Goal: Task Accomplishment & Management: Complete application form

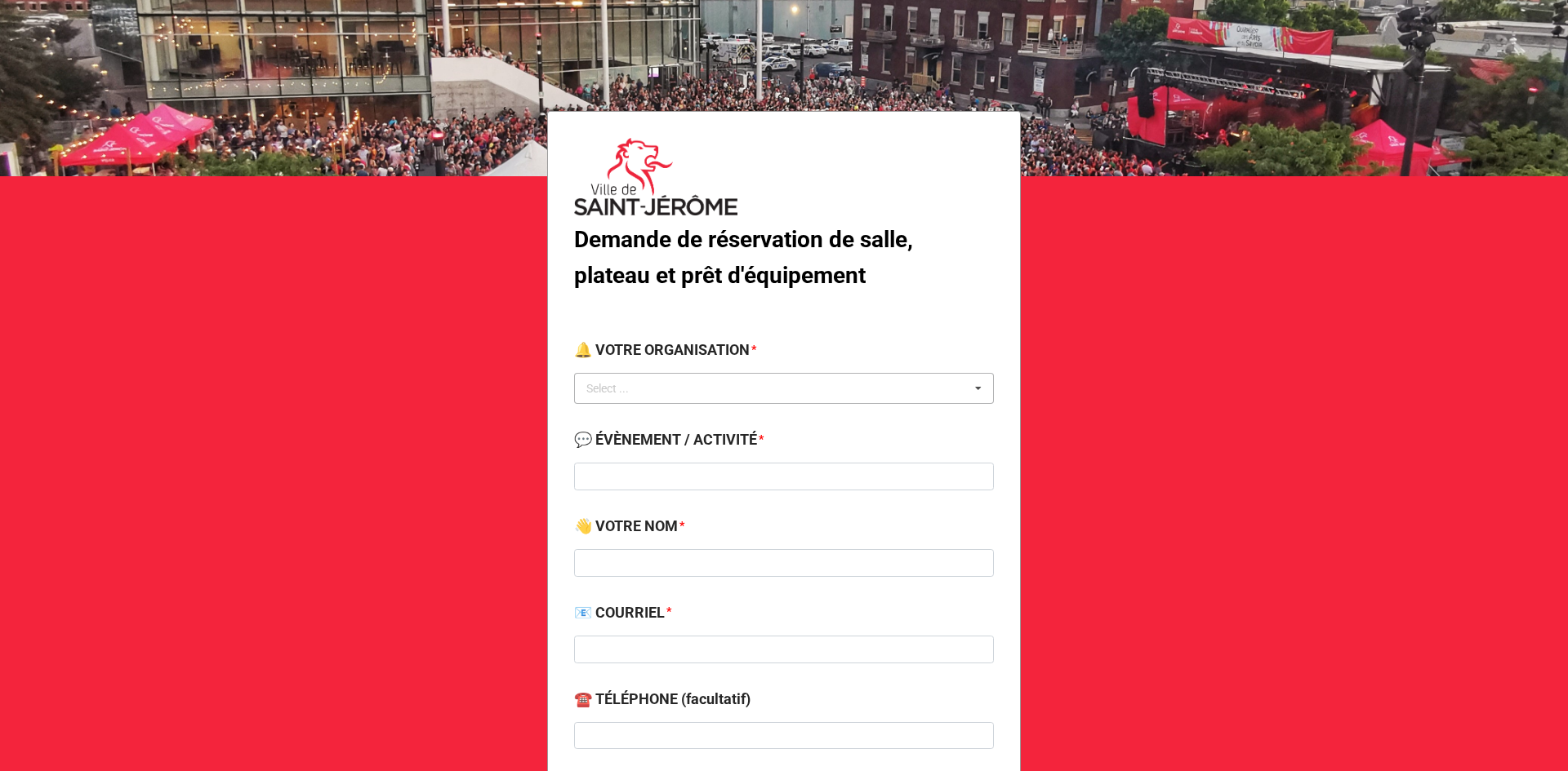
click at [703, 382] on div "Select ... No results found." at bounding box center [784, 388] width 419 height 31
type input "loi"
click at [706, 417] on span "Ville de St-[PERSON_NAME] - Service des loisirs" at bounding box center [705, 419] width 235 height 13
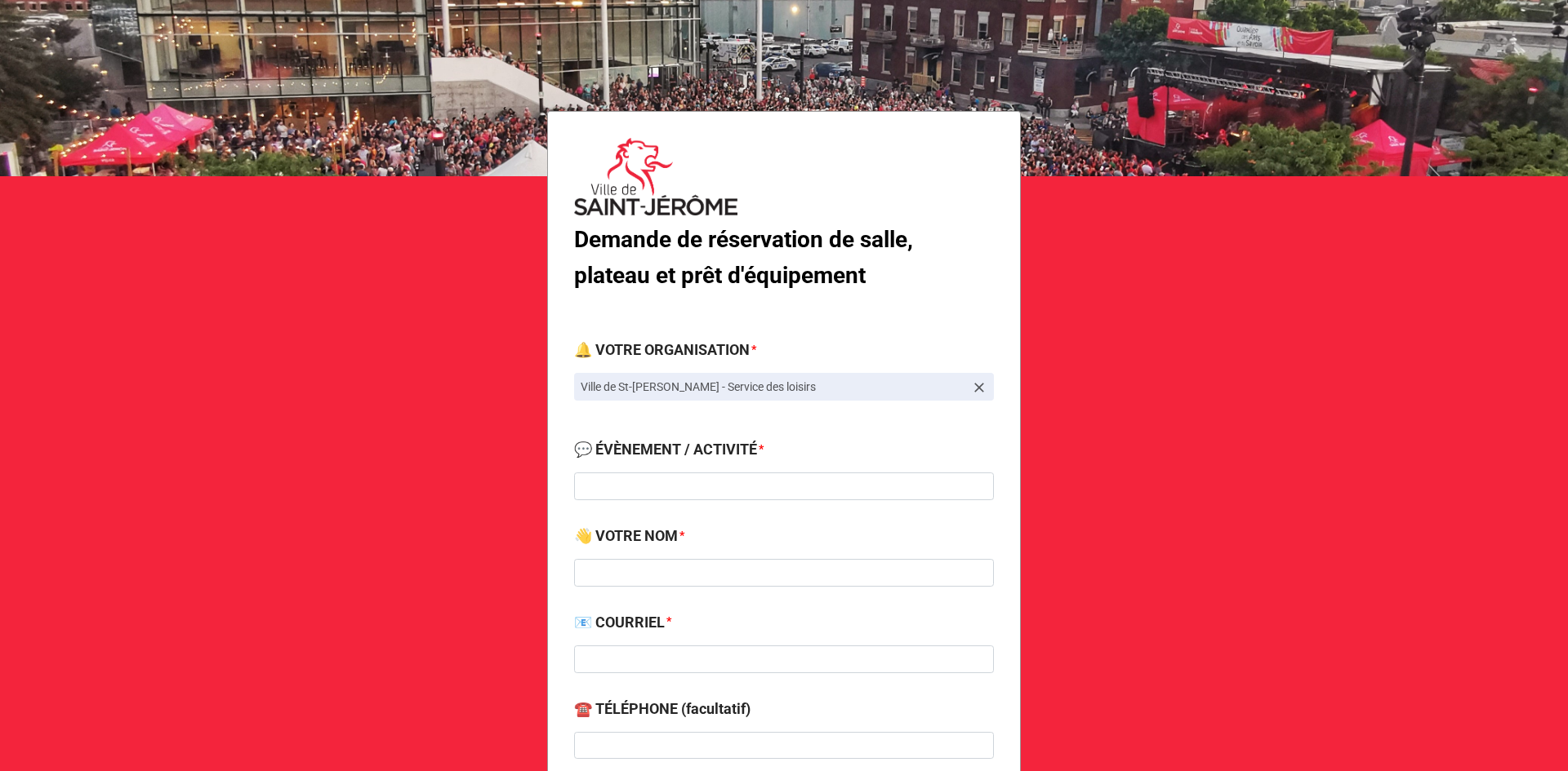
click at [627, 506] on div "💬 ÉVÈNEMENT / ACTIVITÉ *" at bounding box center [784, 475] width 419 height 73
click at [644, 472] on input at bounding box center [784, 485] width 419 height 28
click at [705, 492] on input at bounding box center [784, 485] width 419 height 28
paste input "Évènement ARLPHL - [DATE] de 11 a 17."
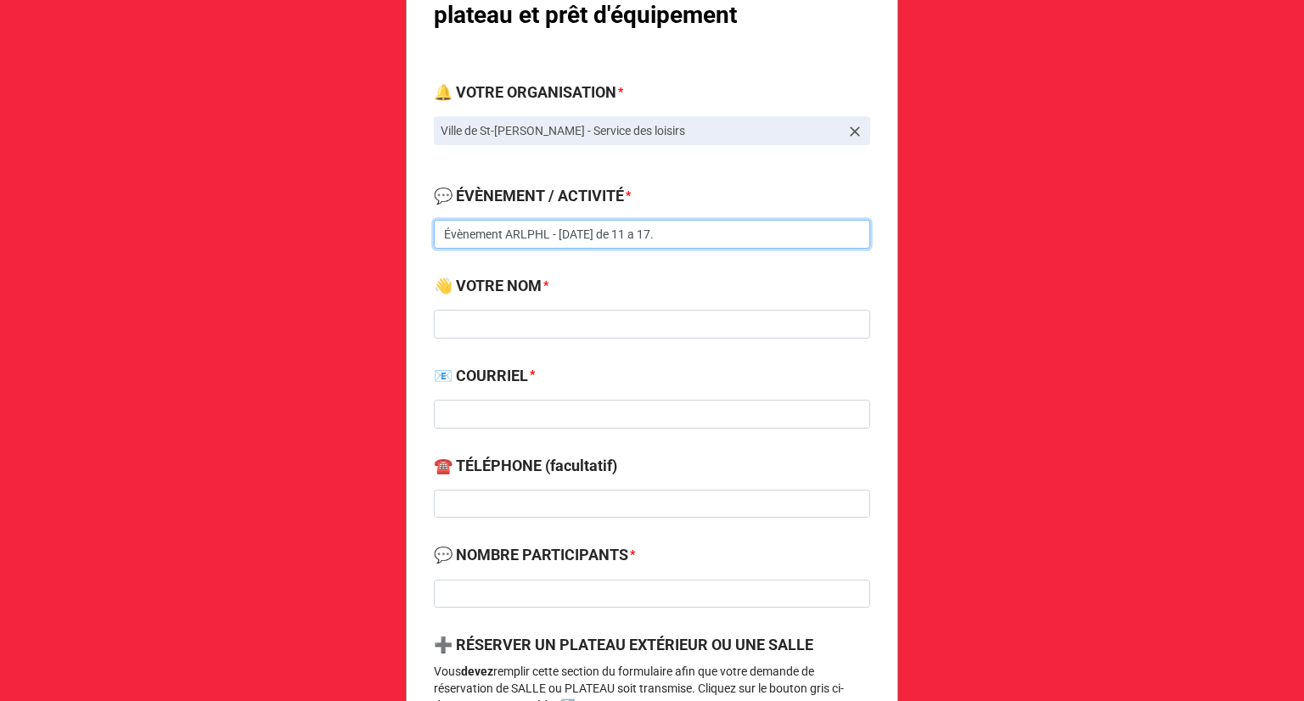
scroll to position [143, 0]
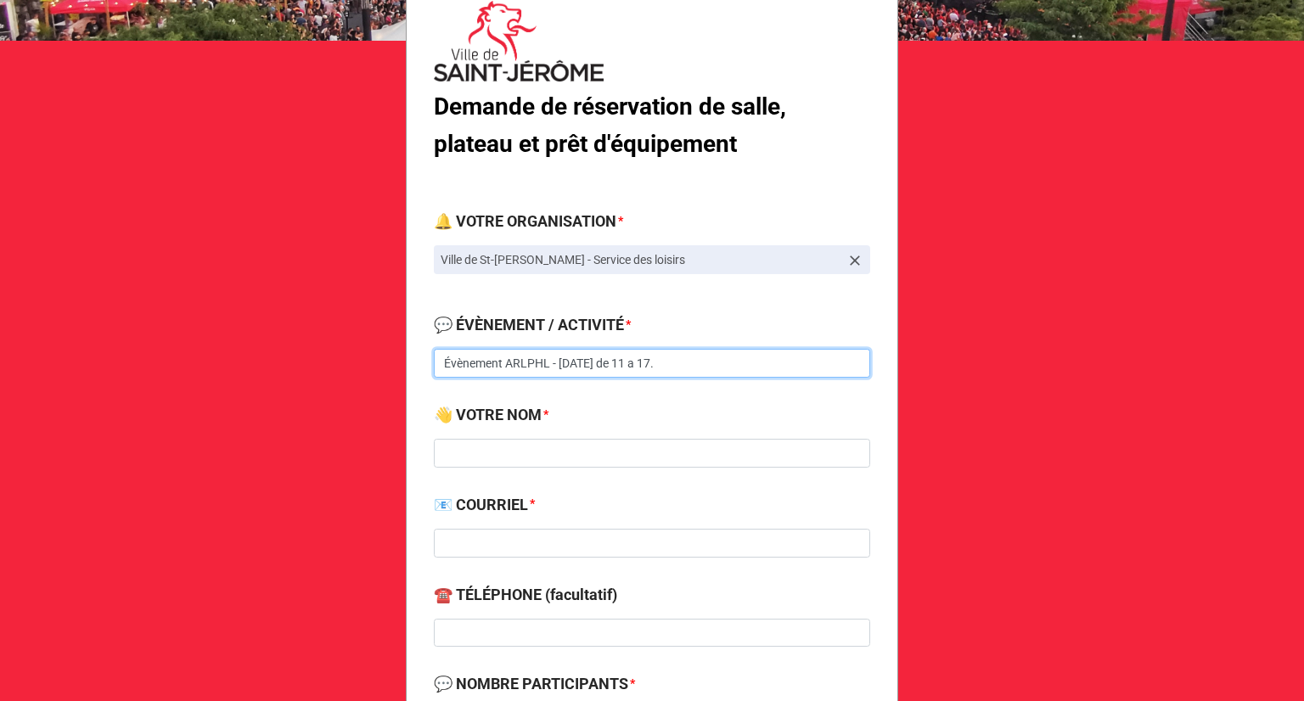
drag, startPoint x: 720, startPoint y: 367, endPoint x: 565, endPoint y: 357, distance: 154.8
click at [565, 357] on input "Évènement ARLPHL - [DATE] de 11 a 17." at bounding box center [652, 363] width 436 height 29
click at [581, 356] on input "Évènement ARLPHL - intiation" at bounding box center [652, 363] width 436 height 29
type input "Évènement ARLPHL - initiation au lac [PERSON_NAME]"
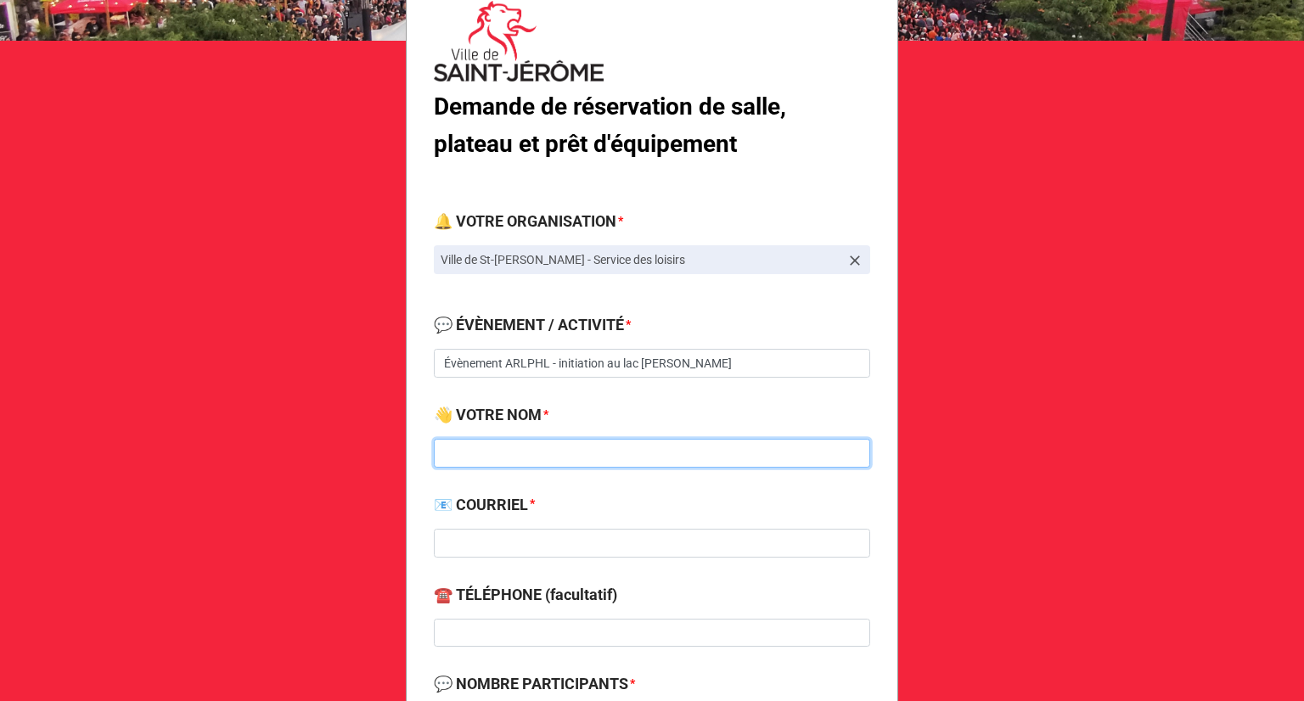
click at [588, 452] on input at bounding box center [652, 453] width 436 height 29
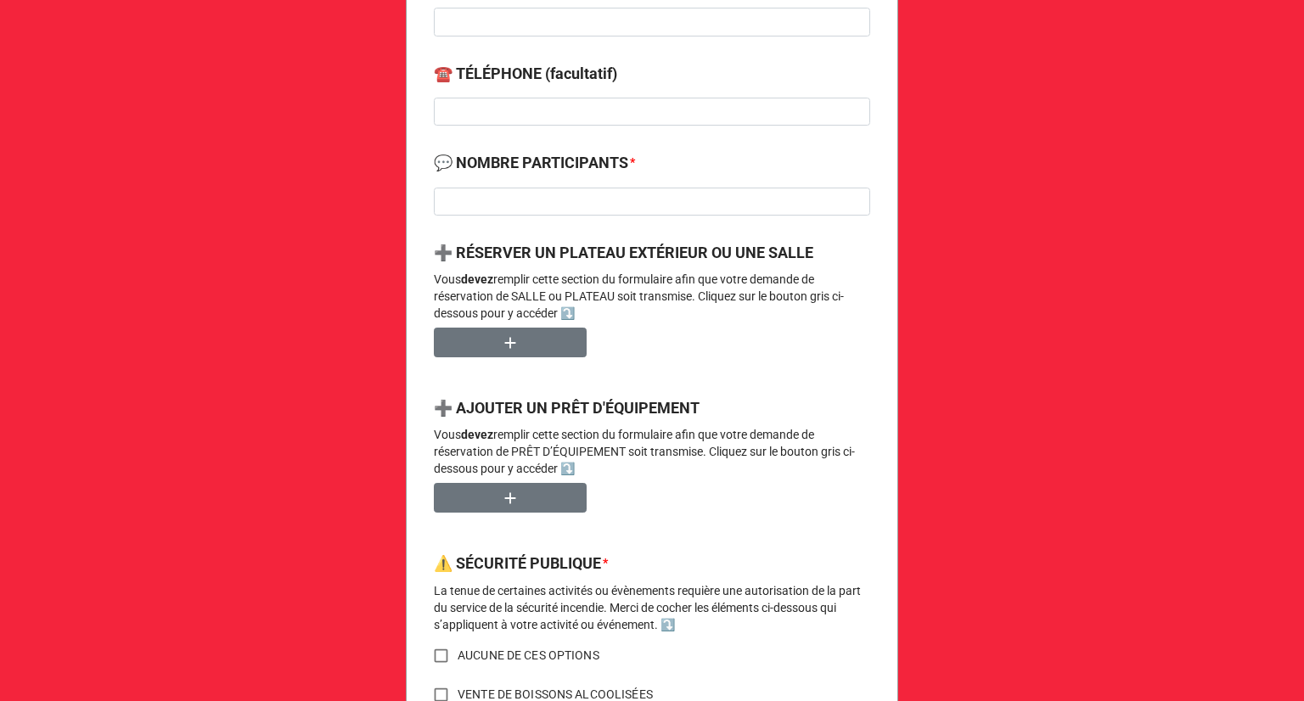
scroll to position [737, 0]
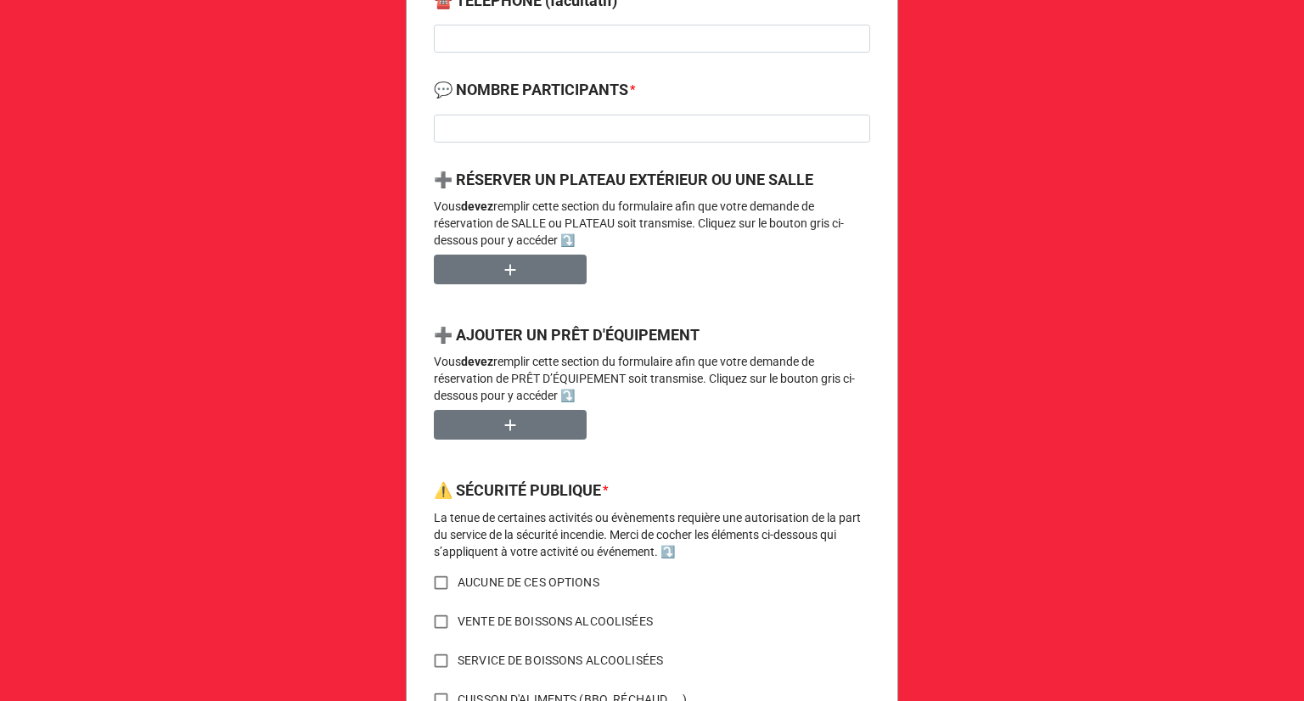
click at [516, 408] on div "➕ AJOUTER UN PRÊT D'ÉQUIPEMENT Vous devez remplir cette section du formulaire a…" at bounding box center [652, 366] width 436 height 87
click at [516, 424] on button "button" at bounding box center [510, 425] width 153 height 30
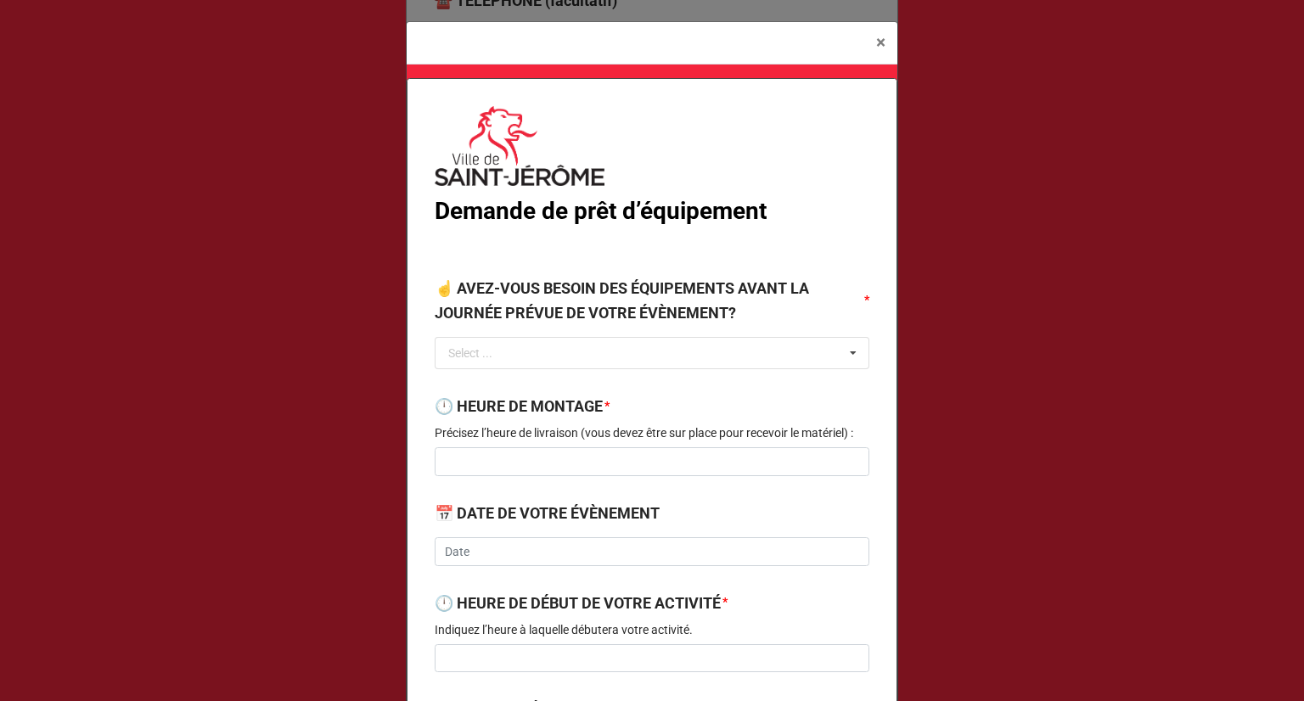
click at [513, 375] on div "☝️ AVEZ-VOUS BESOIN DES ÉQUIPEMENTS AVANT LA JOURNÉE PRÉVUE DE VOTRE ÉVÈNEMENT?…" at bounding box center [652, 329] width 435 height 104
click at [513, 360] on input "text" at bounding box center [652, 353] width 433 height 31
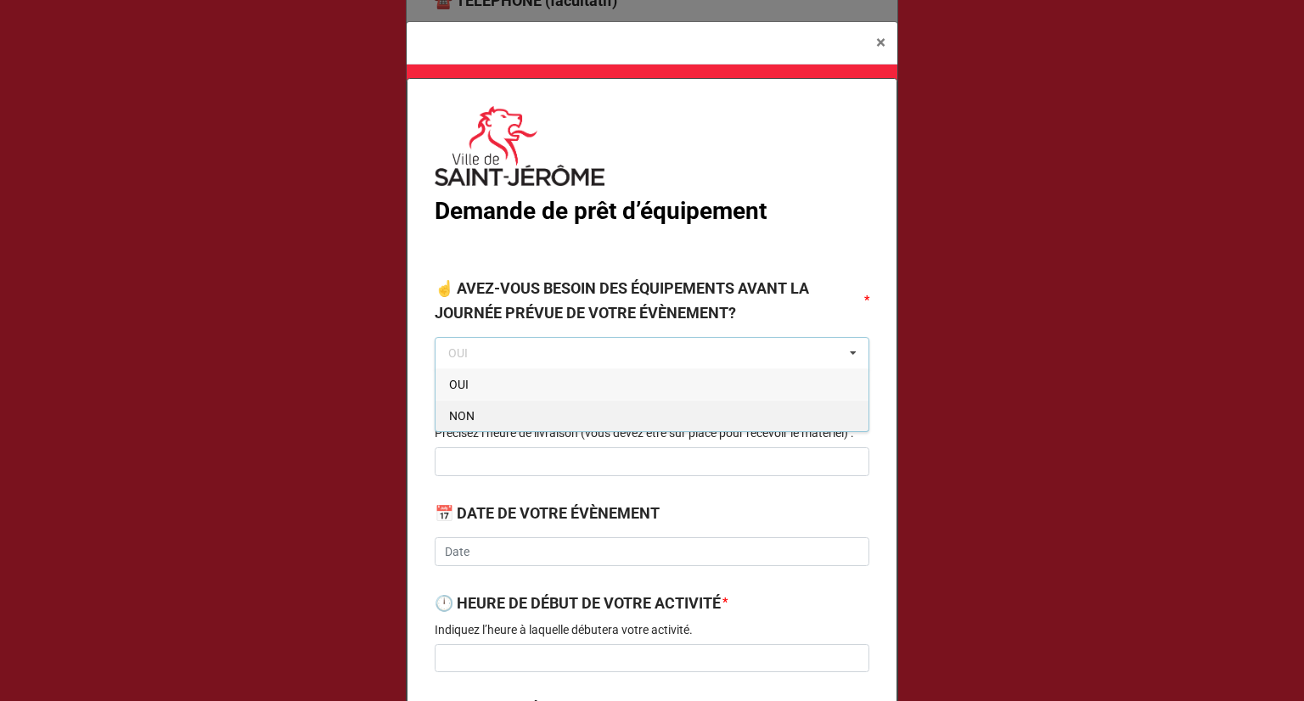
click at [525, 420] on div "NON" at bounding box center [651, 415] width 433 height 31
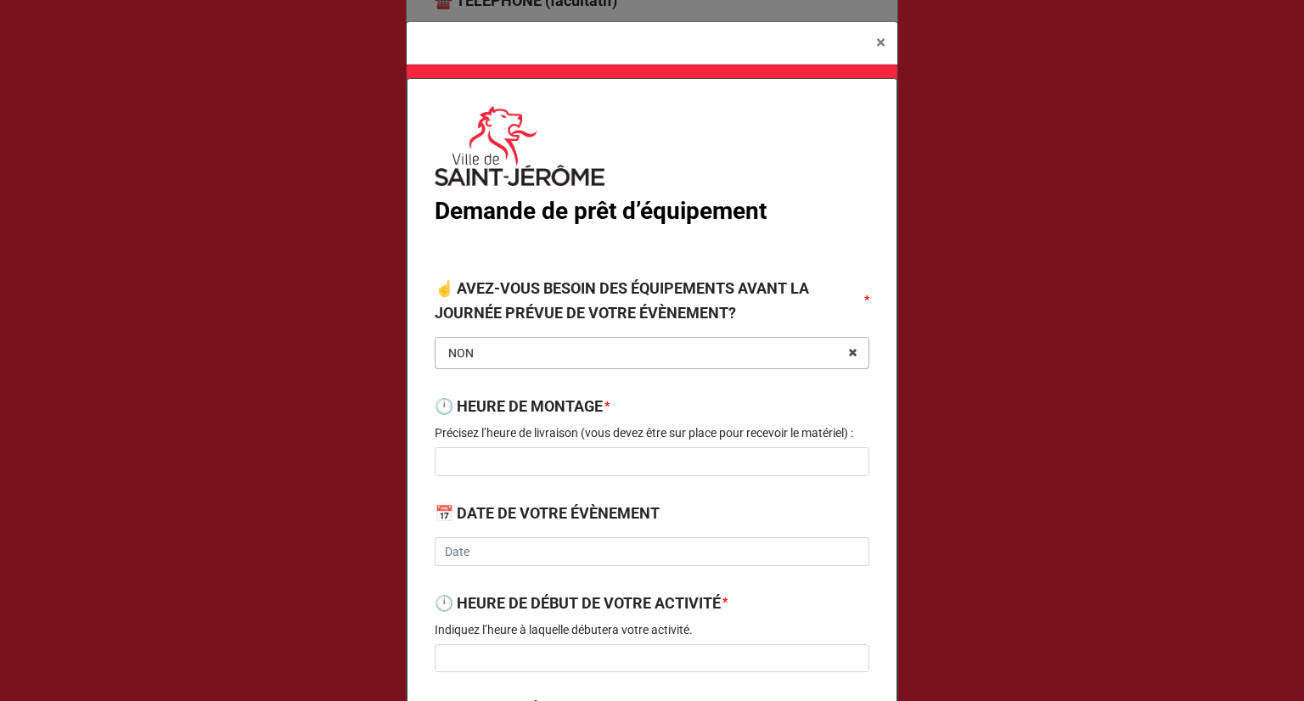
click at [519, 346] on input "text" at bounding box center [652, 353] width 433 height 31
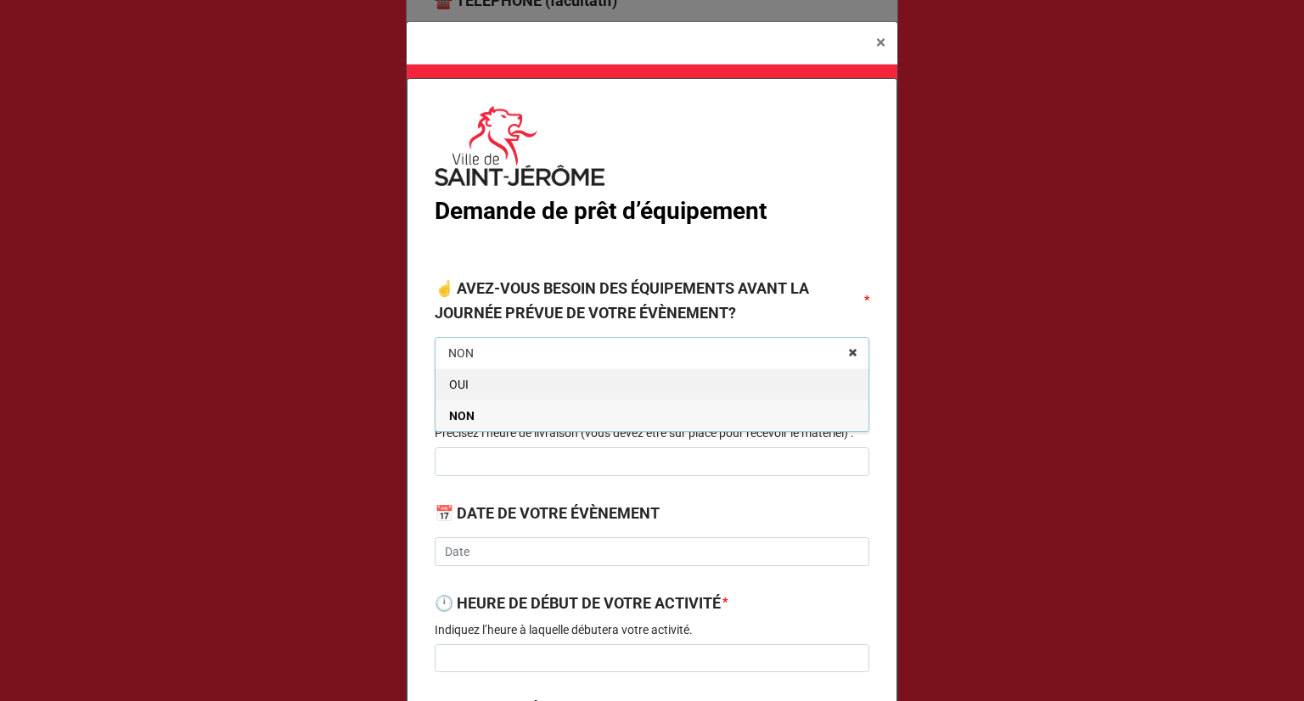
click at [485, 385] on div "OUI" at bounding box center [651, 383] width 433 height 31
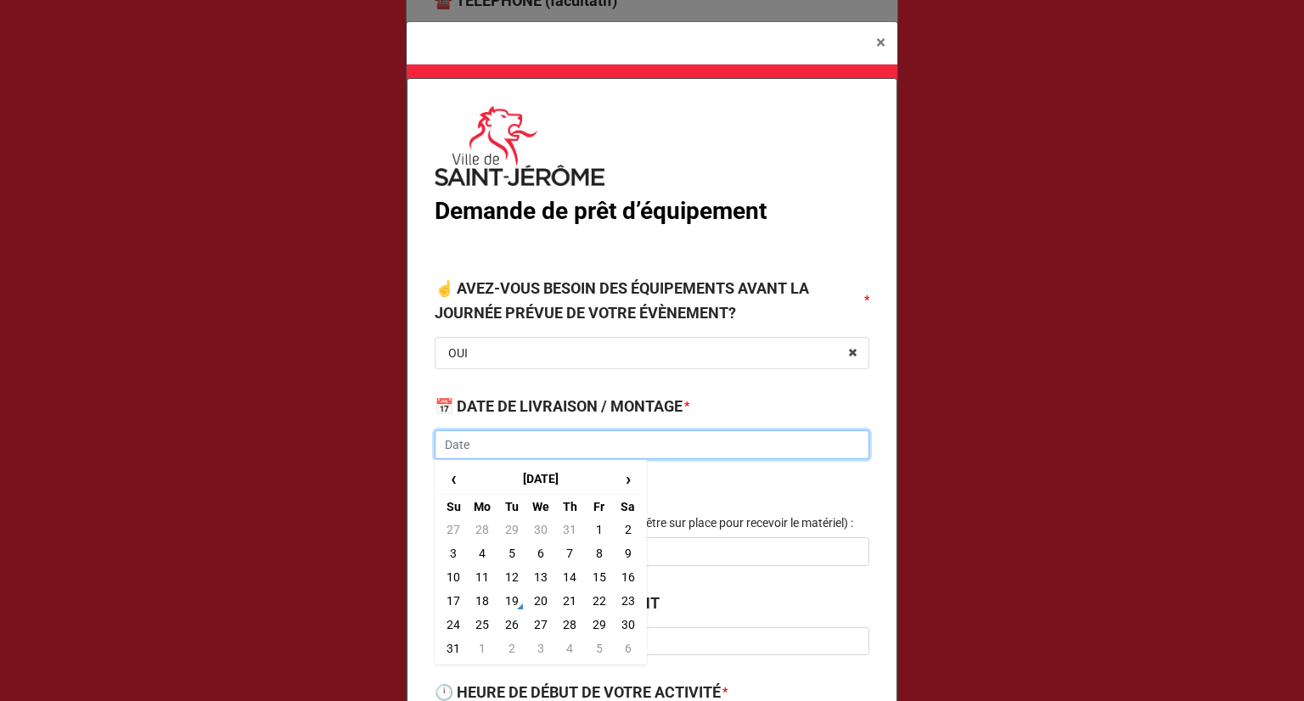
click at [548, 444] on input "text" at bounding box center [652, 444] width 435 height 29
click at [621, 480] on span "›" at bounding box center [627, 479] width 27 height 28
click at [454, 580] on td "14" at bounding box center [453, 577] width 29 height 24
type input "[DATE]"
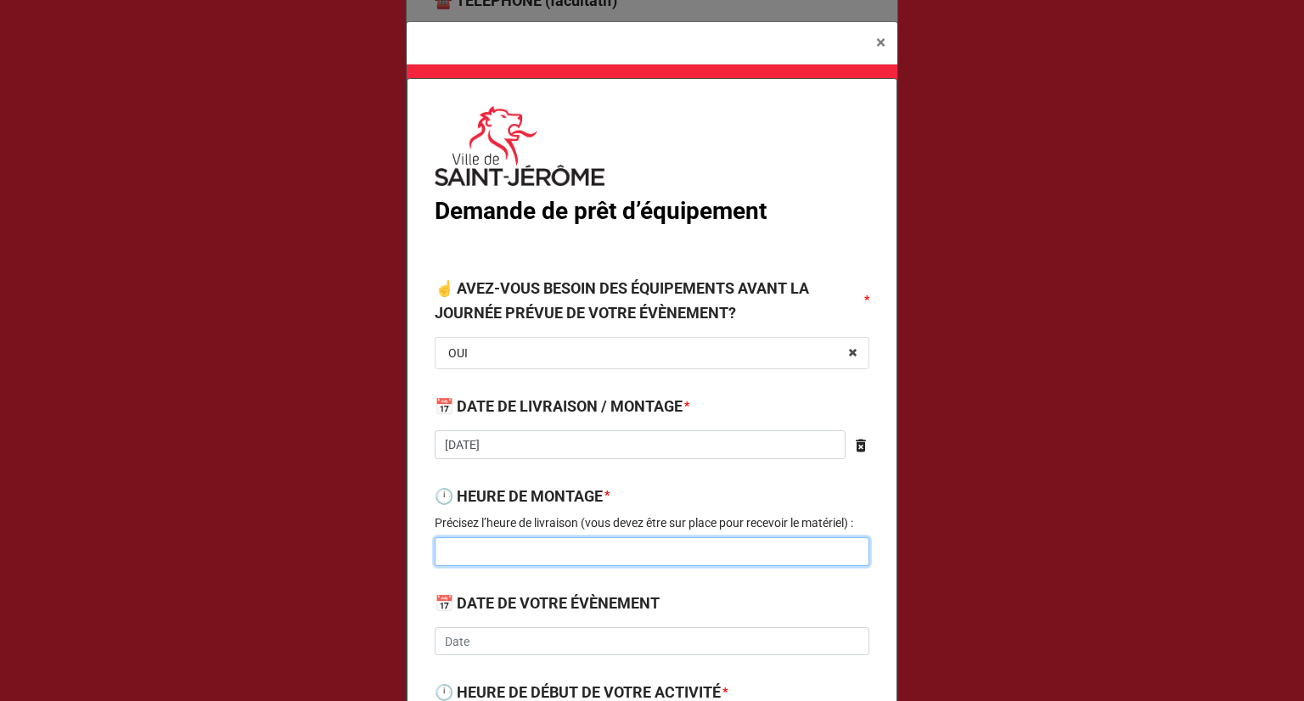
click at [468, 553] on input at bounding box center [652, 551] width 435 height 29
type input "1"
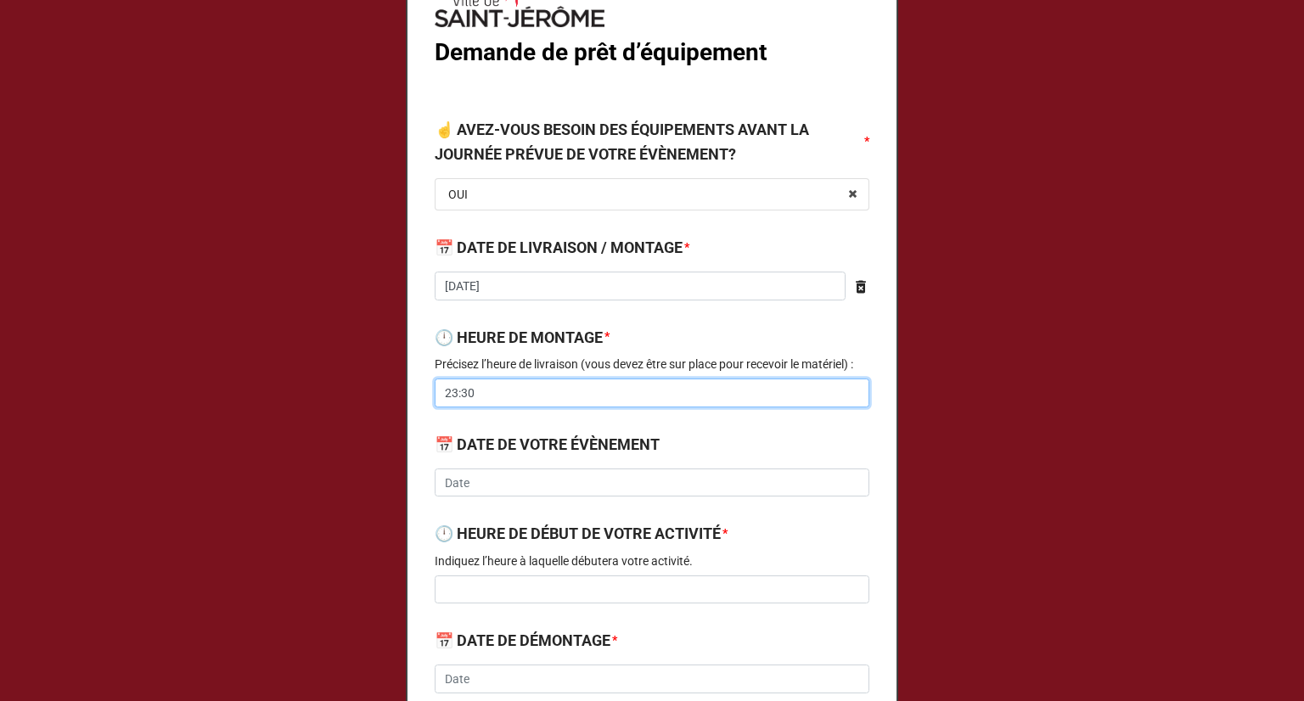
scroll to position [170, 0]
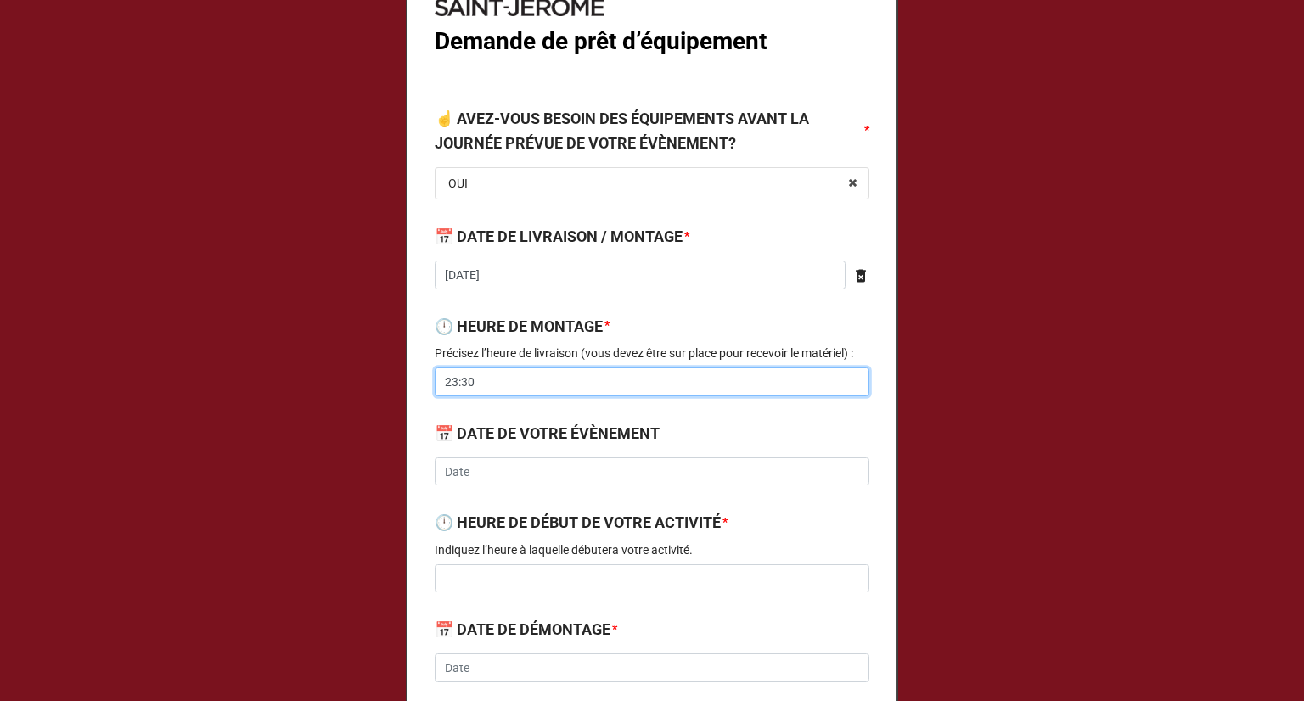
type input "23:30"
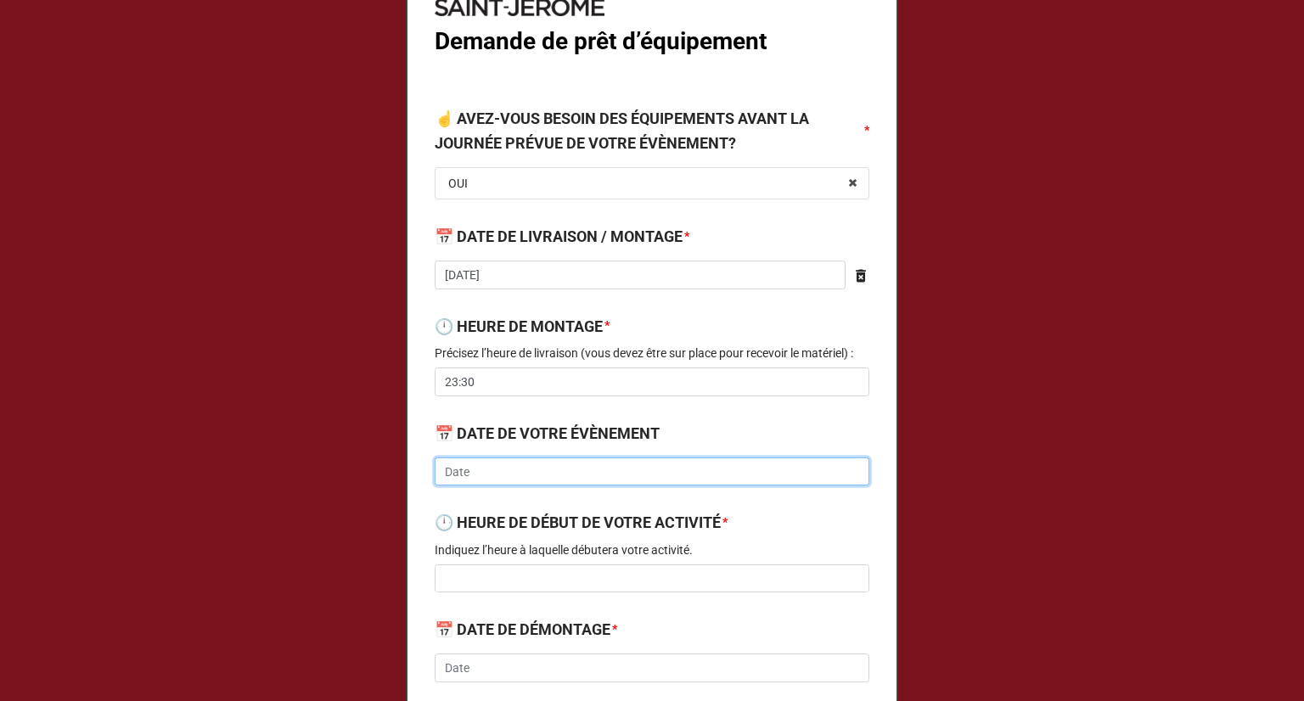
click at [508, 469] on input "text" at bounding box center [652, 471] width 435 height 29
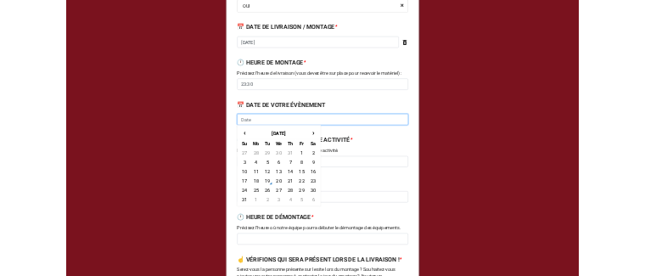
scroll to position [340, 0]
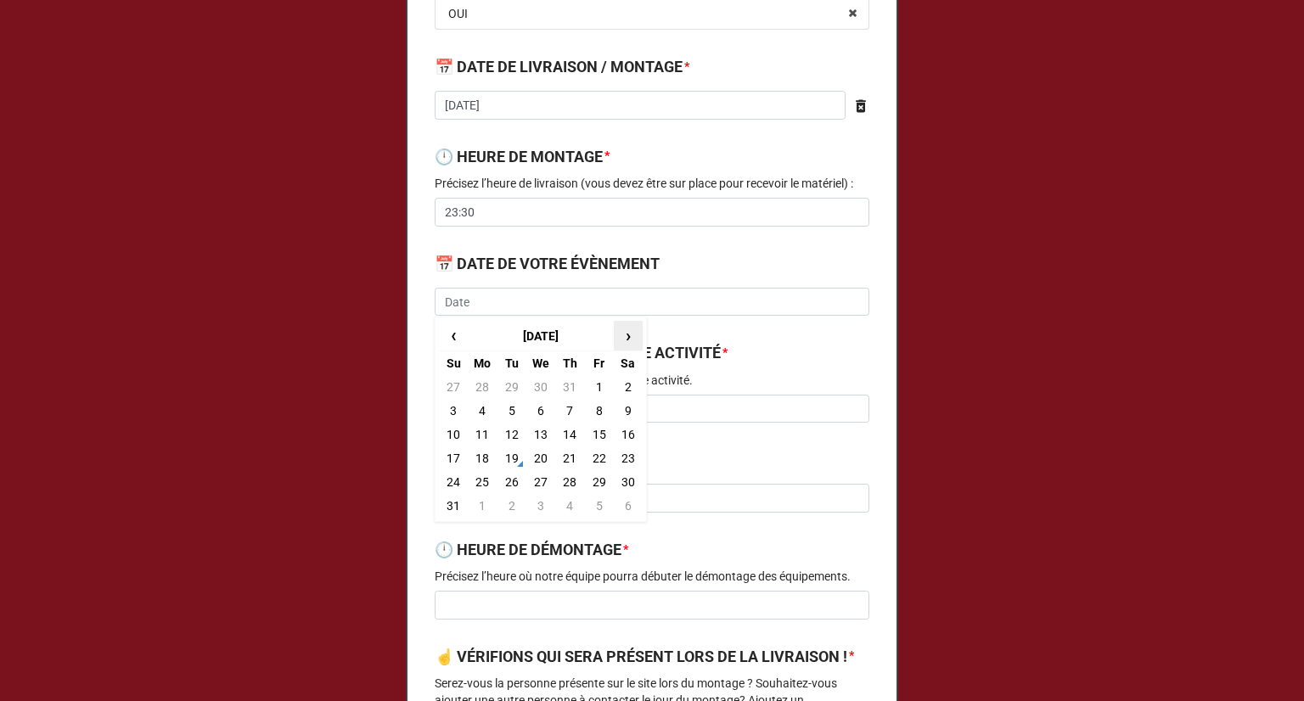
click at [628, 342] on span "›" at bounding box center [627, 336] width 27 height 28
click at [477, 441] on td "15" at bounding box center [482, 435] width 29 height 24
type input "[DATE]"
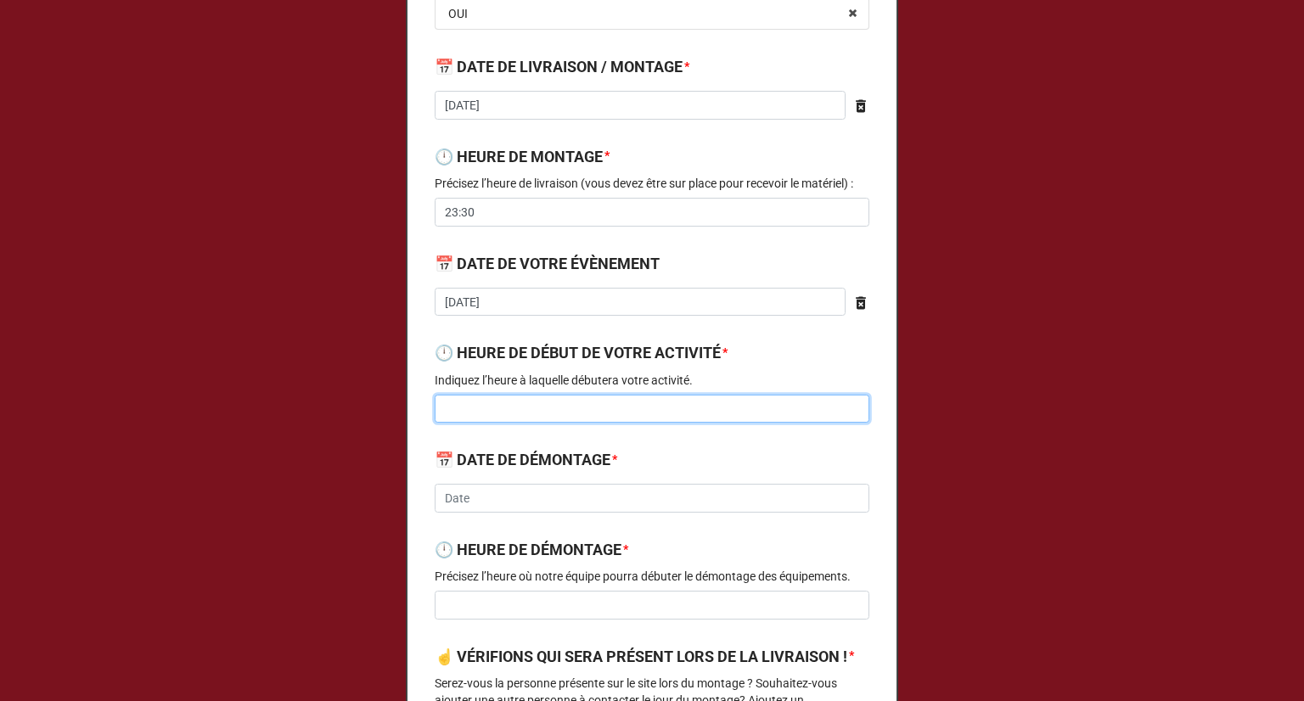
click at [545, 407] on input at bounding box center [652, 409] width 435 height 29
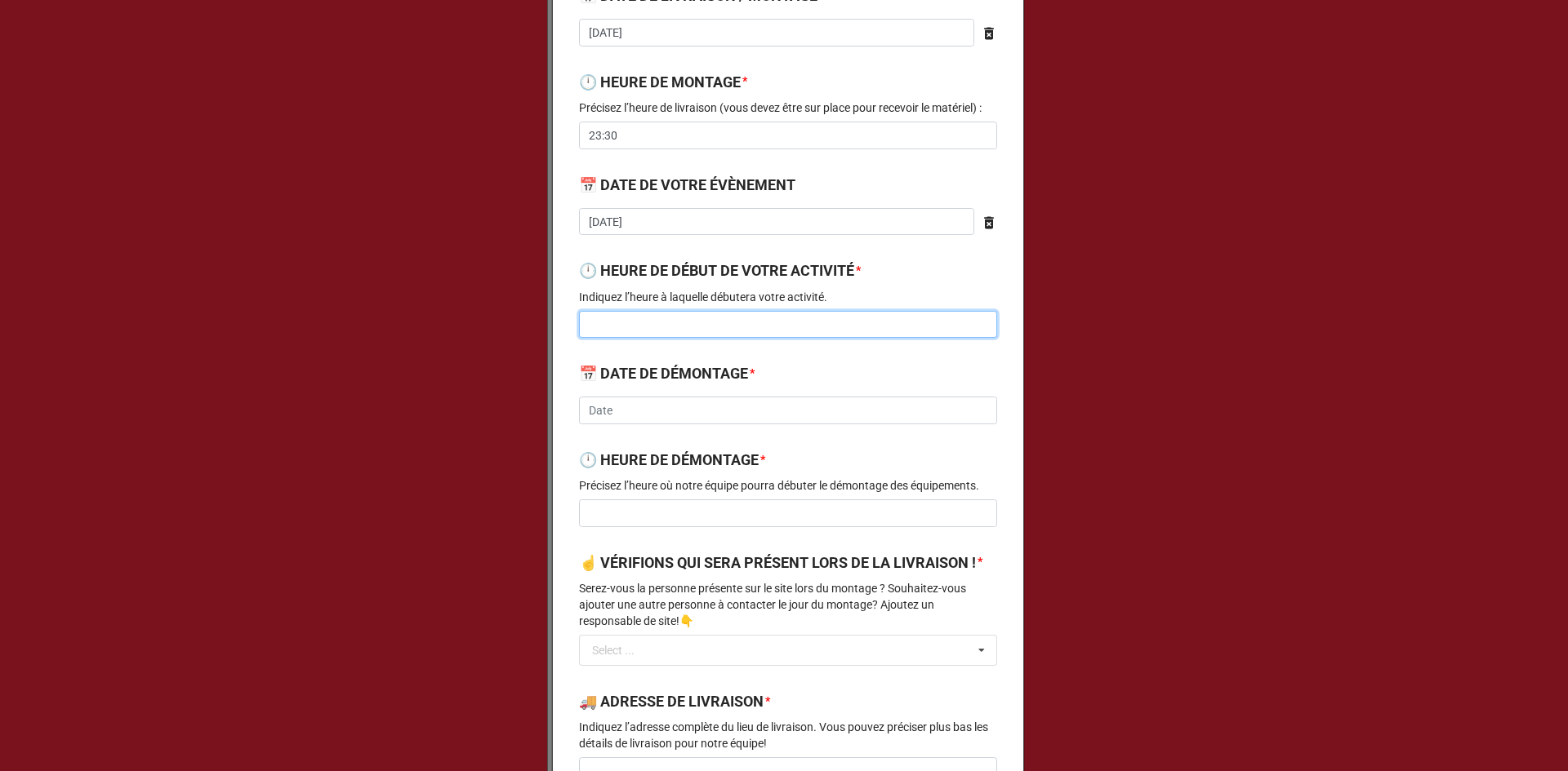
scroll to position [489, 0]
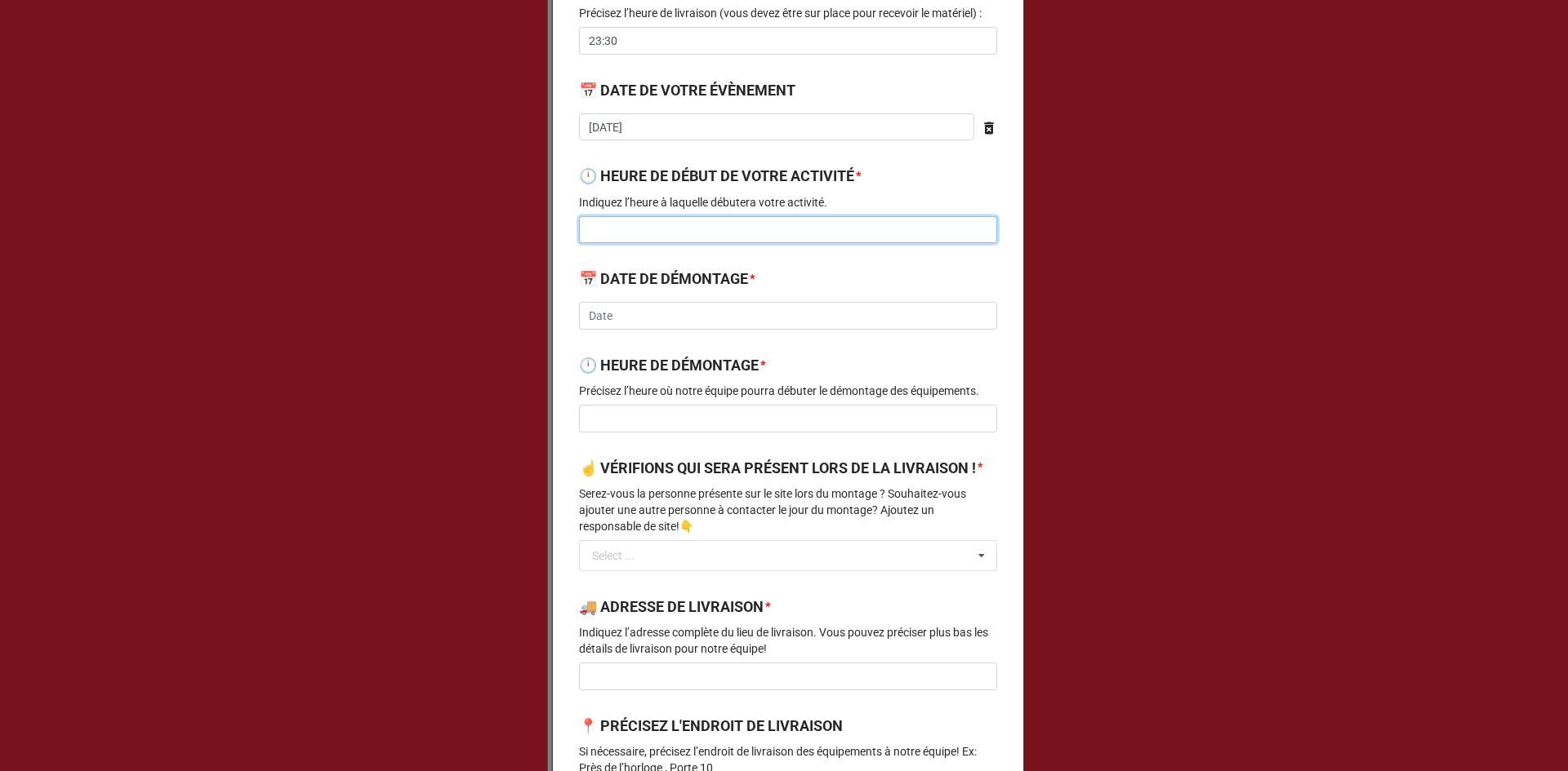
click at [691, 230] on input at bounding box center [788, 230] width 418 height 28
type input "11:00"
click at [703, 315] on input "text" at bounding box center [788, 315] width 418 height 28
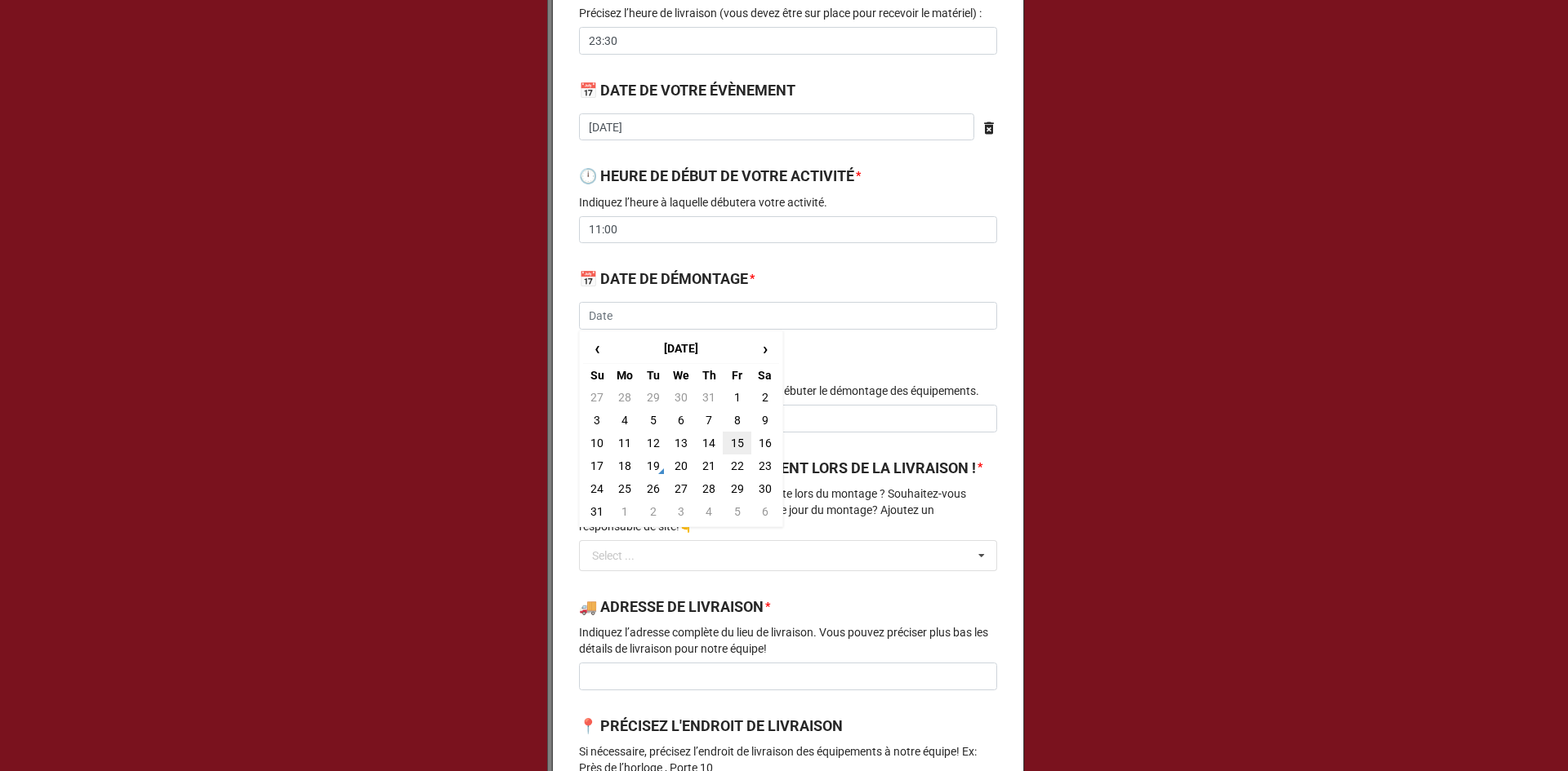
click at [727, 442] on td "15" at bounding box center [736, 443] width 28 height 23
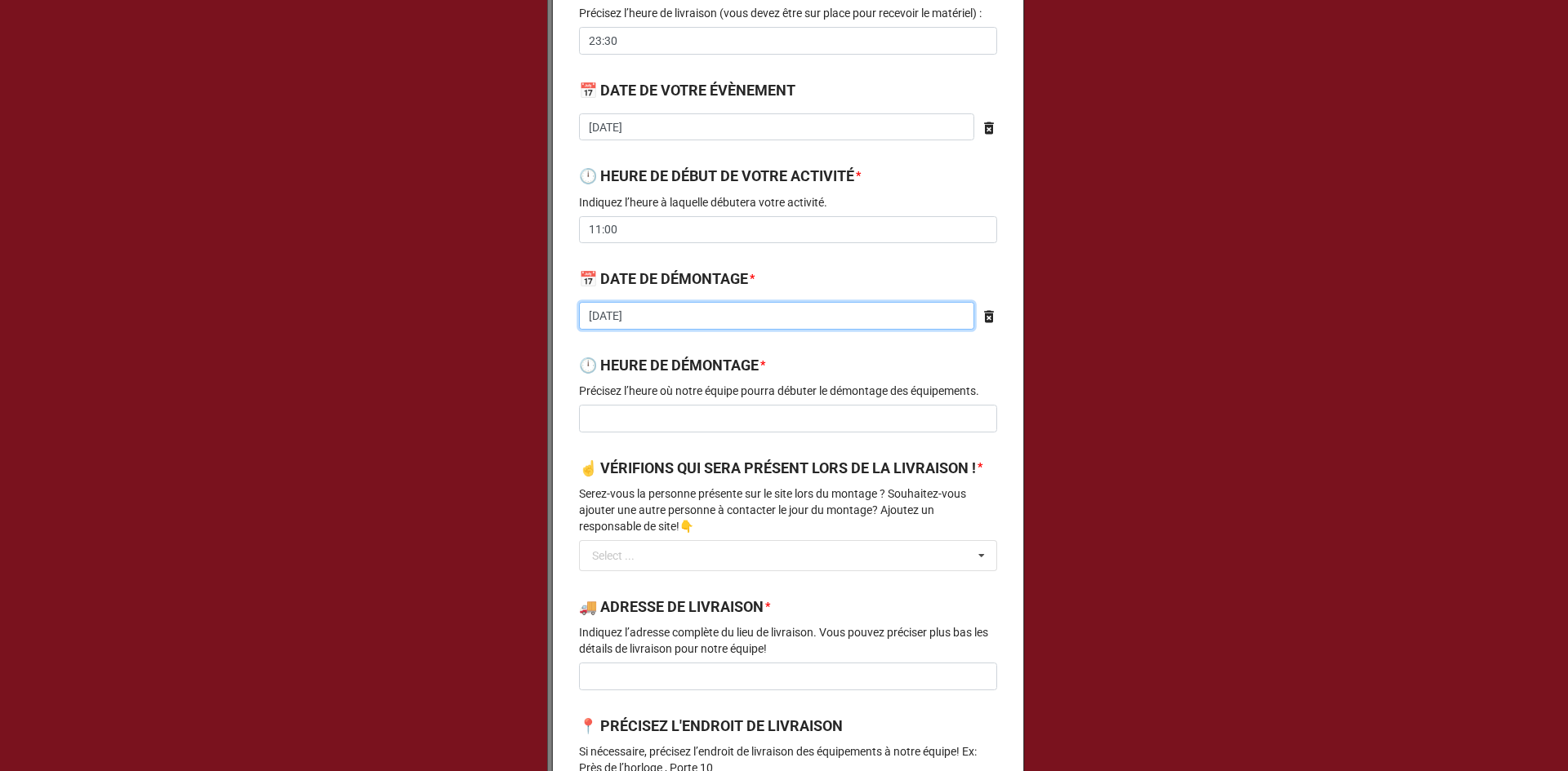
drag, startPoint x: 670, startPoint y: 306, endPoint x: 683, endPoint y: 309, distance: 13.3
click at [671, 306] on input "[DATE]" at bounding box center [776, 315] width 395 height 28
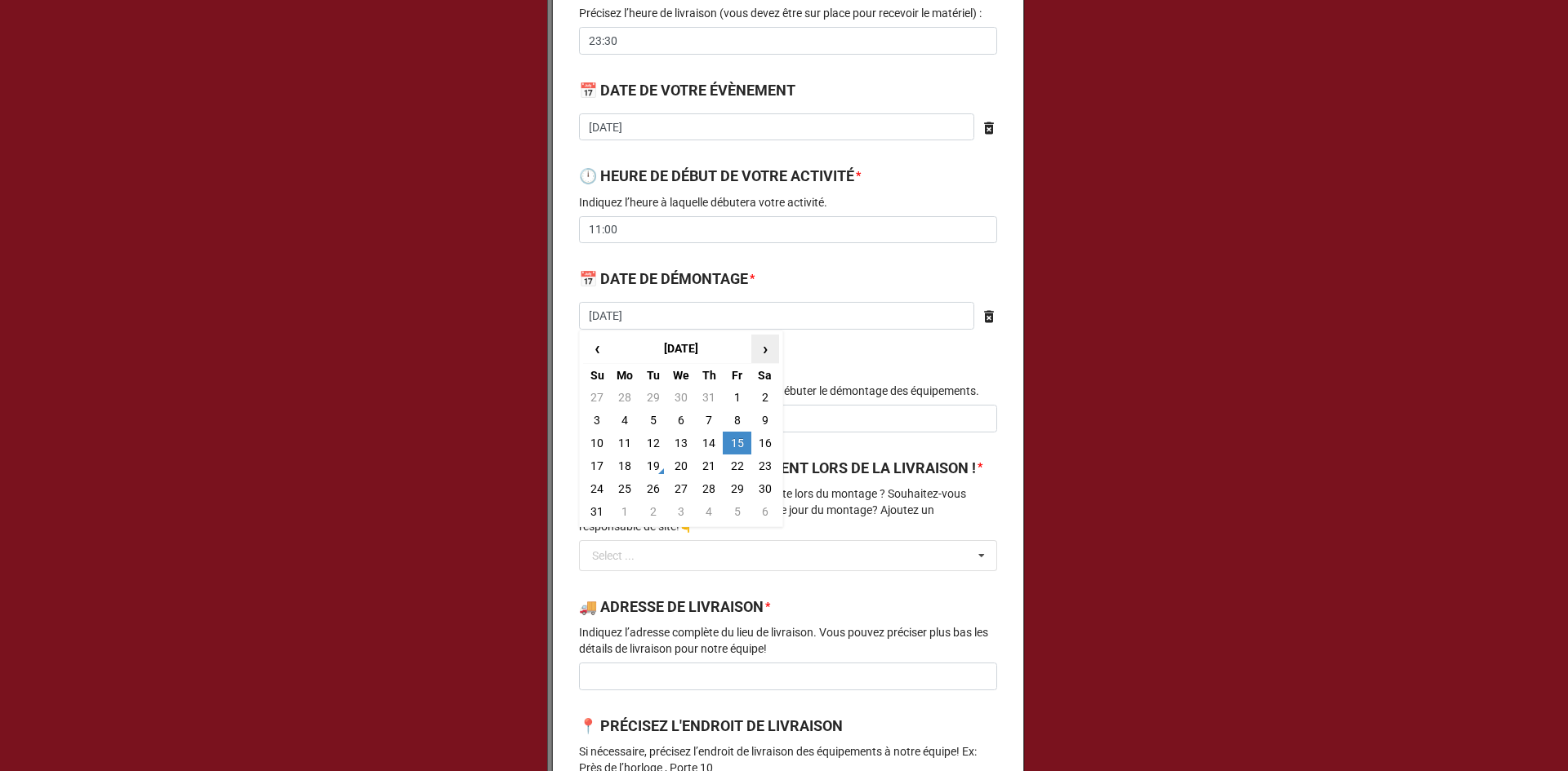
click at [755, 346] on span "›" at bounding box center [765, 349] width 26 height 27
click at [618, 439] on td "15" at bounding box center [624, 443] width 28 height 23
type input "[DATE]"
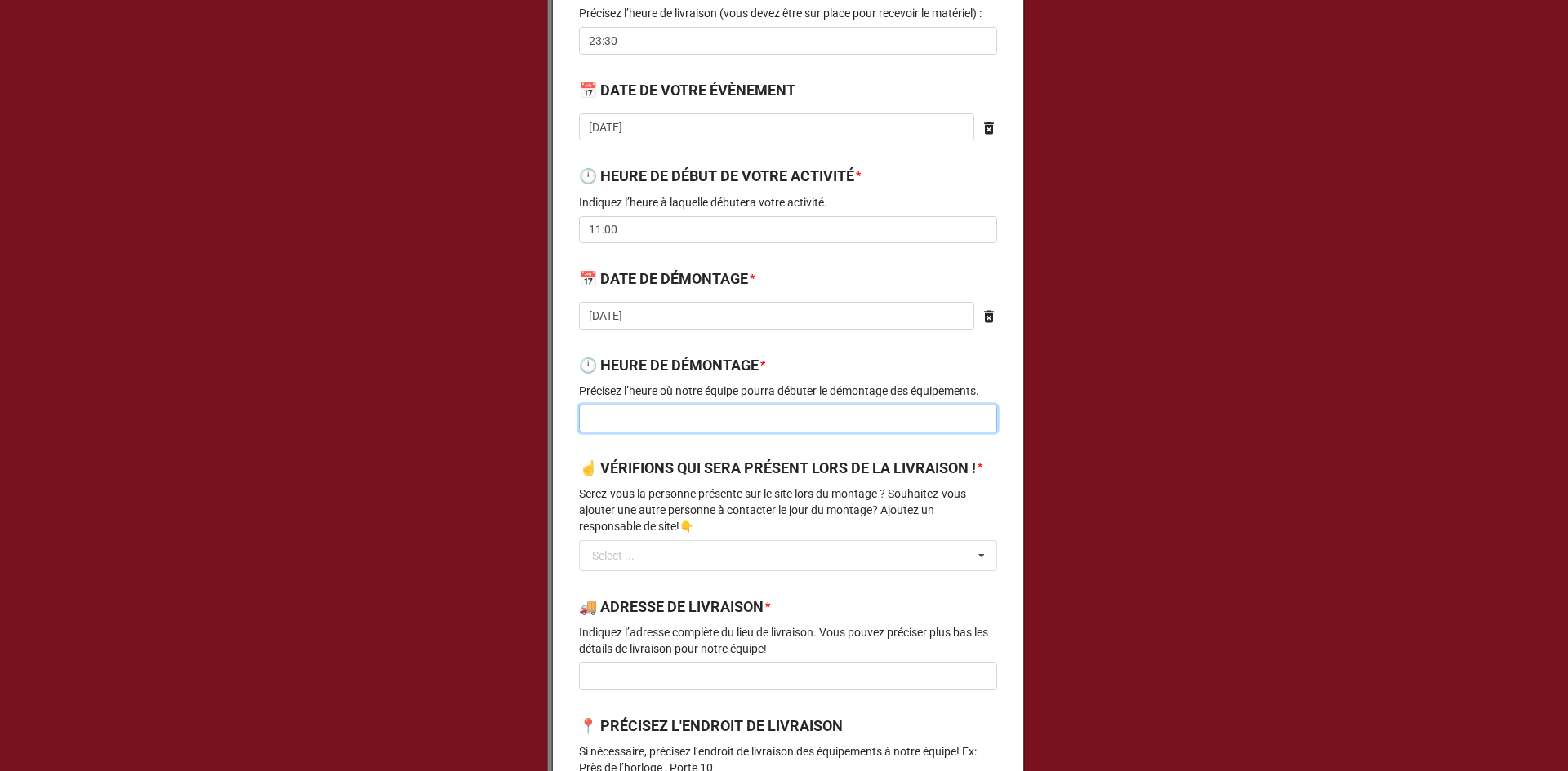
click at [648, 414] on input at bounding box center [788, 418] width 418 height 28
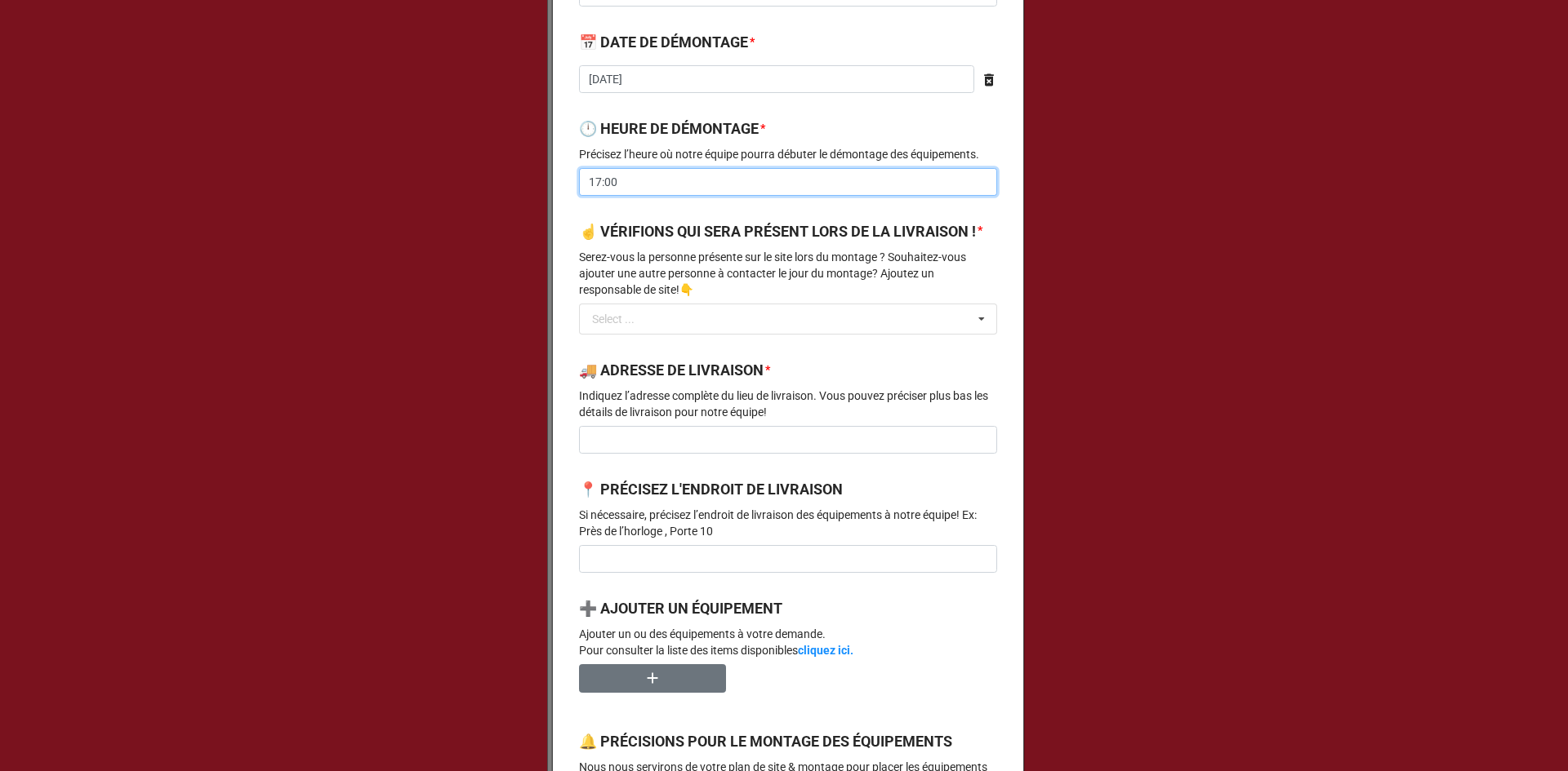
scroll to position [734, 0]
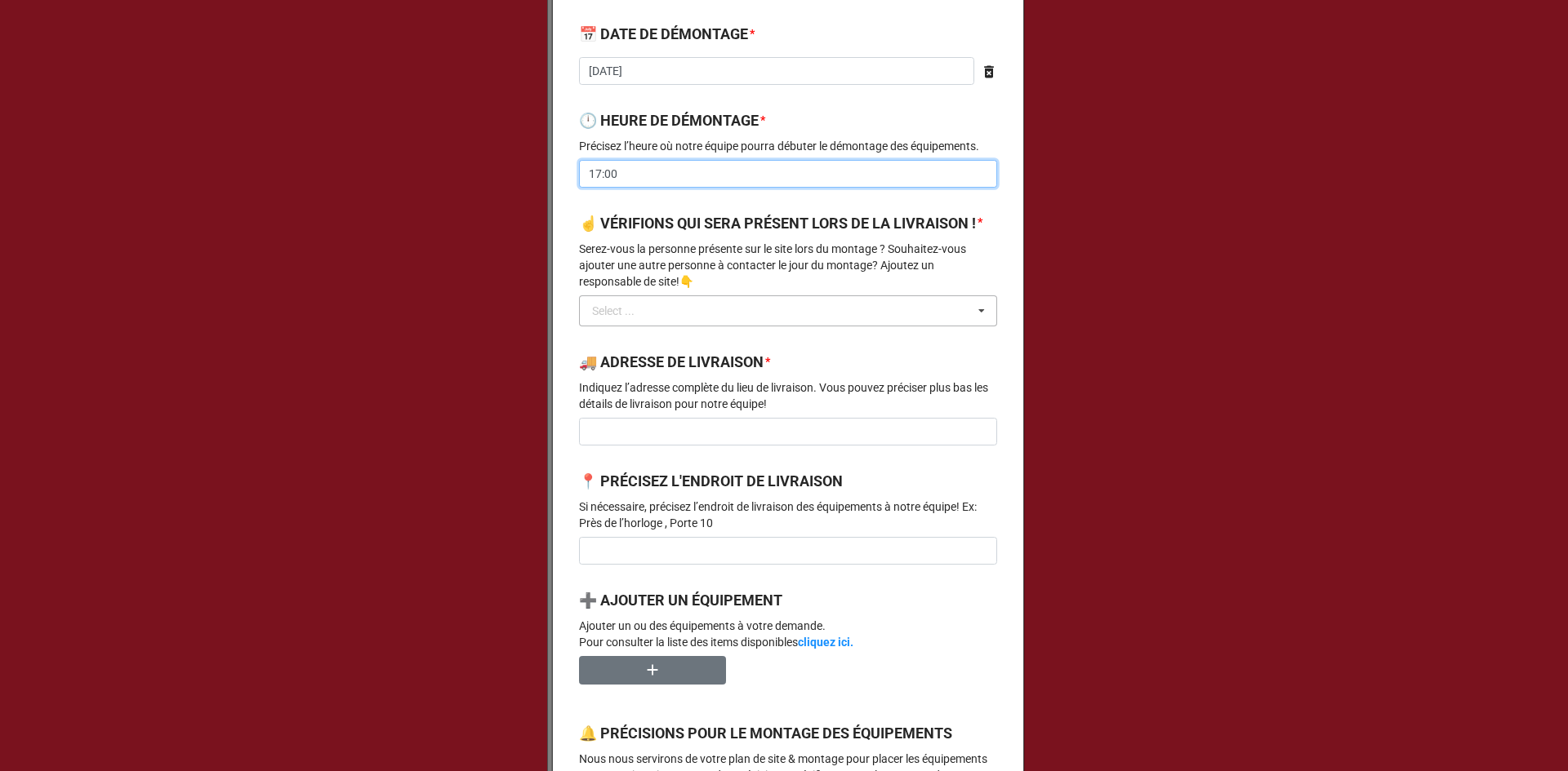
type input "17:00"
click at [657, 326] on input "text" at bounding box center [788, 311] width 417 height 30
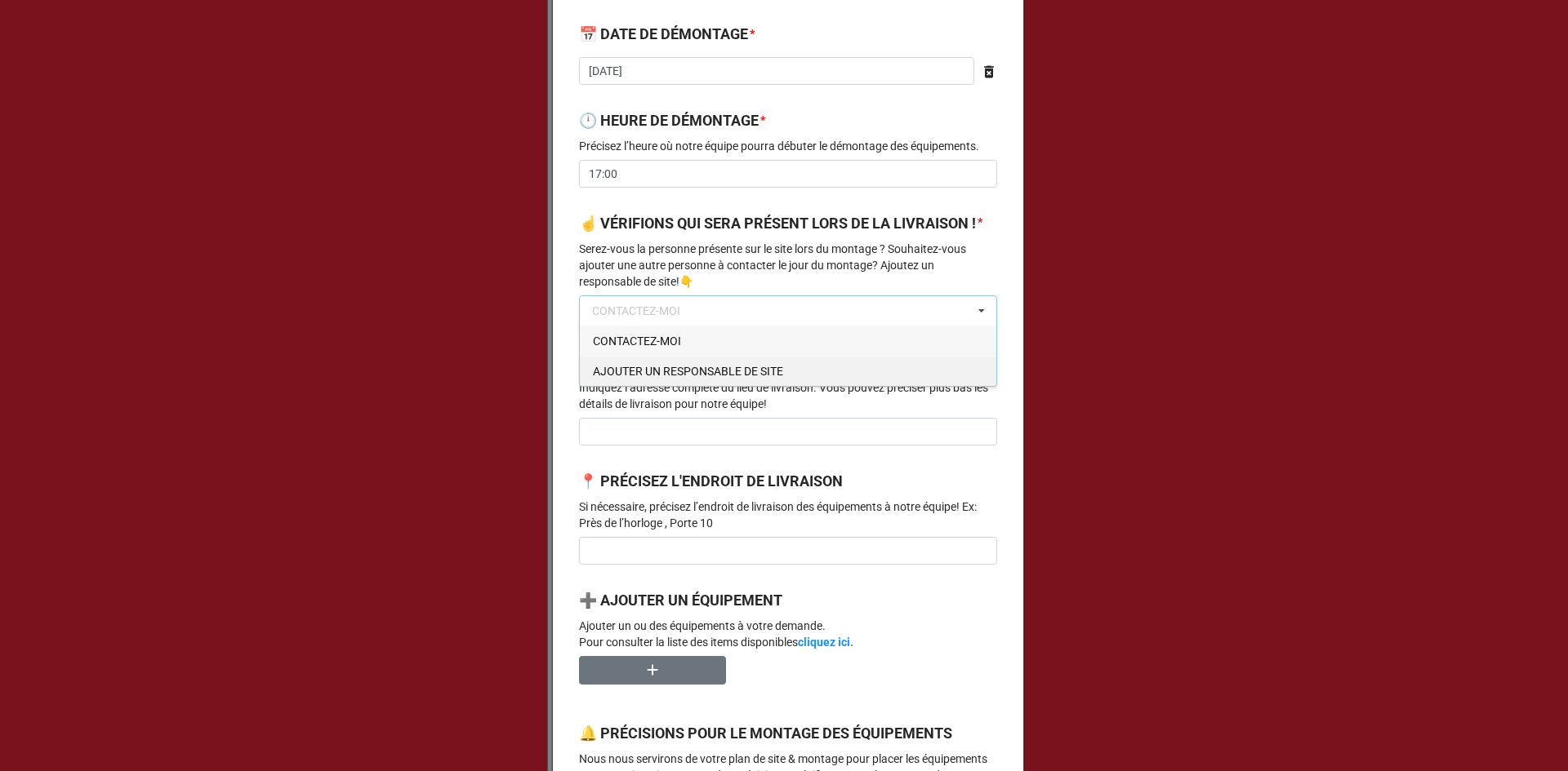
click at [664, 378] on span "AJOUTER UN RESPONSABLE DE SITE" at bounding box center [688, 371] width 190 height 13
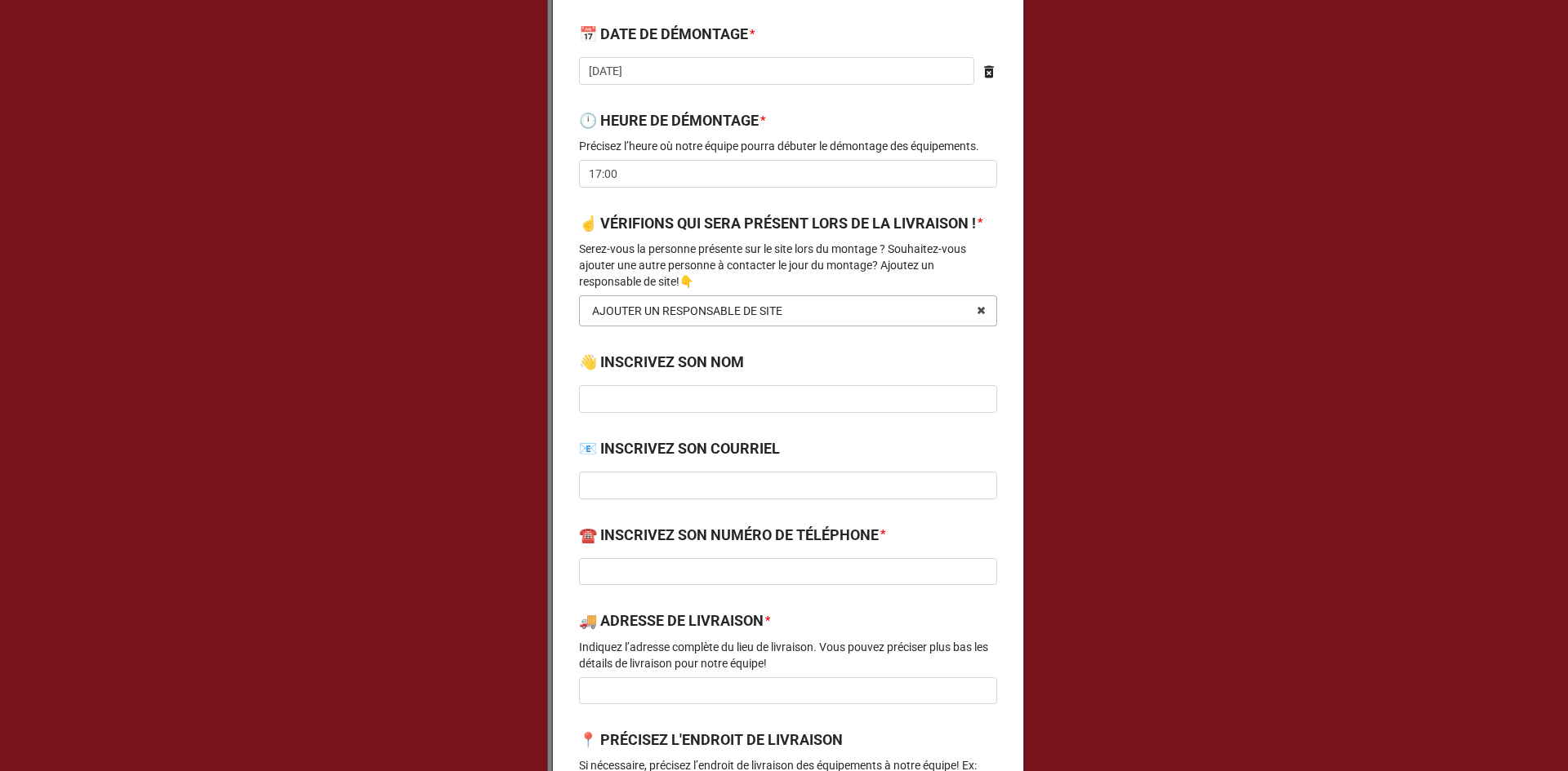
click at [683, 316] on div "AJOUTER UN RESPONSABLE DE SITE" at bounding box center [687, 311] width 190 height 12
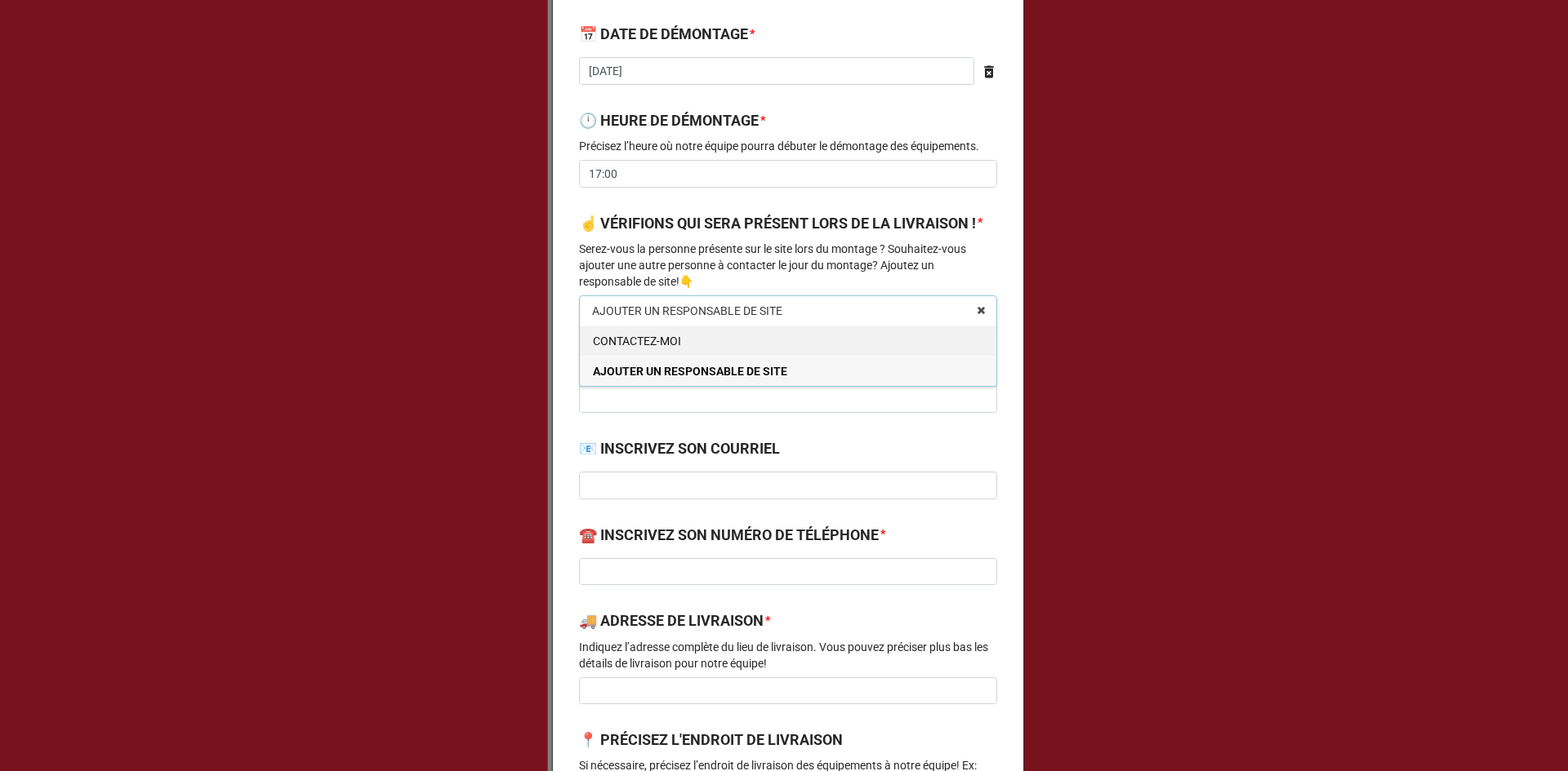
click at [662, 348] on span "CONTACTEZ-MOI" at bounding box center [637, 341] width 89 height 13
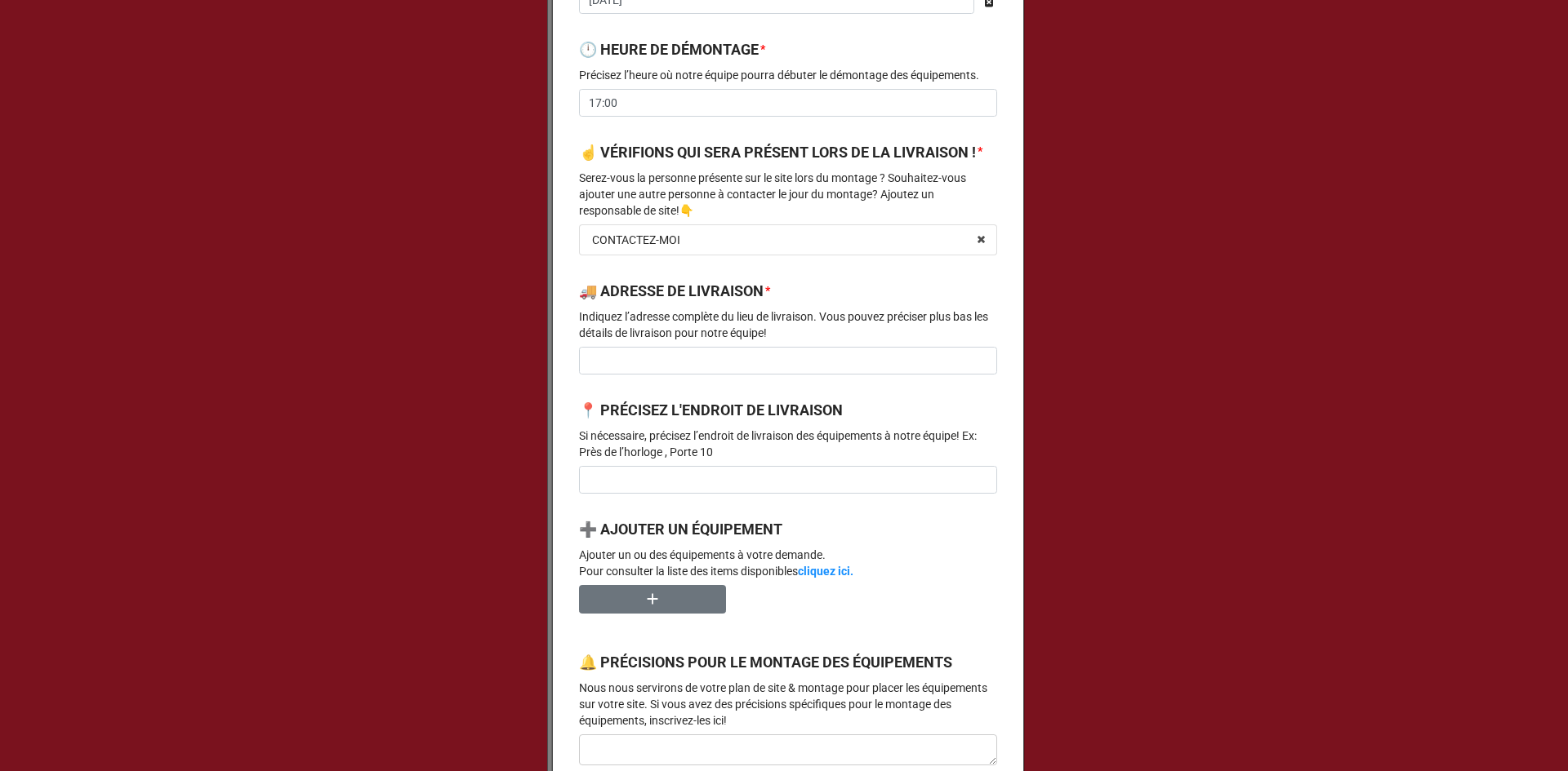
scroll to position [1060, 0]
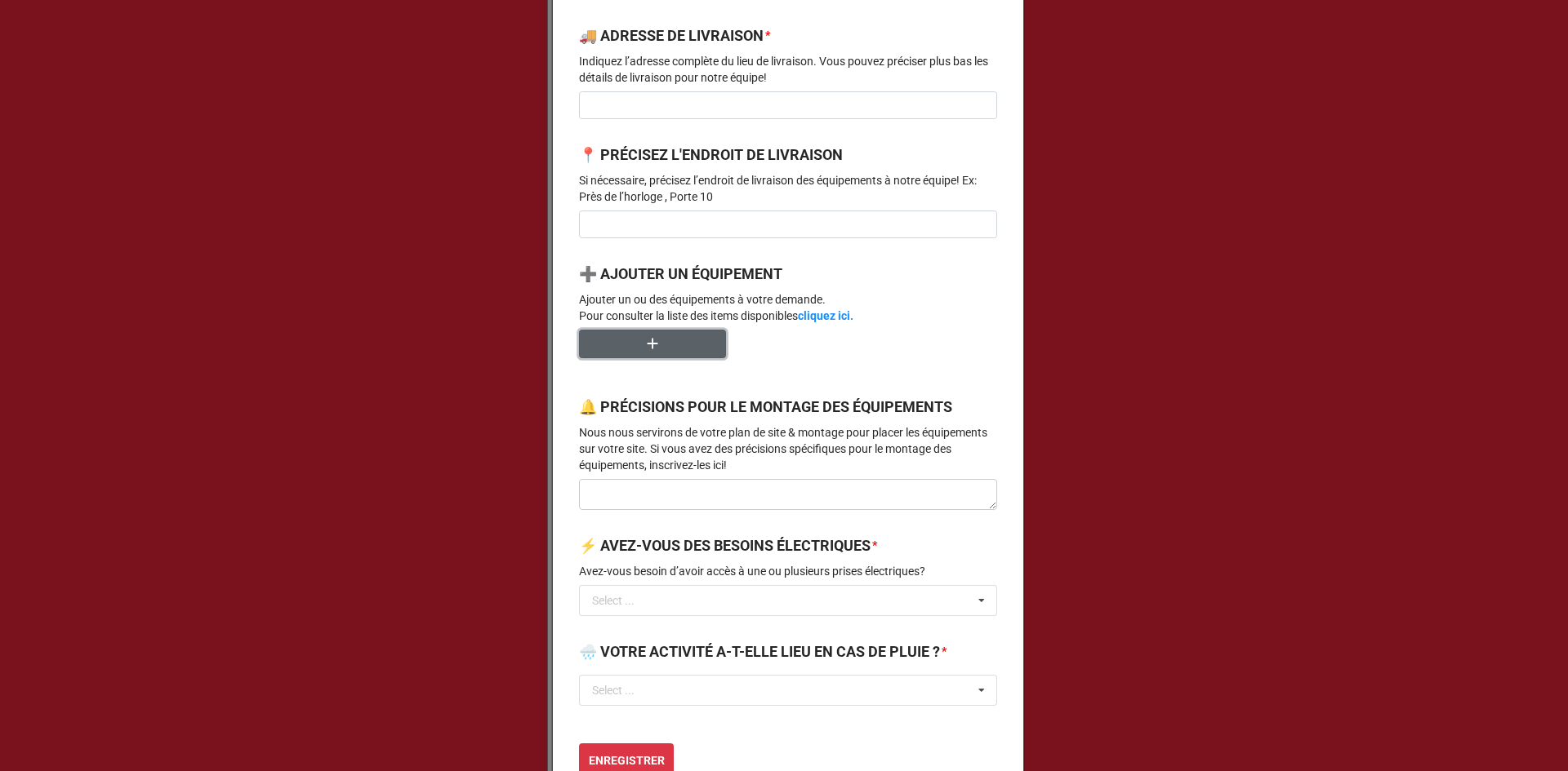
click at [638, 359] on button "button" at bounding box center [652, 344] width 147 height 29
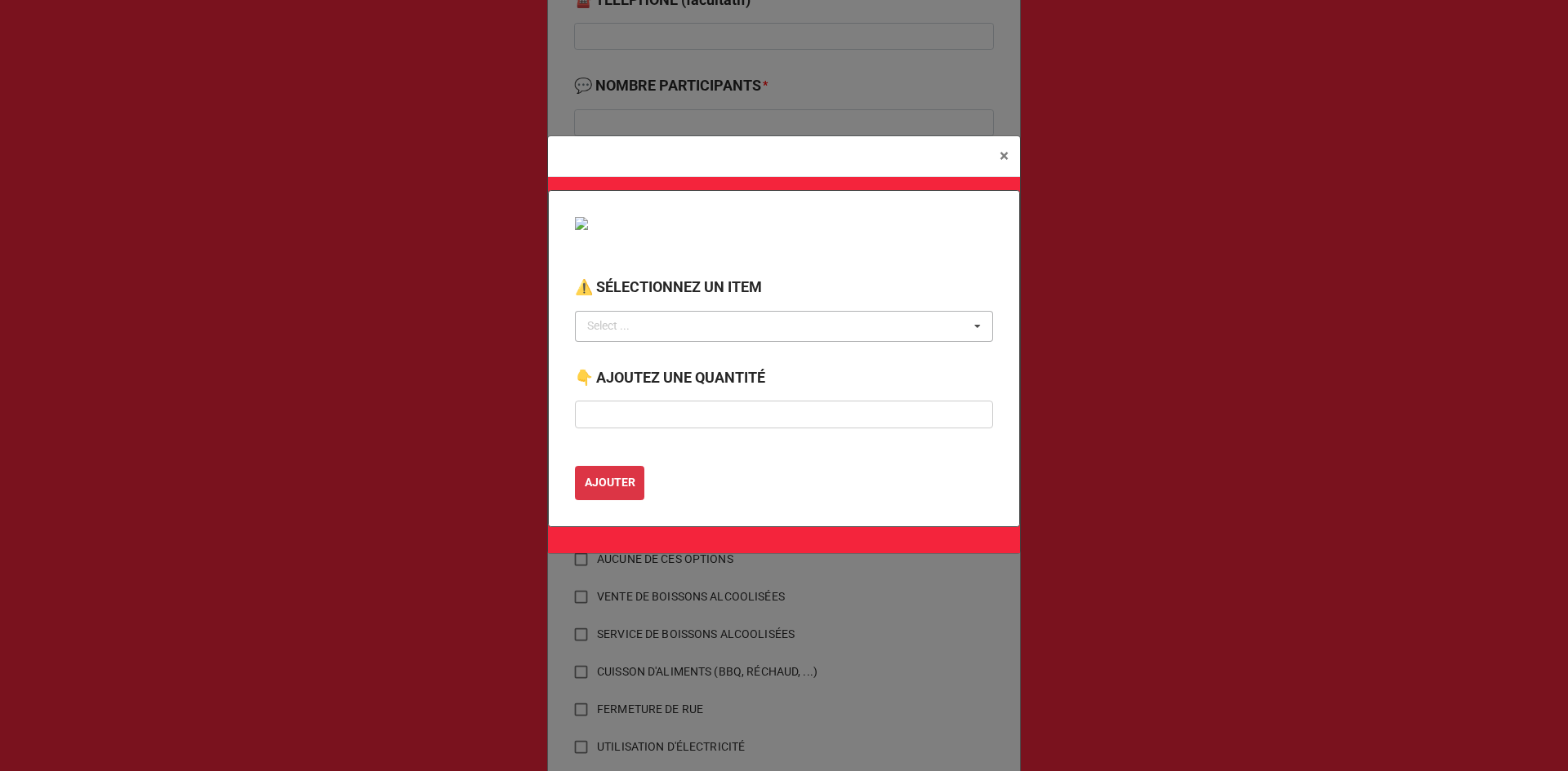
click at [664, 324] on div "Select ... No results found." at bounding box center [784, 326] width 418 height 31
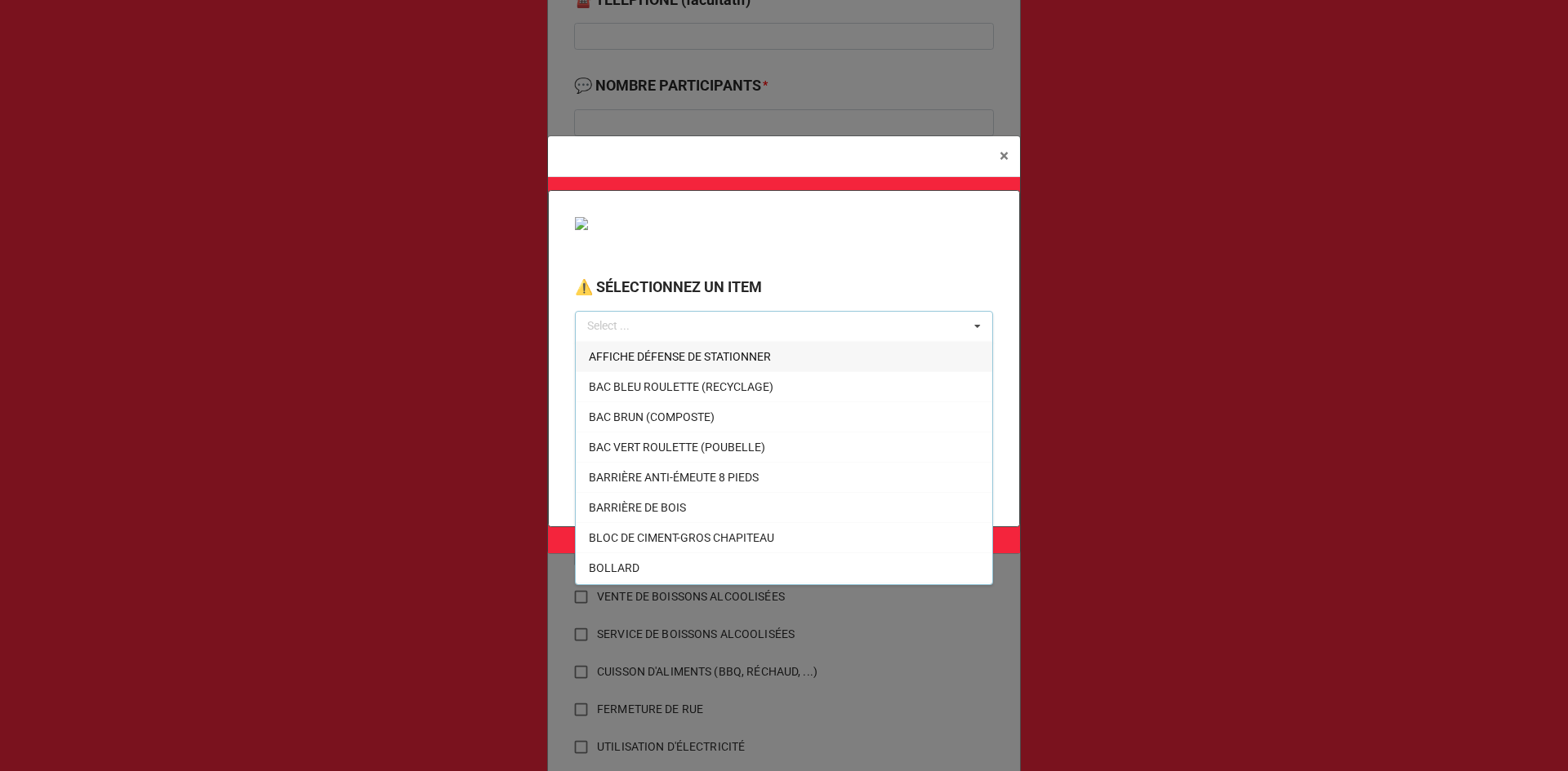
click at [656, 350] on span "AFFICHE DÉFENSE DE STATIONNER" at bounding box center [679, 357] width 182 height 13
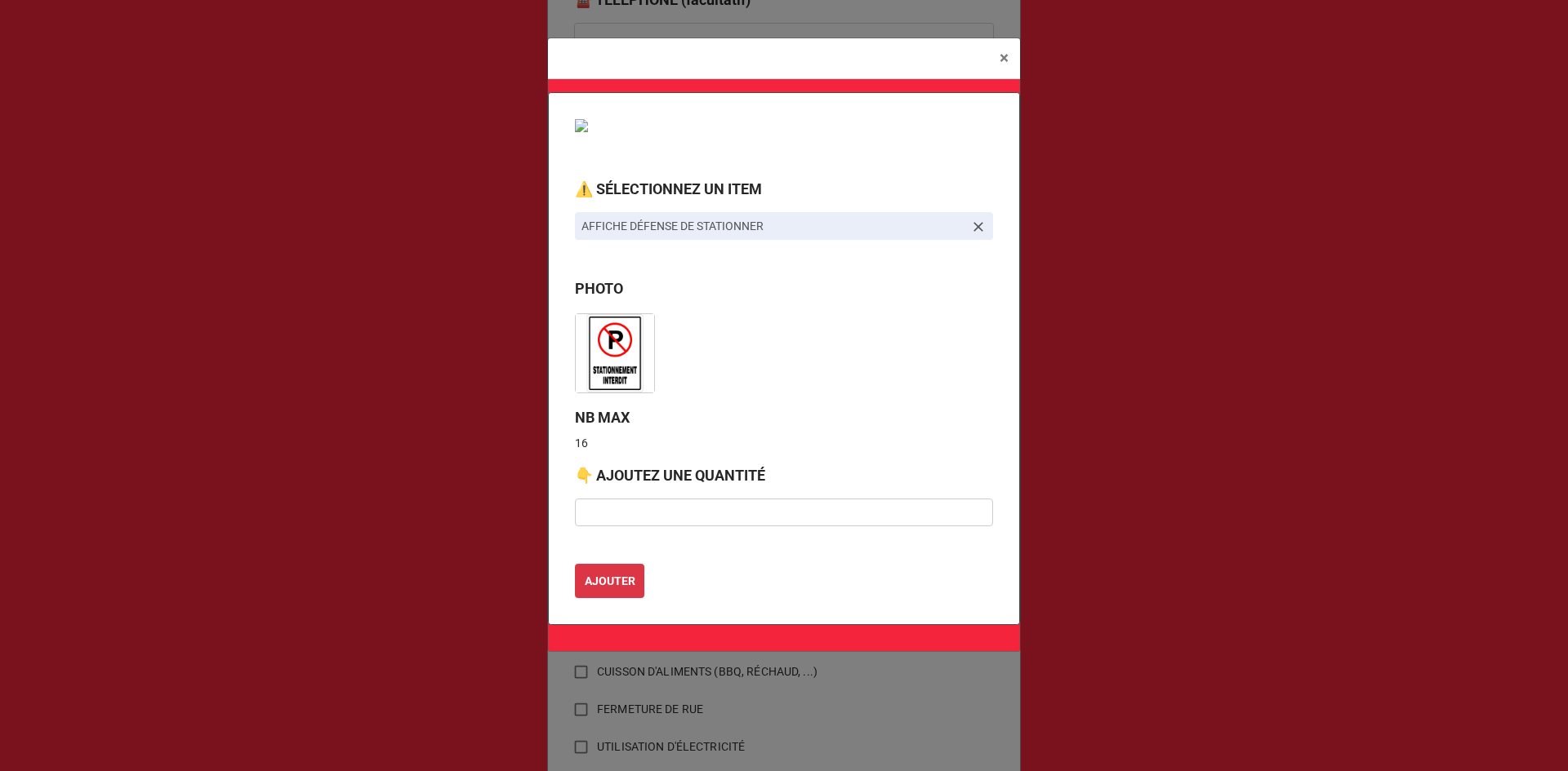
drag, startPoint x: 658, startPoint y: 483, endPoint x: 659, endPoint y: 494, distance: 11.0
click at [658, 485] on label "👇 AJOUTEZ UNE QUANTITÉ" at bounding box center [670, 476] width 190 height 23
click at [660, 510] on input "text" at bounding box center [784, 512] width 418 height 28
type input "3"
click at [606, 580] on b "AJOUTER" at bounding box center [610, 582] width 51 height 17
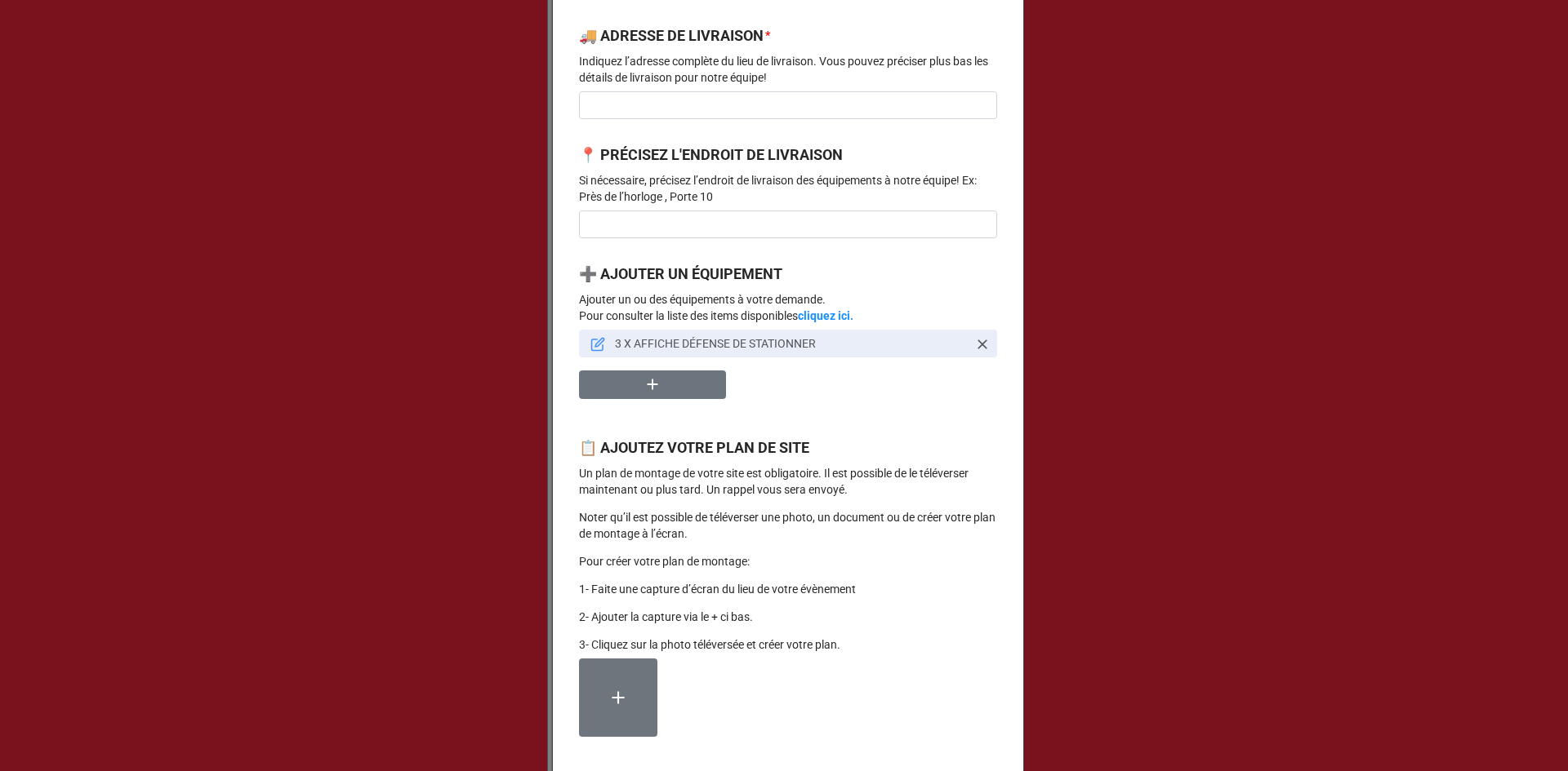
scroll to position [1224, 0]
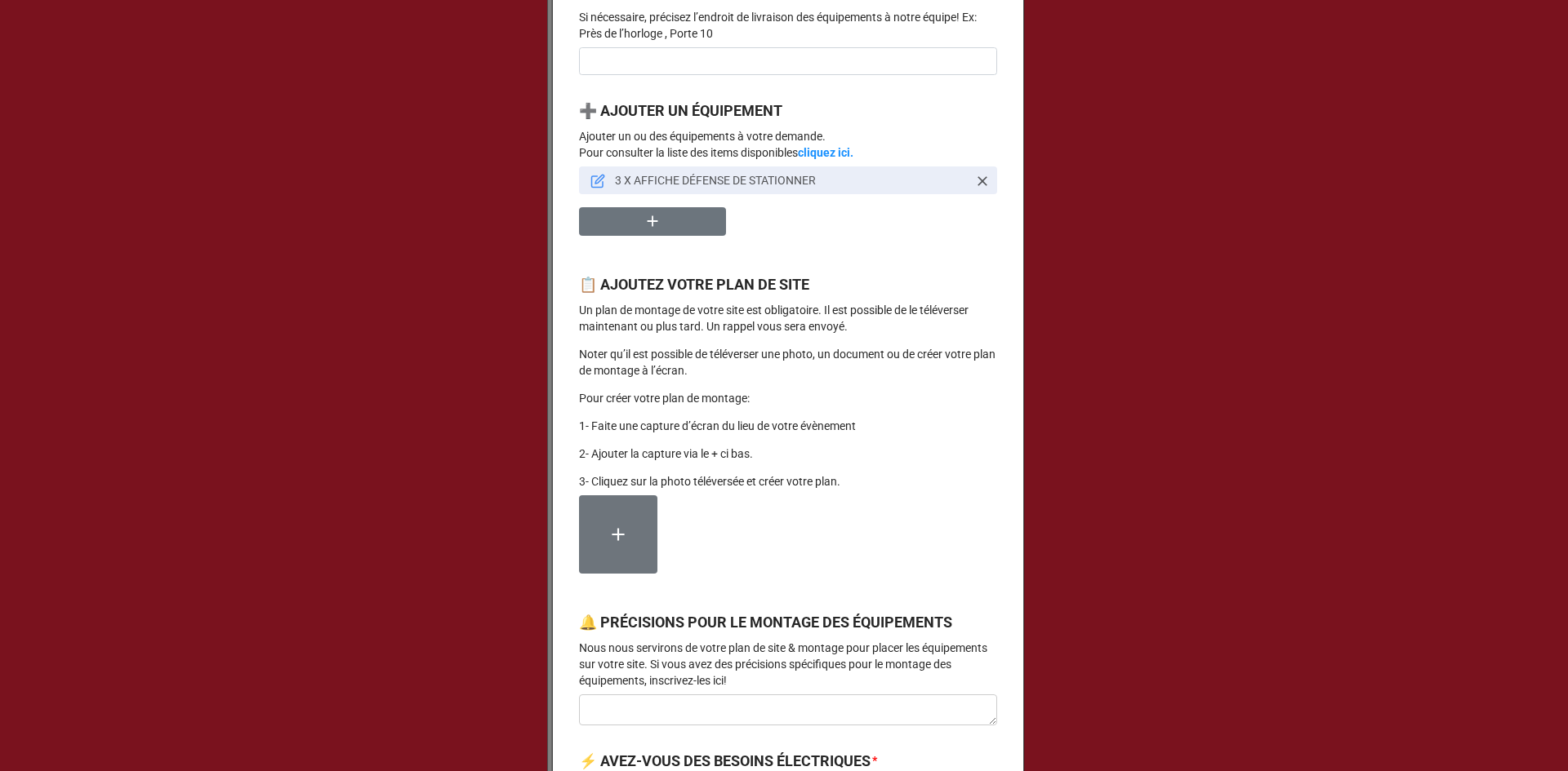
click at [630, 544] on label at bounding box center [618, 534] width 78 height 78
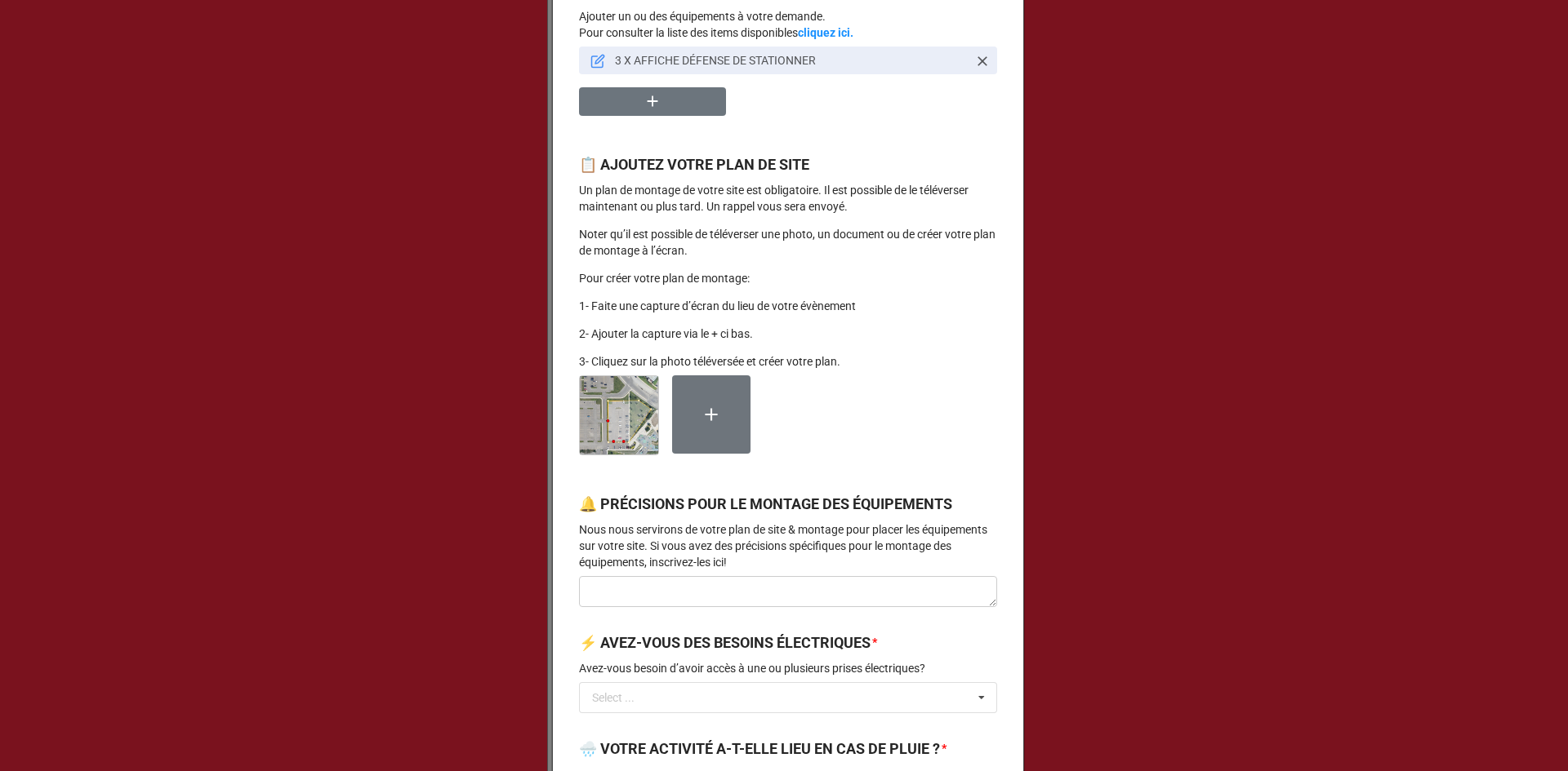
scroll to position [1551, 0]
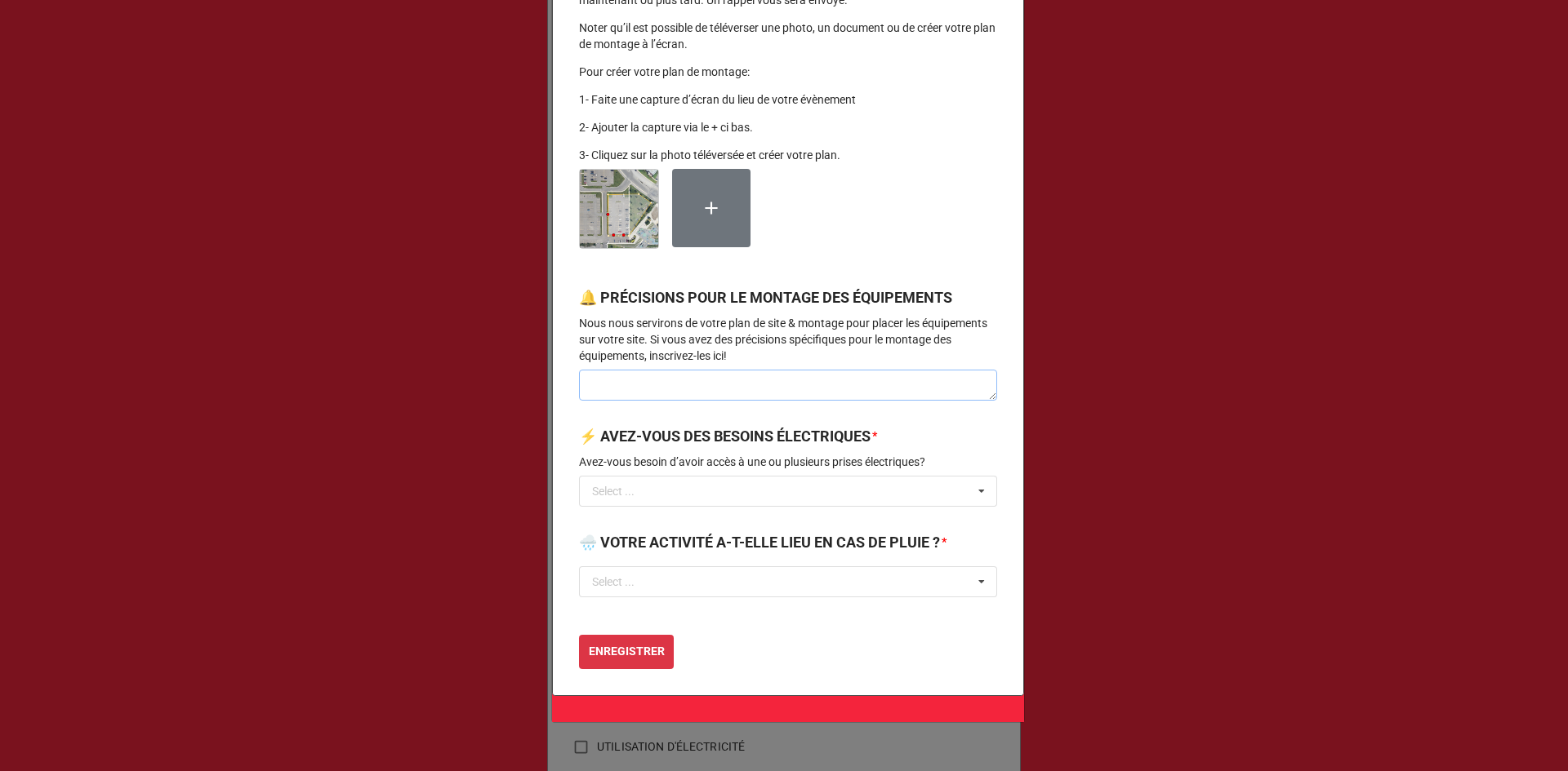
click at [683, 401] on textarea at bounding box center [788, 385] width 418 height 31
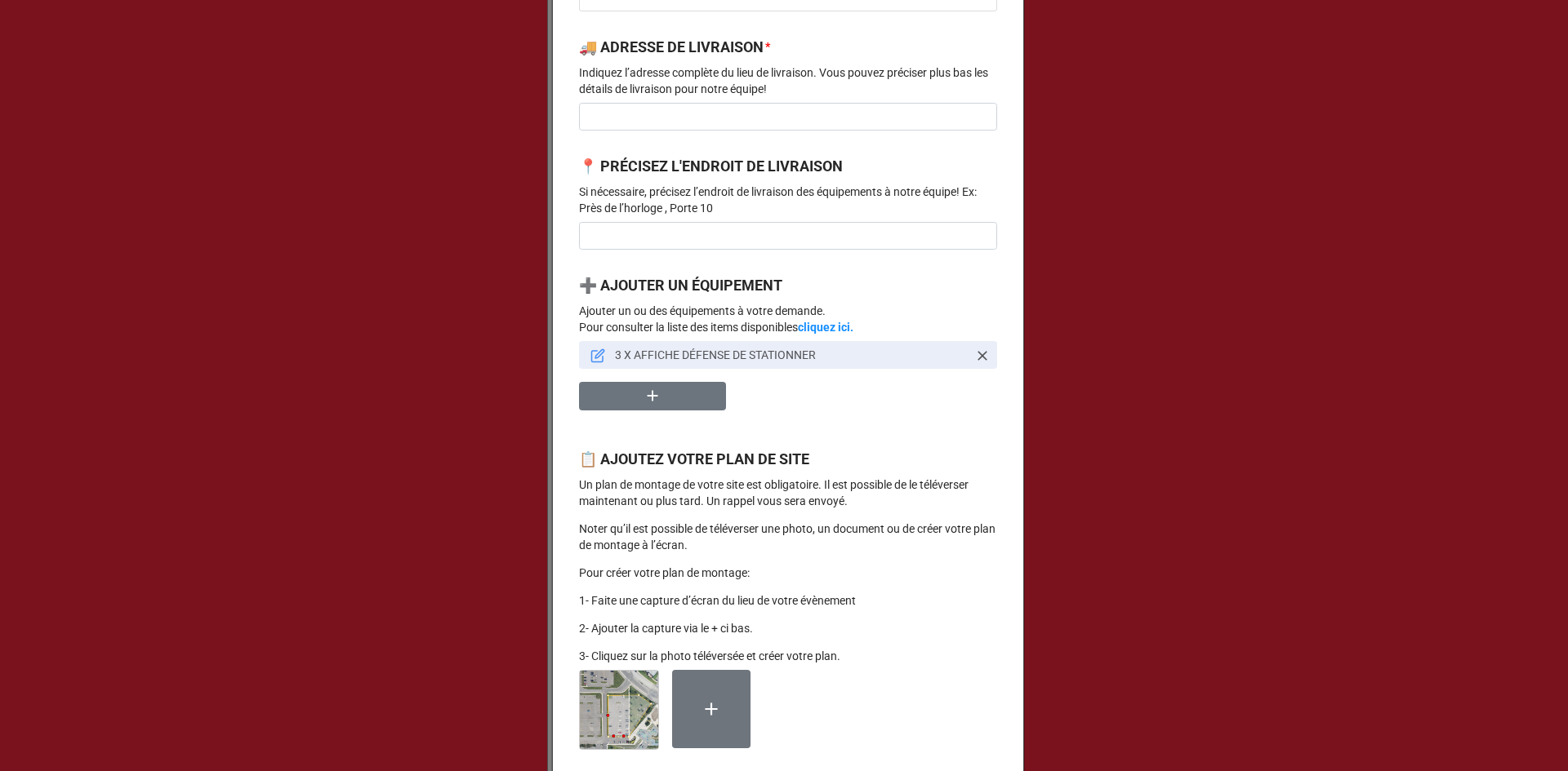
scroll to position [1060, 0]
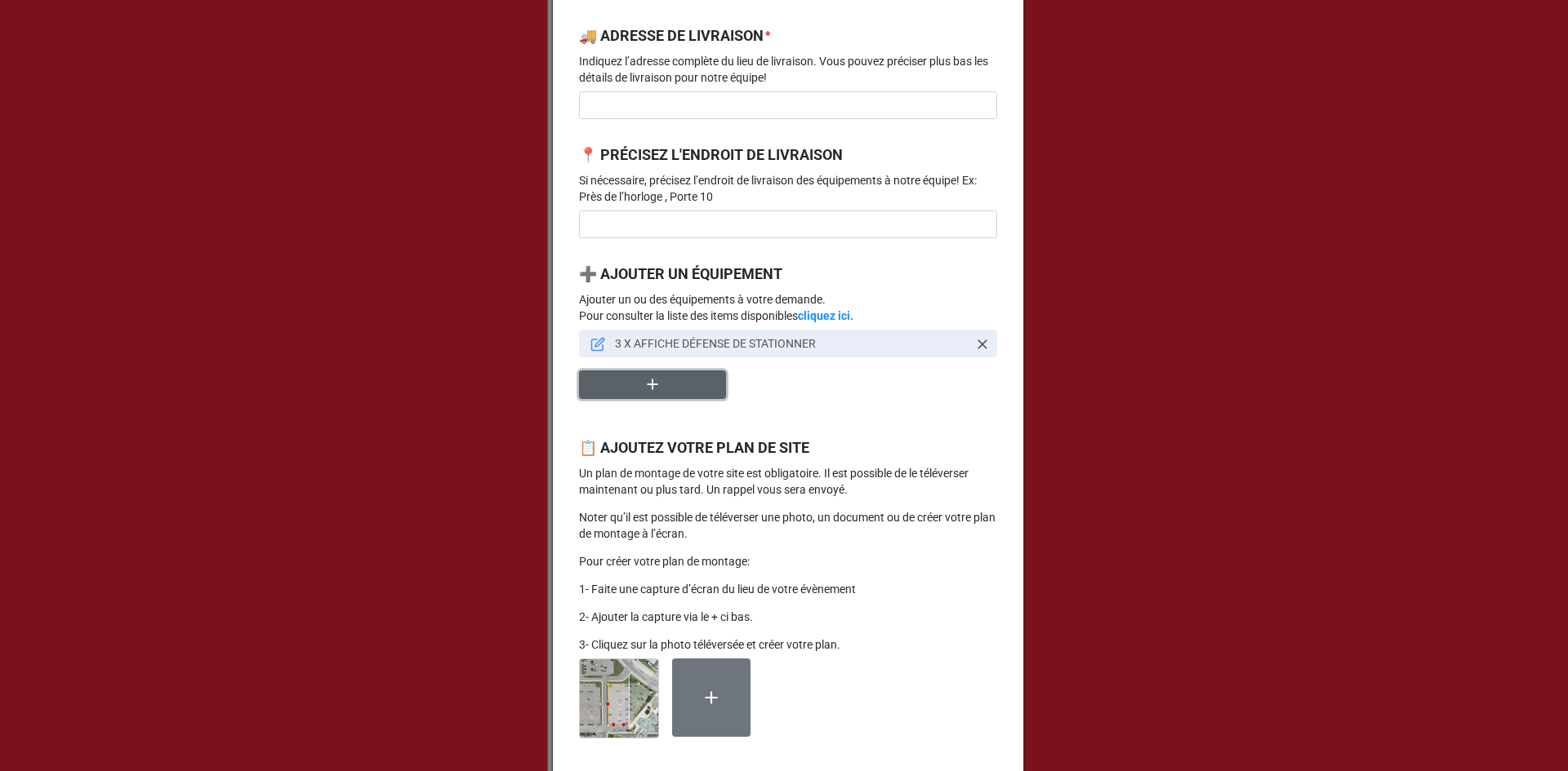
click at [682, 399] on button "button" at bounding box center [652, 385] width 147 height 29
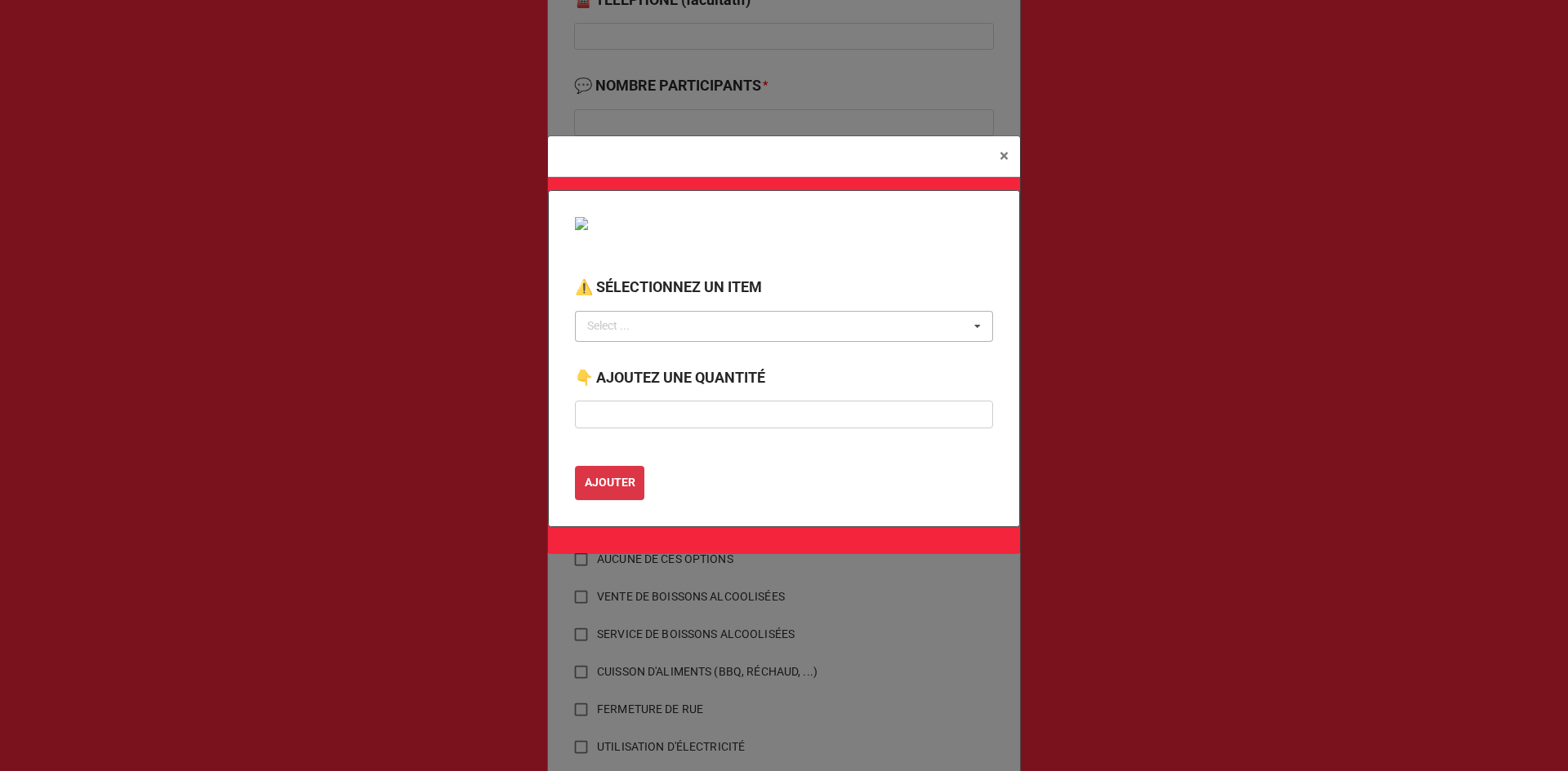
click at [654, 321] on div "Select ... No results found." at bounding box center [784, 326] width 418 height 31
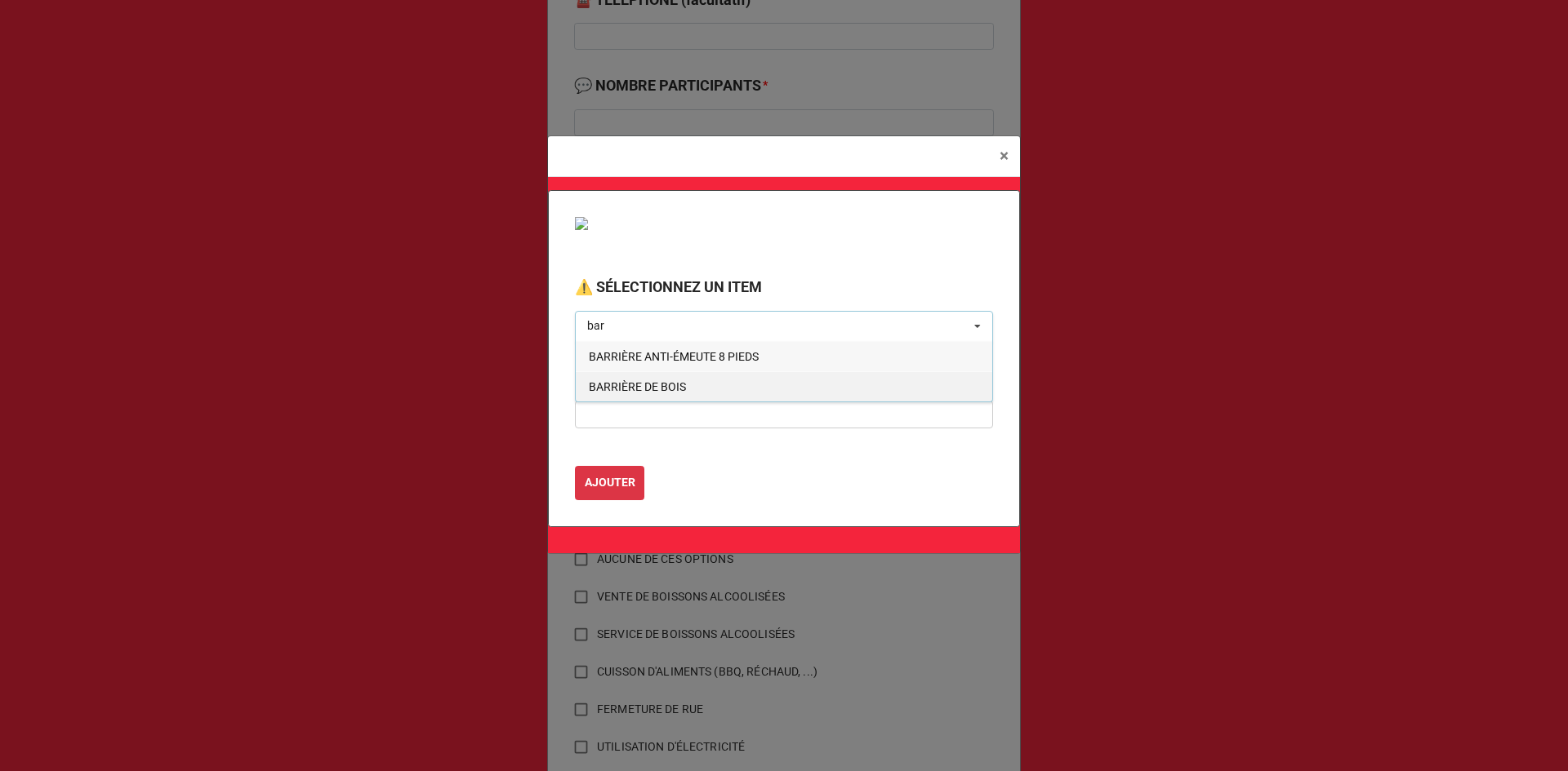
type input "bar"
click at [679, 381] on span "BARRIÈRE DE BOIS" at bounding box center [637, 387] width 97 height 13
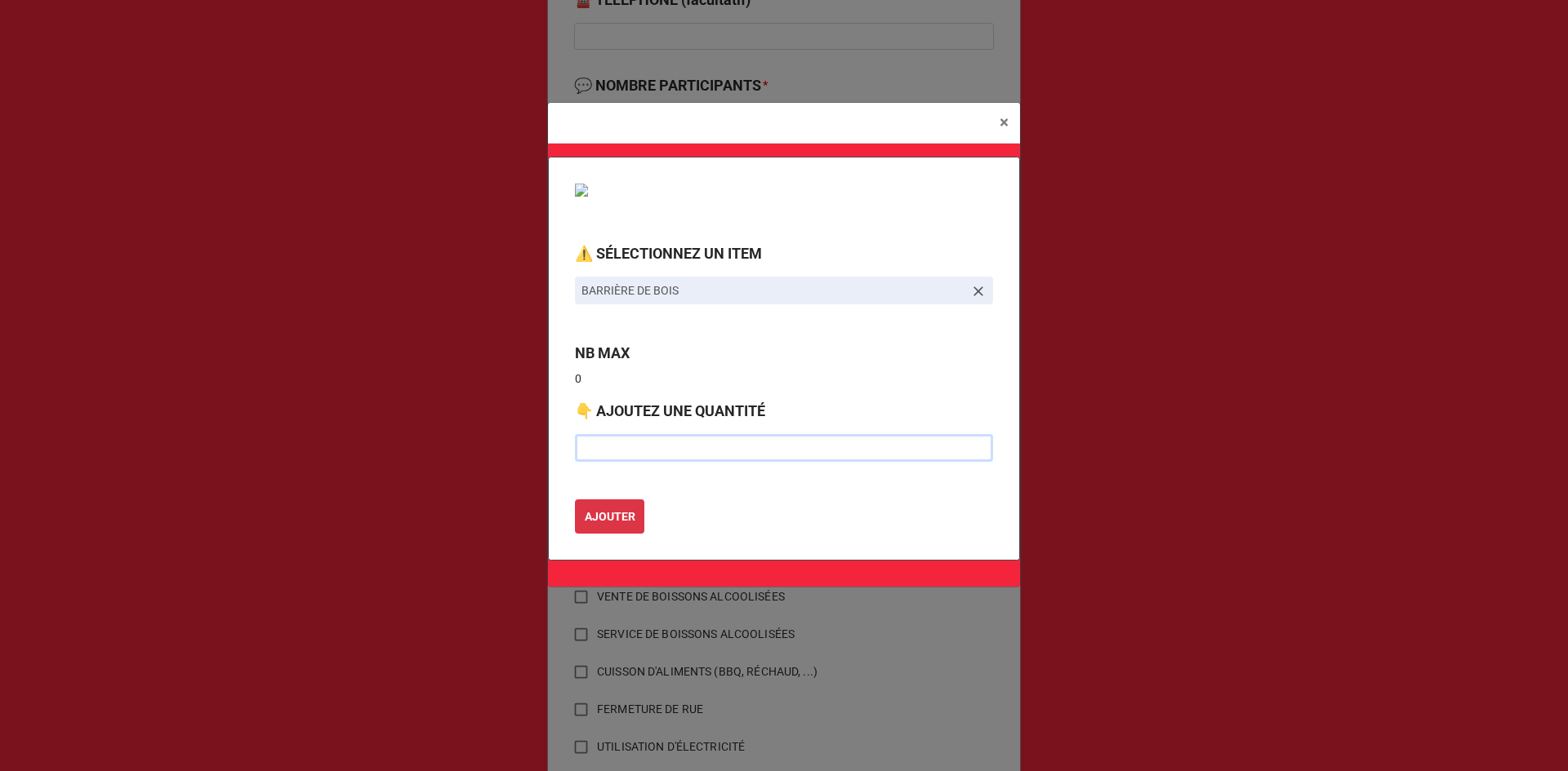
click at [640, 442] on input "text" at bounding box center [784, 448] width 418 height 28
click at [978, 288] on icon at bounding box center [977, 291] width 16 height 16
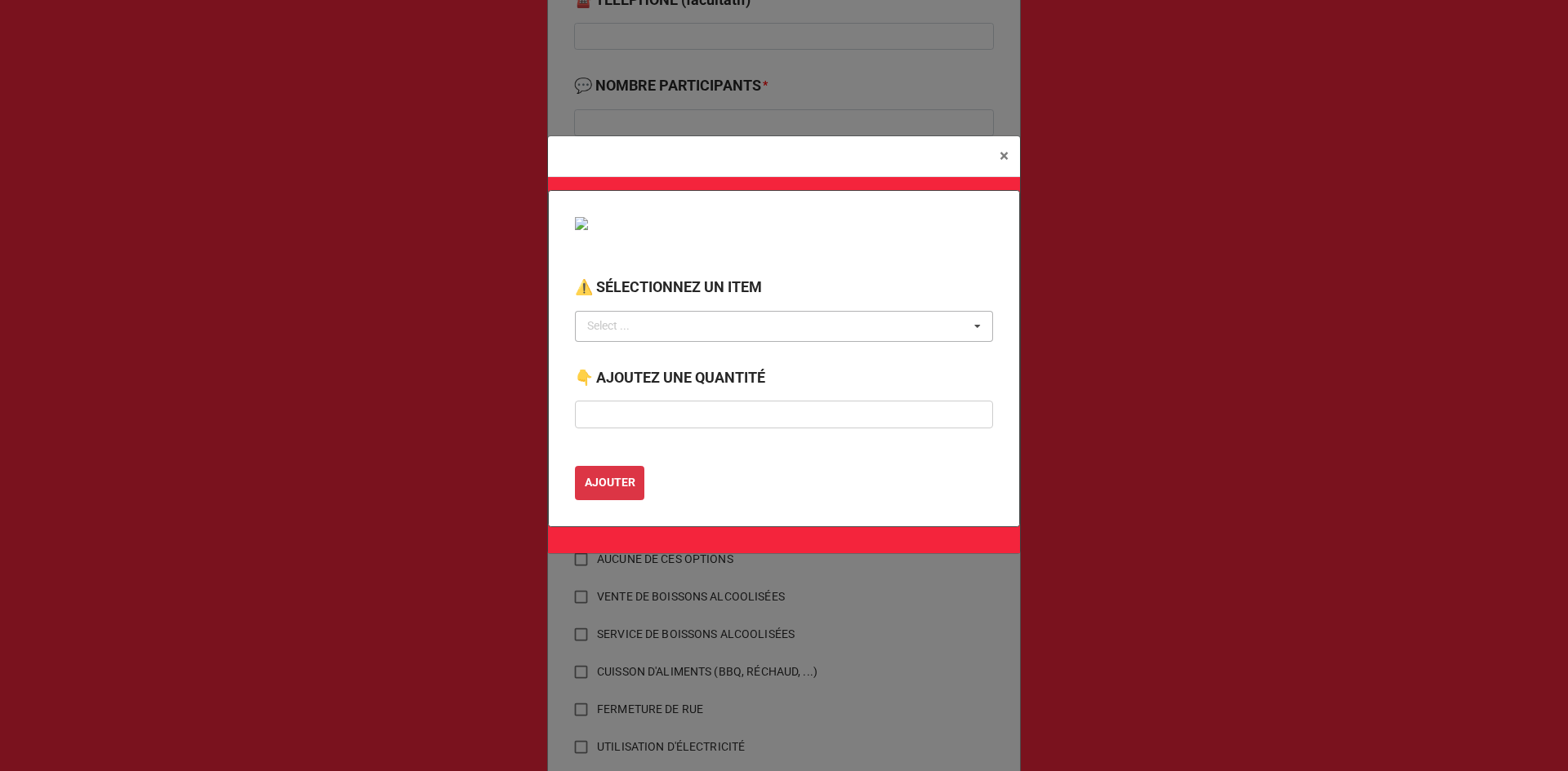
click at [749, 325] on div "Select ... AFFICHE DÉFENSE DE STATIONNER BAC BLEU ROULETTE (RECYCLAGE) BAC BRUN…" at bounding box center [784, 326] width 418 height 31
type input "barri"
click at [748, 350] on span "BARRIÈRE ANTI-ÉMEUTE 8 PIEDS" at bounding box center [673, 357] width 170 height 13
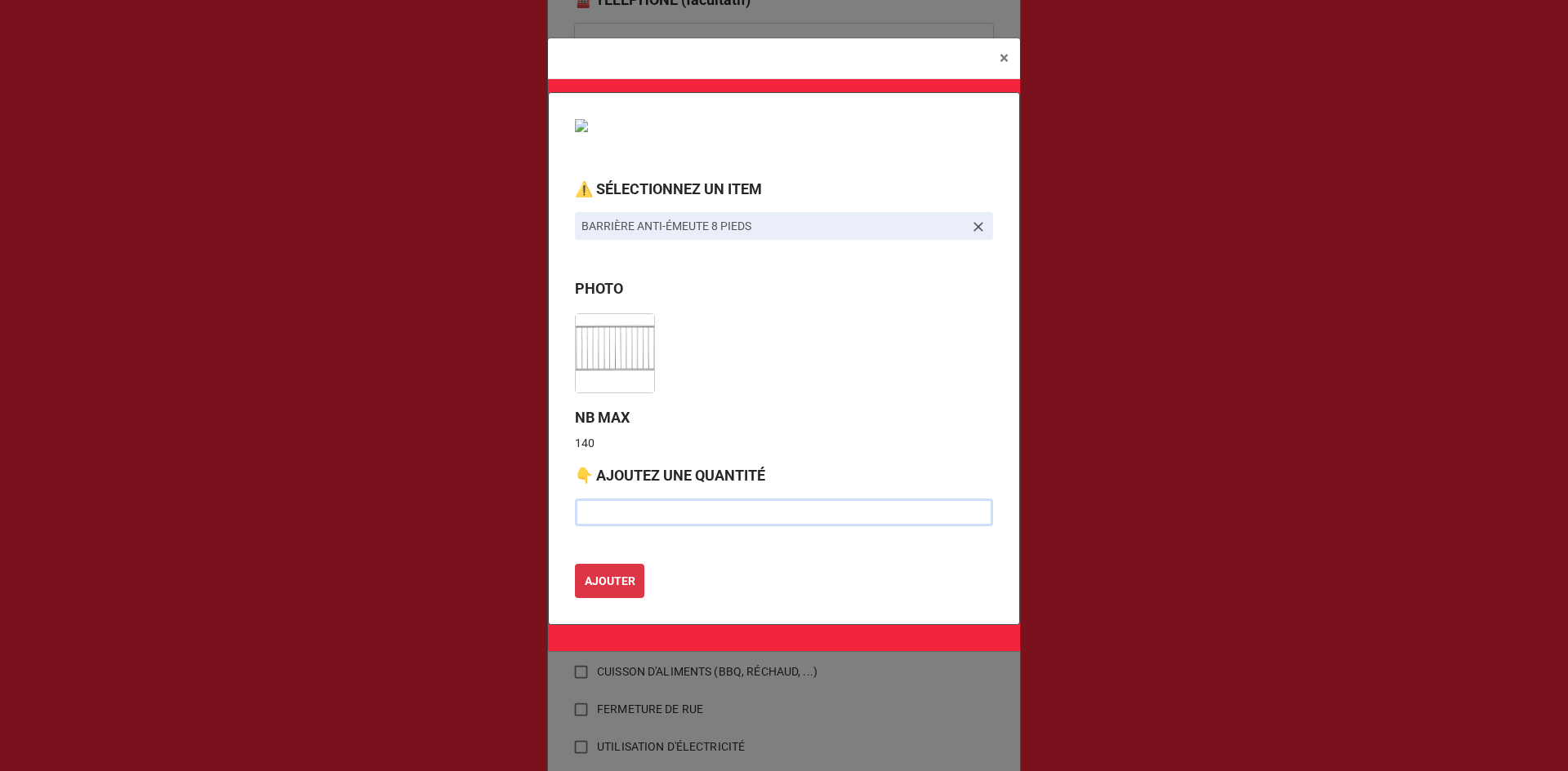
click at [631, 520] on input "text" at bounding box center [784, 512] width 418 height 28
type input "6"
click at [611, 568] on button "AJOUTER" at bounding box center [610, 581] width 69 height 35
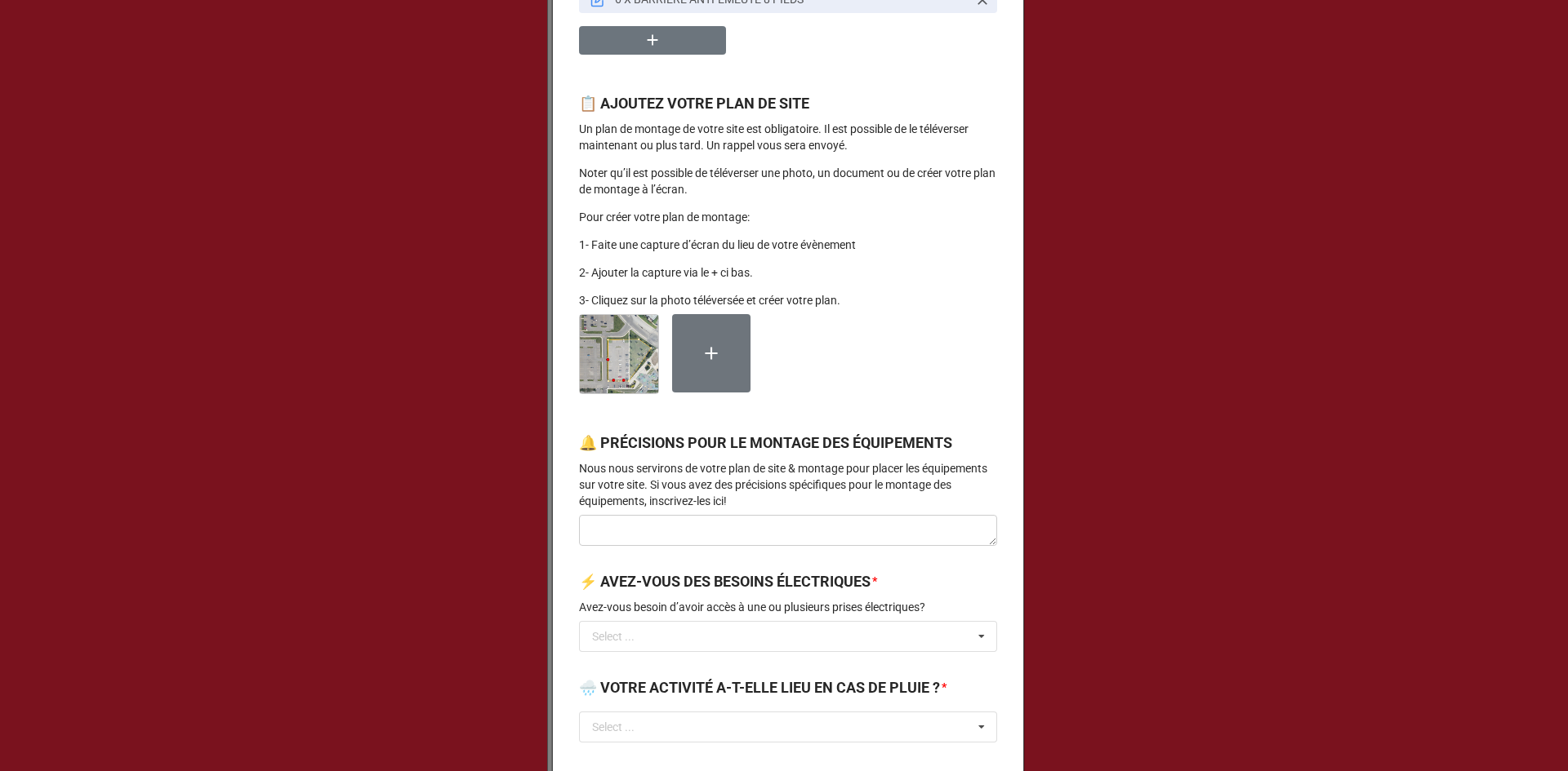
scroll to position [1469, 0]
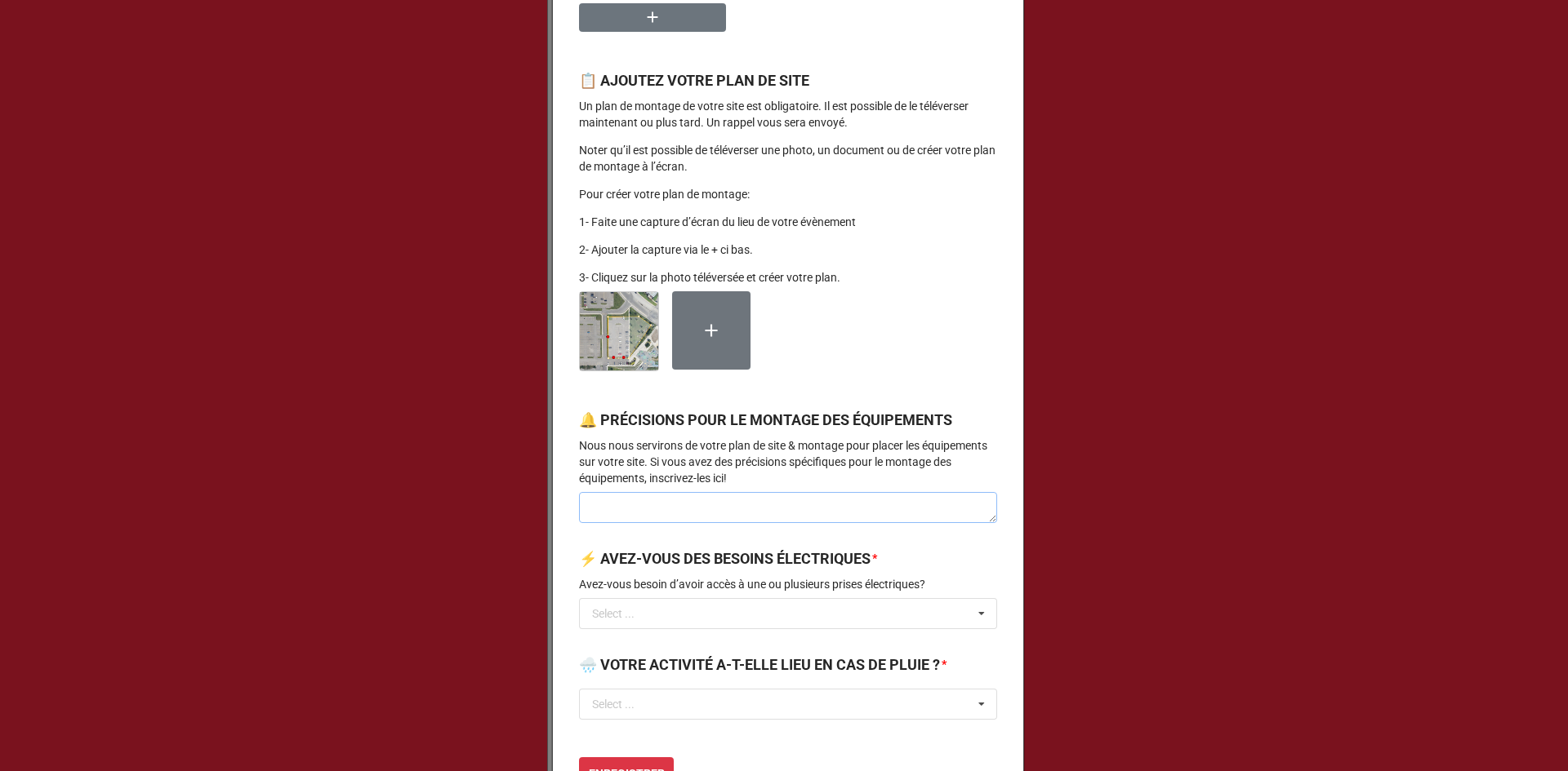
click at [639, 523] on textarea at bounding box center [788, 508] width 418 height 31
type textarea "x"
type textarea "I"
type textarea "x"
type textarea "Il"
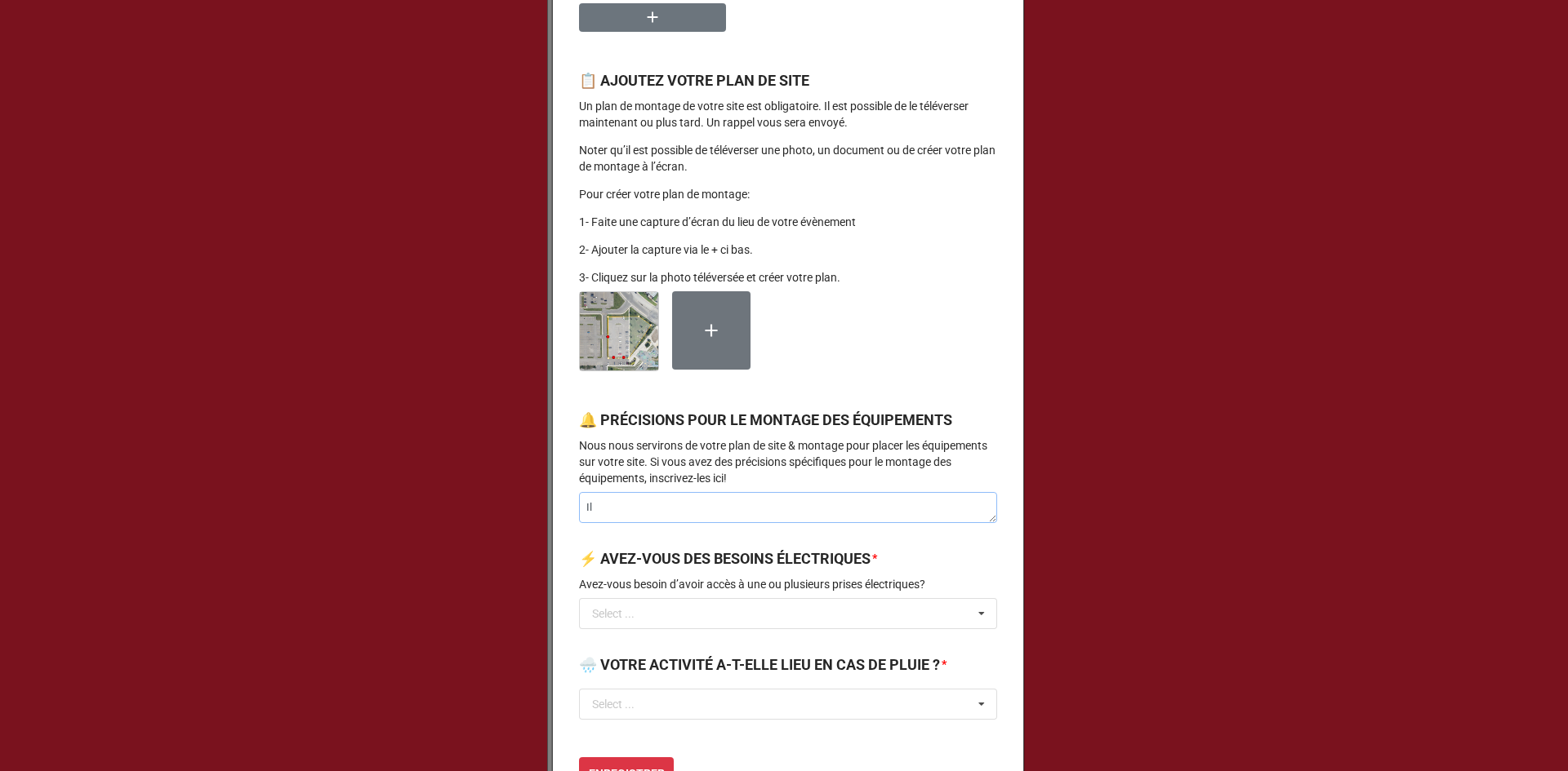
type textarea "x"
type textarea "Il"
type textarea "x"
type textarea "Il f"
type textarea "x"
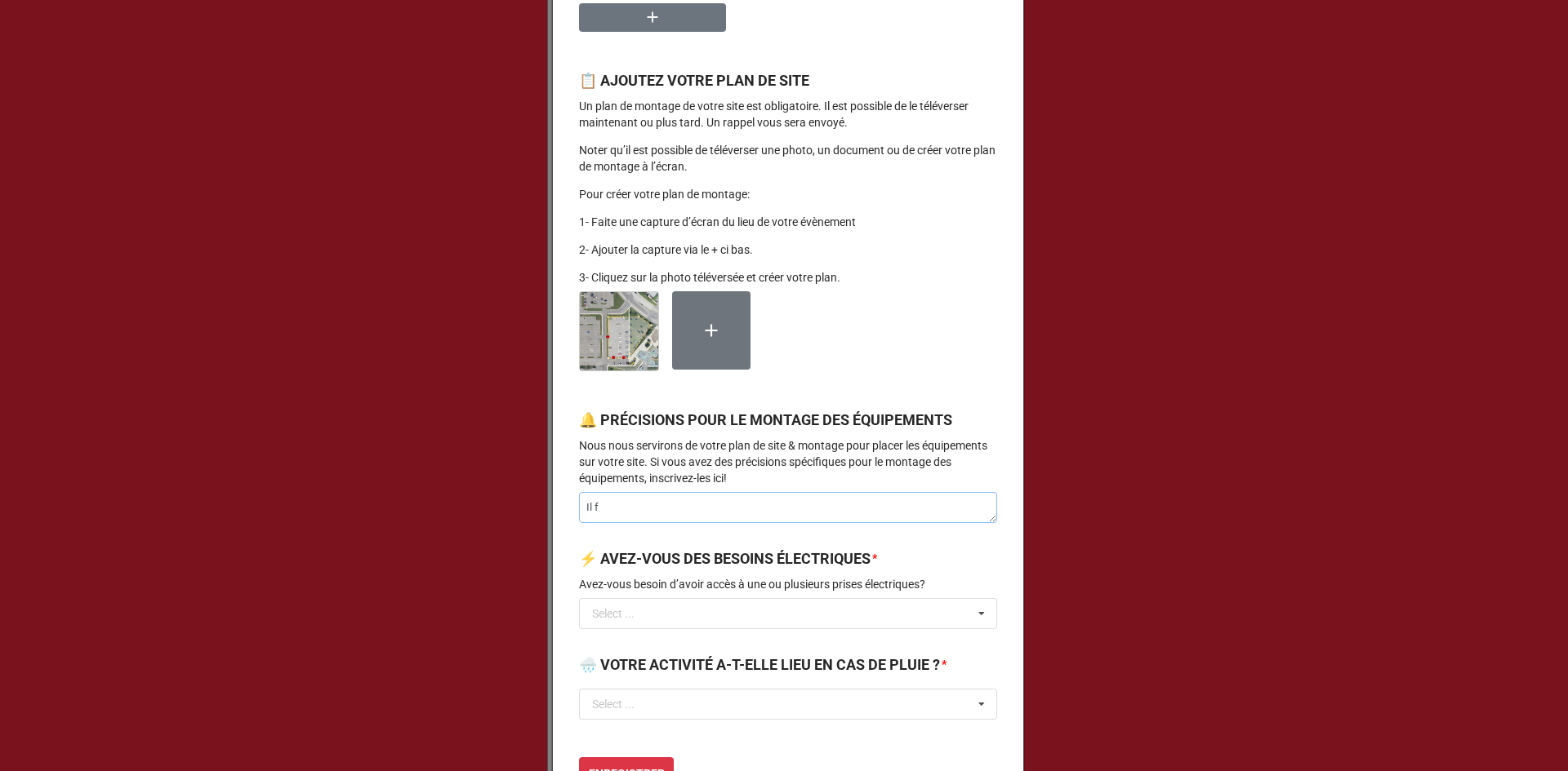
type textarea "Il fa"
type textarea "x"
type textarea "Il fau"
type textarea "x"
type textarea "Il faut"
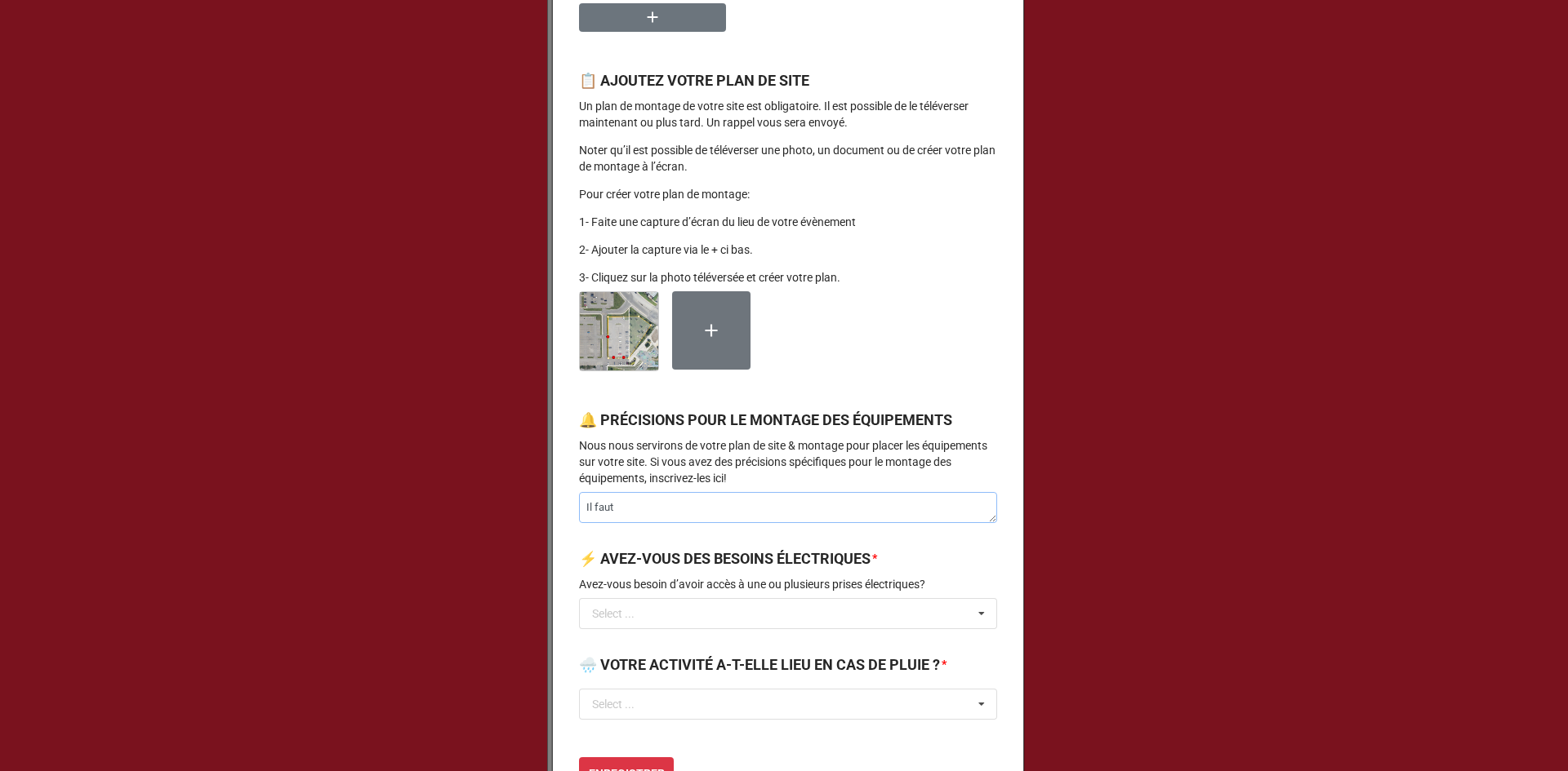
type textarea "x"
type textarea "Il faut"
type textarea "x"
type textarea "Il faut f"
type textarea "x"
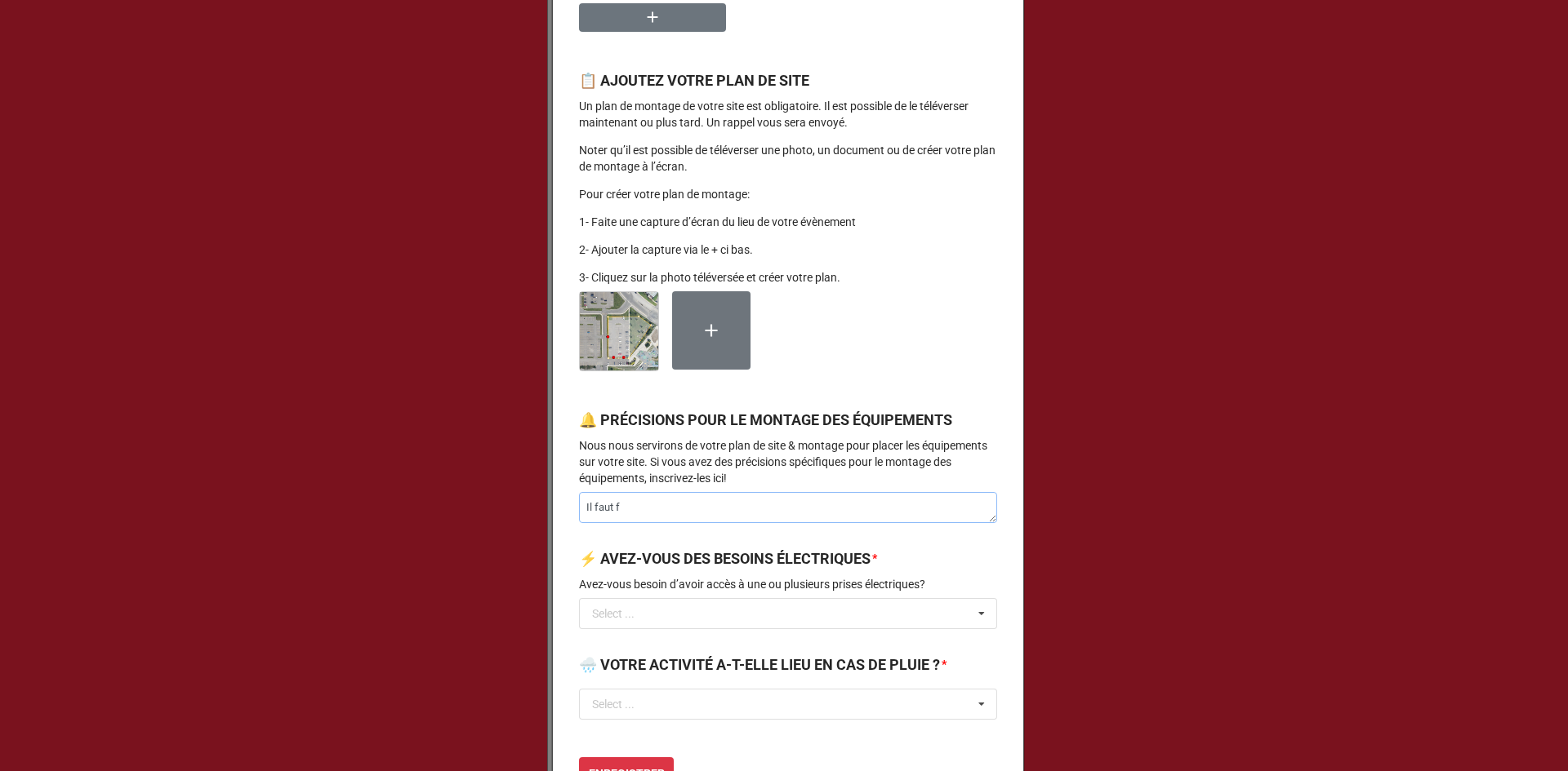
type textarea "Il faut fe"
type textarea "x"
type textarea "Il faut fer"
type textarea "x"
type textarea "Il faut ferm"
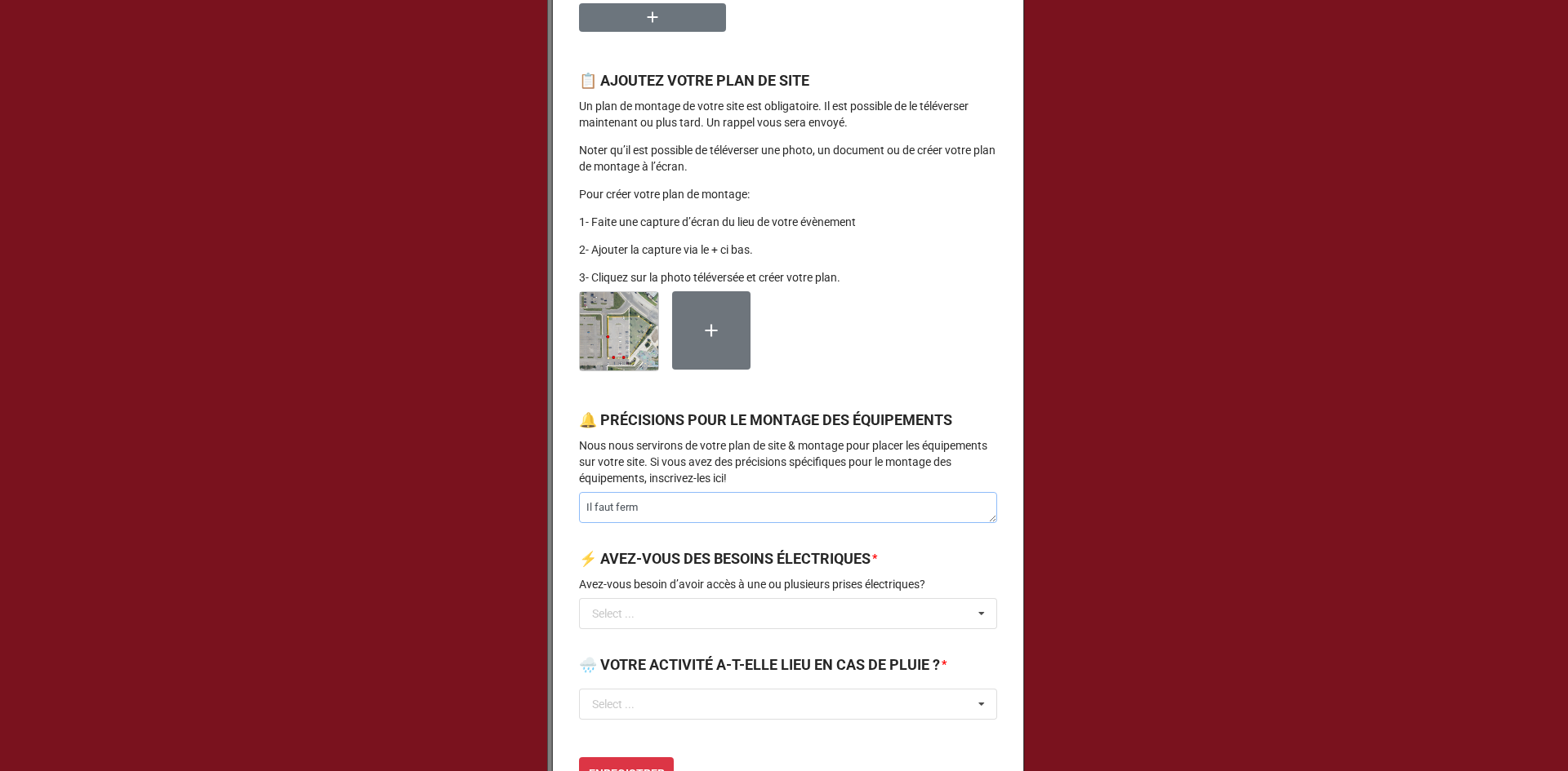
type textarea "x"
type textarea "Il faut ferme"
type textarea "x"
type textarea "Il faut fermer"
type textarea "x"
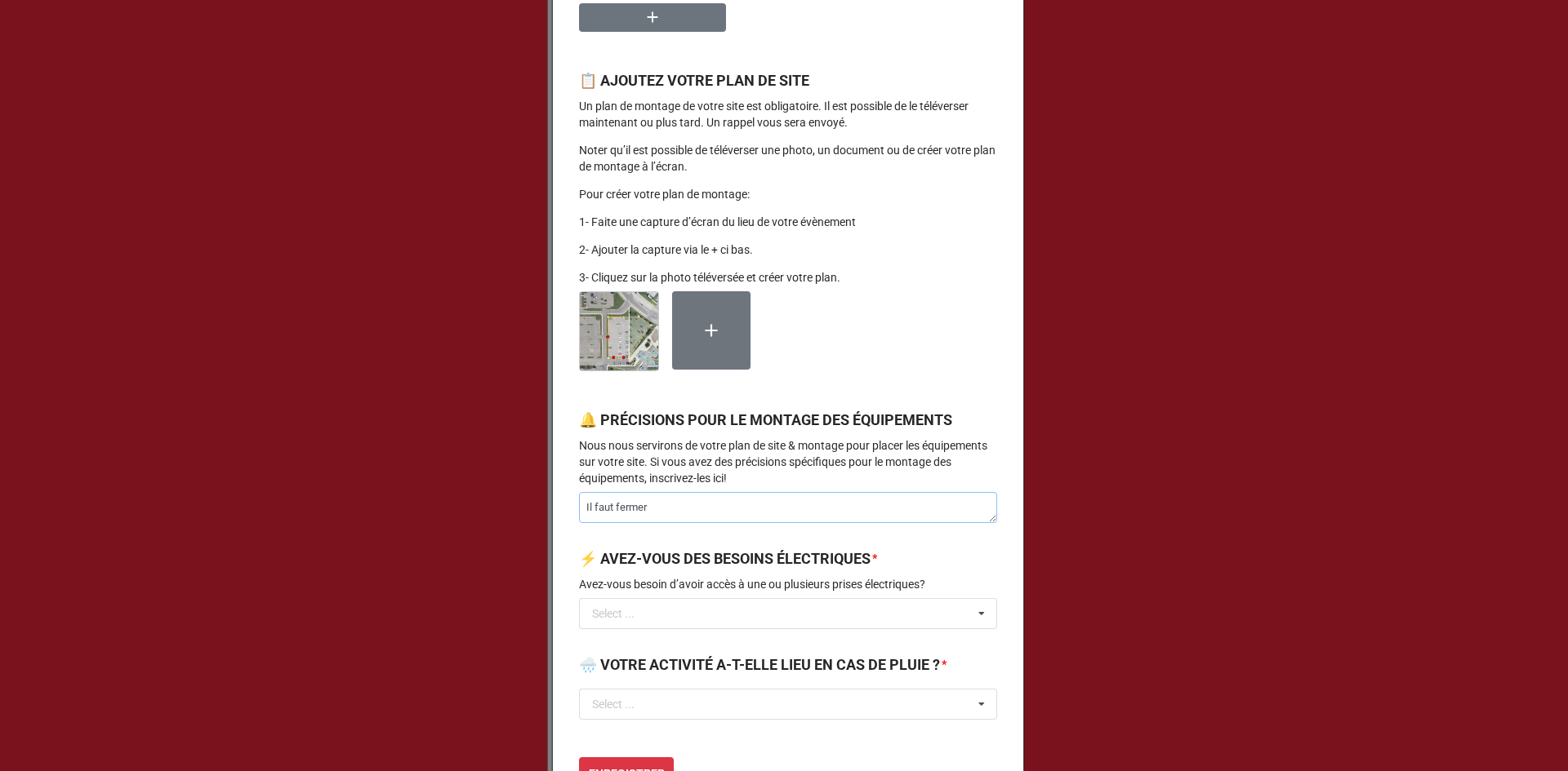
type textarea "Il faut fermer"
type textarea "x"
type textarea "Il faut fermer l"
type textarea "x"
type textarea "Il faut fermer la"
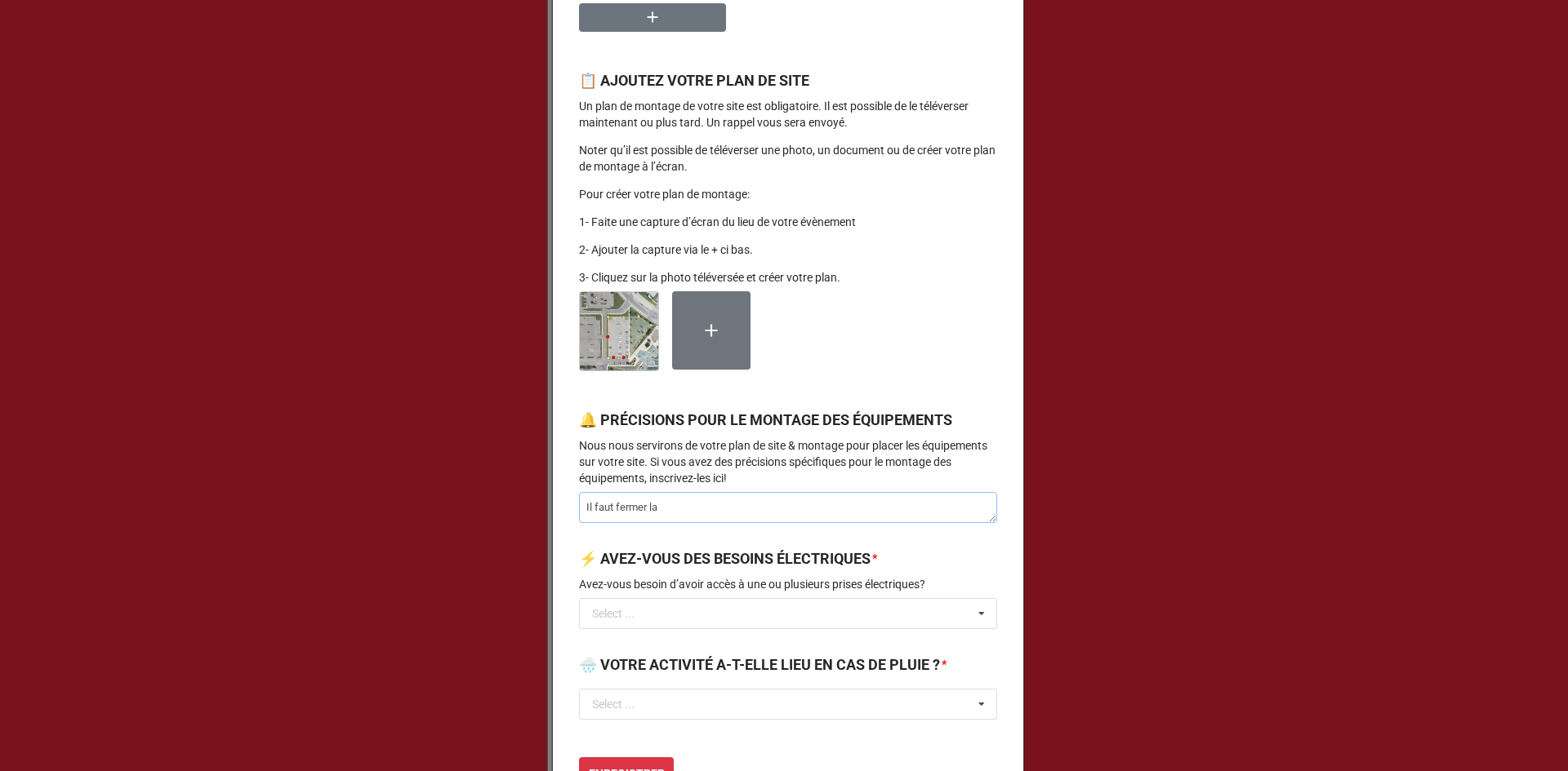
type textarea "x"
type textarea "Il faut fermer la"
type textarea "x"
type textarea "Il faut fermer la s"
type textarea "x"
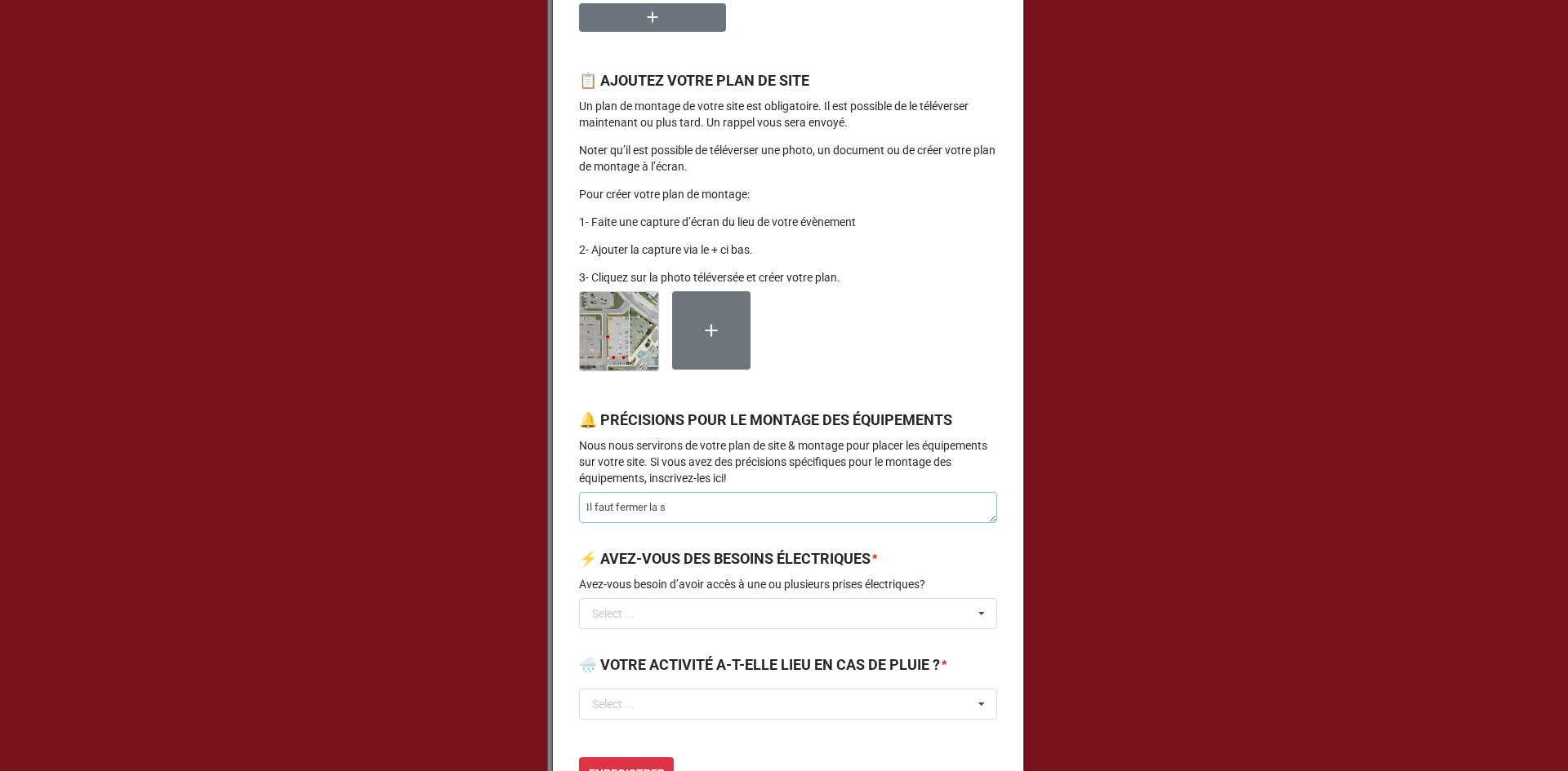
type textarea "Il faut fermer la se"
type textarea "x"
type textarea "Il faut fermer la set"
type textarea "x"
type textarea "Il faut fermer la seti"
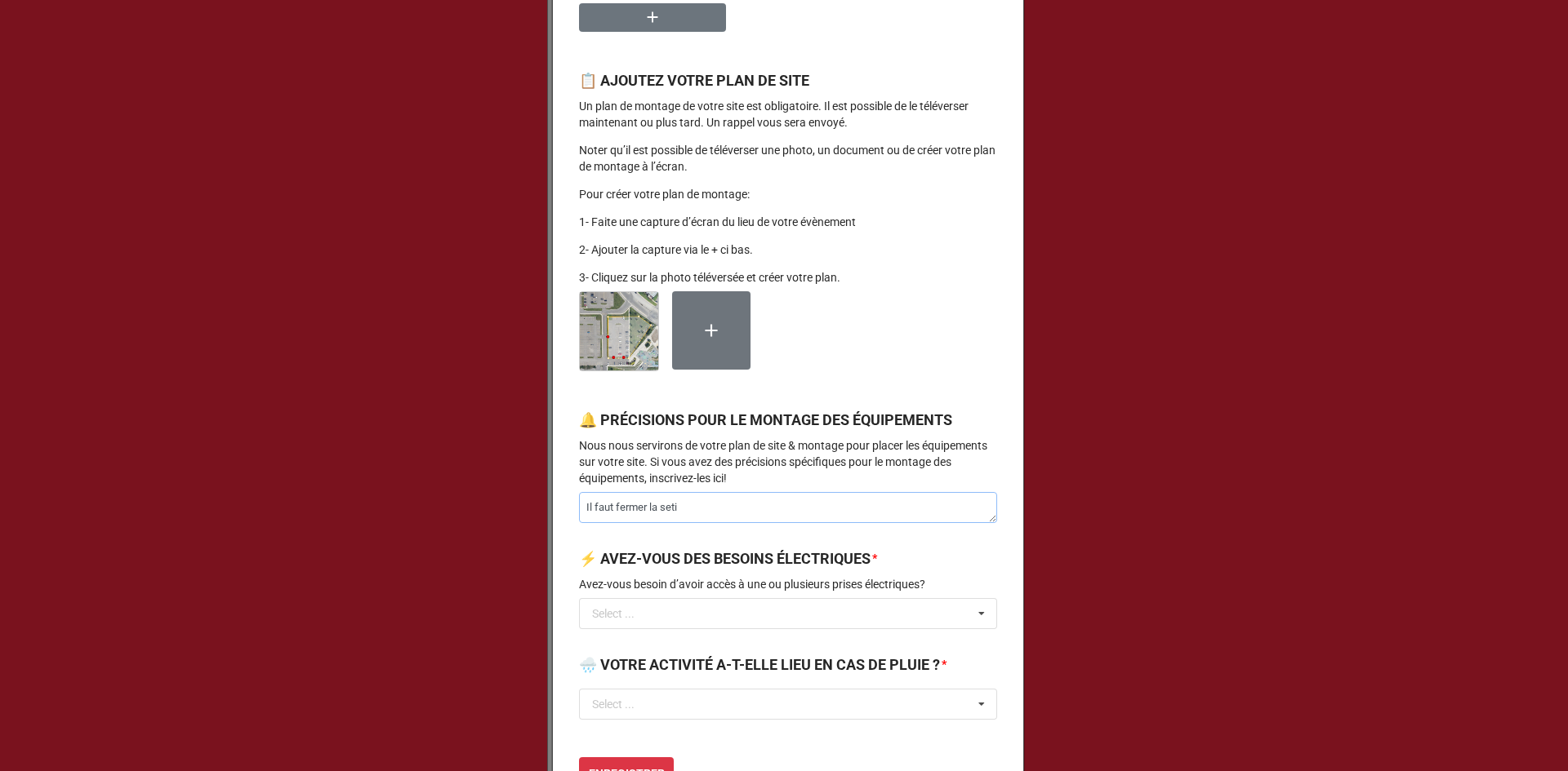
type textarea "x"
type textarea "Il faut fermer la setio"
type textarea "x"
type textarea "Il faut fermer la setion"
type textarea "x"
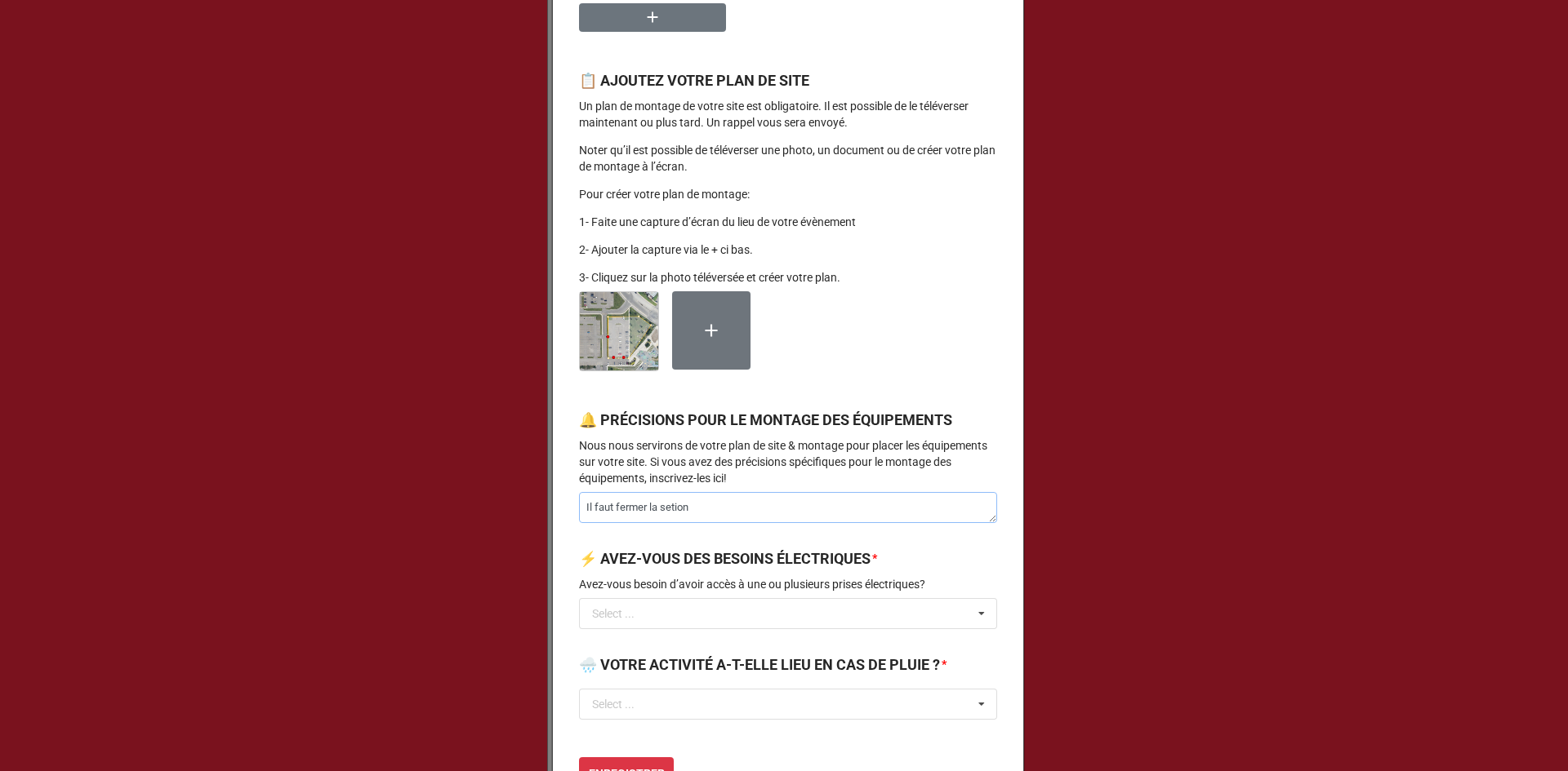
type textarea "Il faut fermer la setion"
type textarea "x"
type textarea "Il faut fermer la setion"
type textarea "x"
type textarea "Il faut fermer la setio"
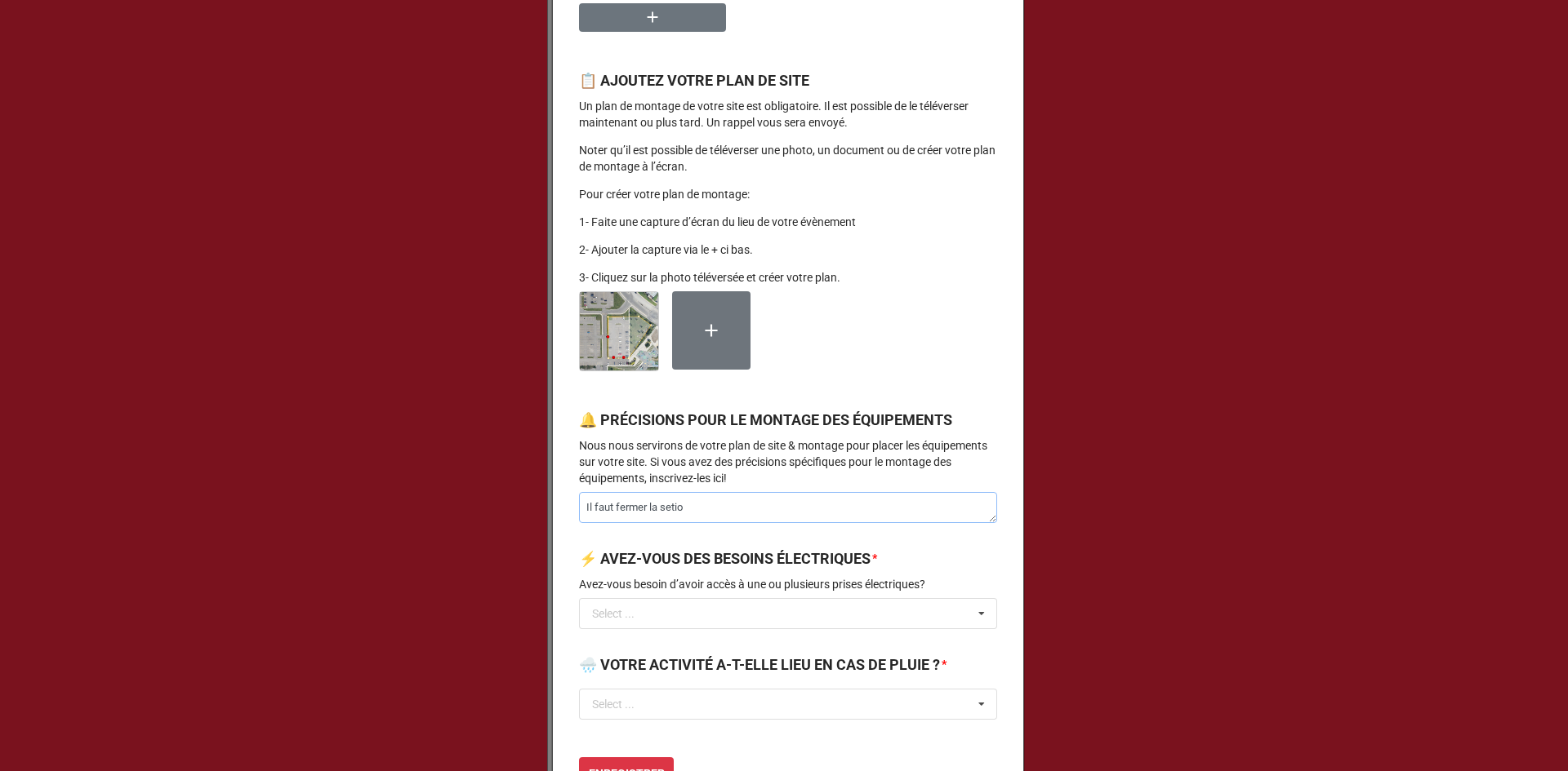
type textarea "x"
type textarea "Il faut fermer la seti"
type textarea "x"
type textarea "Il faut fermer la set"
type textarea "x"
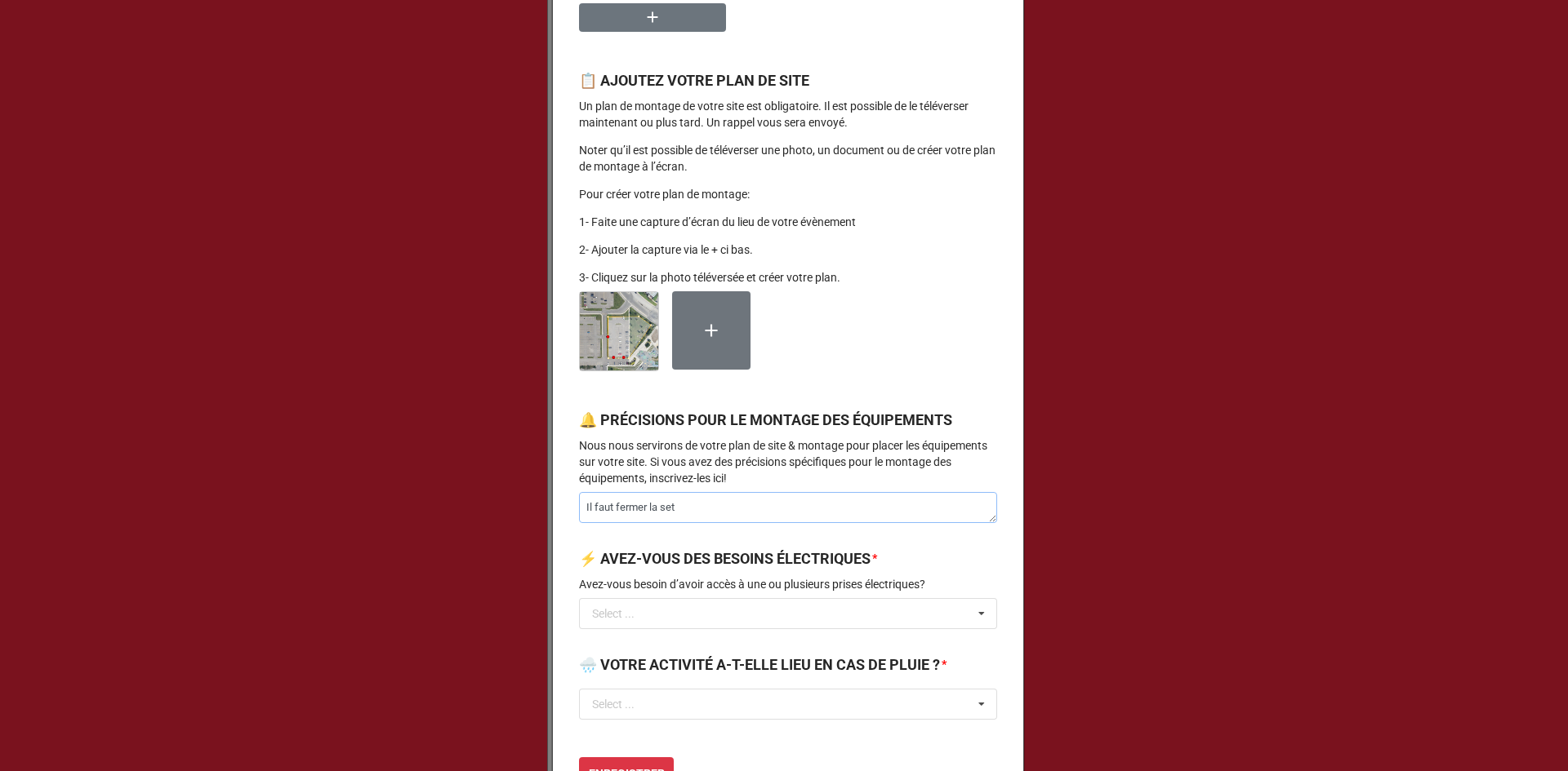
type textarea "Il faut fermer la se"
type textarea "x"
type textarea "Il faut fermer la sec"
type textarea "x"
type textarea "Il faut fermer la sect"
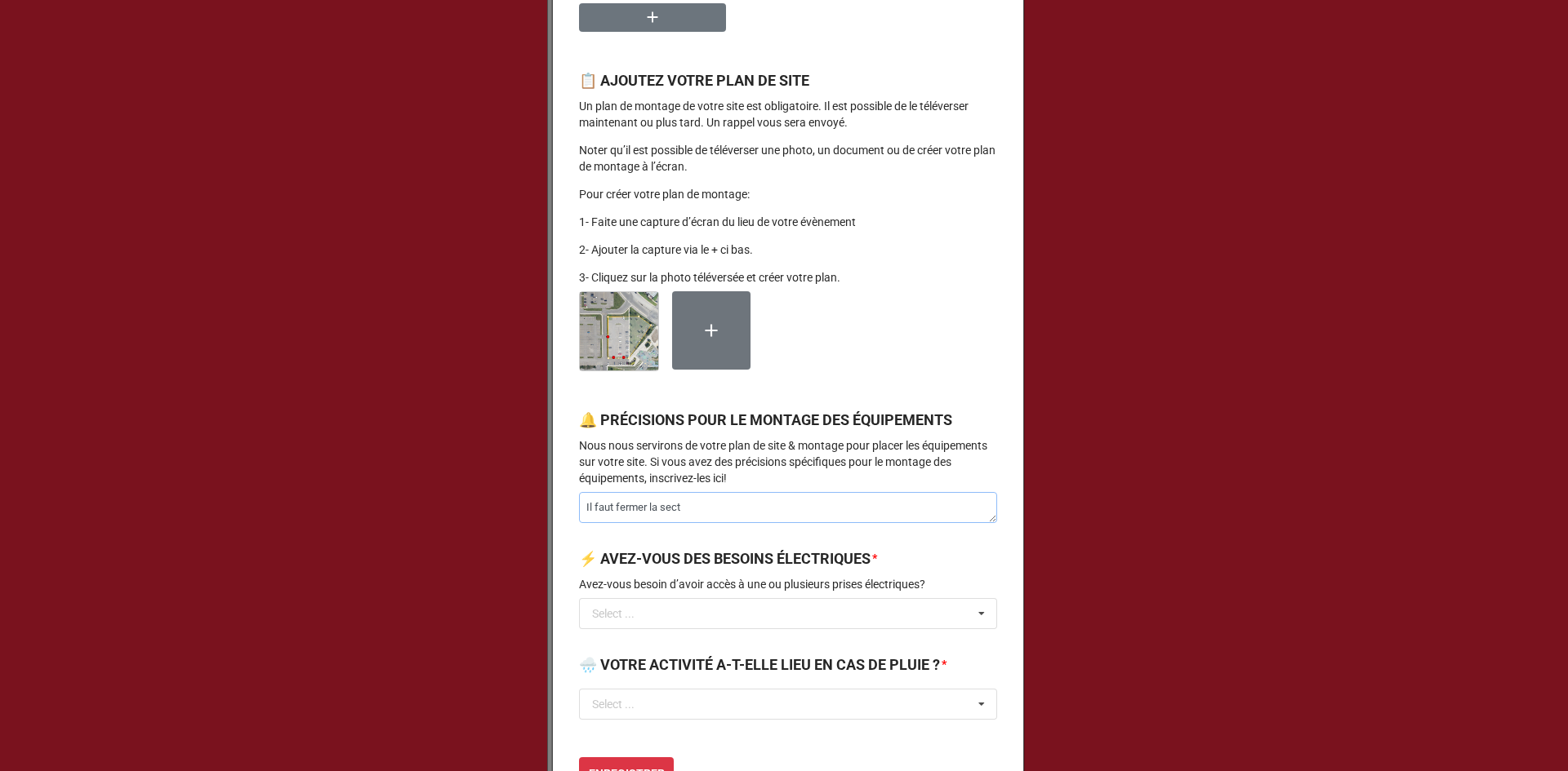
type textarea "x"
type textarea "Il faut fermer la secti"
type textarea "x"
type textarea "Il faut fermer la sectio"
type textarea "x"
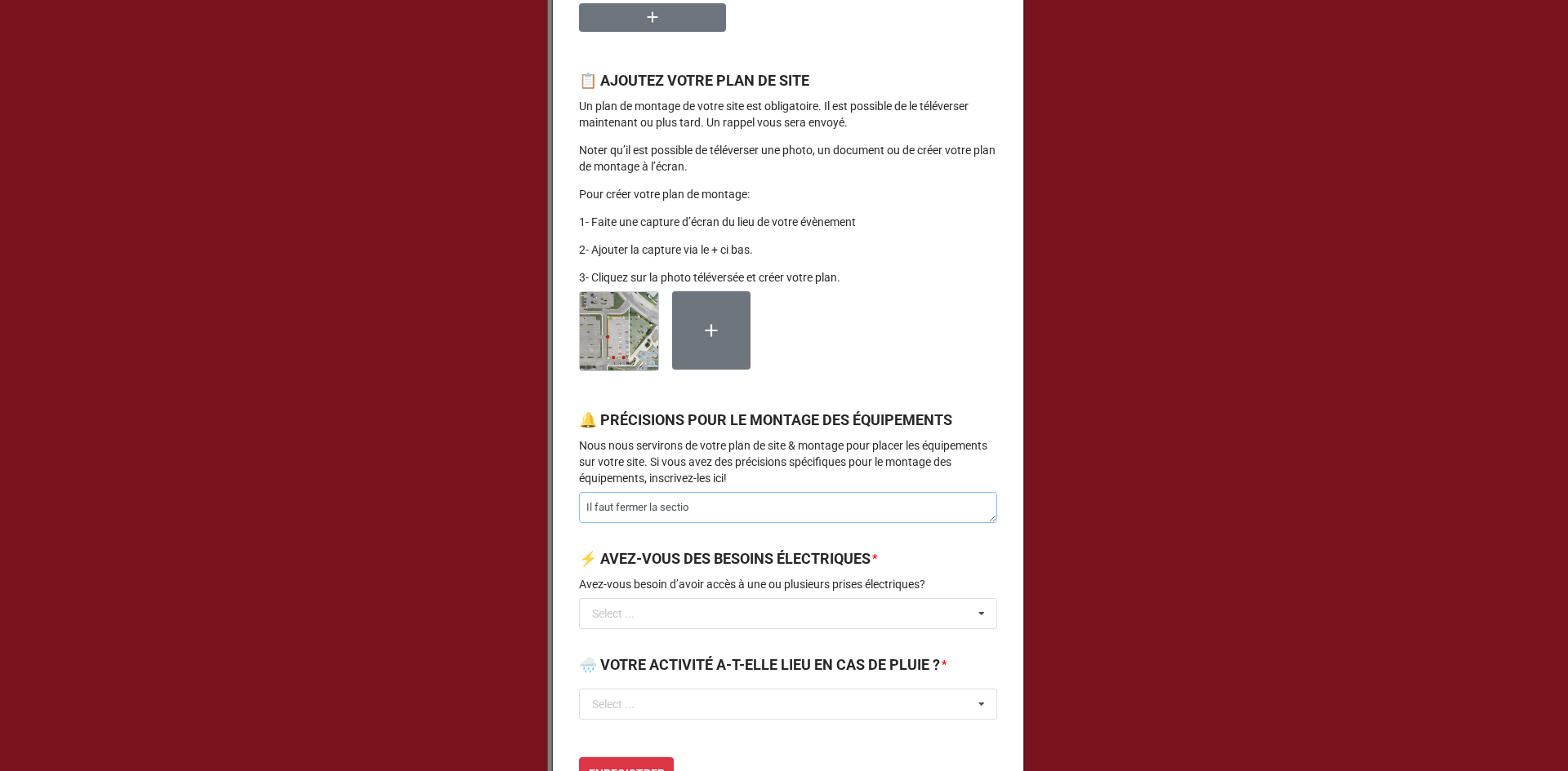
type textarea "Il faut fermer la section"
type textarea "x"
type textarea "Il faut fermer la section"
type textarea "x"
type textarea "Il faut fermer la section d"
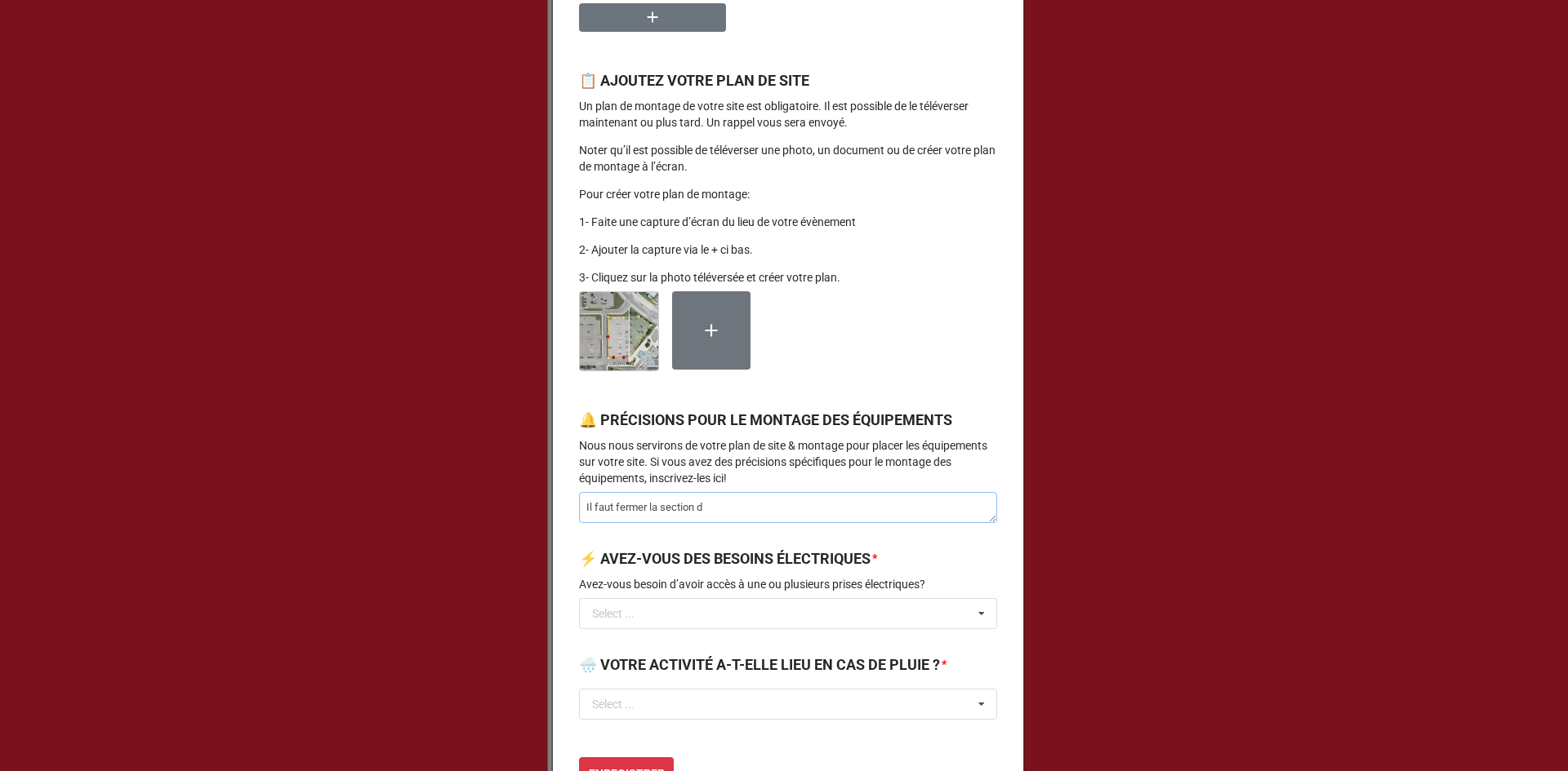
type textarea "x"
type textarea "Il faut fermer la section de"
type textarea "x"
type textarea "Il faut fermer la section de"
type textarea "x"
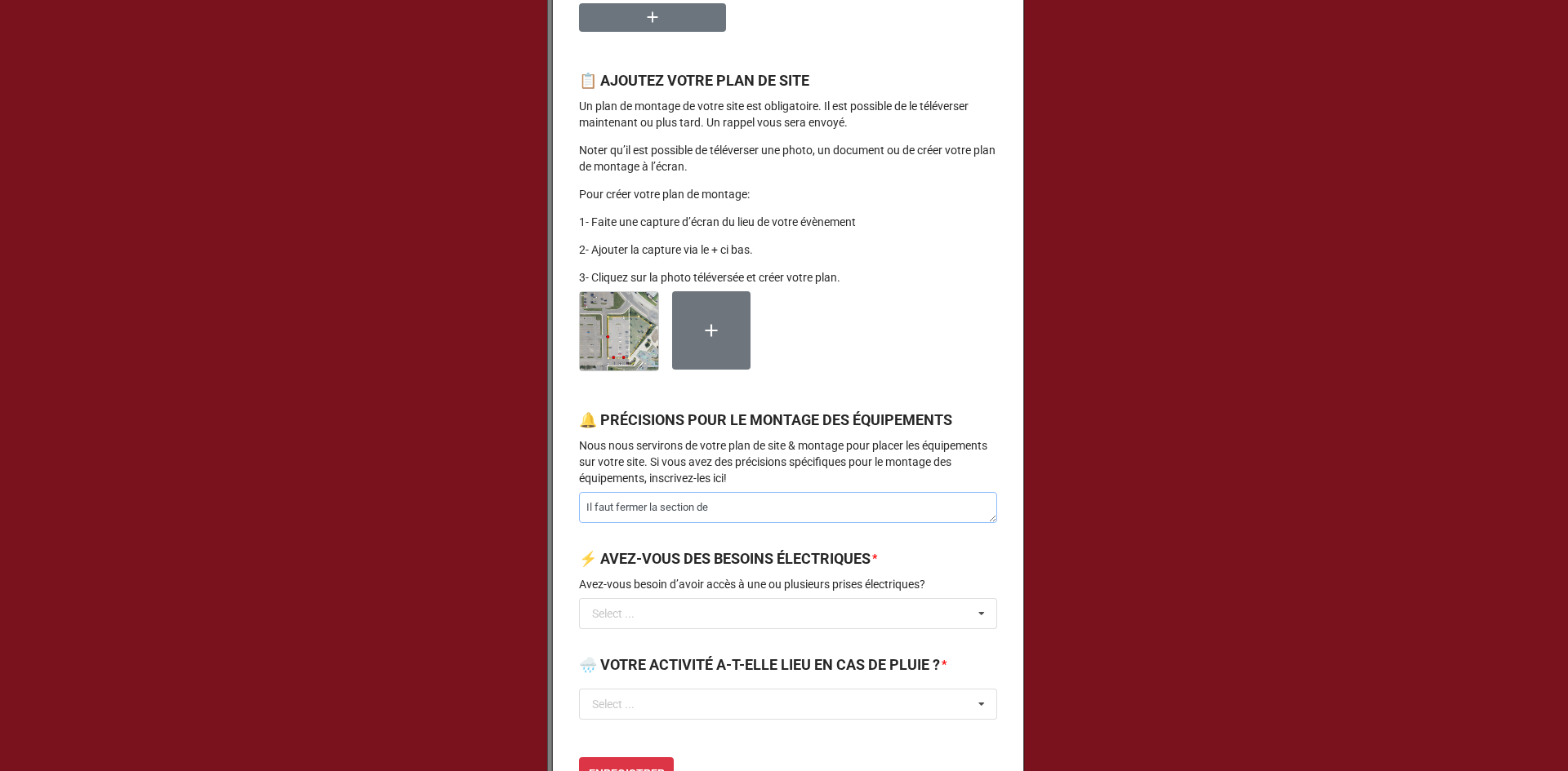
type textarea "Il faut fermer la section de s"
type textarea "x"
type textarea "Il faut fermer la section de sa"
type textarea "x"
type textarea "Il faut fermer la section de sat"
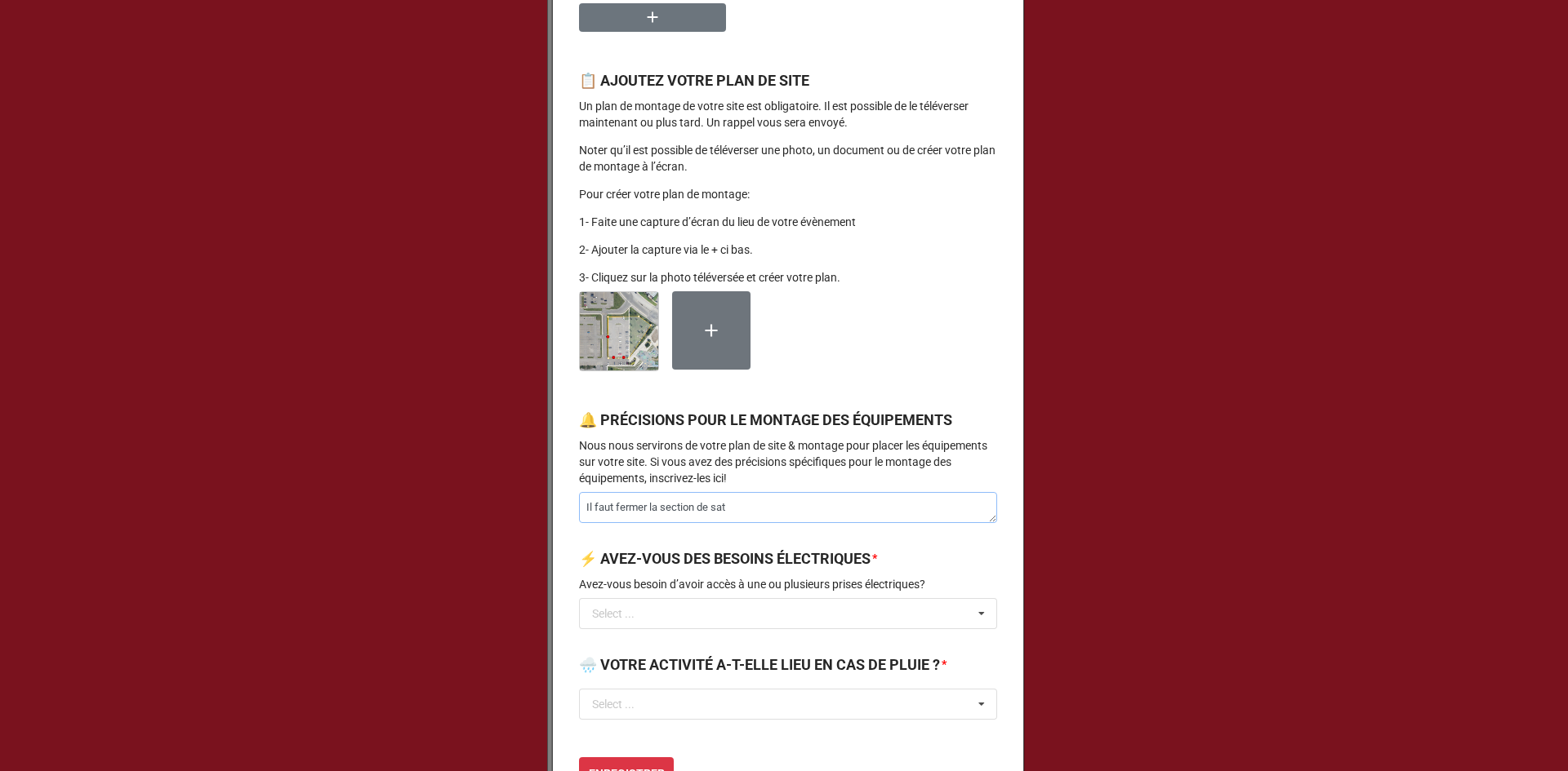
type textarea "x"
type textarea "Il faut fermer la section de sa"
type textarea "x"
type textarea "Il faut fermer la section de s"
type textarea "x"
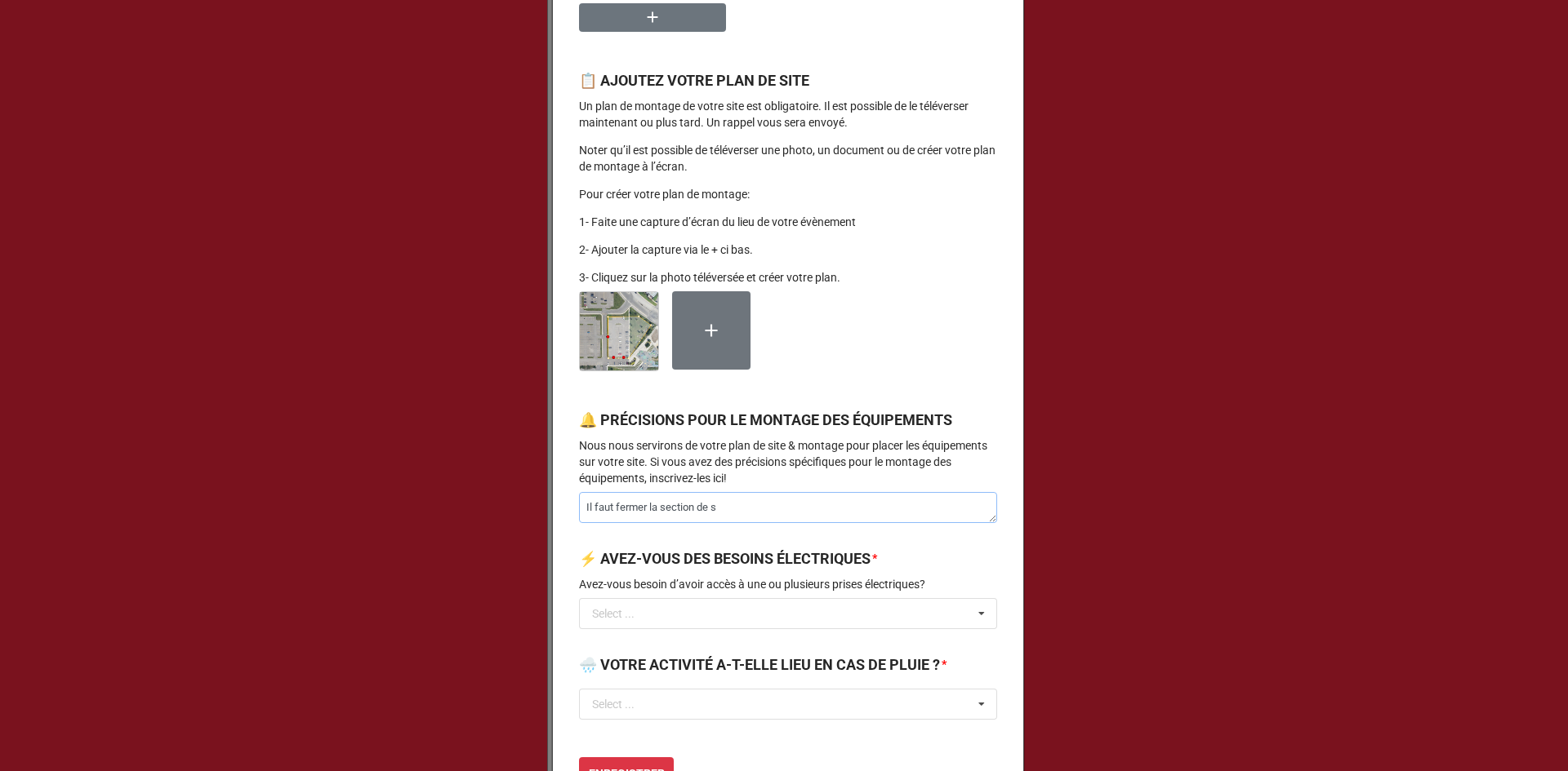
type textarea "Il faut fermer la section de st"
type textarea "x"
type textarea "Il faut fermer la section de sta"
type textarea "x"
type textarea "Il faut fermer la section de stat"
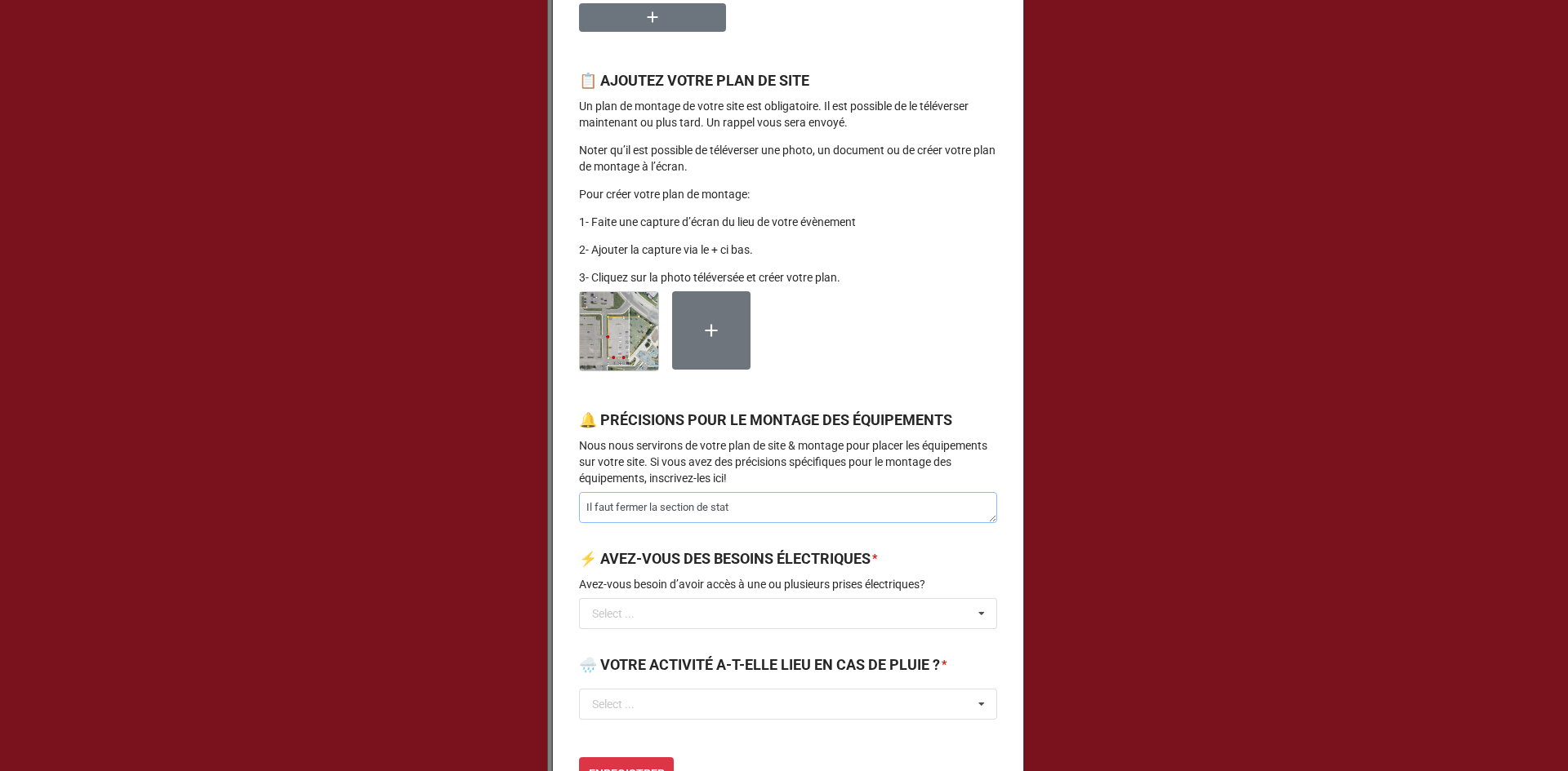
type textarea "x"
type textarea "Il faut fermer la section de stati"
type textarea "x"
type textarea "Il faut fermer la section de statio"
type textarea "x"
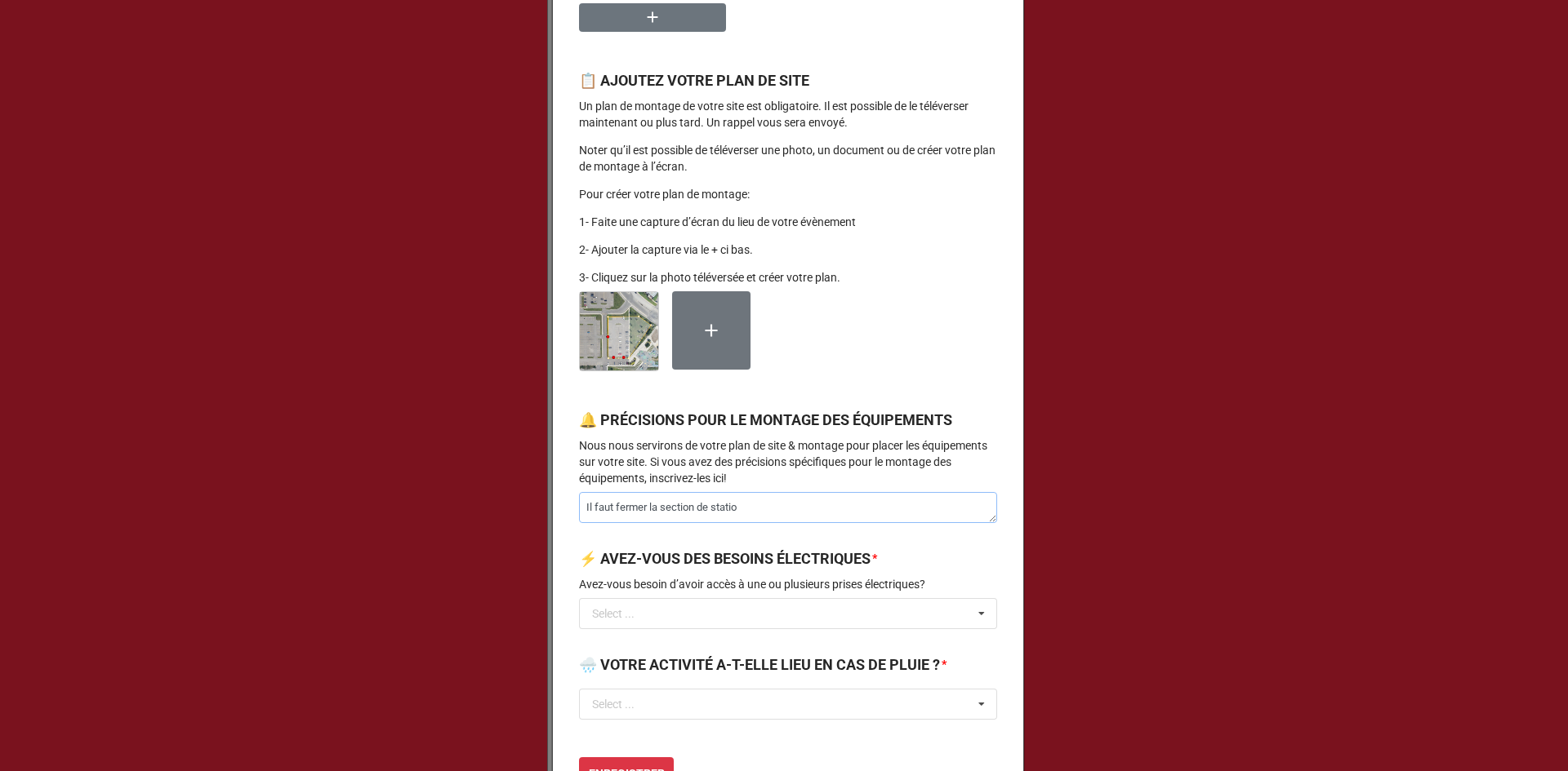
type textarea "Il faut fermer la section de station"
type textarea "x"
type textarea "Il faut fermer la section de stationn"
type textarea "x"
type textarea "Il faut fermer la section de stationne"
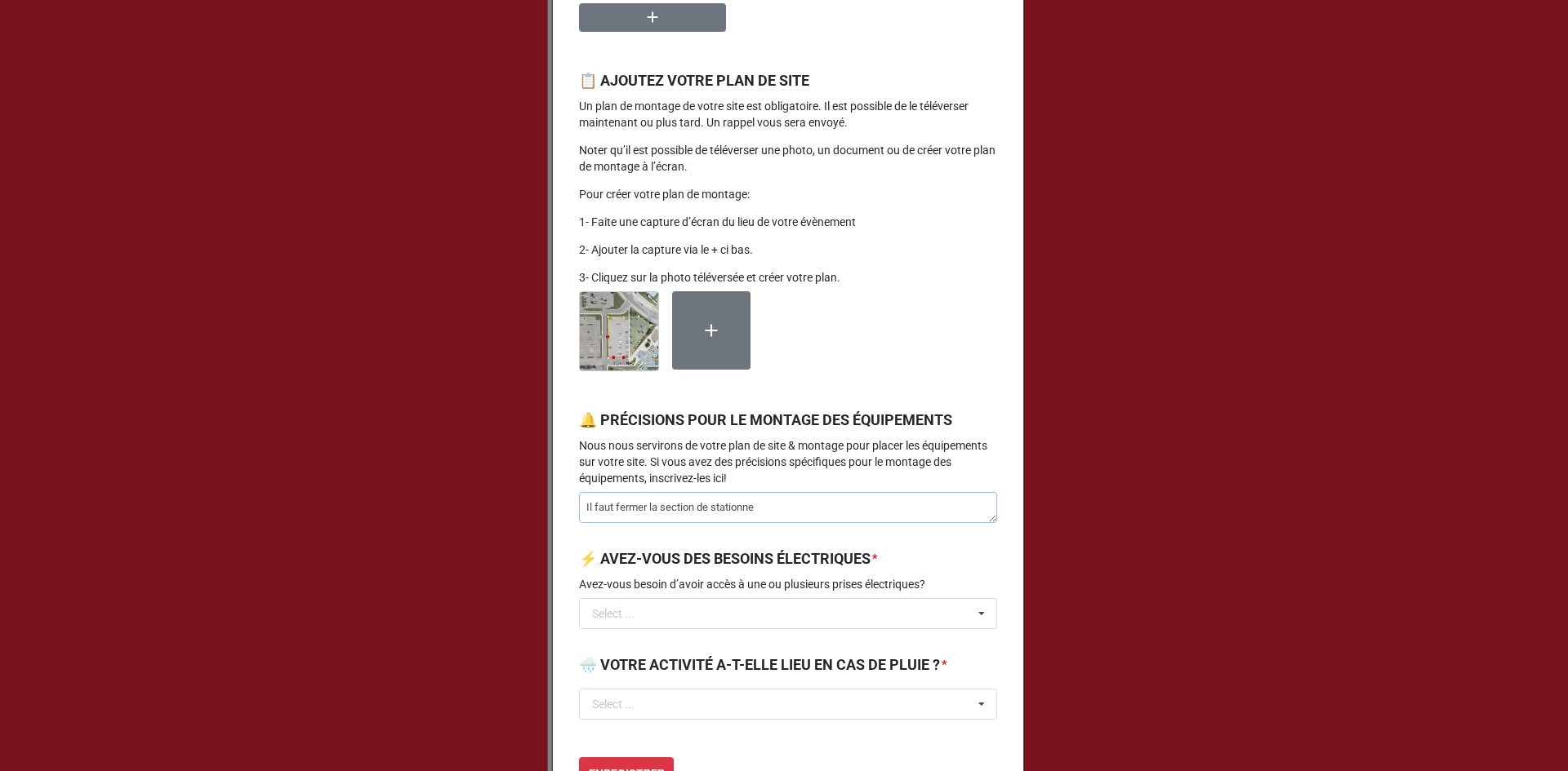
type textarea "x"
type textarea "Il faut fermer la section de stationnem"
type textarea "x"
type textarea "Il faut fermer la section de stationneme"
type textarea "x"
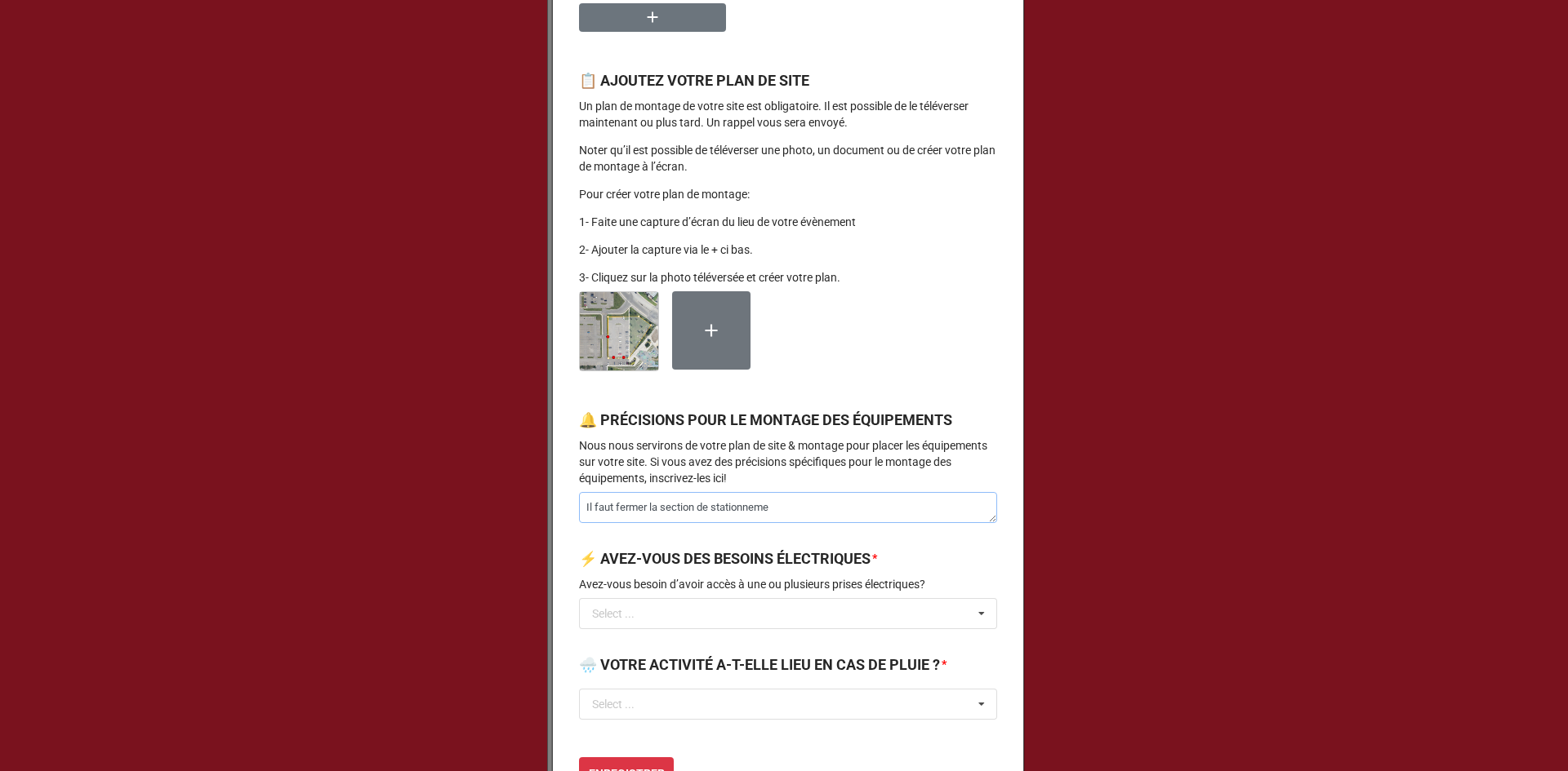
type textarea "Il faut fermer la section de stationnemen"
type textarea "x"
type textarea "Il faut fermer la section de stationnement"
type textarea "x"
type textarea "Il faut fermer la section de stationnement"
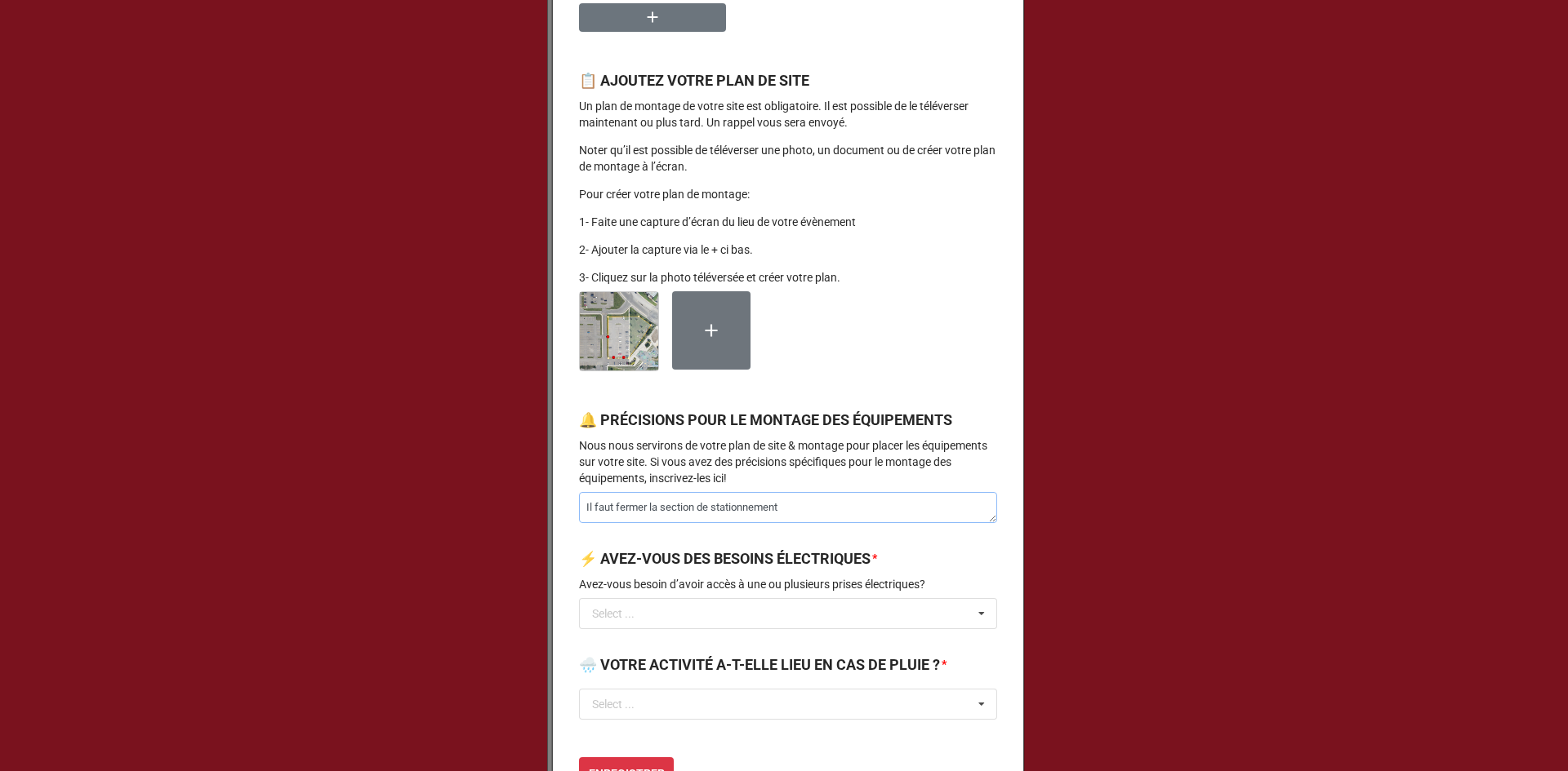
type textarea "x"
type textarea "Il faut fermer la section de stationnement e"
type textarea "x"
type textarea "Il faut fermer la section de stationnement en"
type textarea "x"
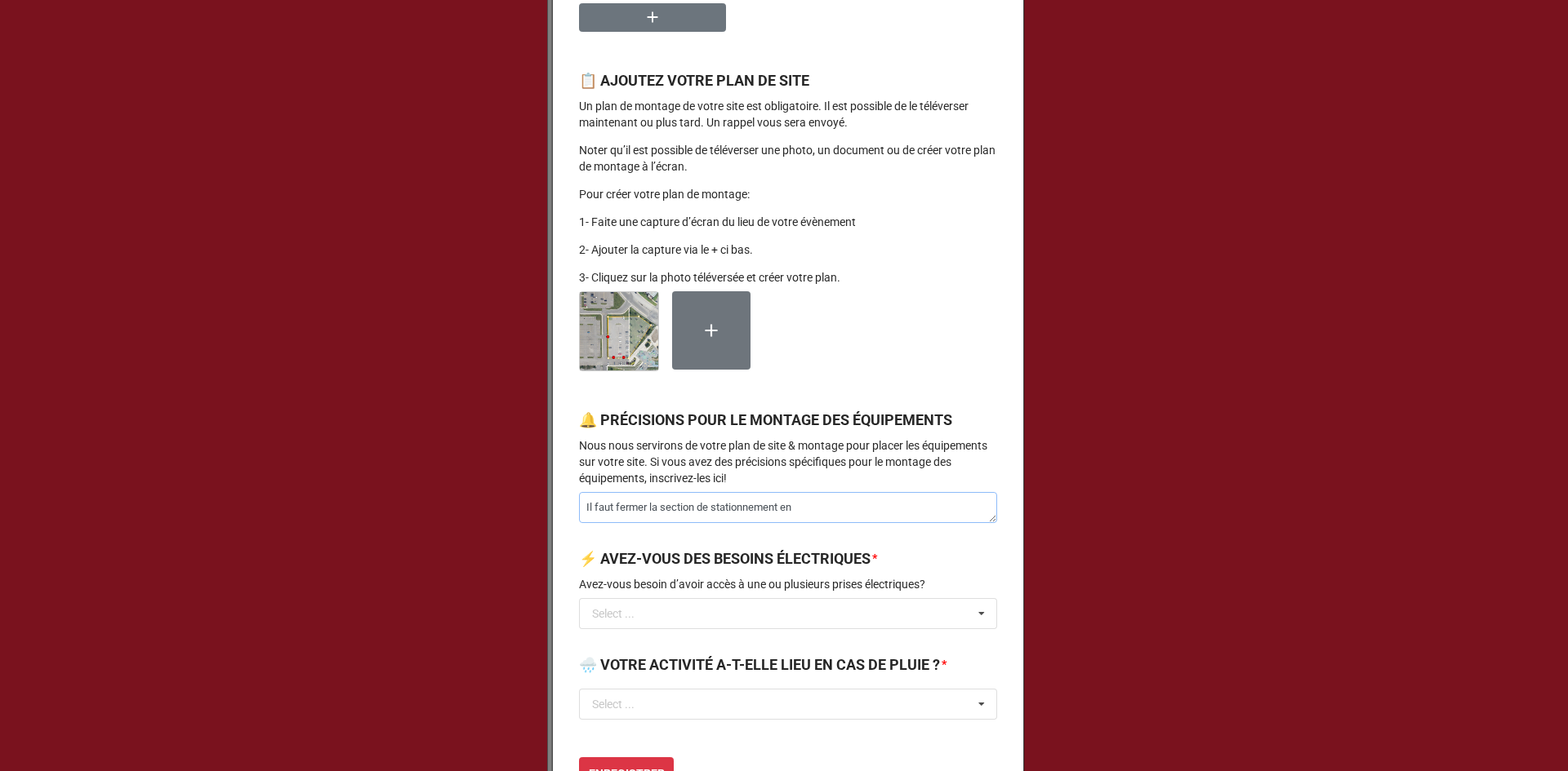
type textarea "Il faut fermer la section de stationnement en"
type textarea "x"
type textarea "Il faut fermer la section de stationnement en s"
type textarea "x"
type textarea "Il faut fermer la section de stationnement en su"
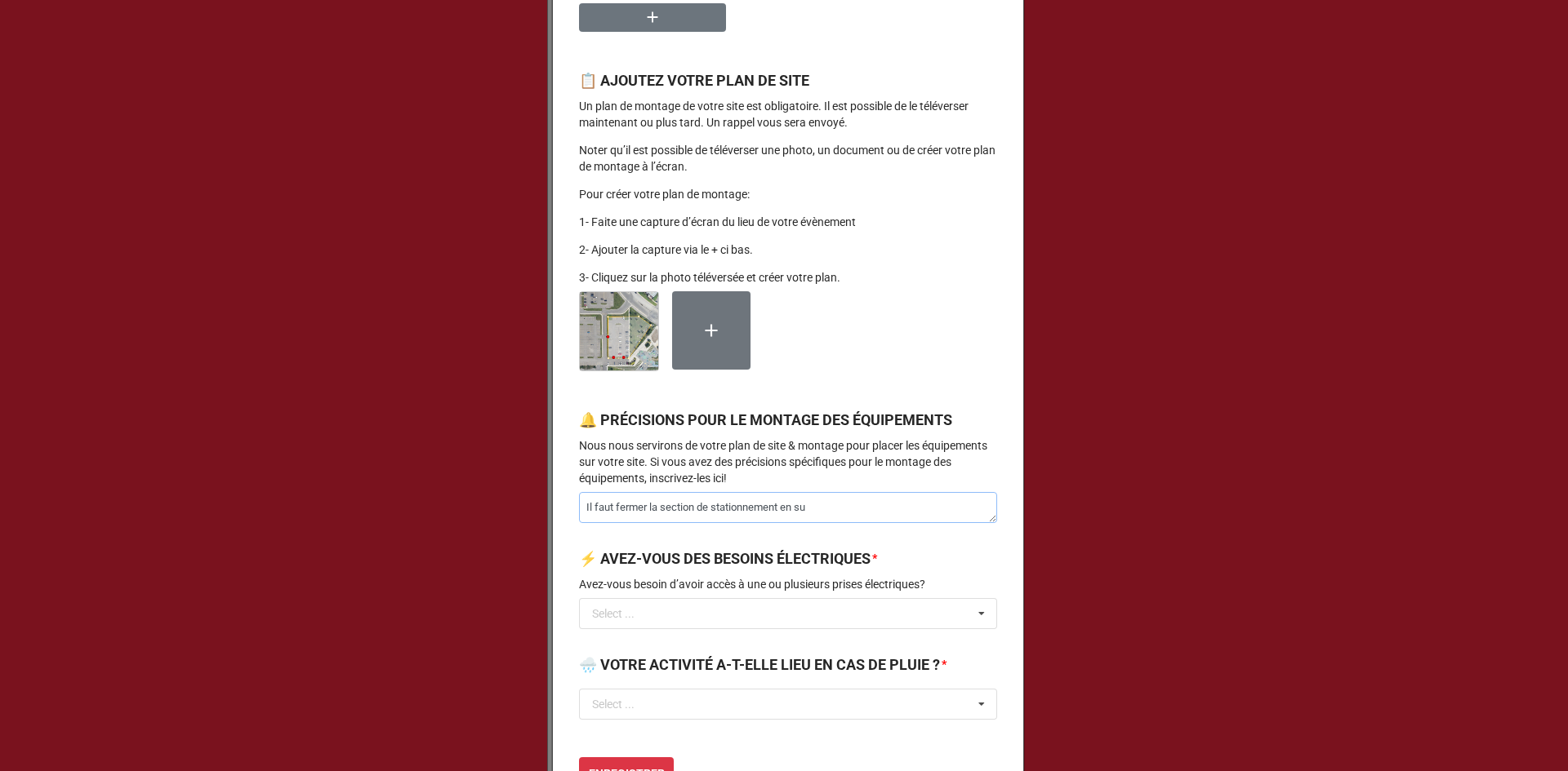
type textarea "x"
type textarea "Il faut fermer la section de stationnement en sur"
type textarea "x"
type textarea "Il faut fermer la section de stationnement en surb"
type textarea "x"
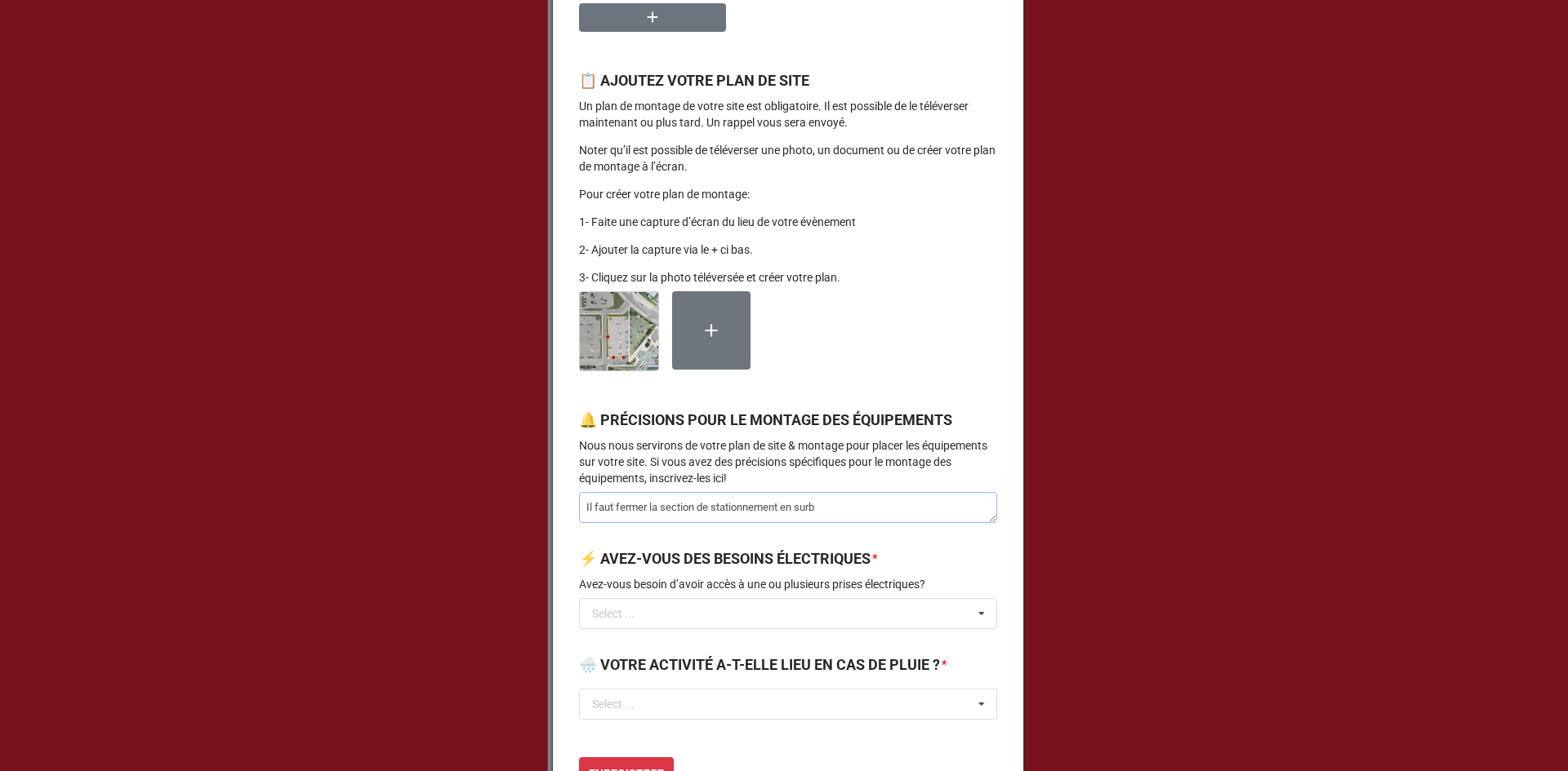
type textarea "Il faut fermer la section de stationnement en [GEOGRAPHIC_DATA]"
type textarea "x"
type textarea "Il faut fermer la section de stationnement en [GEOGRAPHIC_DATA]"
type textarea "x"
type textarea "Il faut fermer la section de stationnement en [GEOGRAPHIC_DATA]"
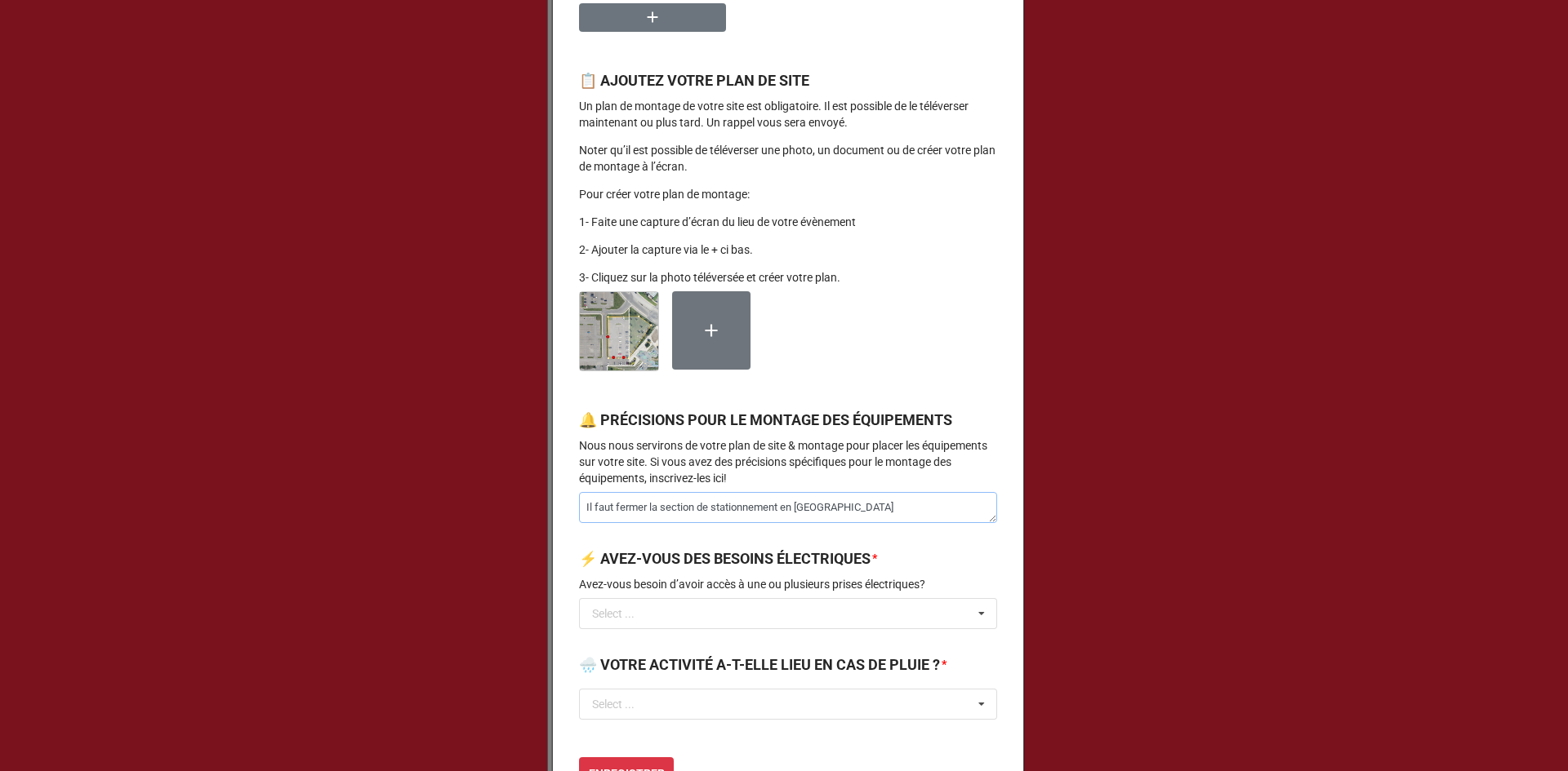
type textarea "x"
type textarea "Il faut fermer la section de stationnement en [GEOGRAPHIC_DATA]"
type textarea "x"
type textarea "Il faut fermer la section de stationnement en [GEOGRAPHIC_DATA]"
type textarea "x"
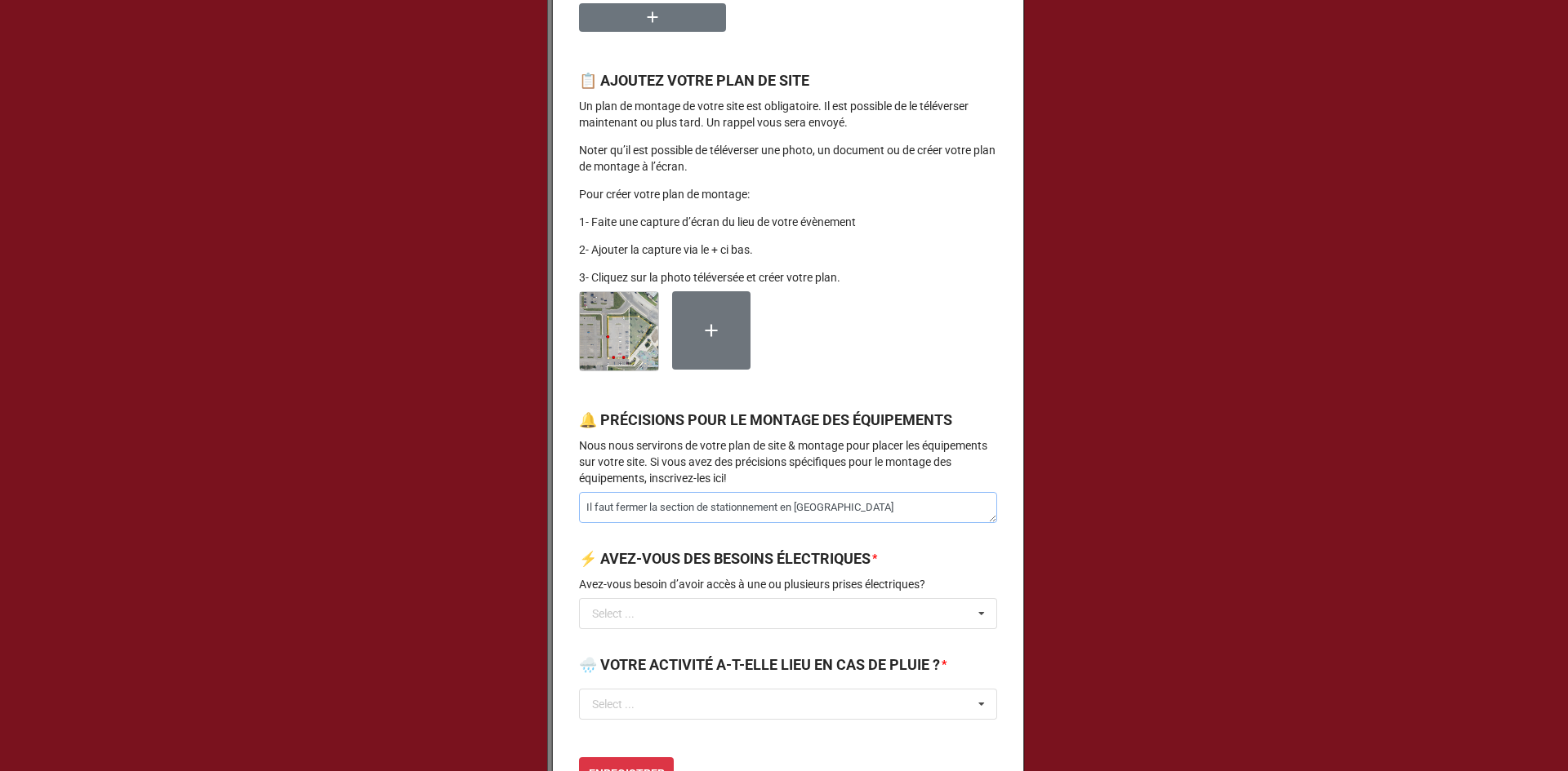
type textarea "Il faut fermer la section de stationnement en [GEOGRAPHIC_DATA]"
type textarea "x"
type textarea "Il faut fermer la section de stationnement en [GEOGRAPHIC_DATA]"
type textarea "x"
type textarea "Il faut fermer la section de stationnement en [GEOGRAPHIC_DATA]"
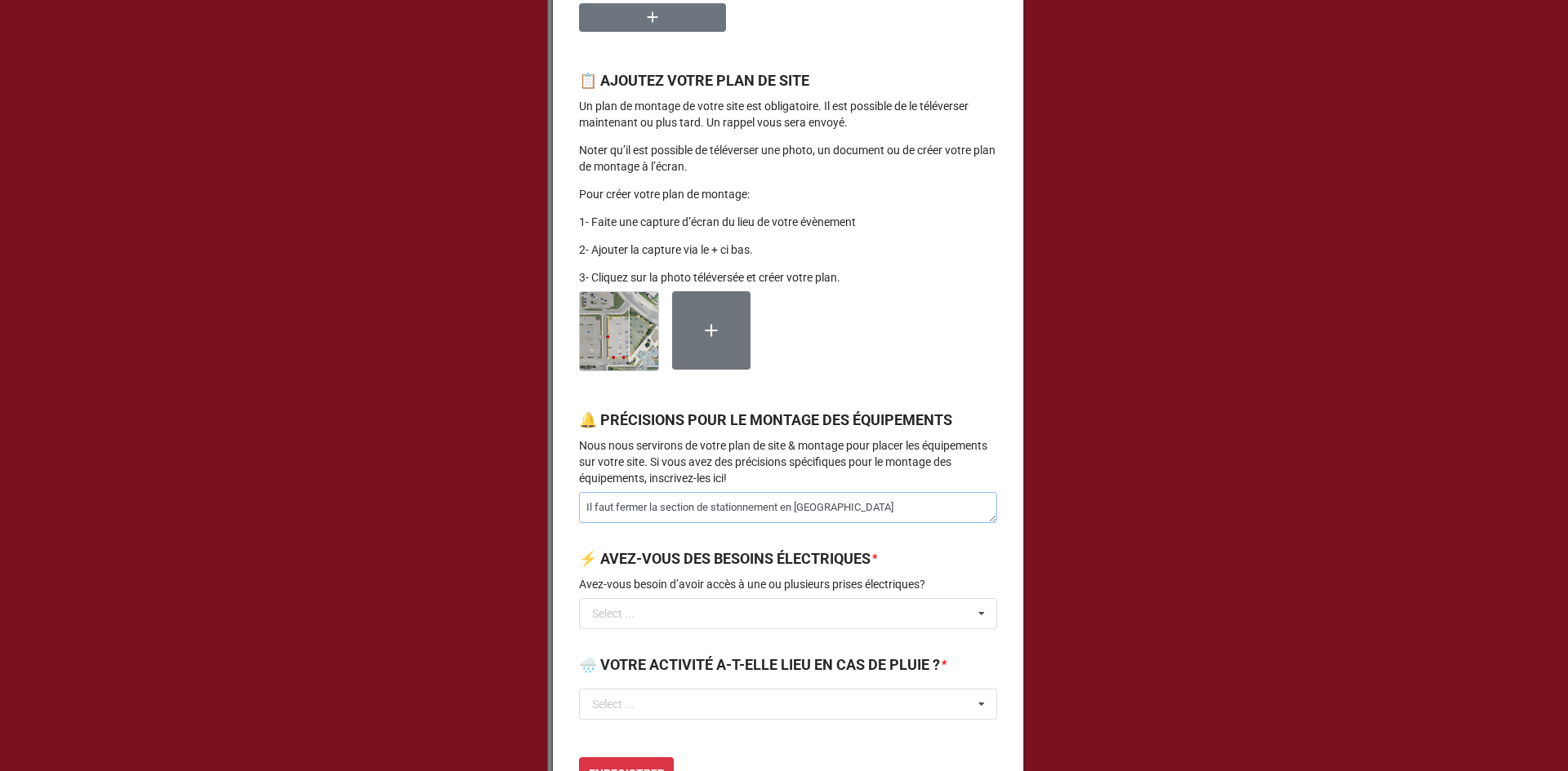
type textarea "x"
type textarea "Il faut fermer la section de stationnement en [GEOGRAPHIC_DATA]"
type textarea "x"
type textarea "Il faut fermer la section de stationnement en surbrillance s"
type textarea "x"
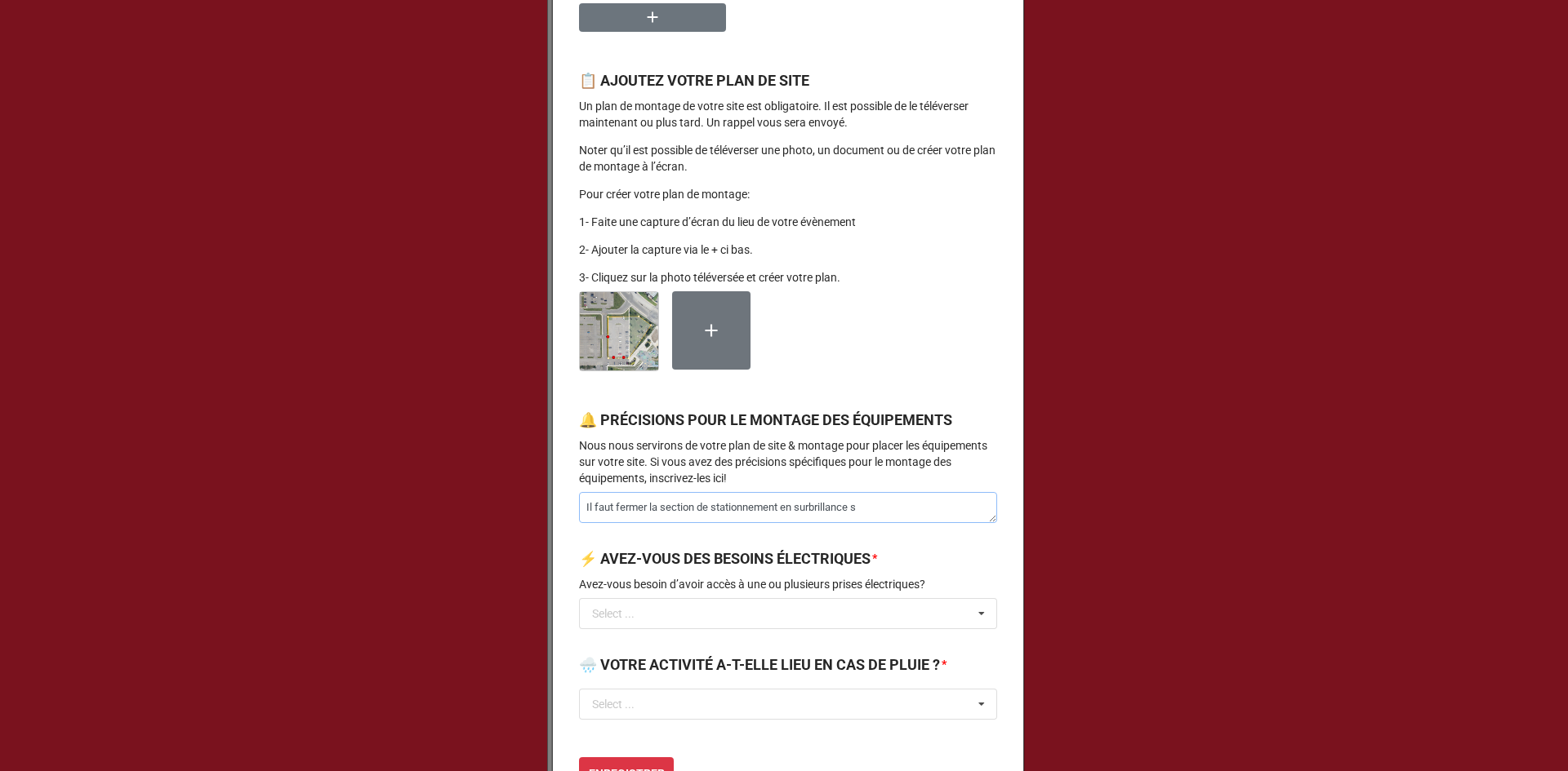
type textarea "Il faut fermer la section de stationnement en [GEOGRAPHIC_DATA] su"
type textarea "x"
type textarea "Il faut fermer la section de stationnement en [GEOGRAPHIC_DATA] sur"
type textarea "x"
type textarea "Il faut fermer la section de stationnement en [GEOGRAPHIC_DATA] sur"
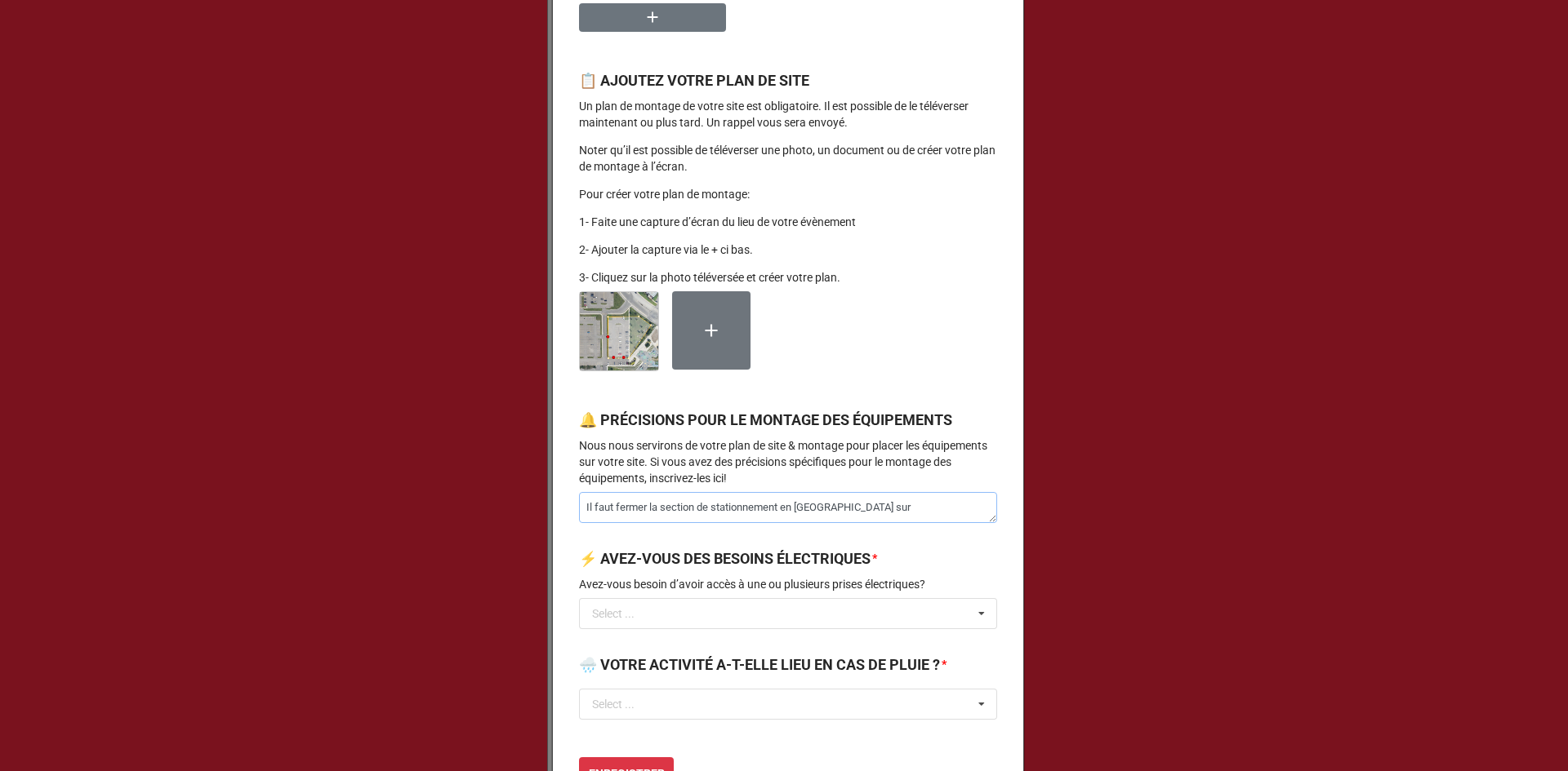
type textarea "x"
type textarea "Il faut fermer la section de stationnement en [GEOGRAPHIC_DATA] sur l"
type textarea "x"
type textarea "Il faut fermer la section de stationnement en [GEOGRAPHIC_DATA] sur la"
type textarea "x"
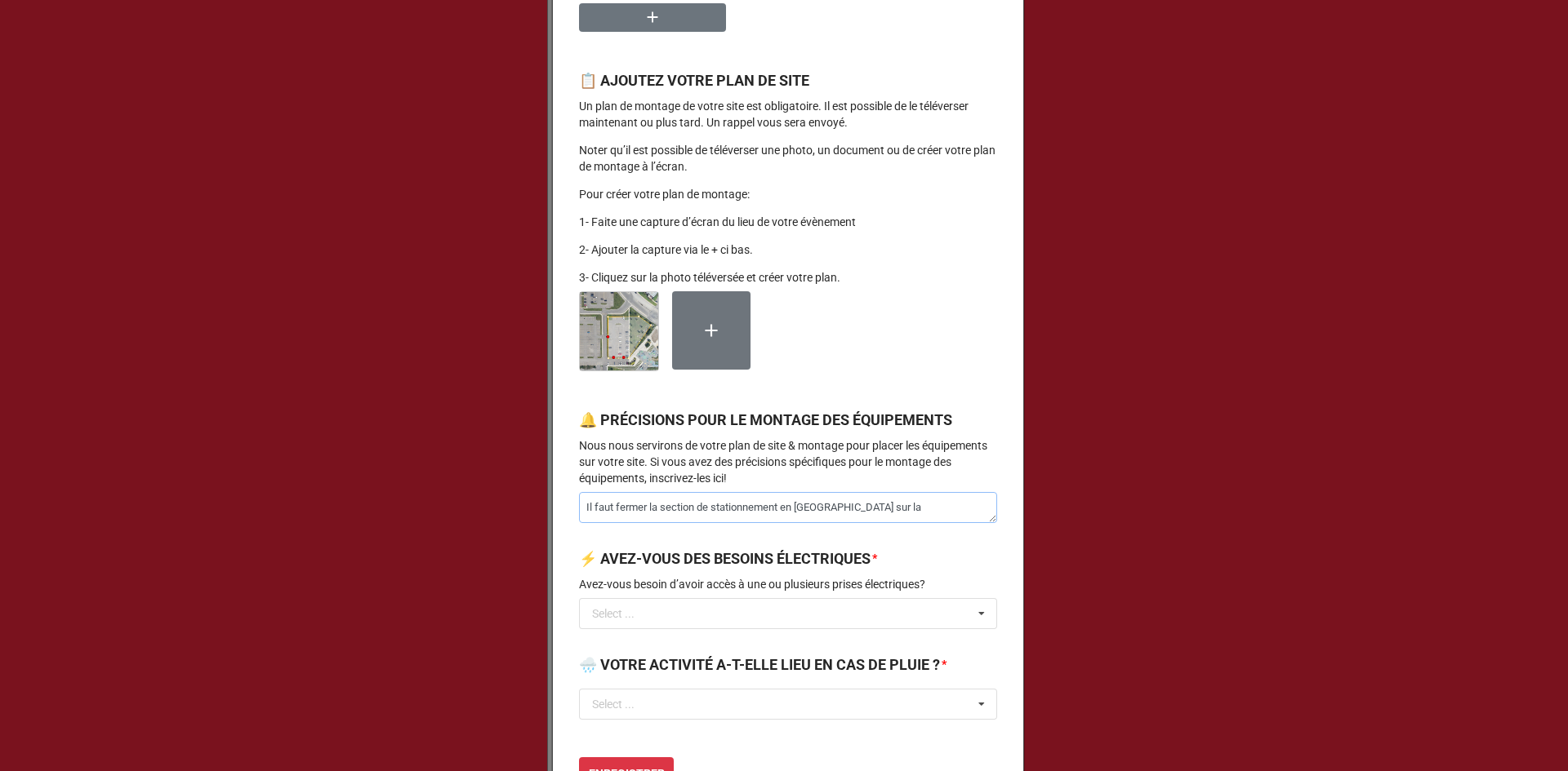
type textarea "Il faut fermer la section de stationnement en [GEOGRAPHIC_DATA] sur la"
type textarea "x"
type textarea "Il faut fermer la section de stationnement en surbrillance sur la p"
type textarea "x"
type textarea "Il faut fermer la section de stationnement en [GEOGRAPHIC_DATA] sur la ph"
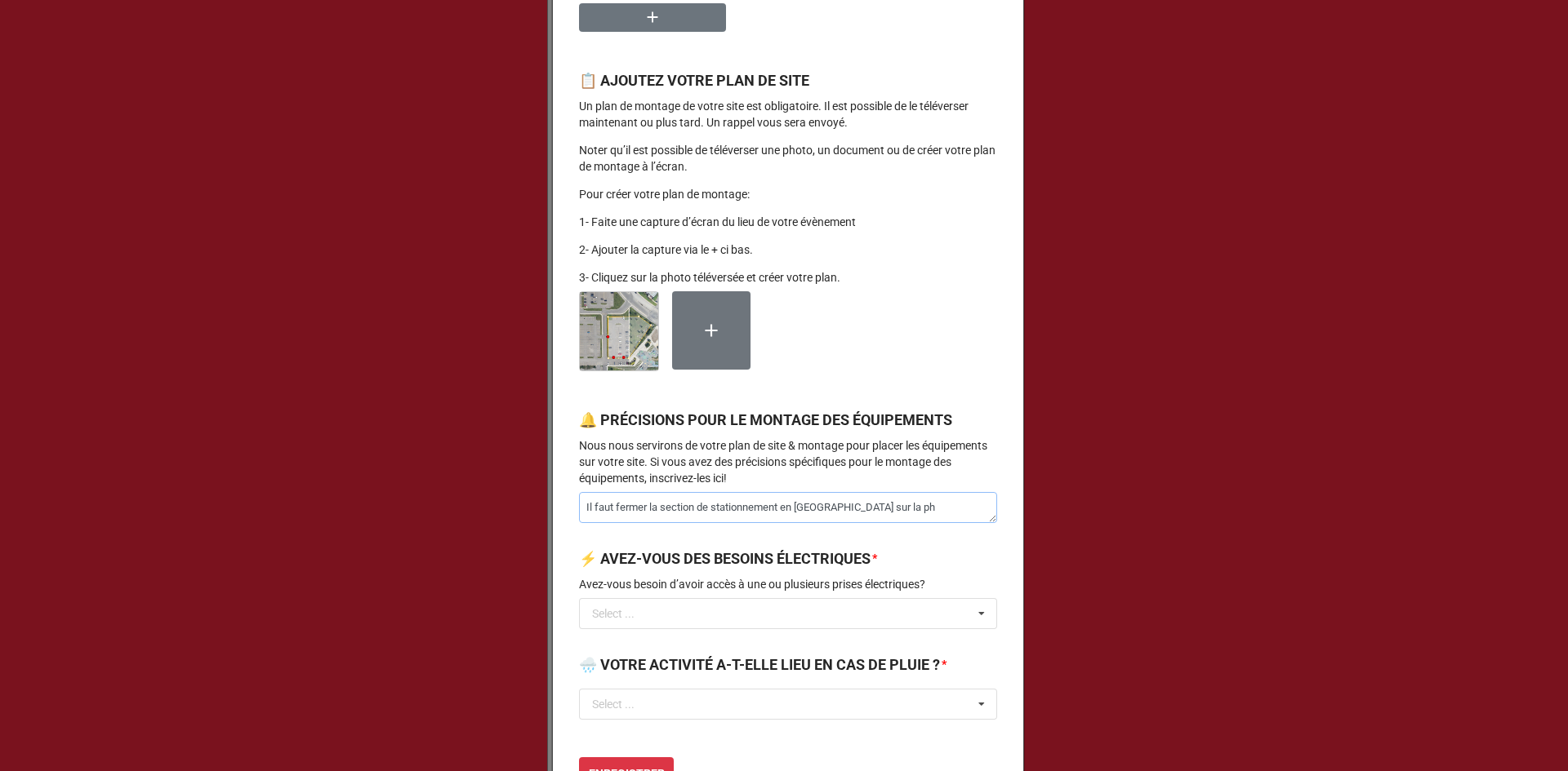
type textarea "x"
type textarea "Il faut fermer la section de stationnement en [GEOGRAPHIC_DATA] sur la pho"
type textarea "x"
type textarea "Il faut fermer la section de stationnement en surbrillance sur la phot"
type textarea "x"
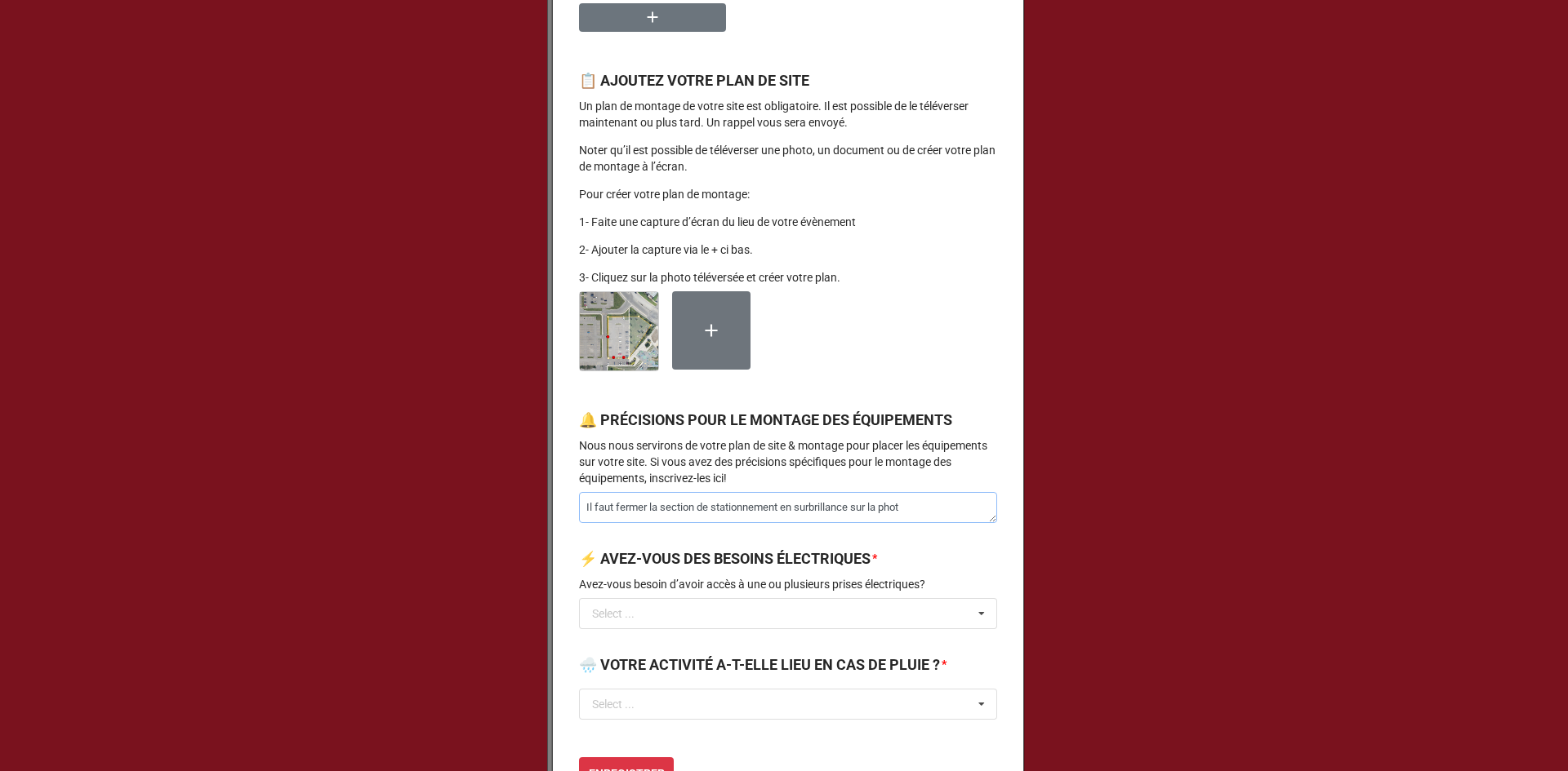
type textarea "Il faut fermer la section de stationnement en surbrillance sur la photo"
type textarea "x"
type textarea "Il faut fermer la section de stationnement en surbrillance sur la photo"
type textarea "x"
type textarea "Il faut fermer la section de stationnement en [GEOGRAPHIC_DATA] sur la photo a"
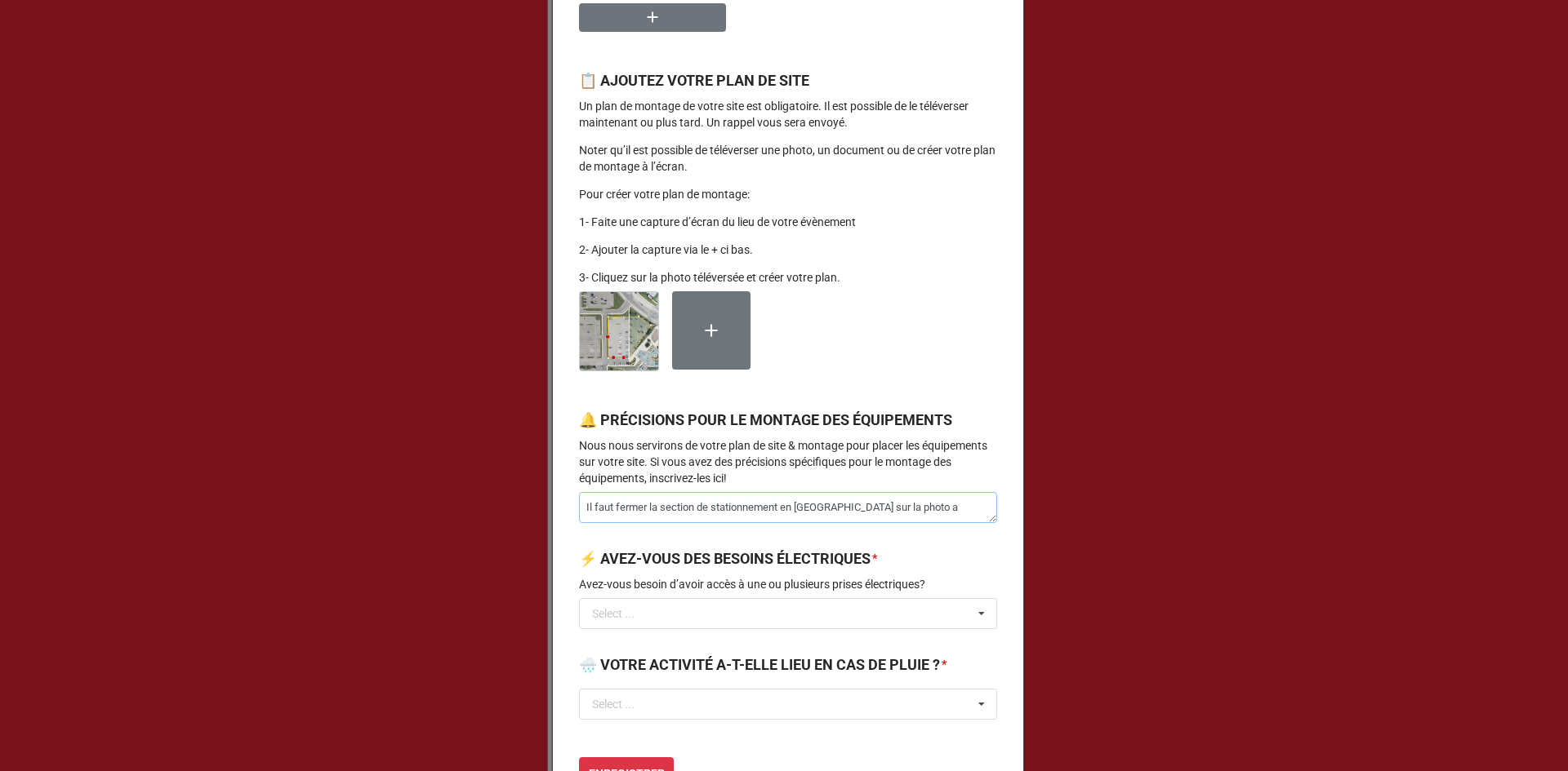
type textarea "x"
type textarea "Il faut fermer la section de stationnement en [GEOGRAPHIC_DATA] sur la photo au"
type textarea "x"
type textarea "Il faut fermer la section de stationnement en [GEOGRAPHIC_DATA] sur la photo aux"
type textarea "x"
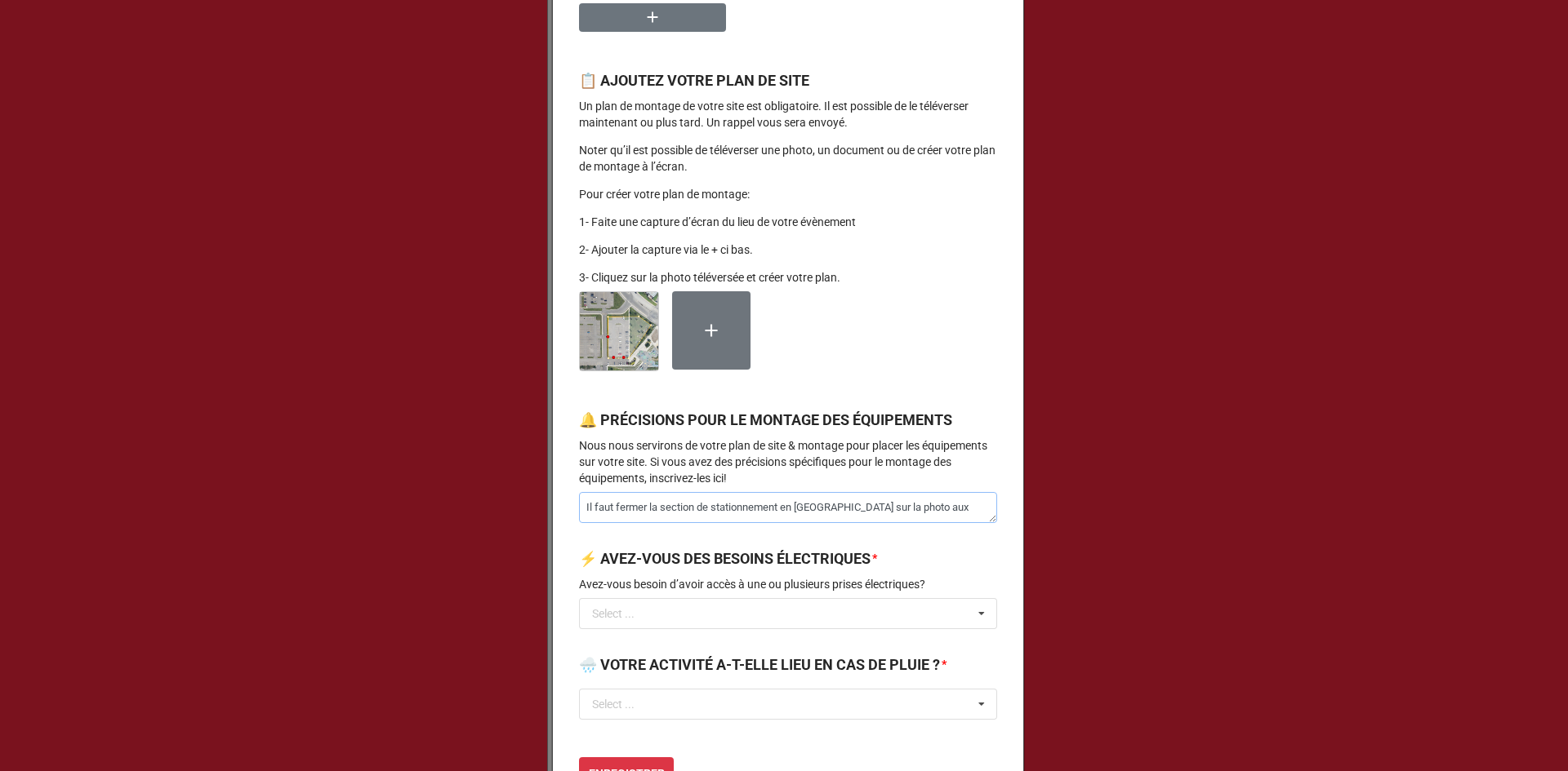
type textarea "Il faut fermer la section de stationnement en [GEOGRAPHIC_DATA] sur la photo aux"
type textarea "x"
type textarea "Il faut fermer la section de stationnement en [GEOGRAPHIC_DATA] sur la photo au…"
type textarea "x"
type textarea "Il faut fermer la section de stationnement en [GEOGRAPHIC_DATA] sur la photo au…"
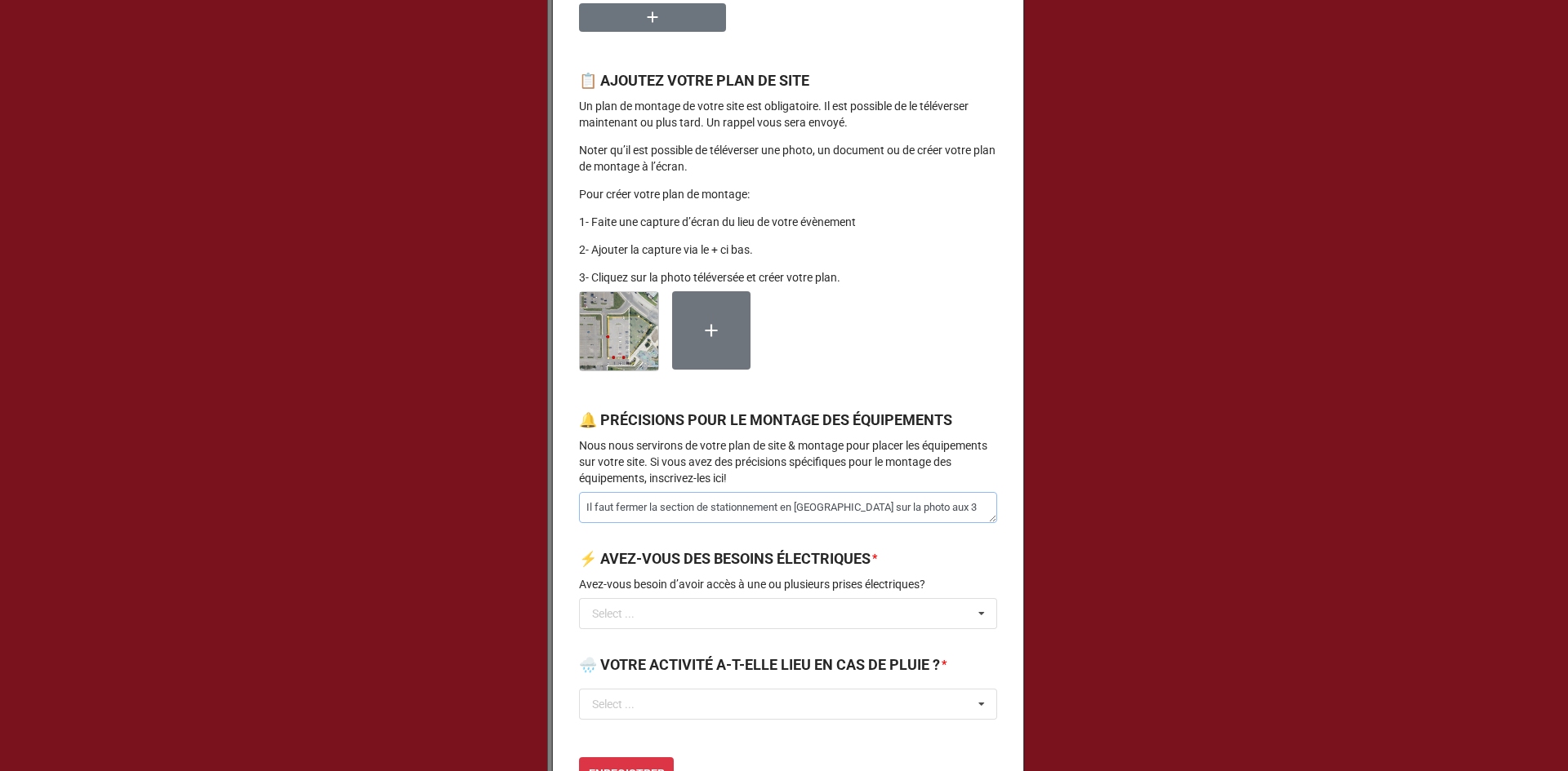
type textarea "x"
type textarea "Il faut fermer la section de stationnement en surbrillance sur la photo aux 3 p"
type textarea "x"
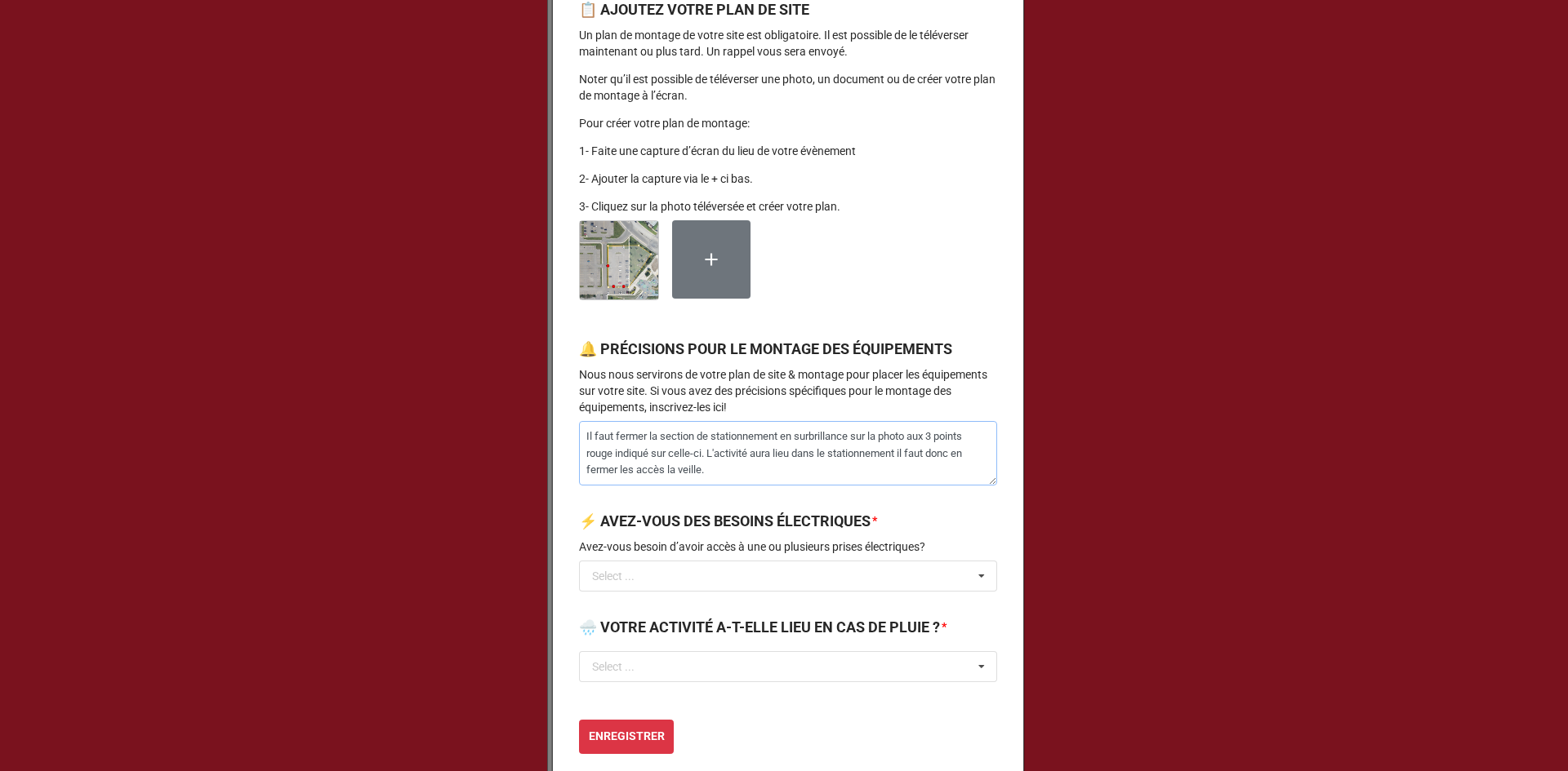
scroll to position [1632, 0]
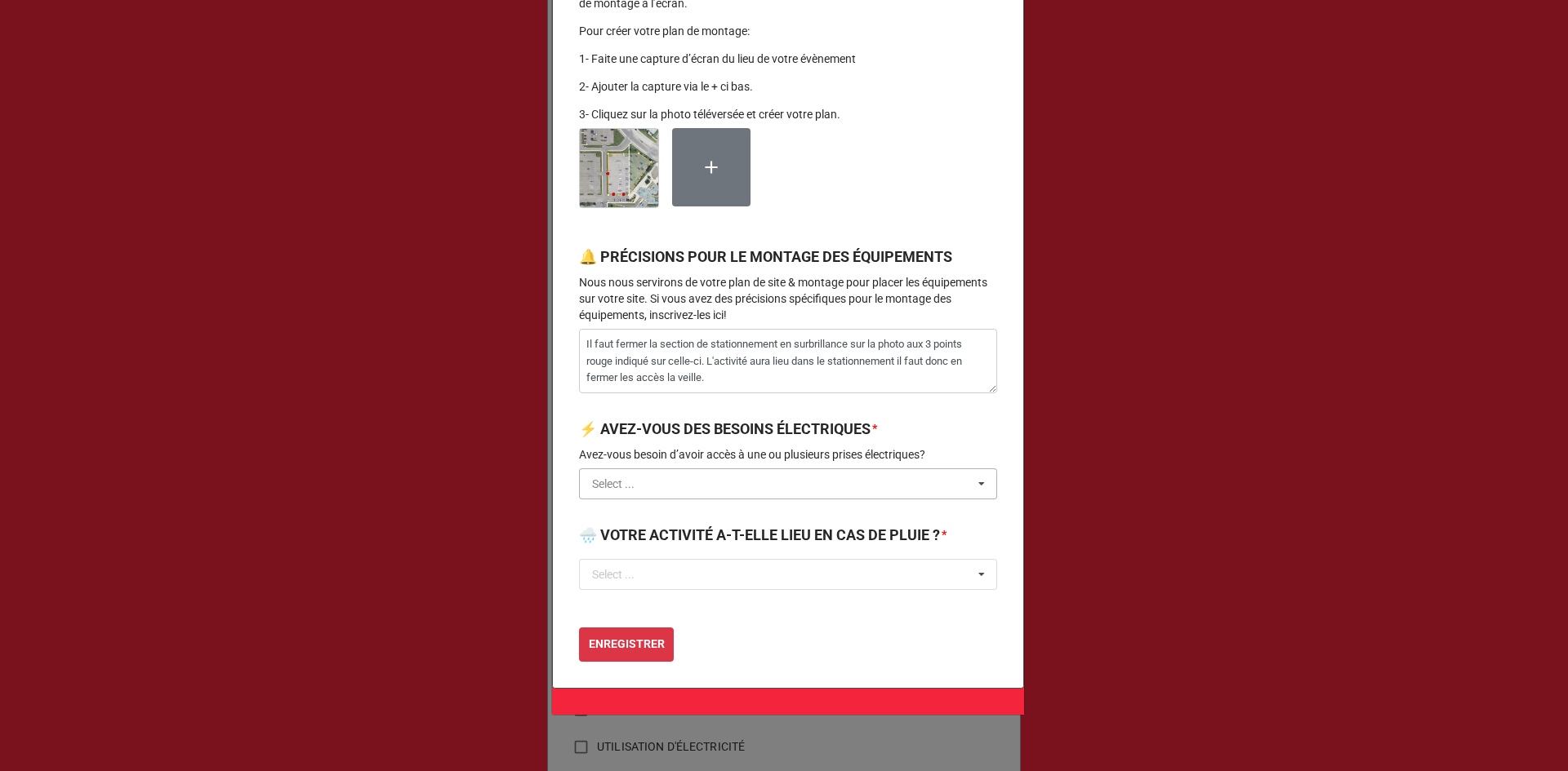
click at [699, 499] on input "text" at bounding box center [788, 484] width 417 height 30
click at [649, 559] on div "NON" at bounding box center [788, 543] width 417 height 30
drag, startPoint x: 634, startPoint y: 593, endPoint x: 630, endPoint y: 608, distance: 15.5
click at [632, 589] on input "text" at bounding box center [788, 574] width 417 height 30
click at [632, 619] on div "OUI" at bounding box center [788, 604] width 417 height 30
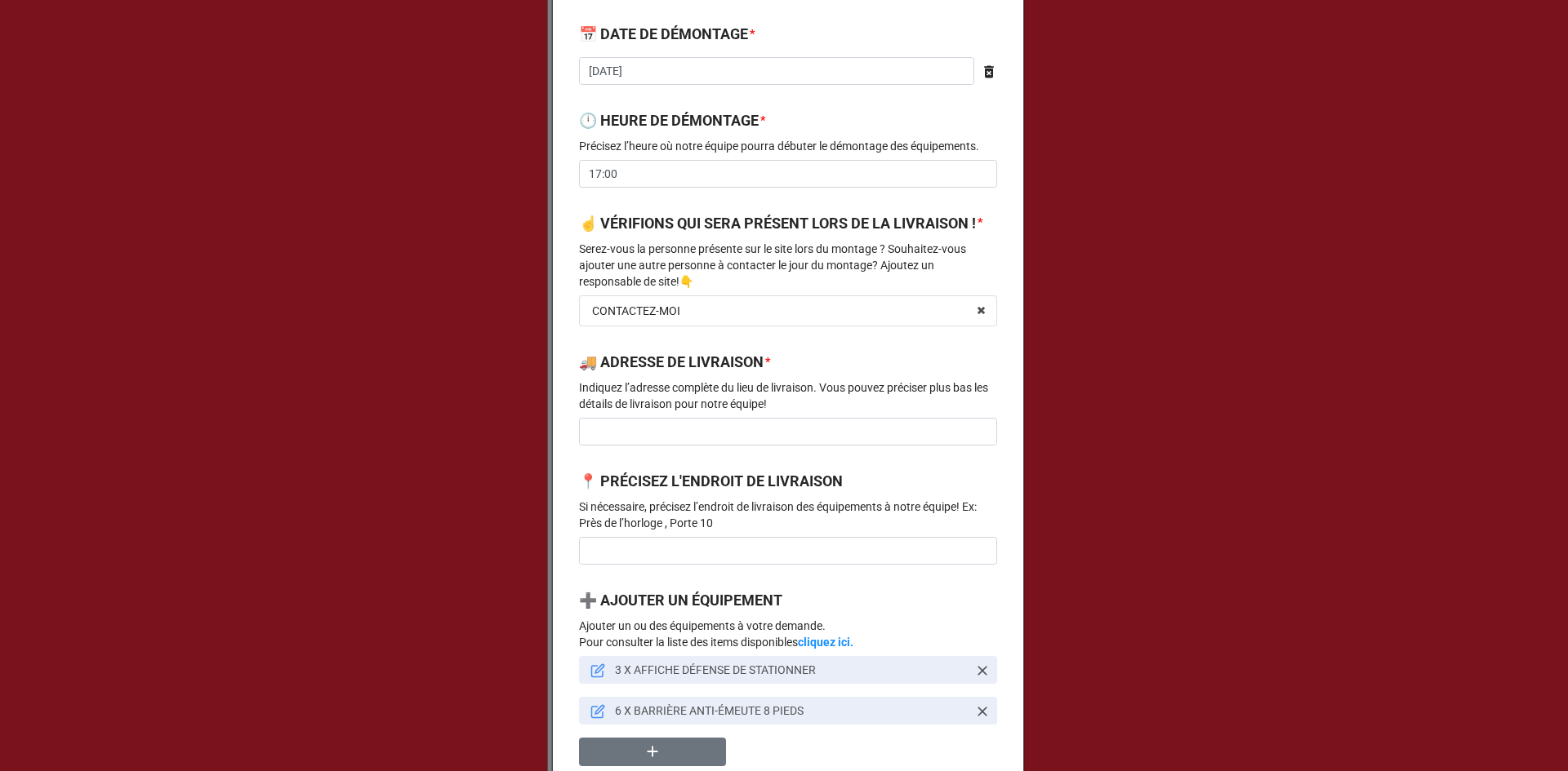
scroll to position [898, 0]
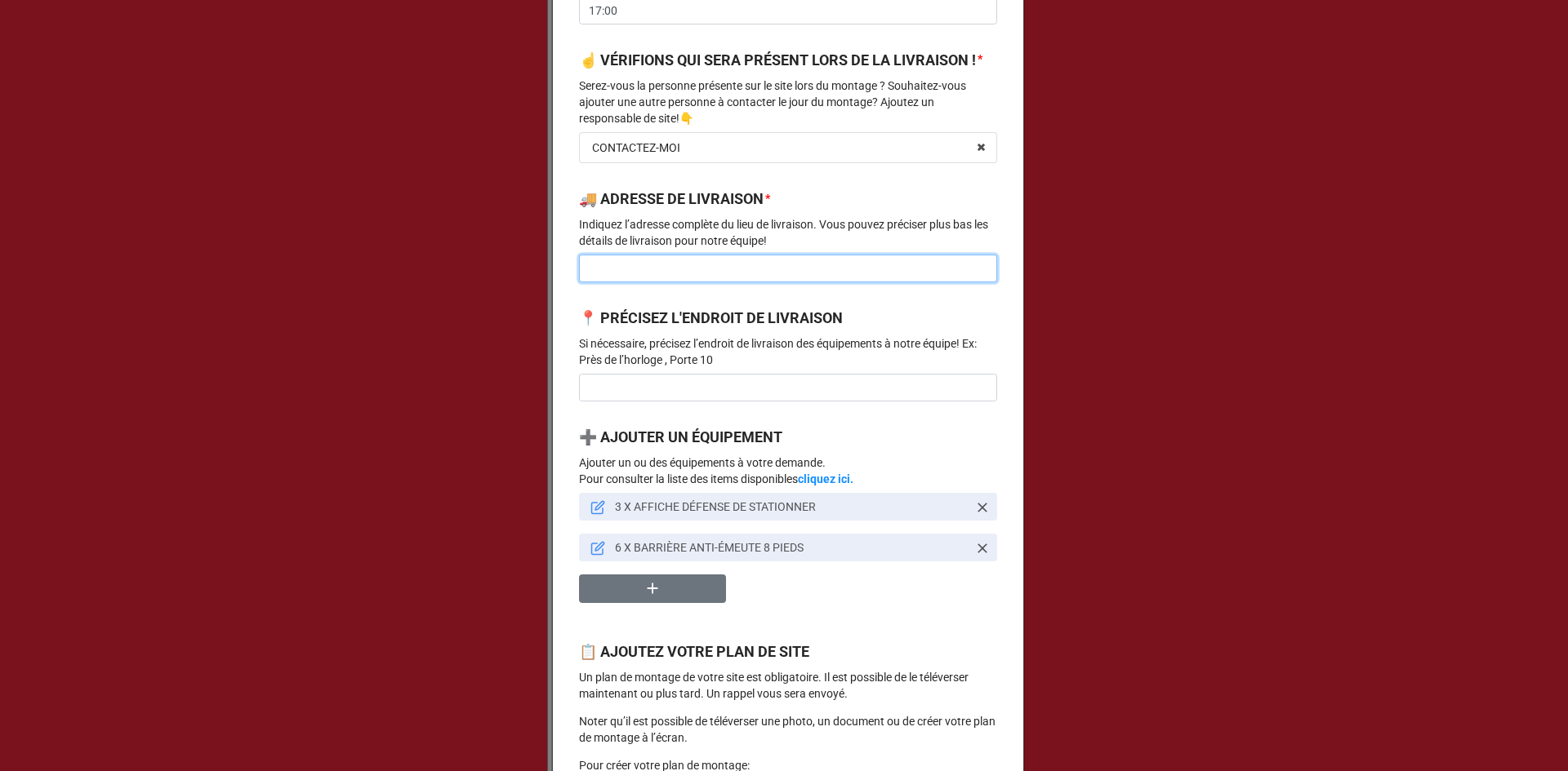
click at [656, 283] on input at bounding box center [788, 268] width 418 height 28
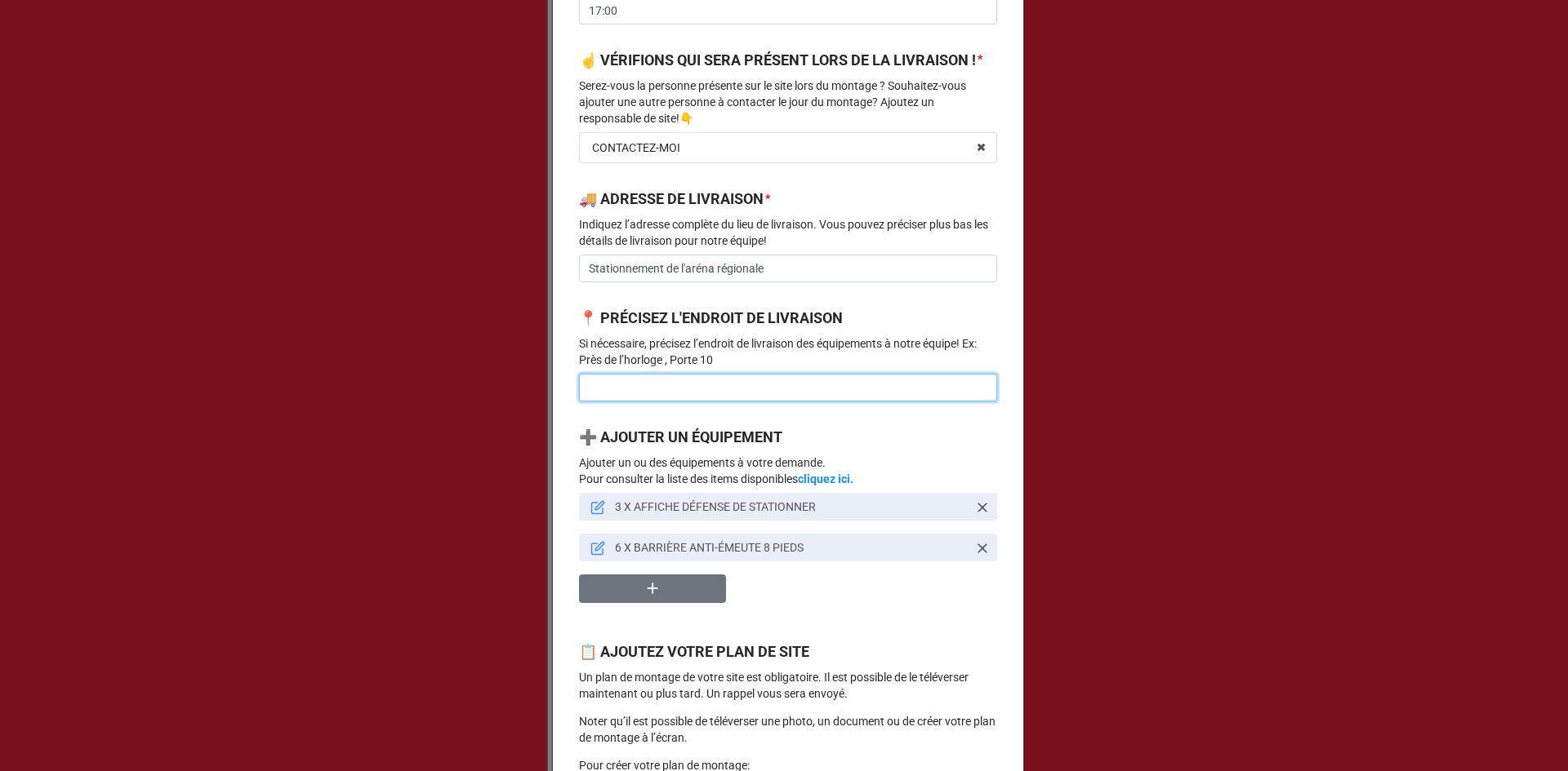
click at [609, 402] on input at bounding box center [788, 387] width 418 height 28
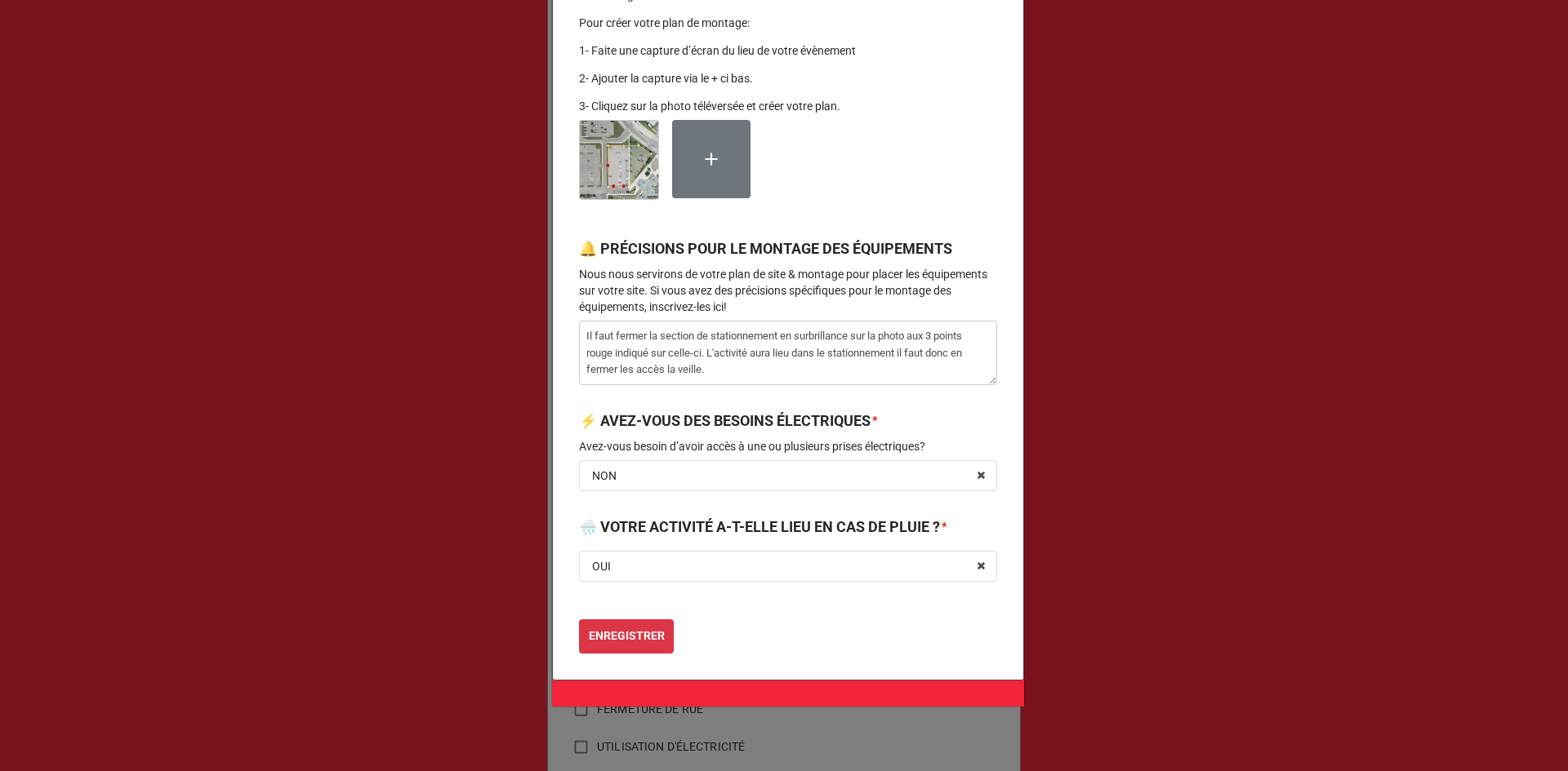
scroll to position [1702, 0]
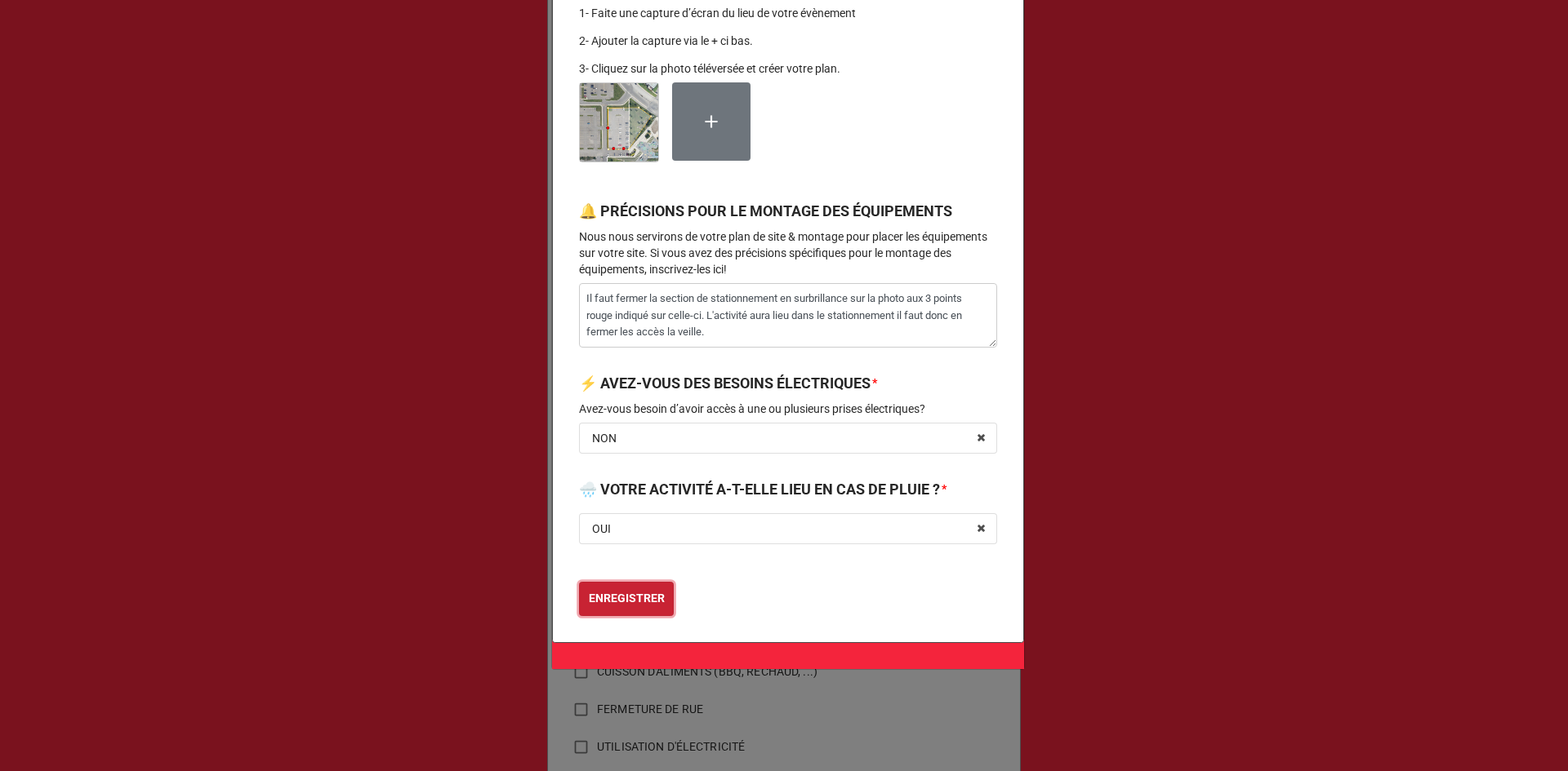
click at [620, 604] on b "ENREGISTRER" at bounding box center [626, 599] width 76 height 17
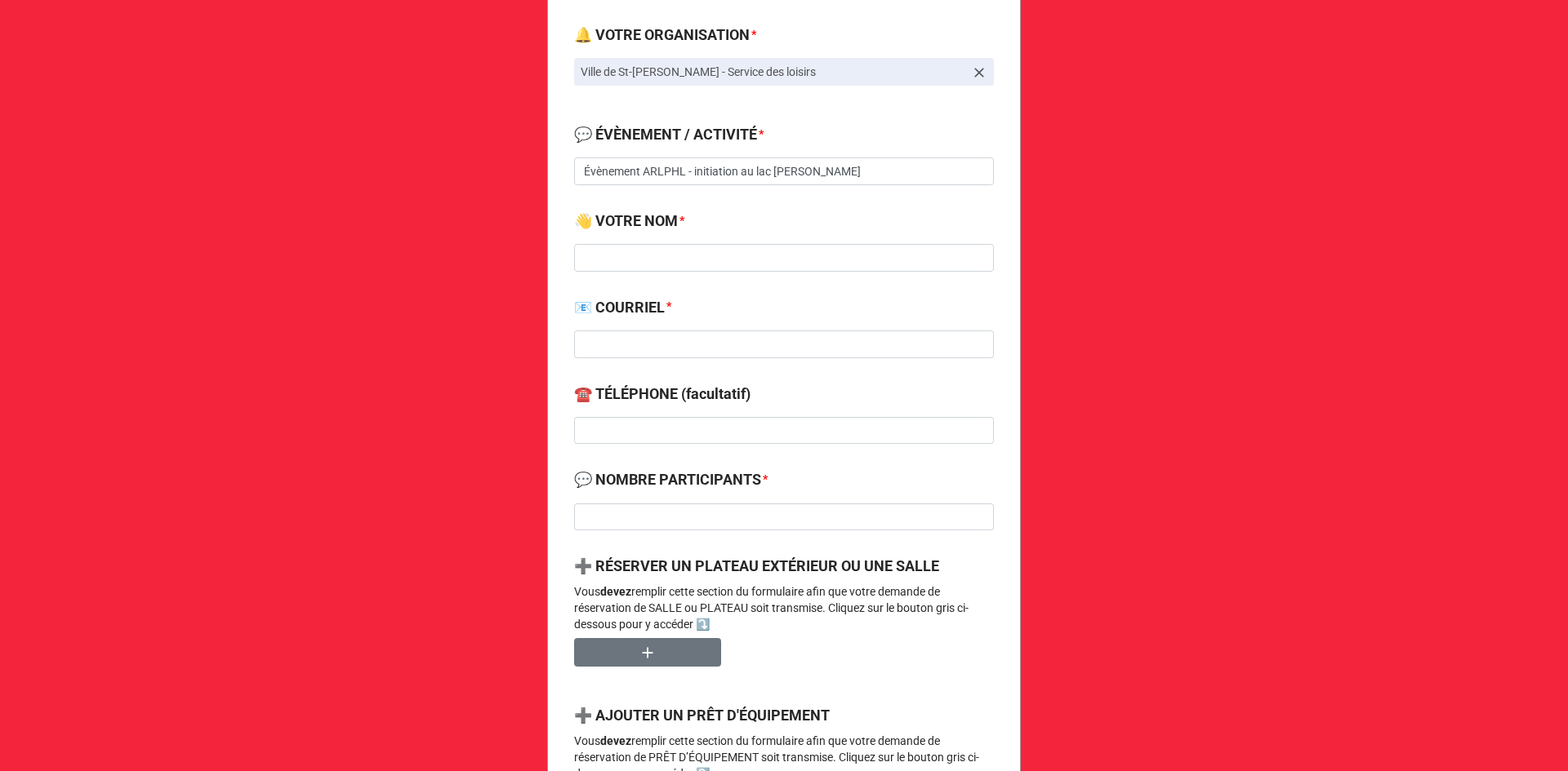
scroll to position [245, 0]
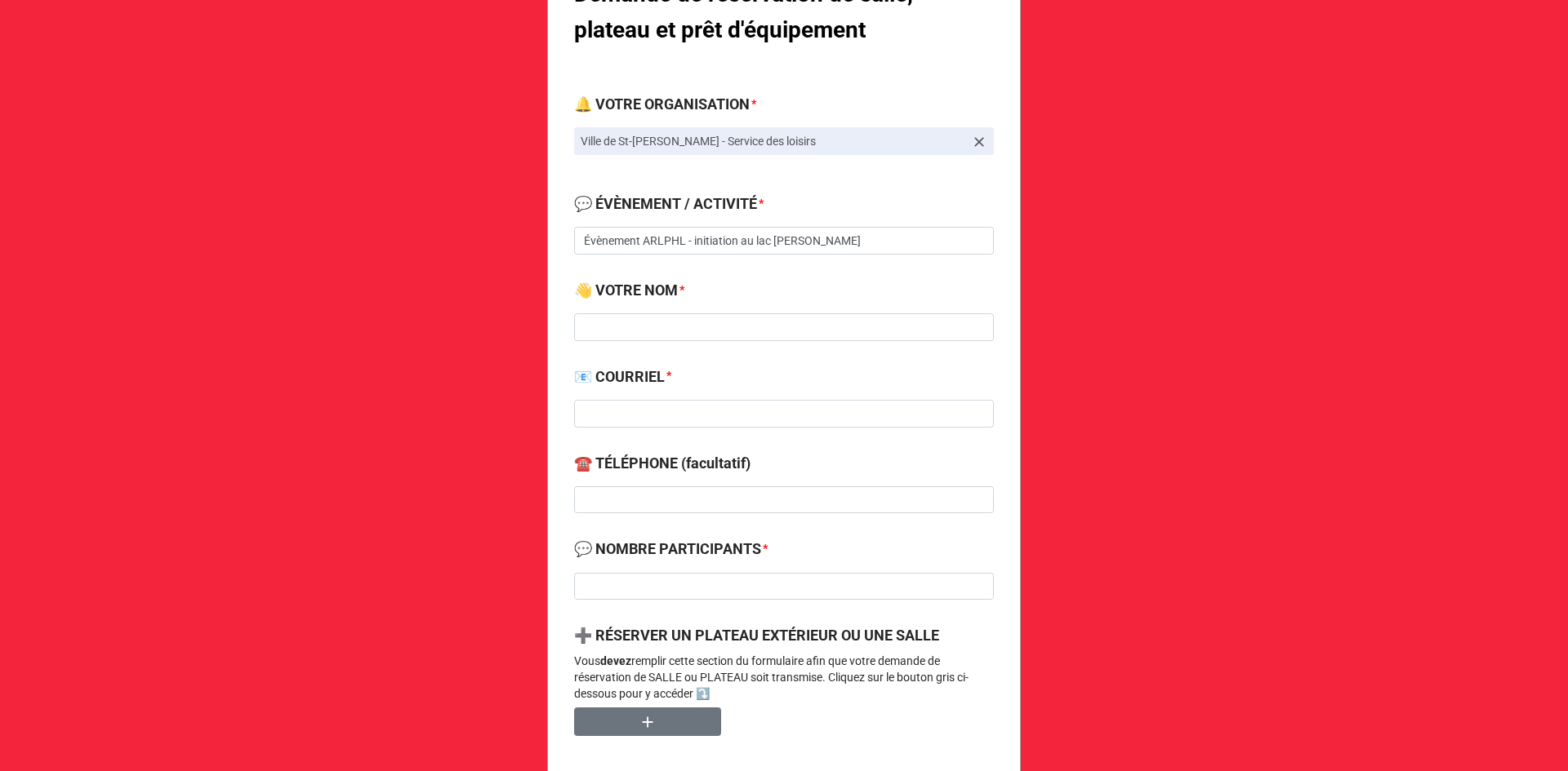
click at [613, 342] on div "👋 VOTRE NOM *" at bounding box center [784, 315] width 419 height 73
click at [618, 327] on input at bounding box center [784, 327] width 419 height 28
paste input "[PERSON_NAME][EMAIL_ADDRESS][DOMAIN_NAME]"
click at [679, 412] on input at bounding box center [784, 413] width 419 height 28
paste input "[PERSON_NAME][EMAIL_ADDRESS][DOMAIN_NAME]"
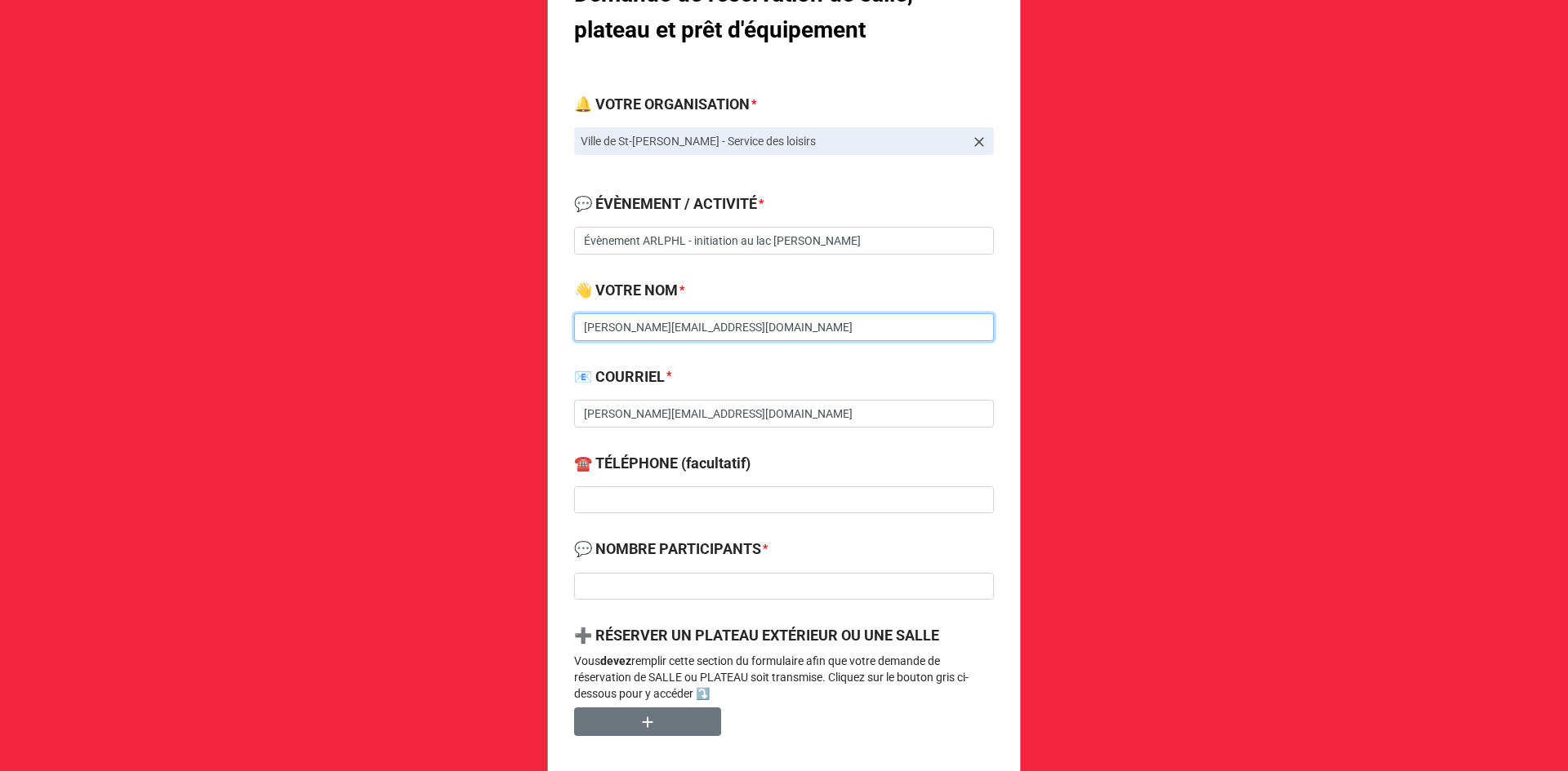
drag, startPoint x: 630, startPoint y: 337, endPoint x: 510, endPoint y: 309, distance: 123.2
click at [510, 321] on div "Demande de réservation de salle, plateau et prêt d'équipement 🔔 VOTRE ORGANISAT…" at bounding box center [784, 670] width 1568 height 1831
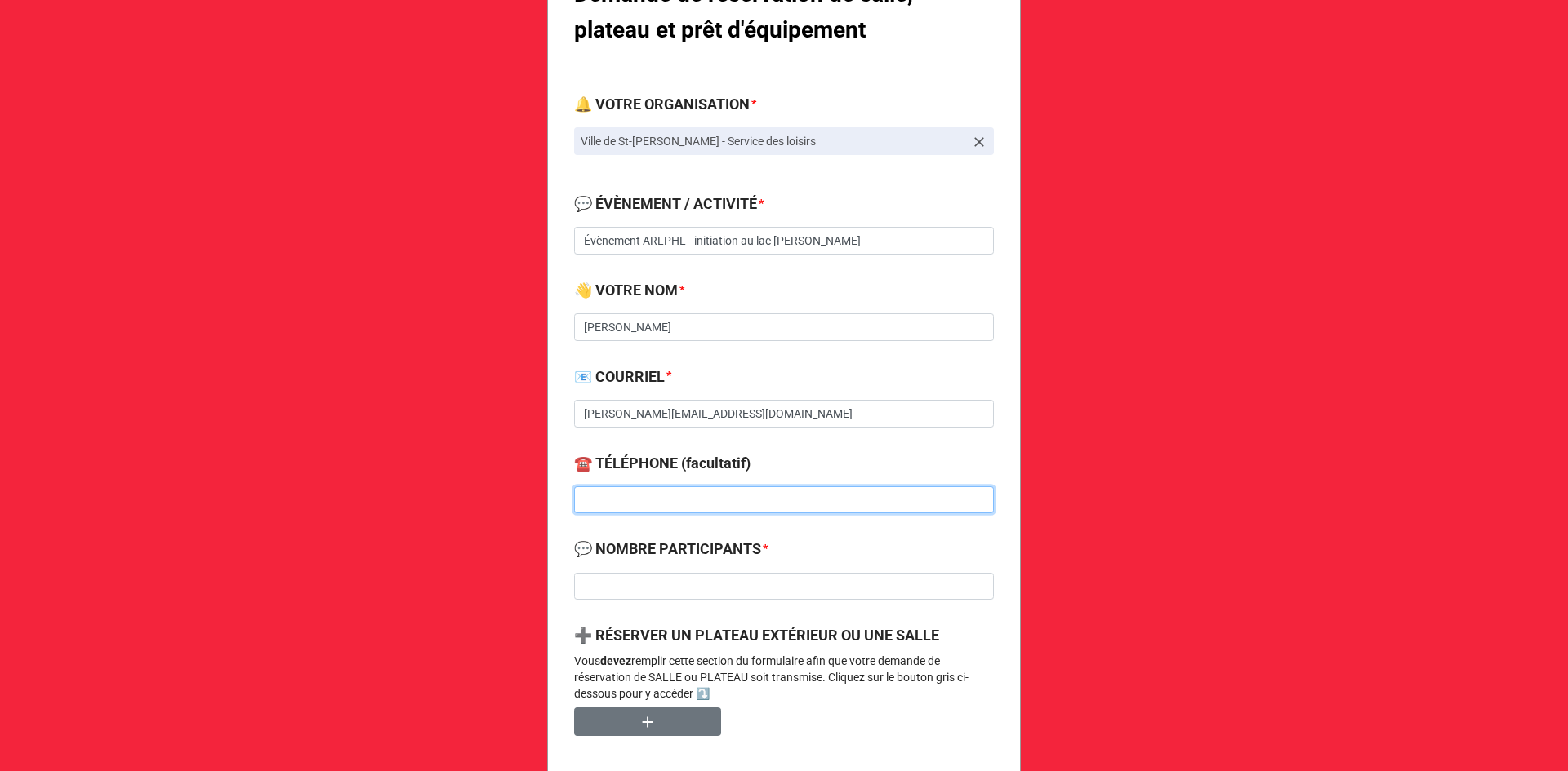
click at [667, 493] on input at bounding box center [784, 500] width 419 height 28
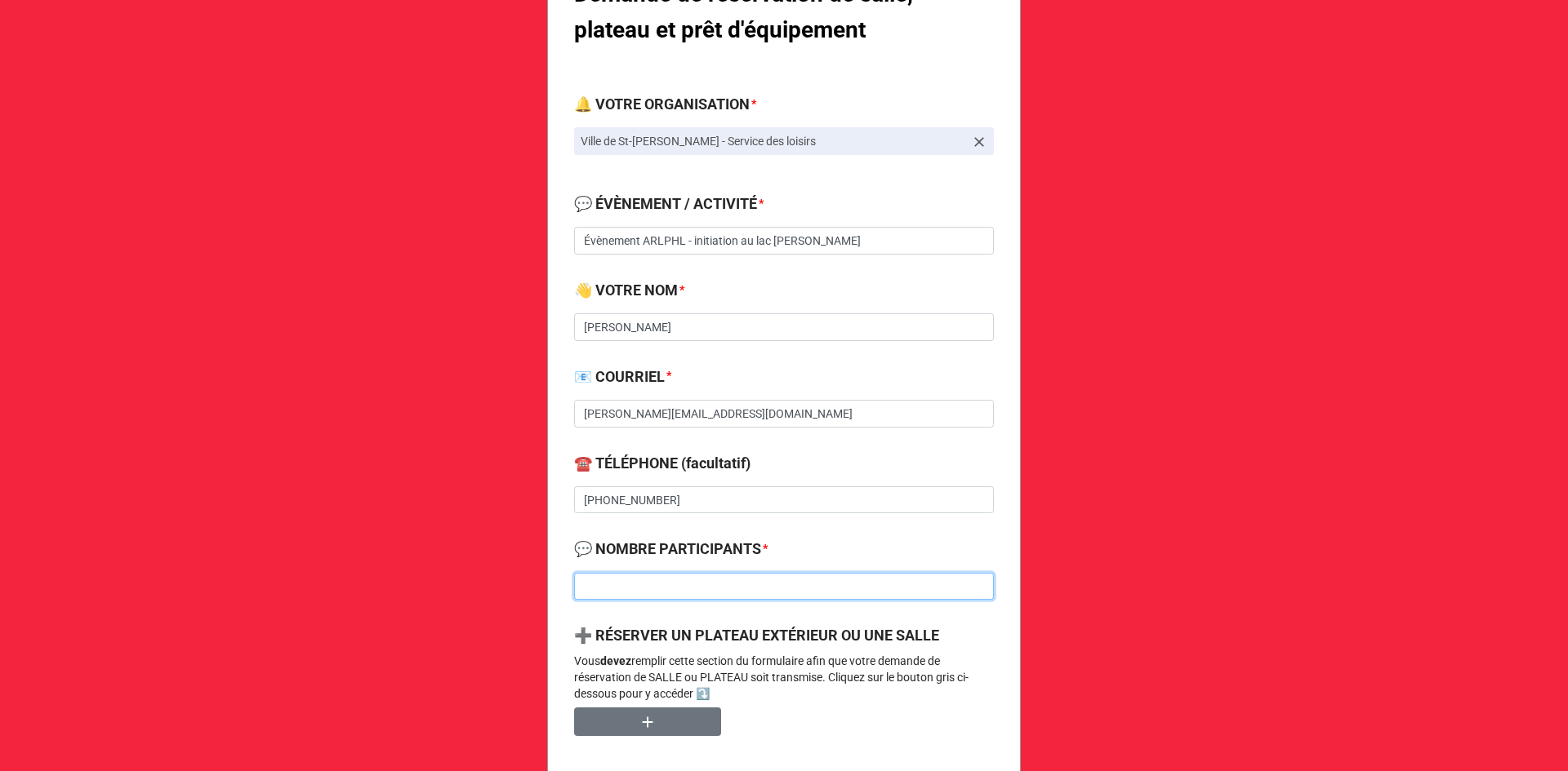
click at [657, 599] on input at bounding box center [784, 586] width 419 height 28
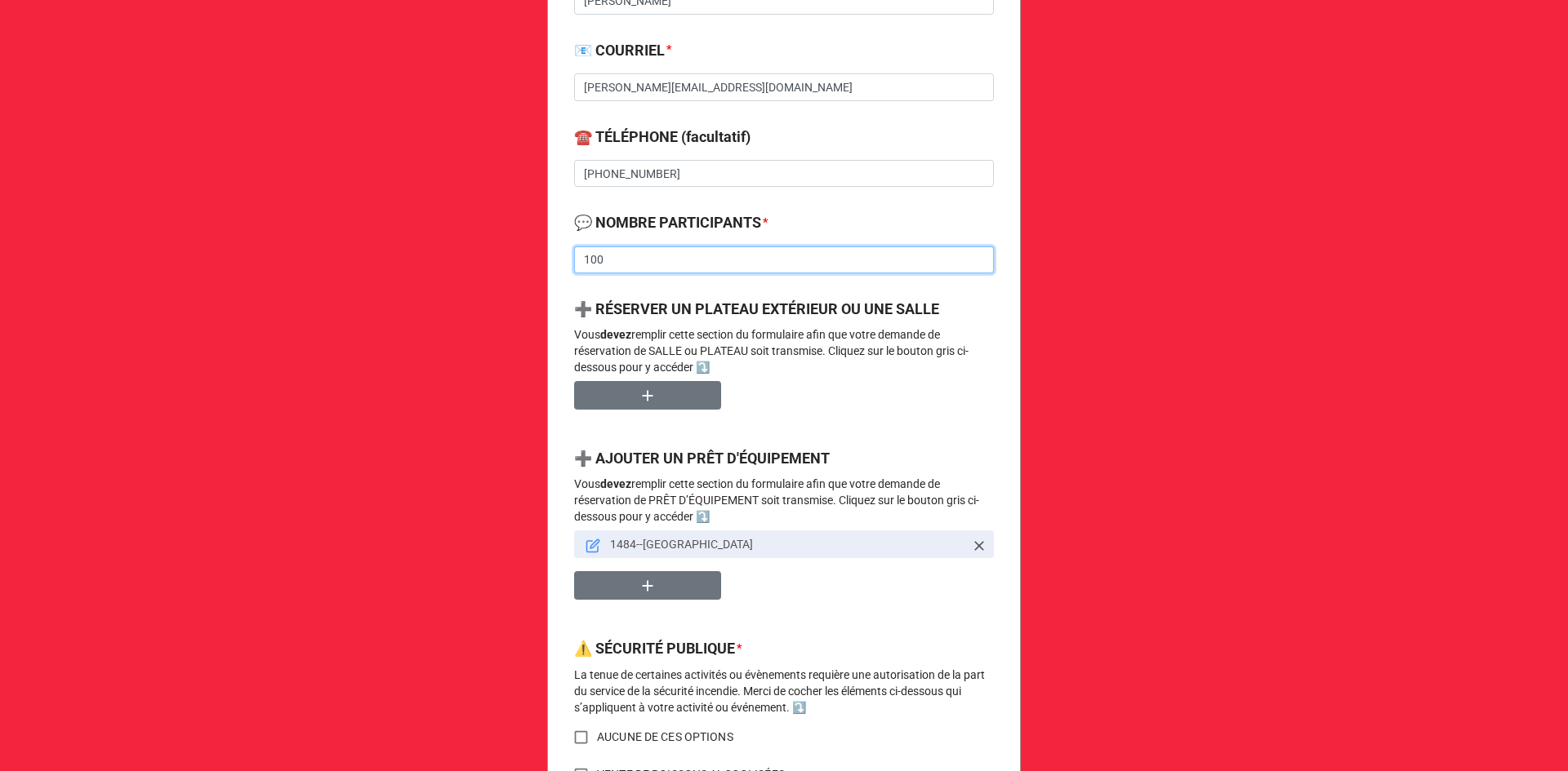
scroll to position [735, 0]
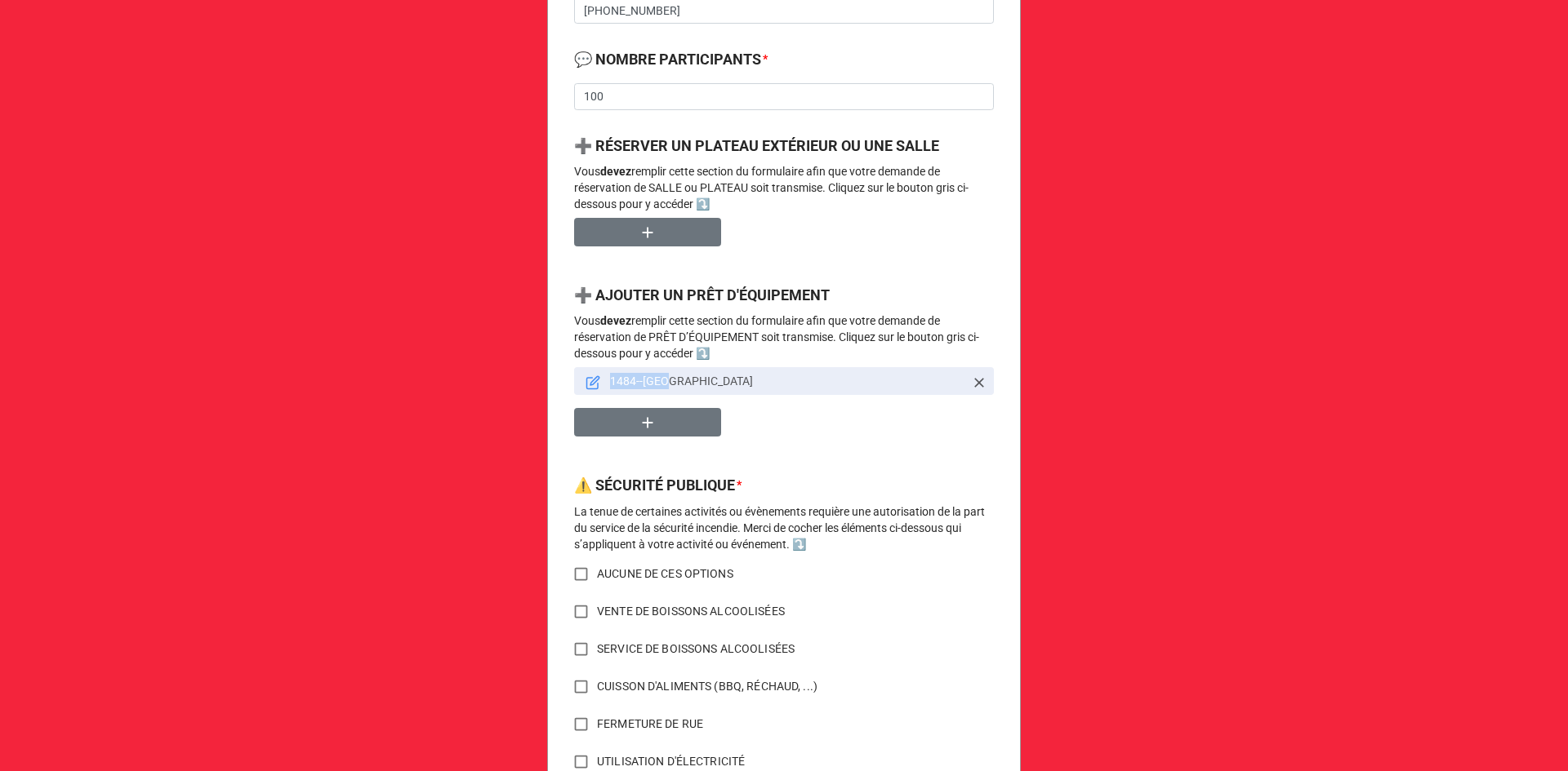
drag, startPoint x: 672, startPoint y: 382, endPoint x: 615, endPoint y: 386, distance: 57.1
click at [610, 382] on p "1484--[GEOGRAPHIC_DATA]" at bounding box center [787, 381] width 354 height 16
copy p "484--Prêt"
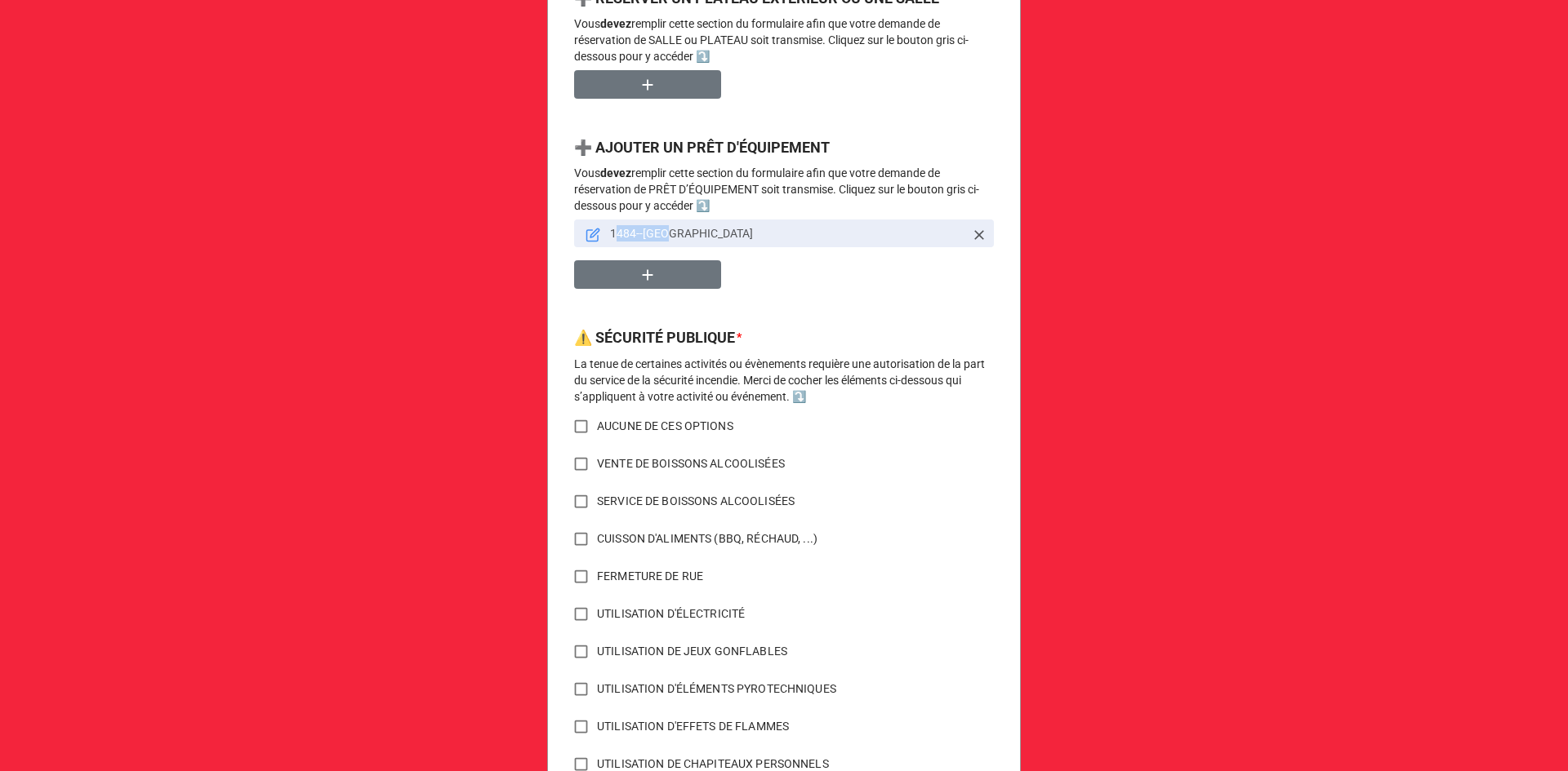
scroll to position [1061, 0]
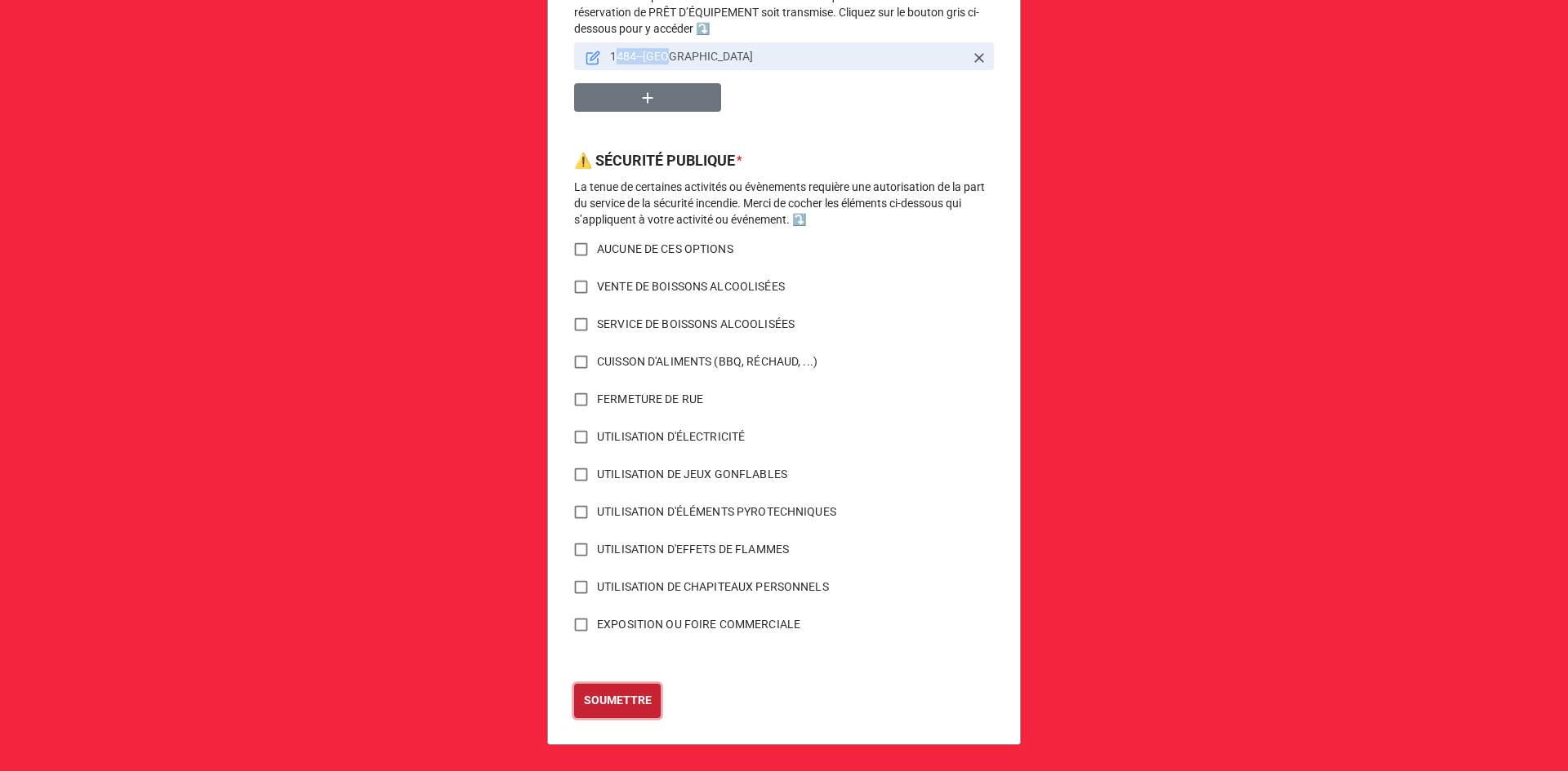
click at [624, 687] on button "SOUMETTRE" at bounding box center [618, 701] width 87 height 35
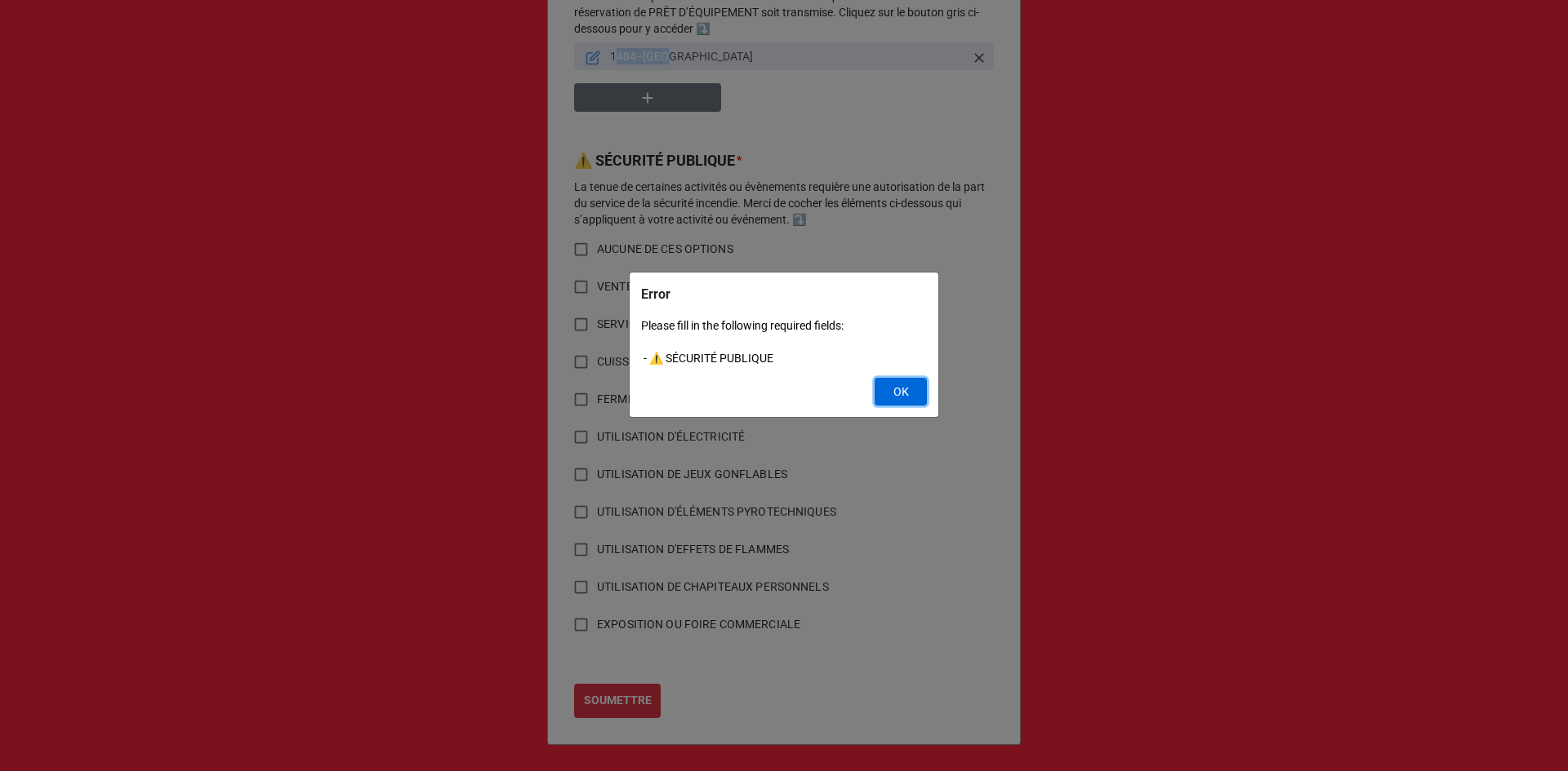
click at [888, 390] on button "OK" at bounding box center [900, 391] width 52 height 28
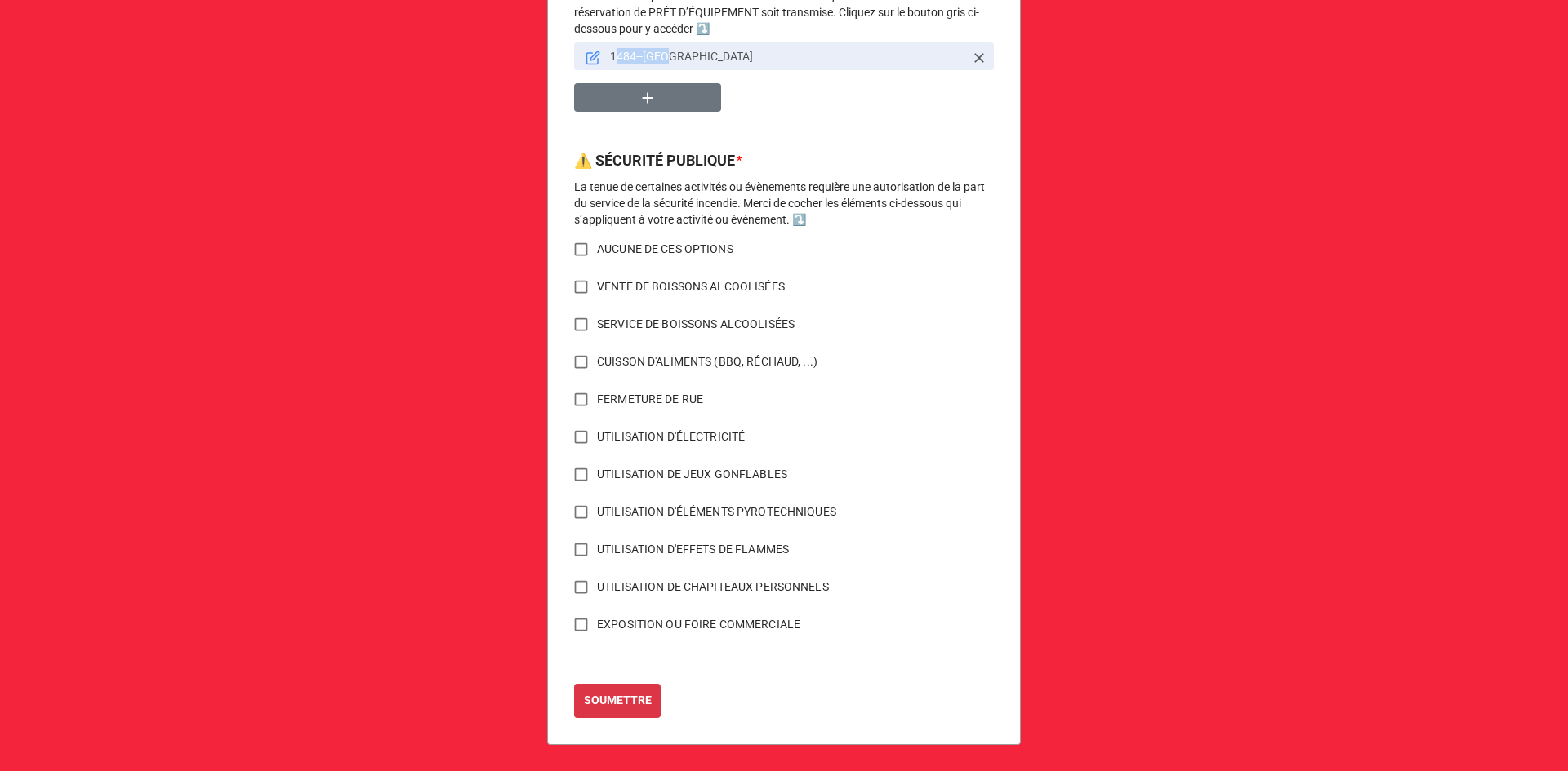
click at [574, 241] on input "AUCUNE DE CES OPTIONS" at bounding box center [580, 249] width 32 height 32
click at [619, 699] on b "SOUMETTRE" at bounding box center [618, 701] width 67 height 17
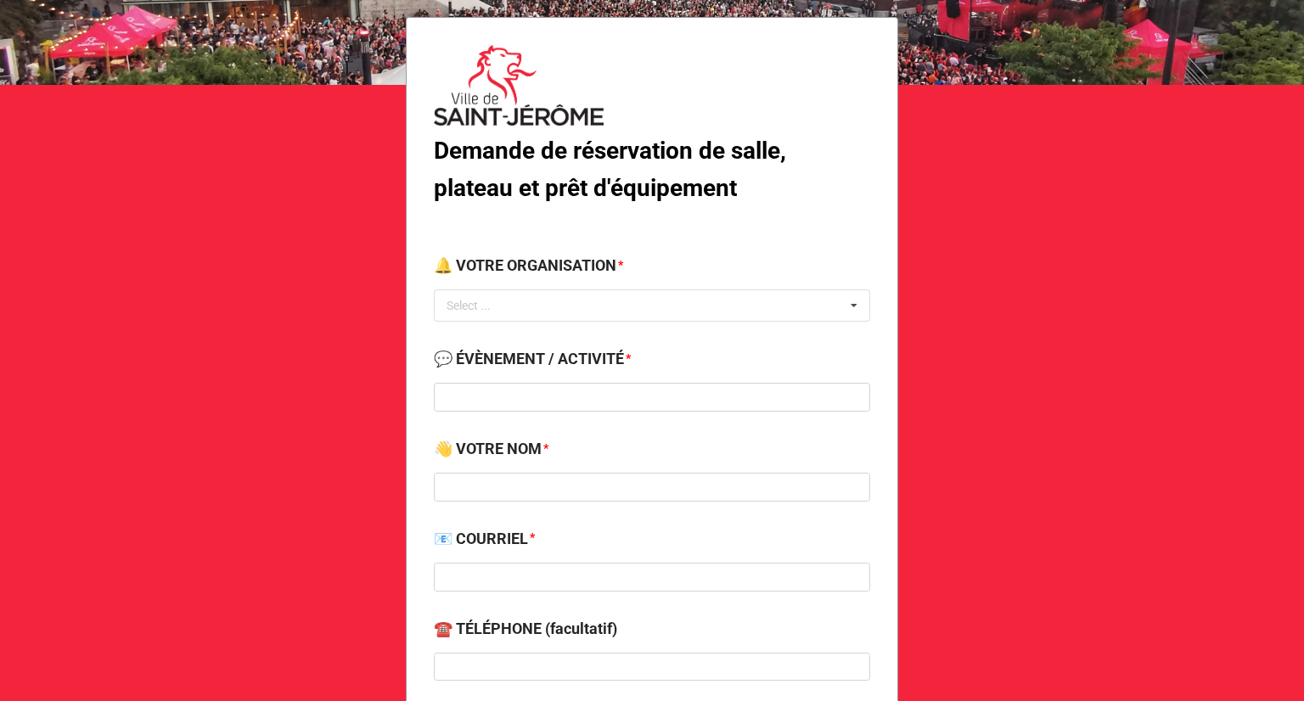
scroll to position [170, 0]
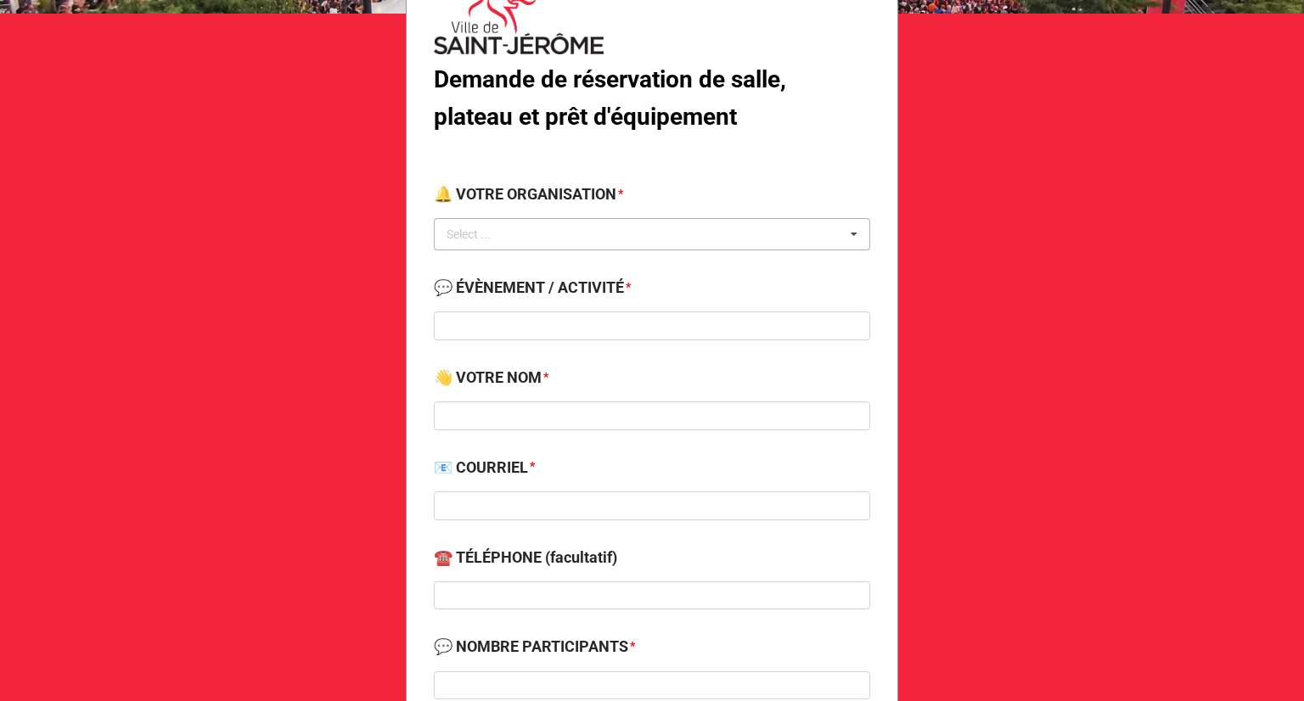
click at [799, 234] on div "Select ... No results found." at bounding box center [652, 234] width 436 height 32
type input "lois"
click at [590, 262] on span "Ville de St-[PERSON_NAME] - Service des loisirs" at bounding box center [570, 266] width 244 height 14
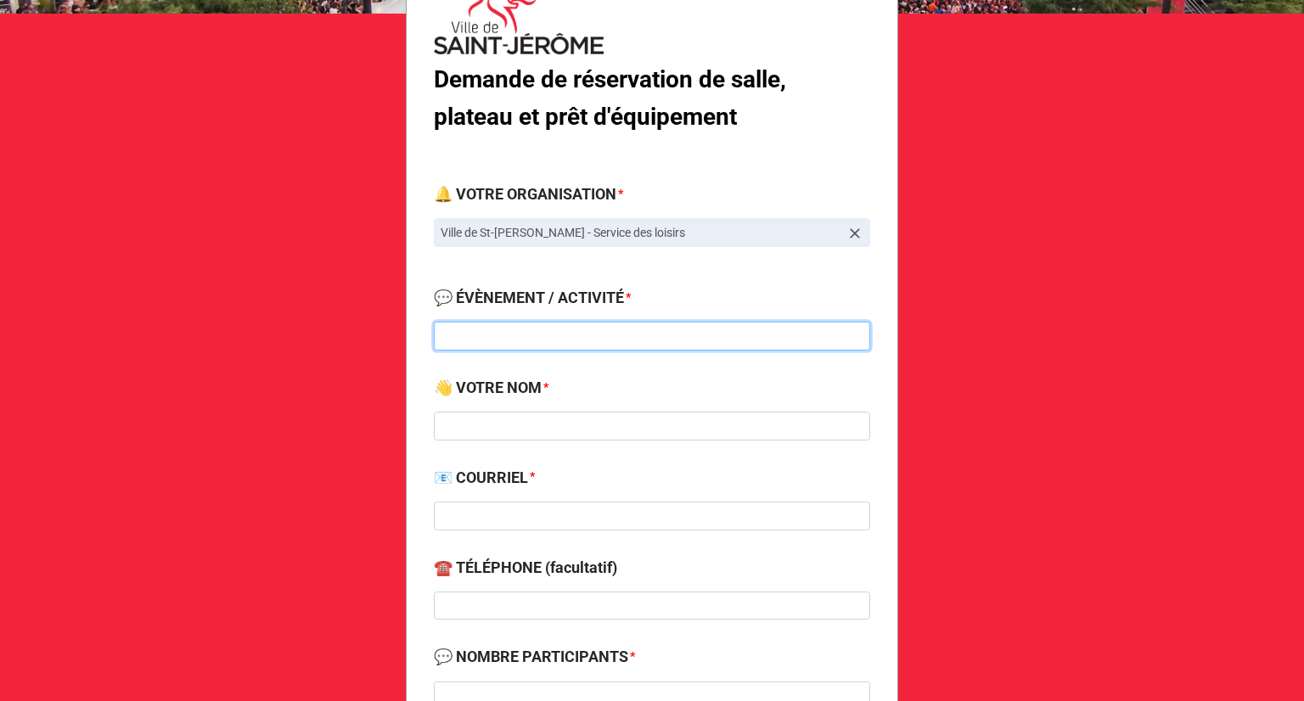
click at [558, 330] on input at bounding box center [652, 336] width 436 height 29
type input "Élections municipale"
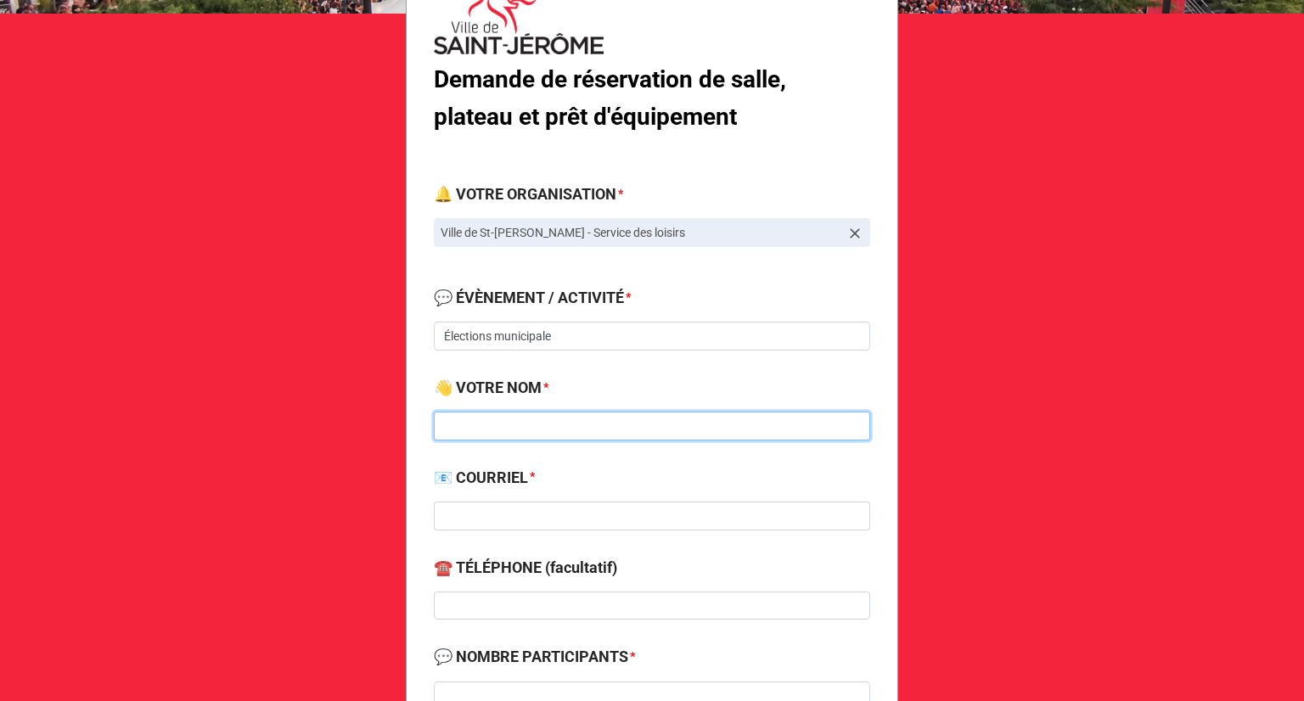
click at [587, 425] on input at bounding box center [652, 426] width 436 height 29
type input "Stéphane Pilon"
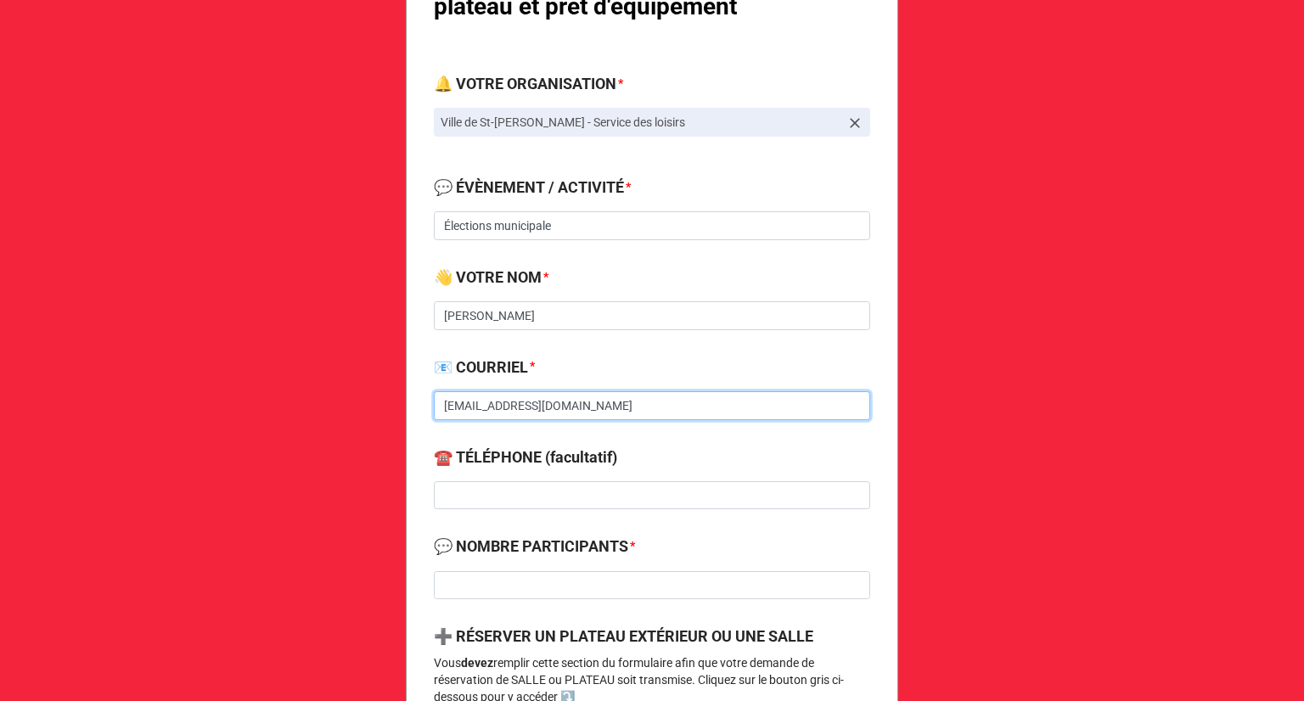
scroll to position [424, 0]
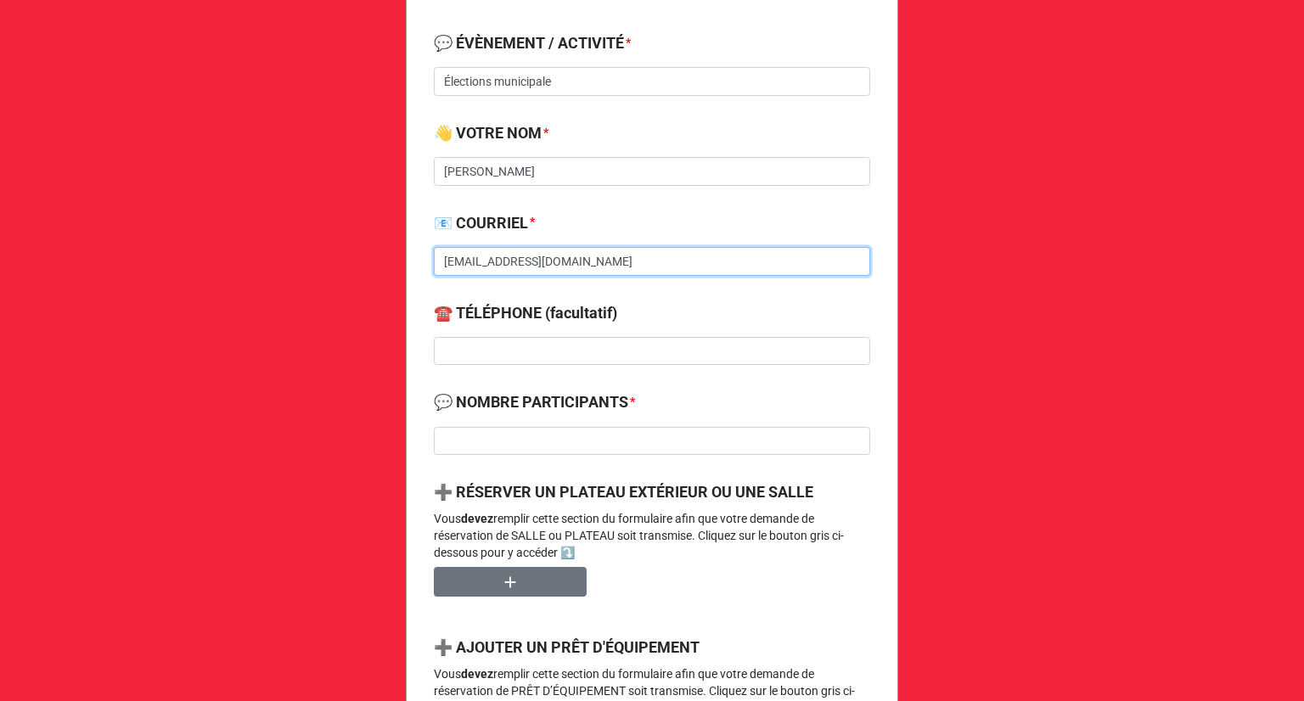
type input "spilon@vsj.ca"
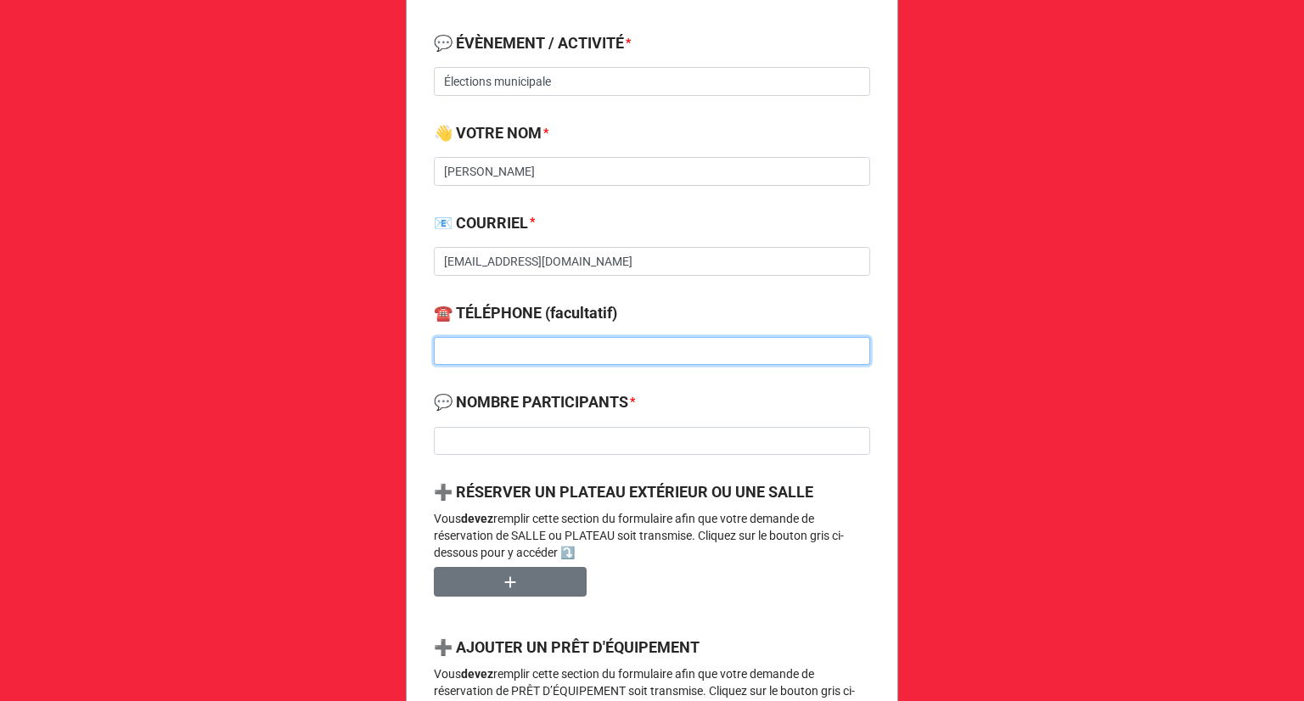
click at [570, 351] on input at bounding box center [652, 351] width 436 height 29
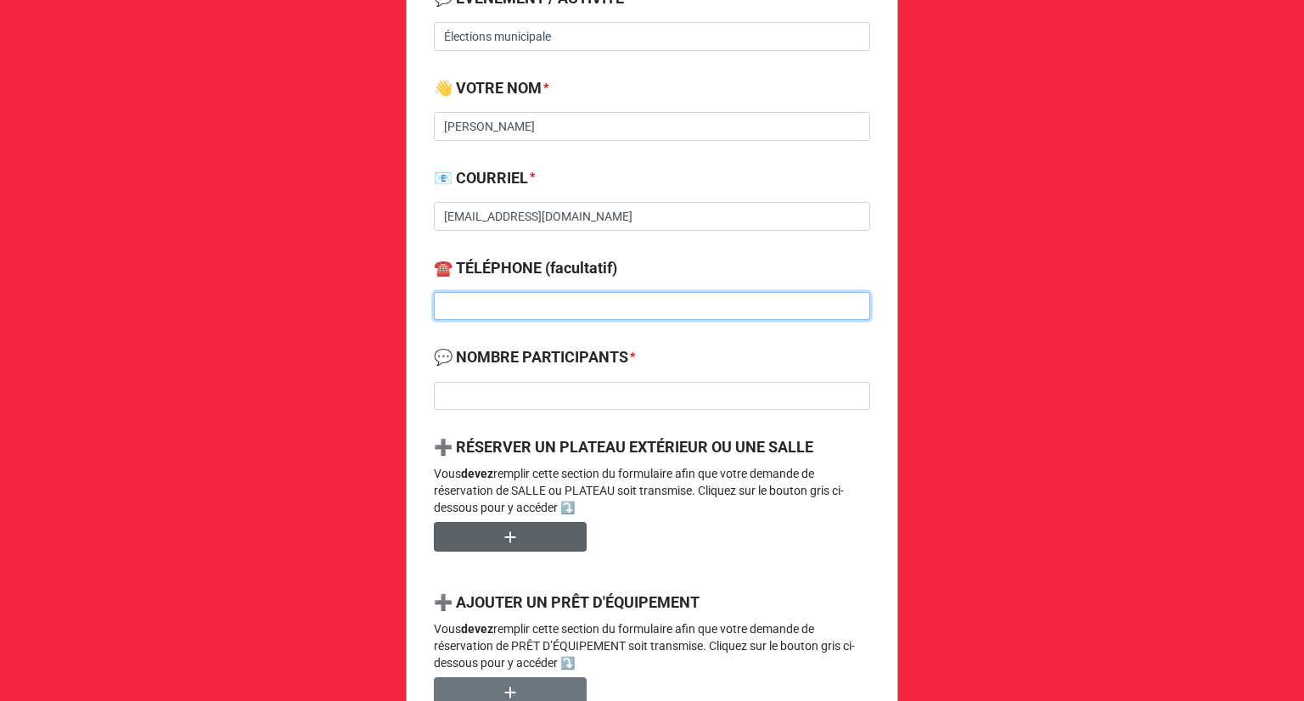
scroll to position [509, 0]
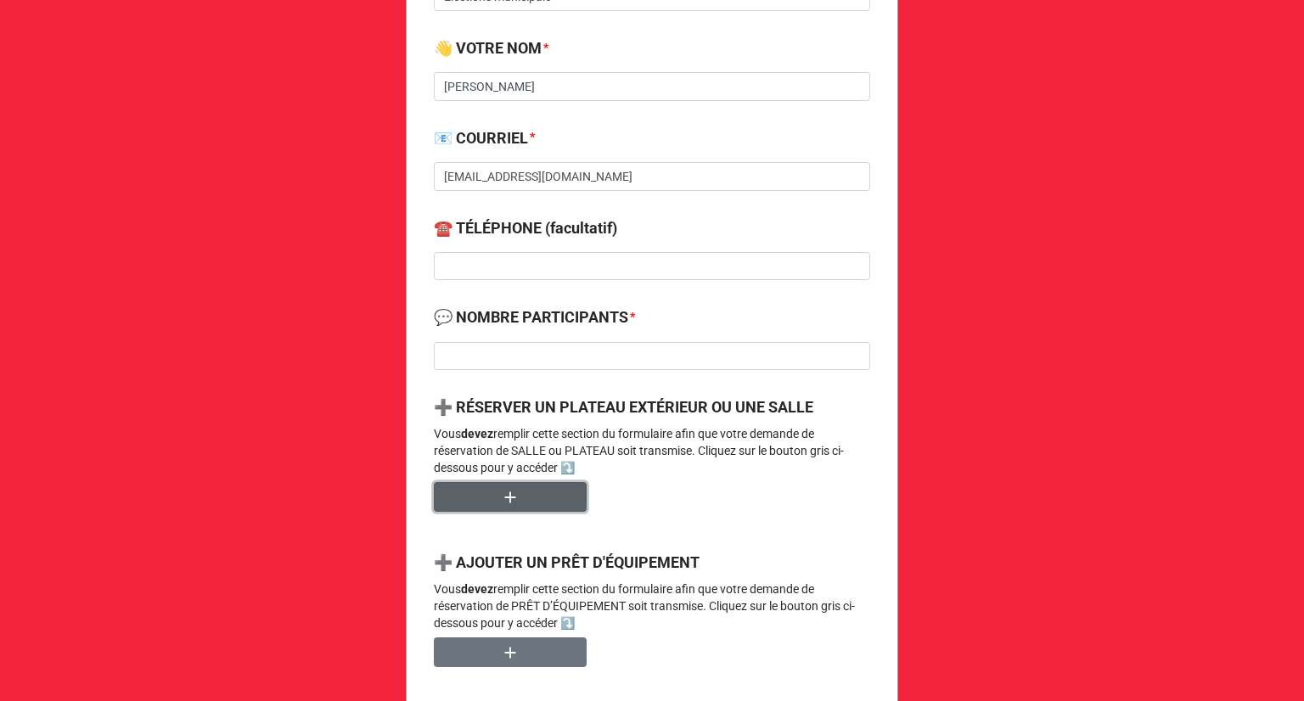
click at [462, 502] on button "button" at bounding box center [510, 497] width 153 height 30
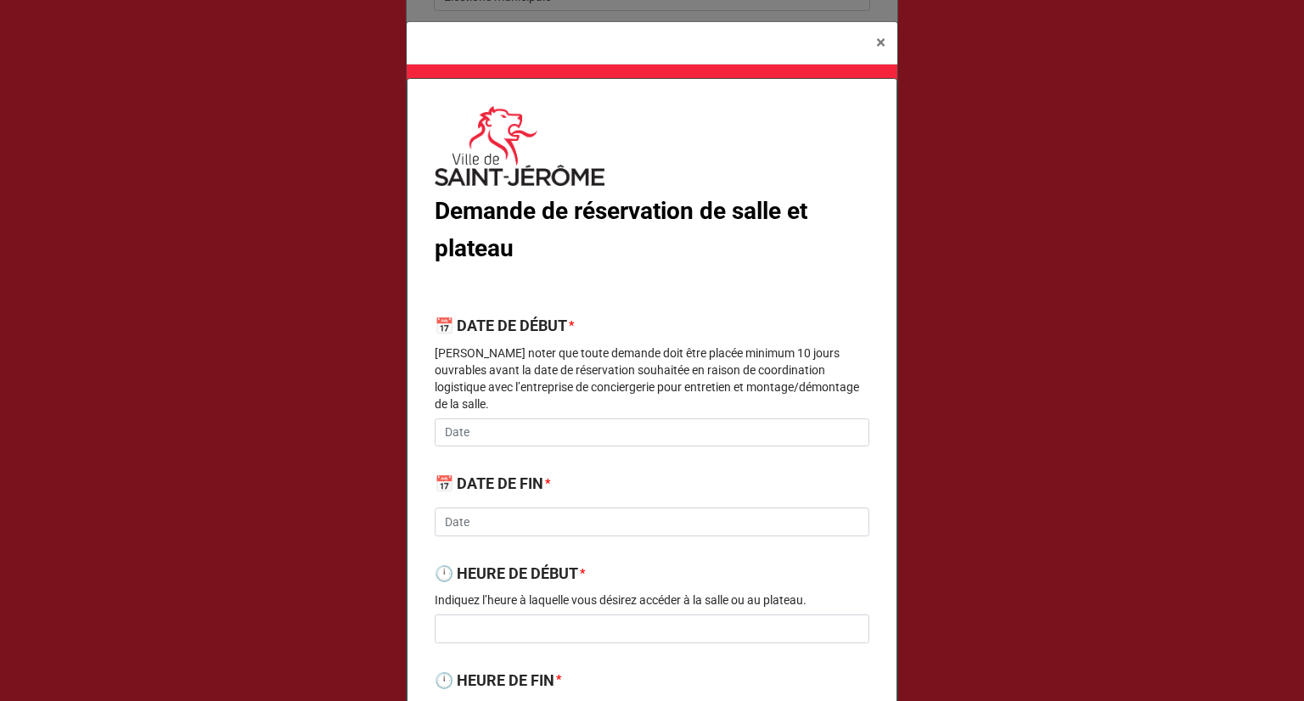
click at [1233, 151] on div "× Close Demande de réservation de salle et plateau 📅 DATE DE DÉBUT * Veuillez n…" at bounding box center [652, 350] width 1304 height 701
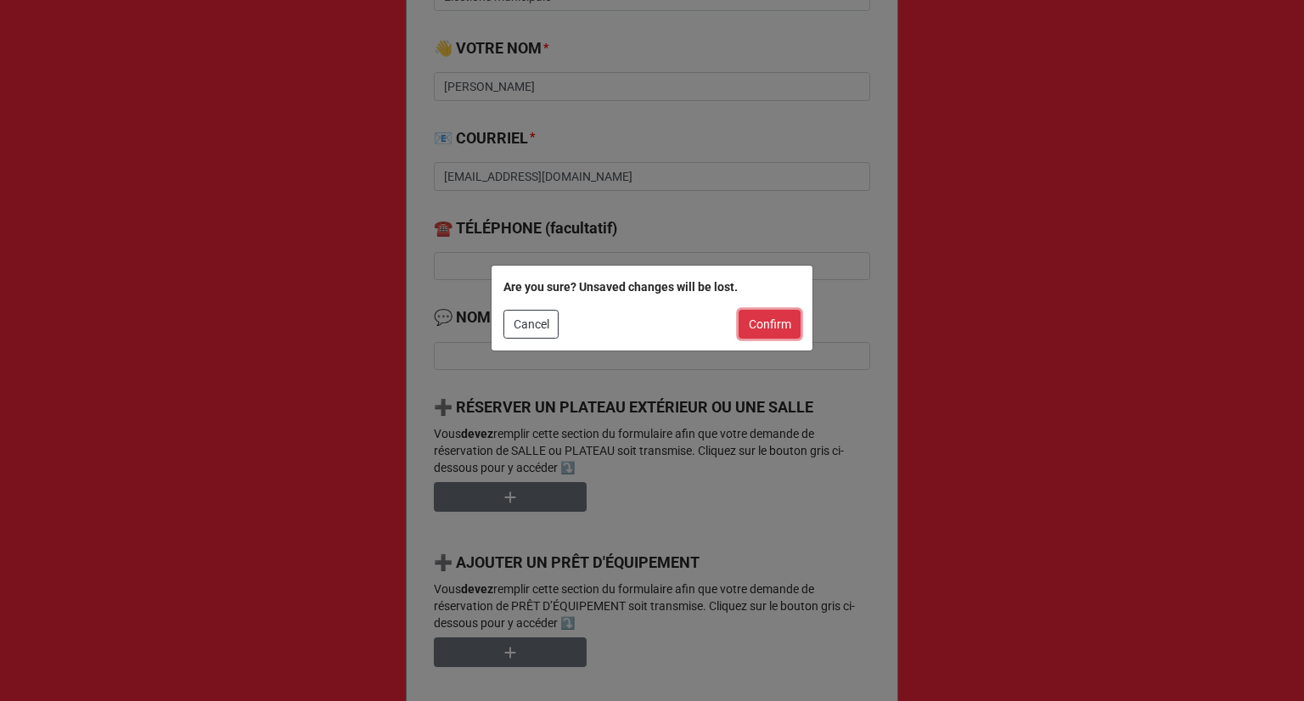
click at [755, 330] on button "Confirm" at bounding box center [769, 324] width 62 height 29
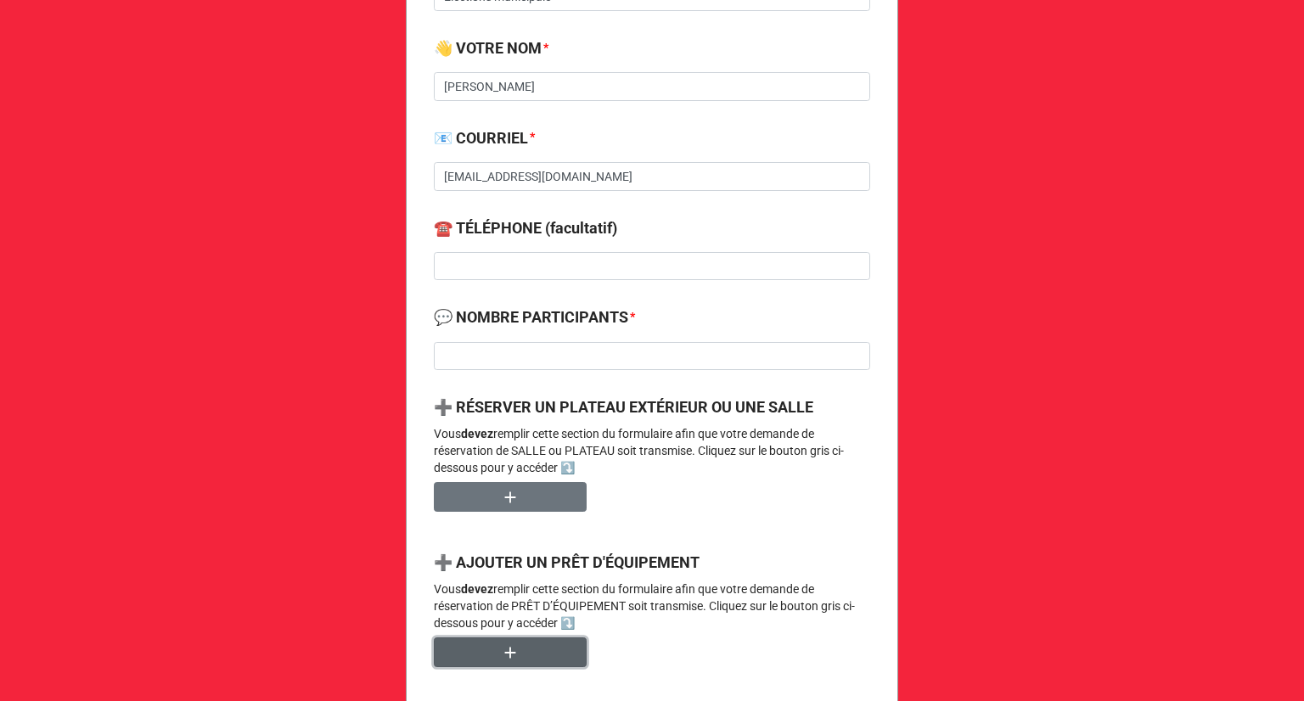
click at [489, 653] on button "button" at bounding box center [510, 652] width 153 height 30
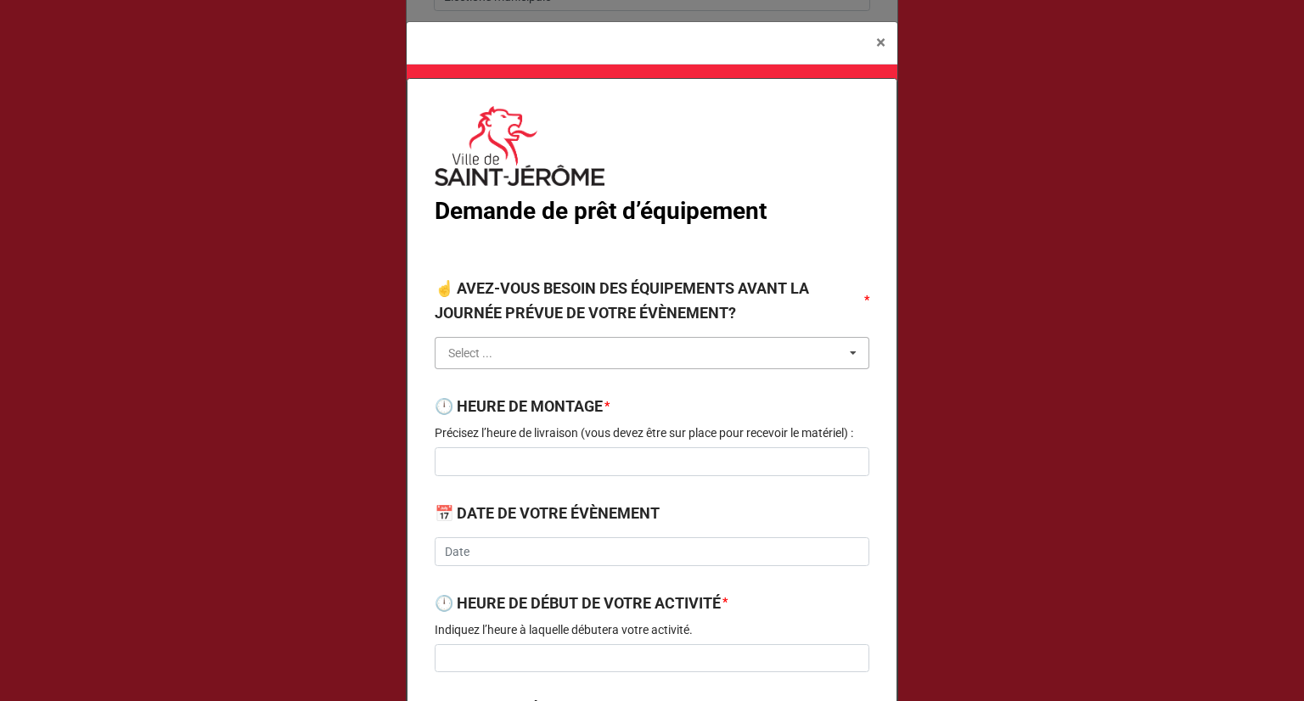
click at [708, 345] on input "text" at bounding box center [652, 353] width 433 height 31
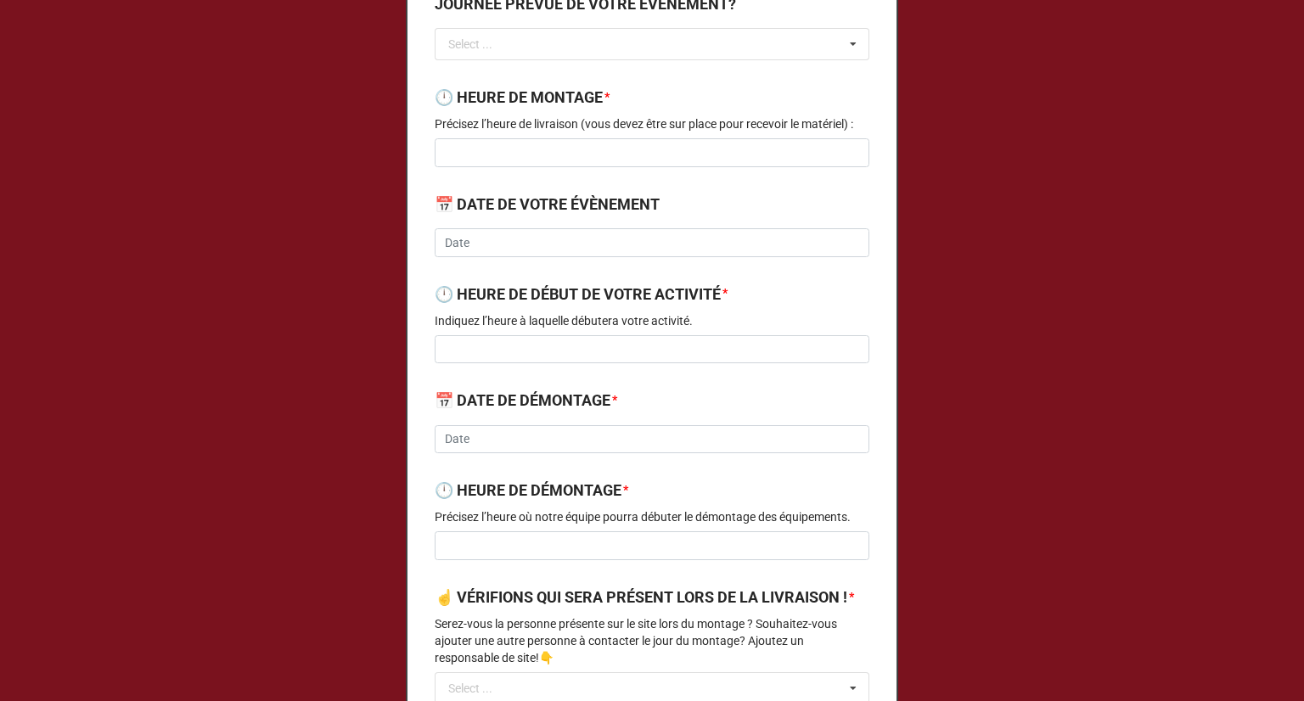
scroll to position [424, 0]
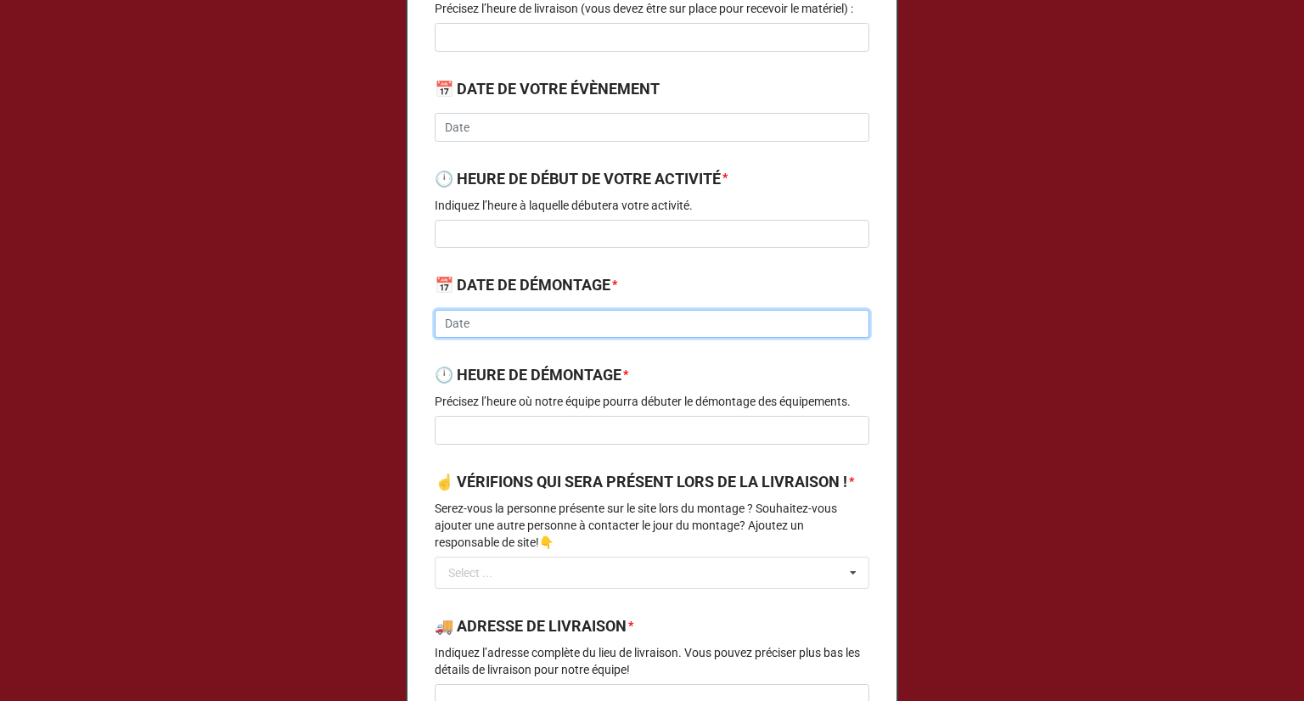
click at [492, 330] on input "text" at bounding box center [652, 324] width 435 height 29
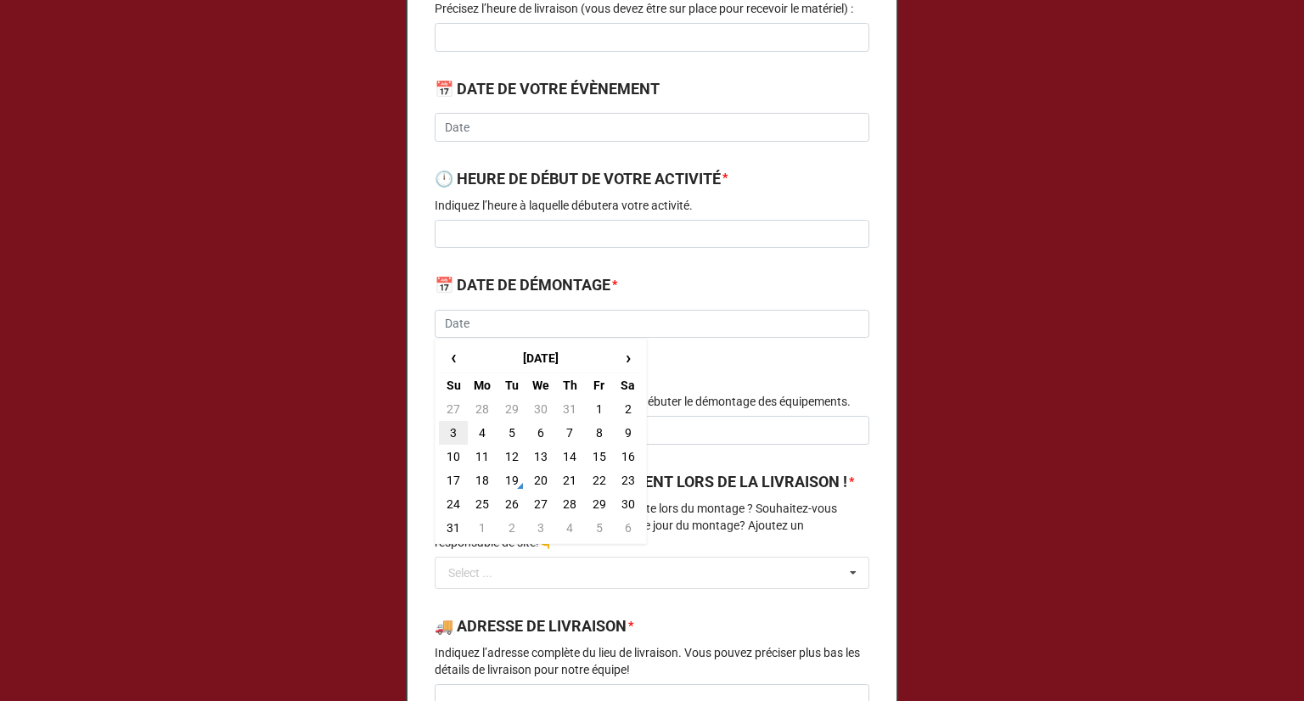
click at [453, 432] on td "3" at bounding box center [453, 433] width 29 height 24
type input "2025-08-03"
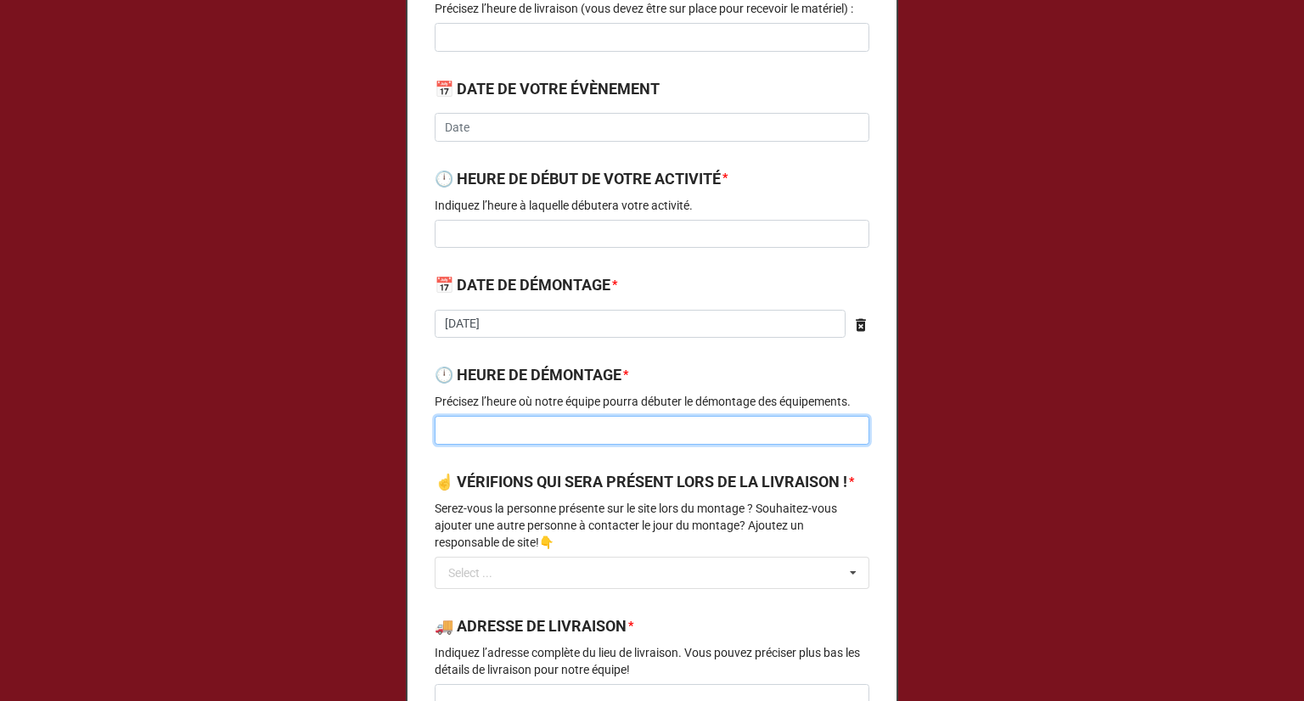
click at [533, 430] on input at bounding box center [652, 430] width 435 height 29
type input "0"
type input "08:00"
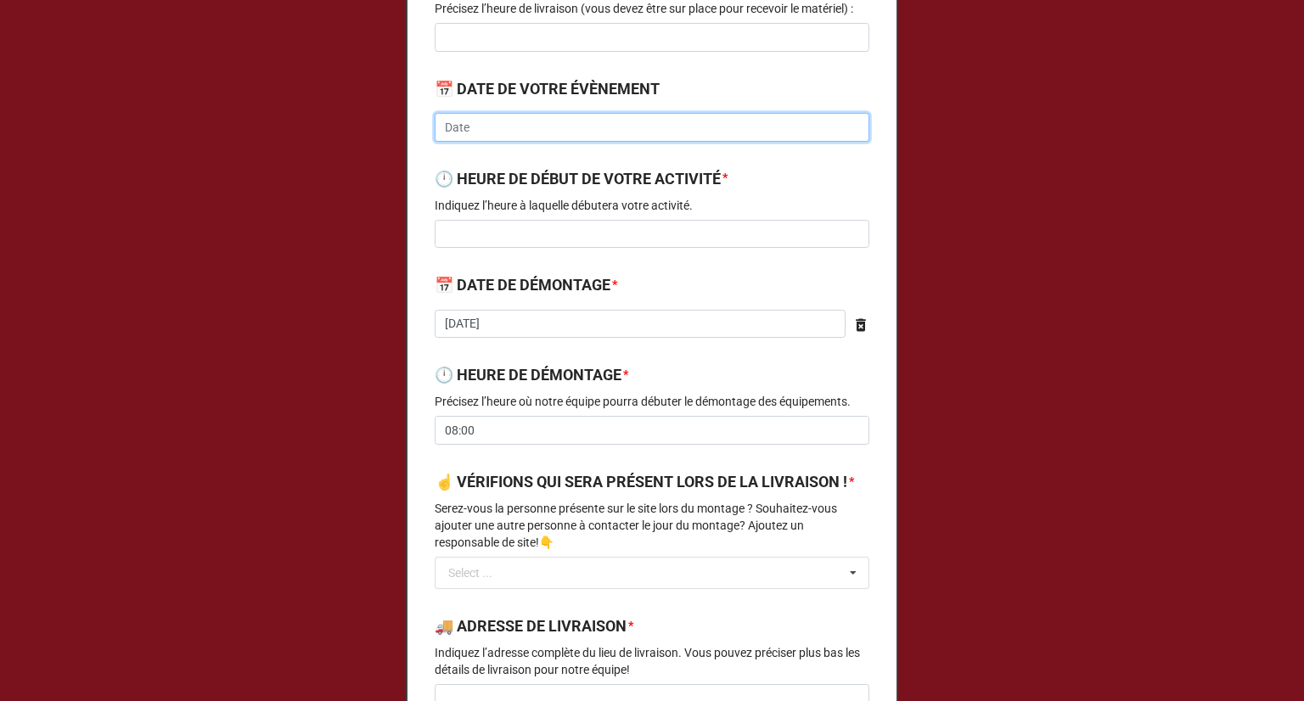
click at [540, 118] on input "text" at bounding box center [652, 127] width 435 height 29
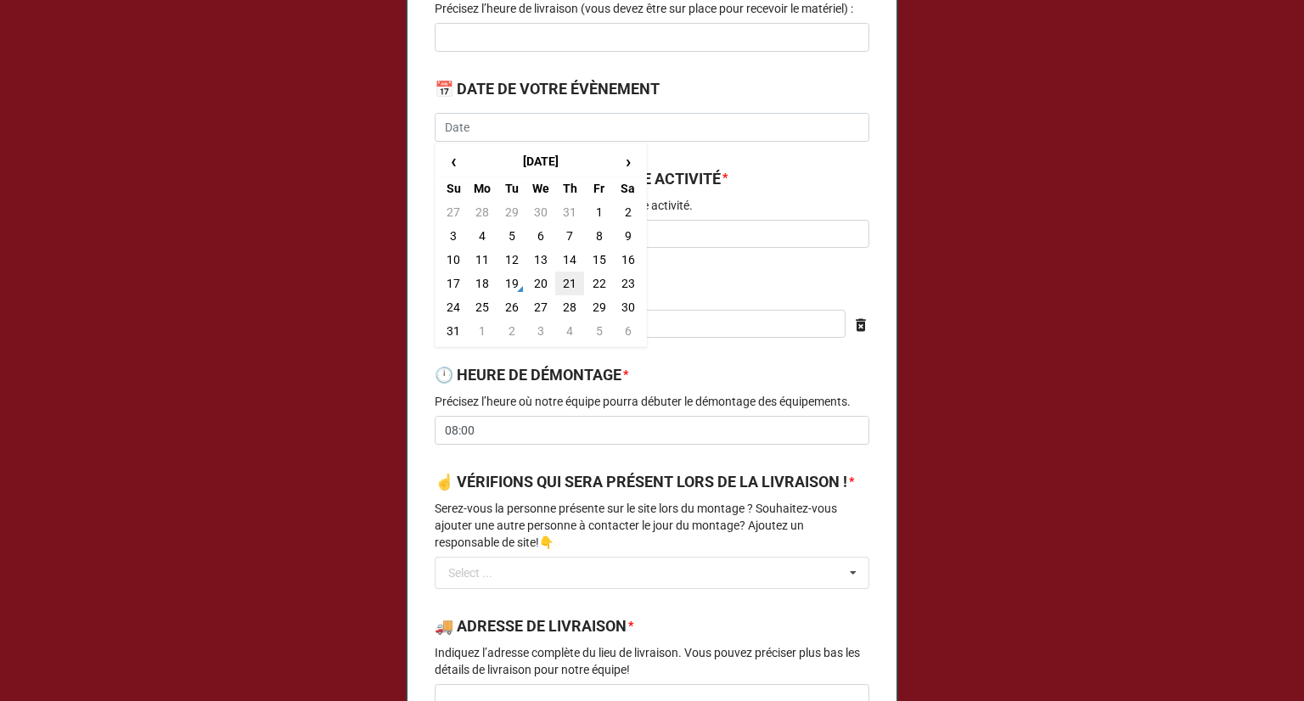
click at [561, 285] on td "21" at bounding box center [569, 284] width 29 height 24
type input "2025-08-21"
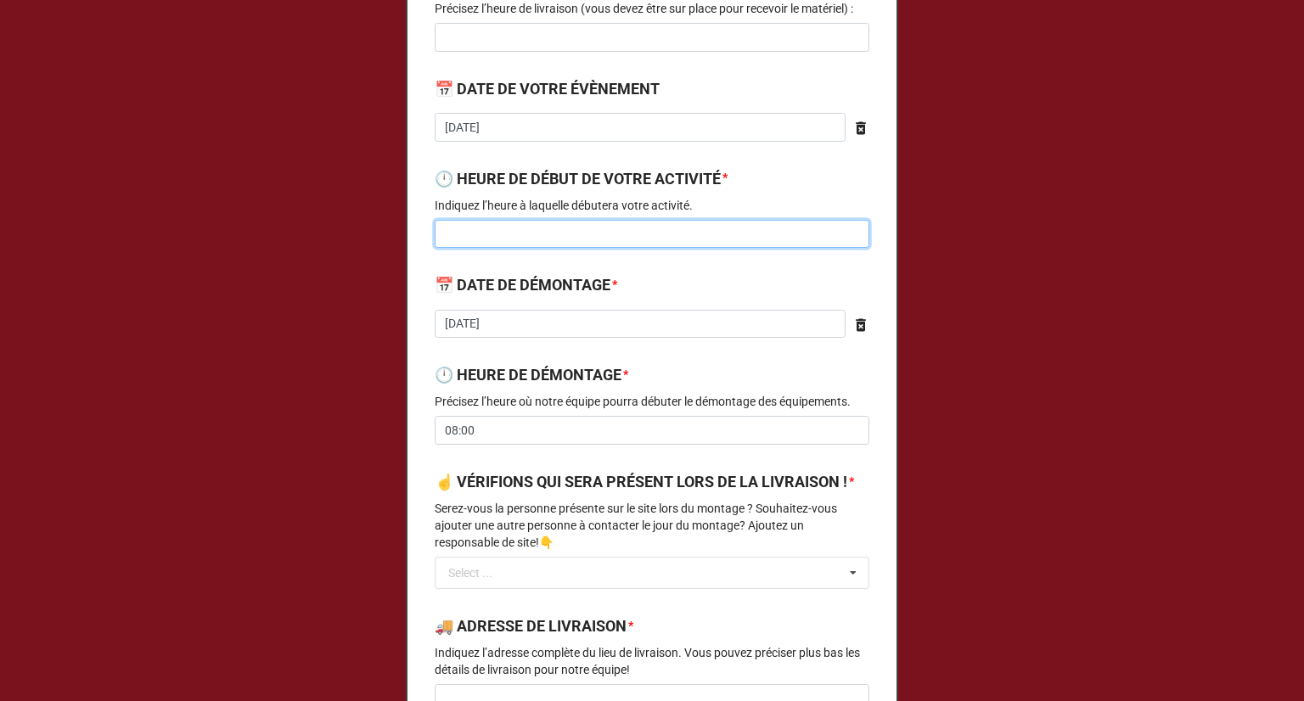
click at [597, 225] on input at bounding box center [652, 234] width 435 height 29
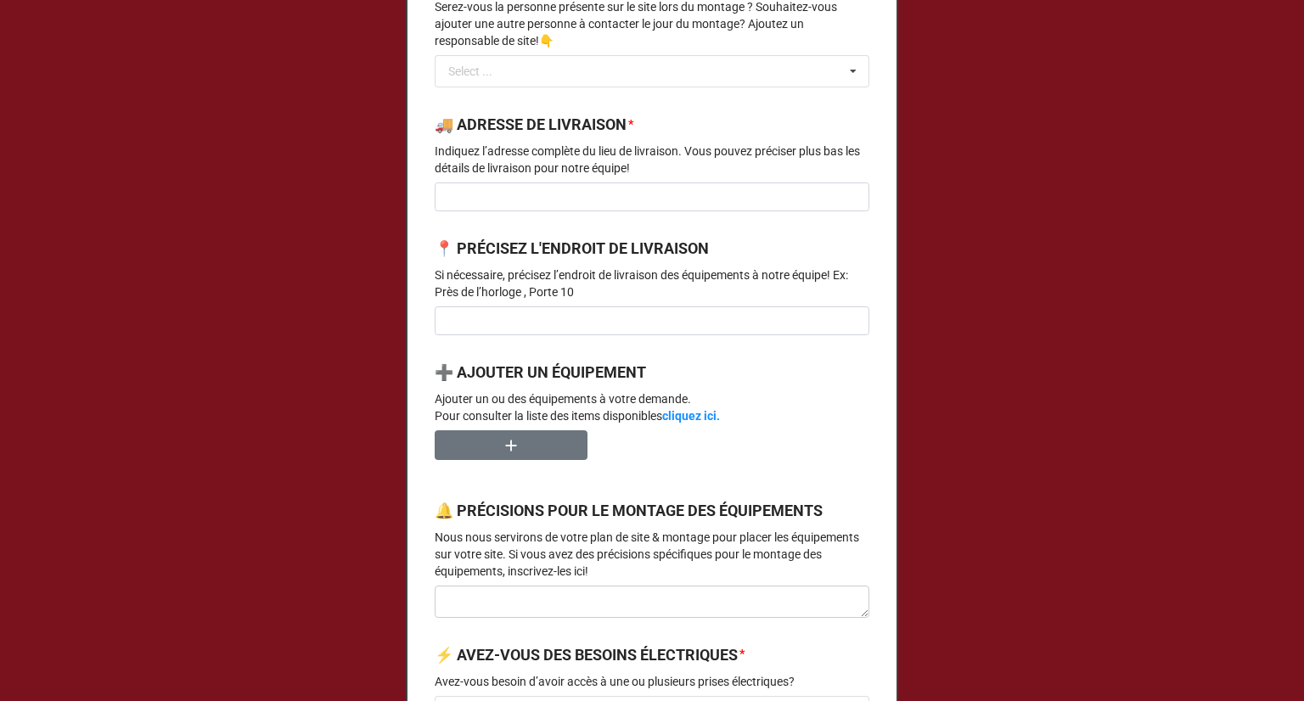
scroll to position [934, 0]
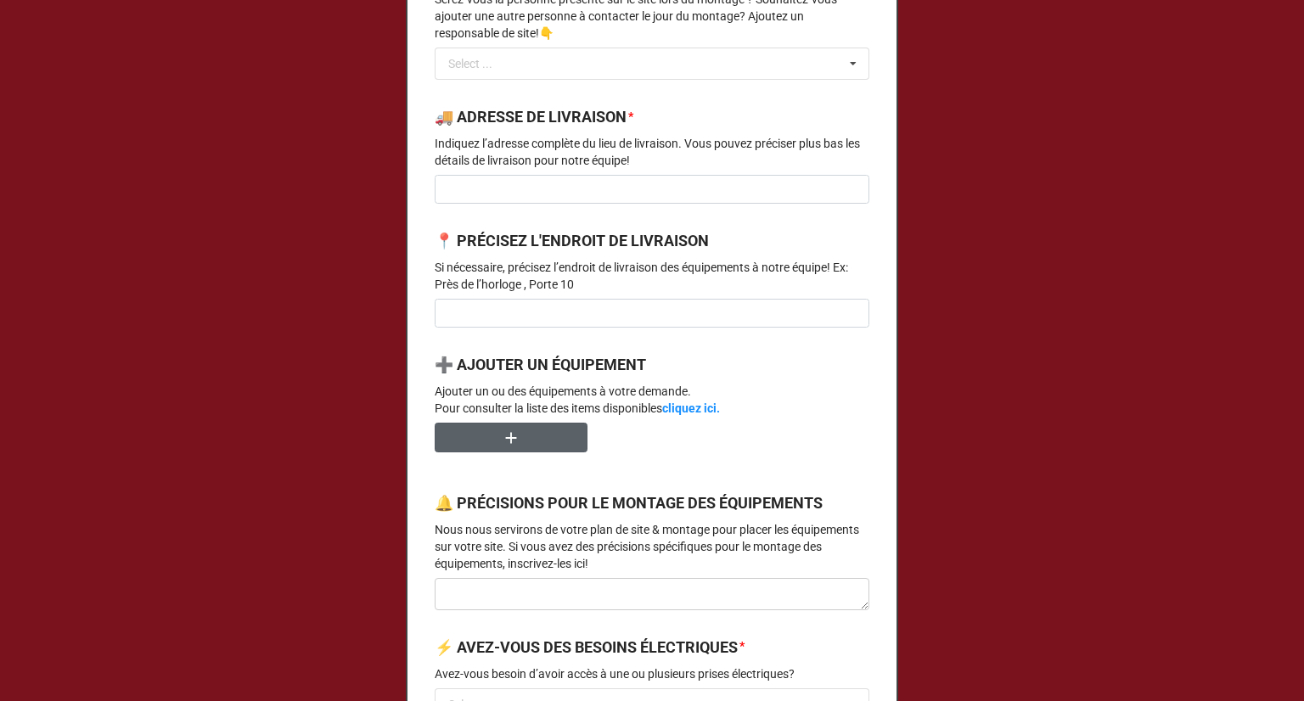
type input "08:30"
click at [542, 452] on button "button" at bounding box center [511, 438] width 153 height 30
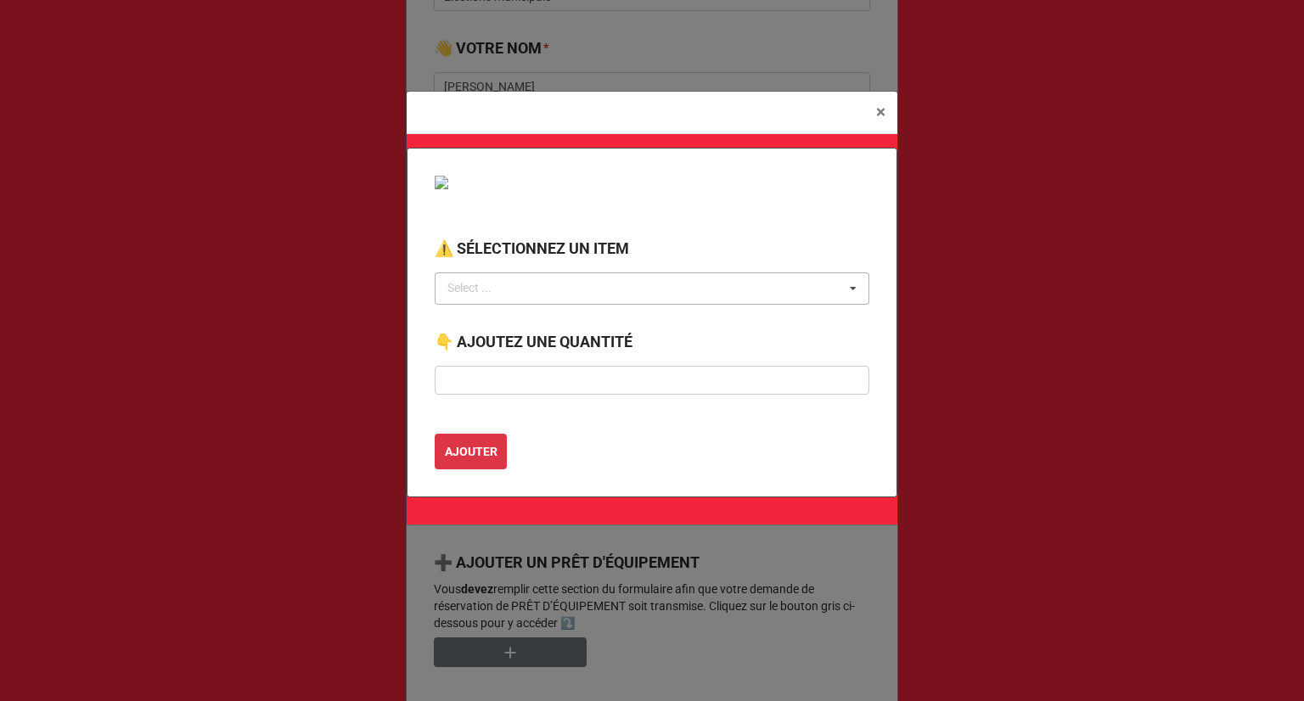
click at [573, 300] on div "Select ... No results found." at bounding box center [652, 288] width 435 height 32
click at [870, 114] on button "× Close" at bounding box center [880, 113] width 33 height 42
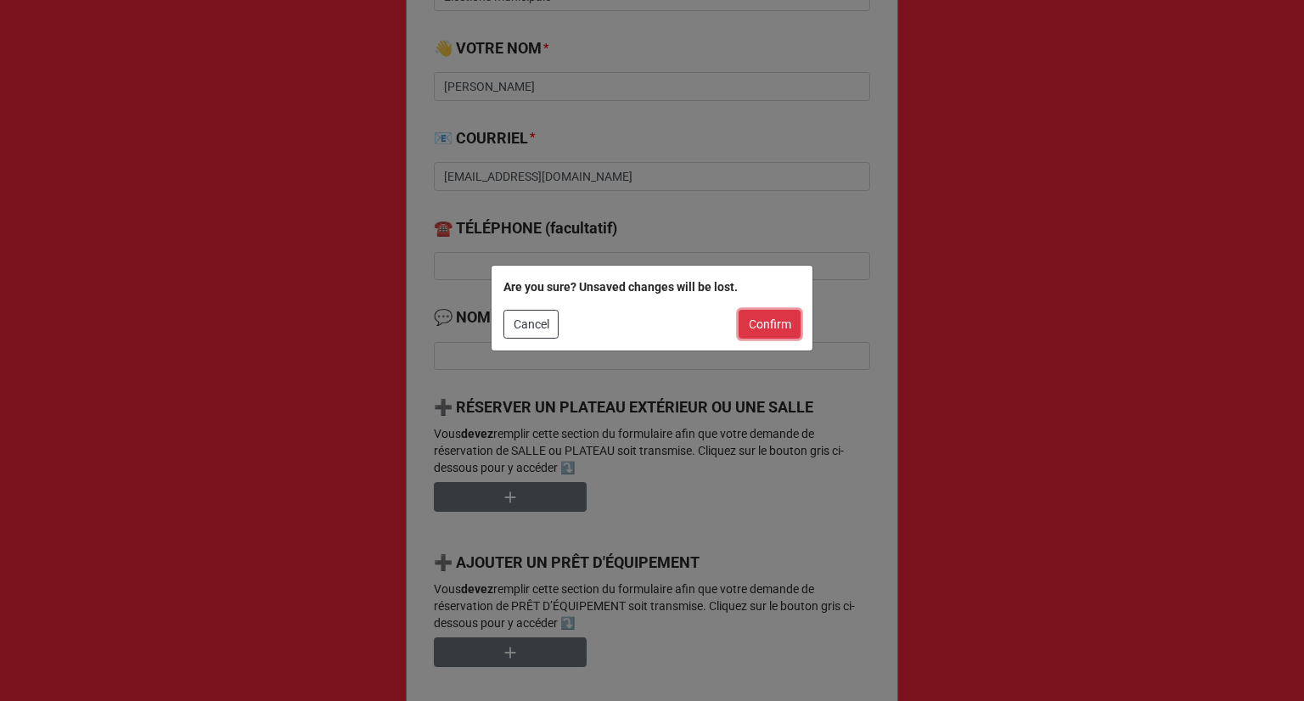
click at [760, 323] on button "Confirm" at bounding box center [769, 324] width 62 height 29
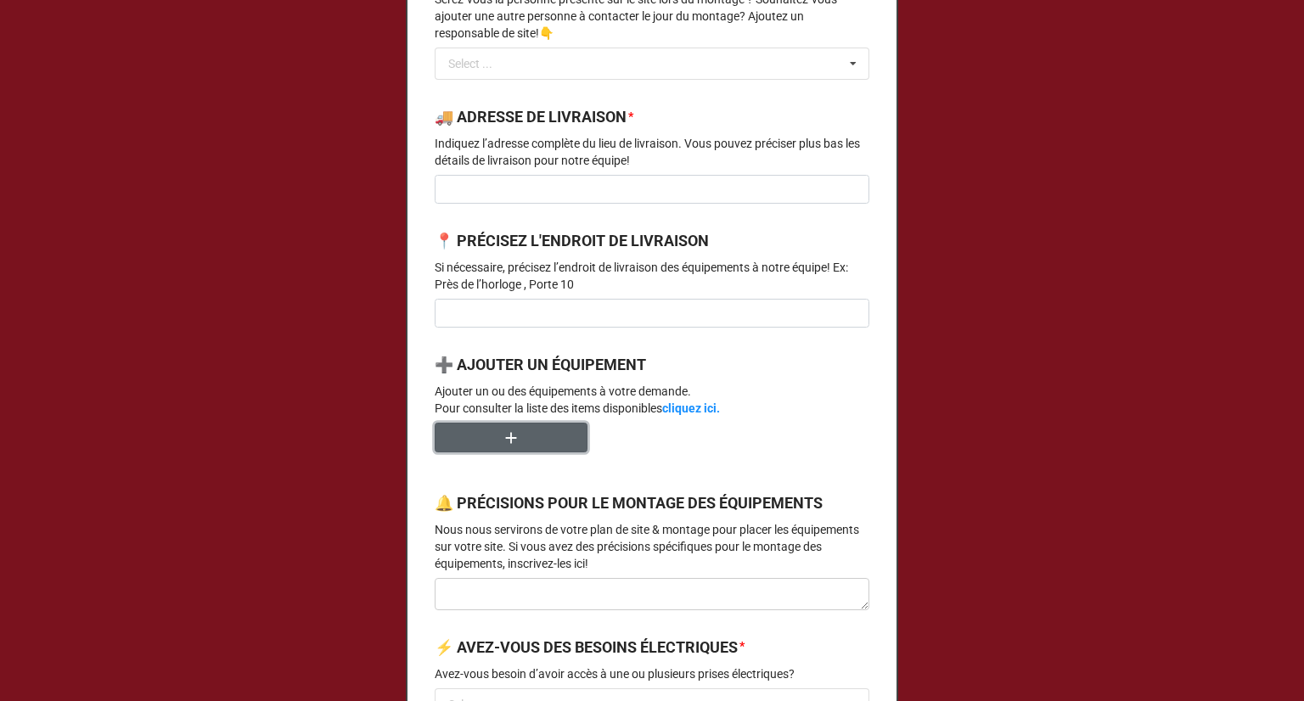
click at [491, 452] on button "button" at bounding box center [511, 438] width 153 height 30
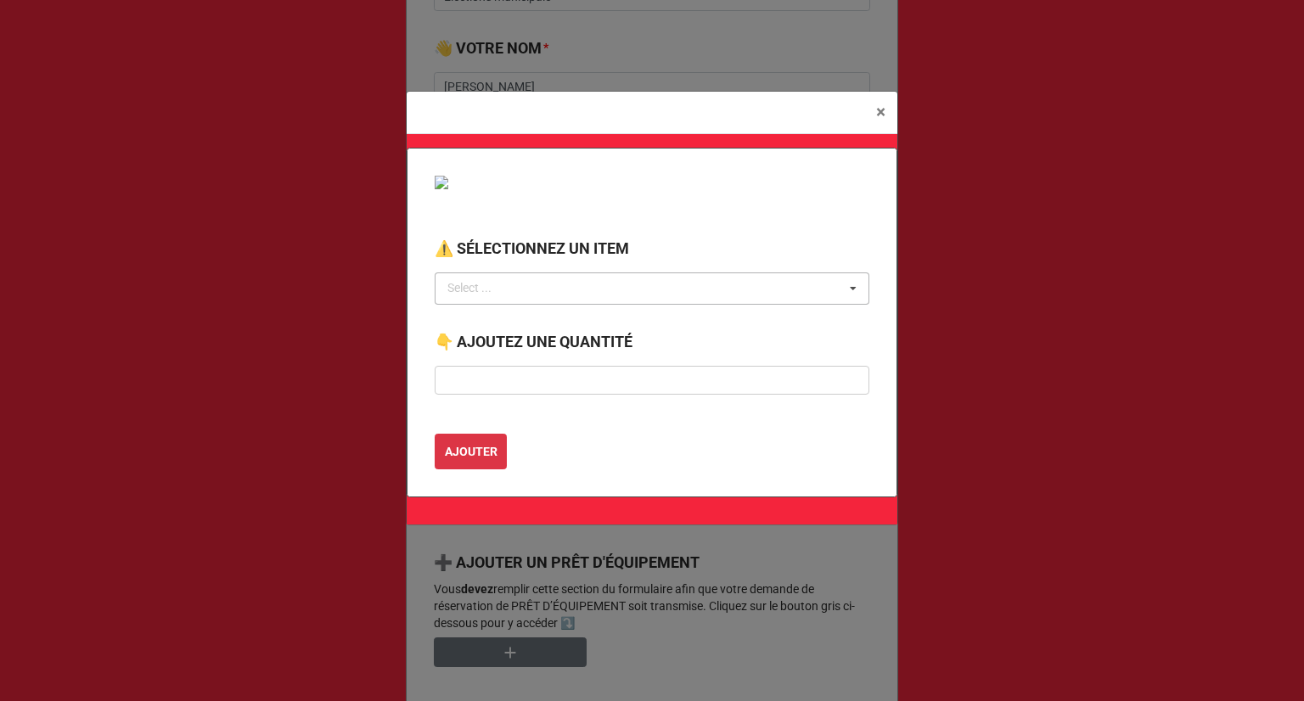
click at [852, 285] on icon at bounding box center [852, 288] width 25 height 31
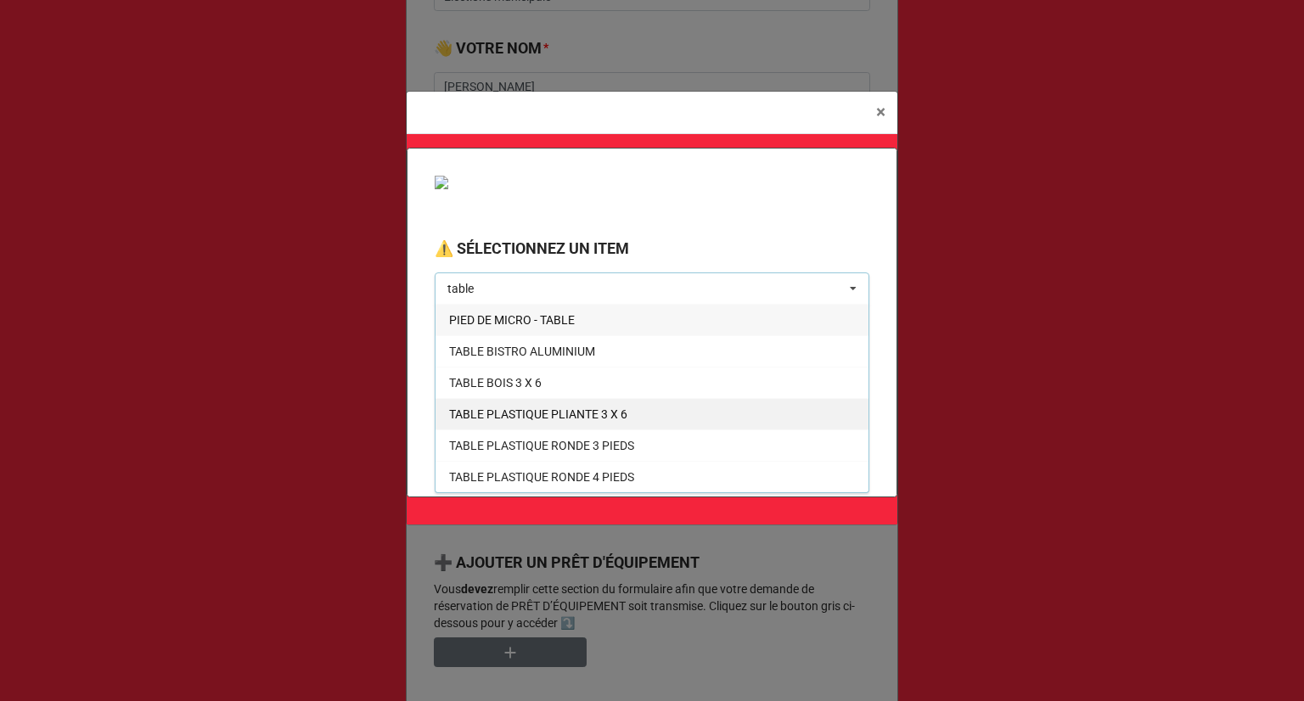
type input "table"
click at [562, 415] on span "TABLE PLASTIQUE PLIANTE 3 X 6" at bounding box center [538, 414] width 178 height 14
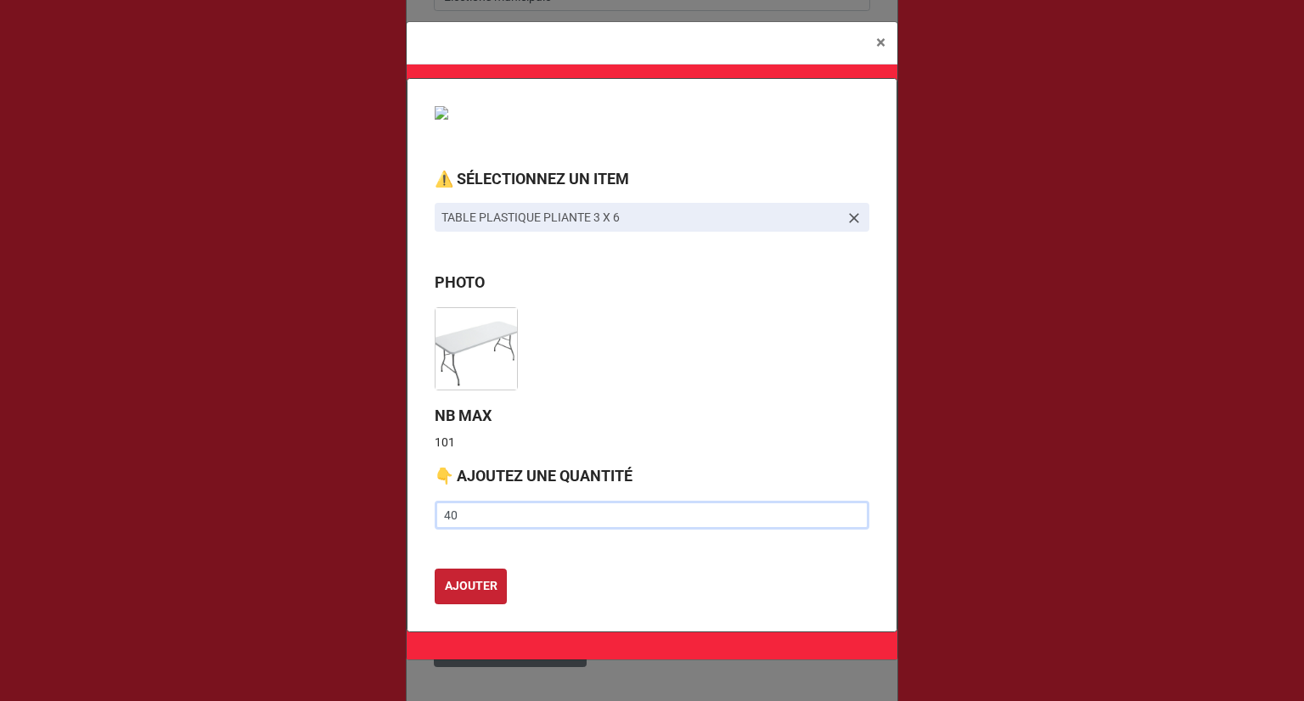
type input "40"
click at [472, 589] on b "AJOUTER" at bounding box center [471, 586] width 53 height 18
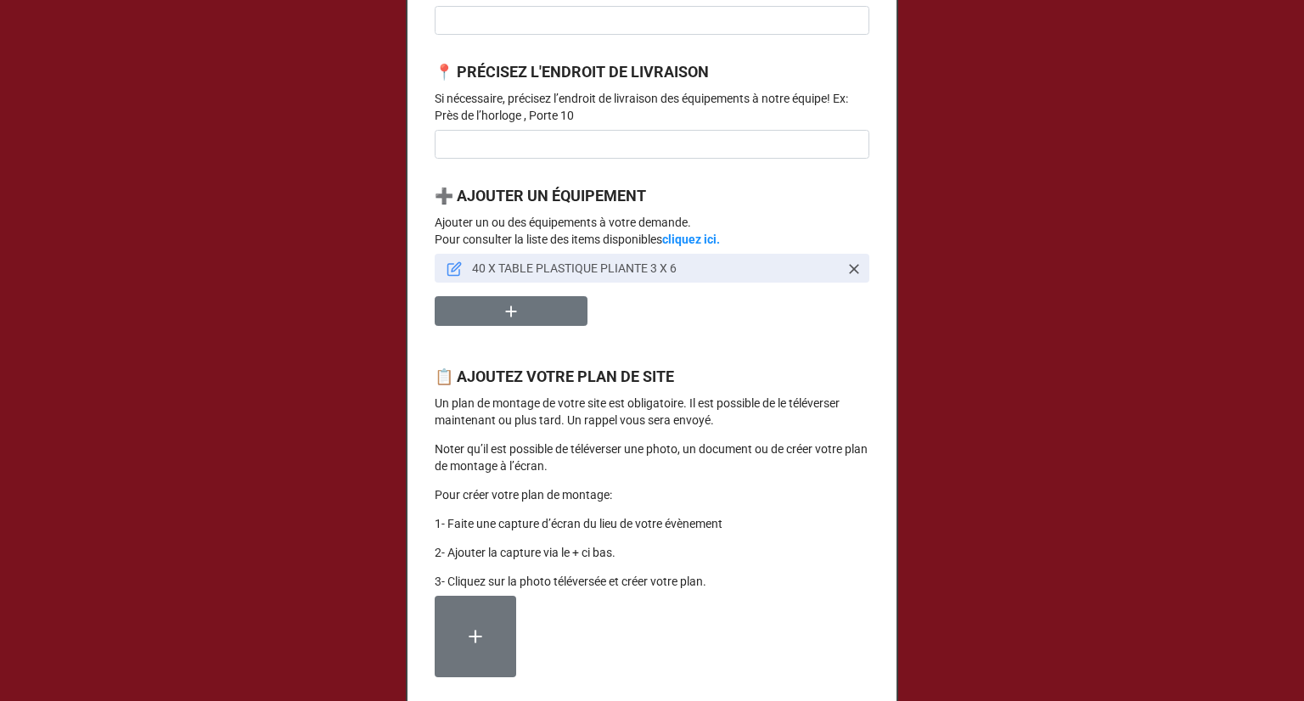
scroll to position [1103, 0]
click at [530, 325] on button "button" at bounding box center [511, 310] width 153 height 30
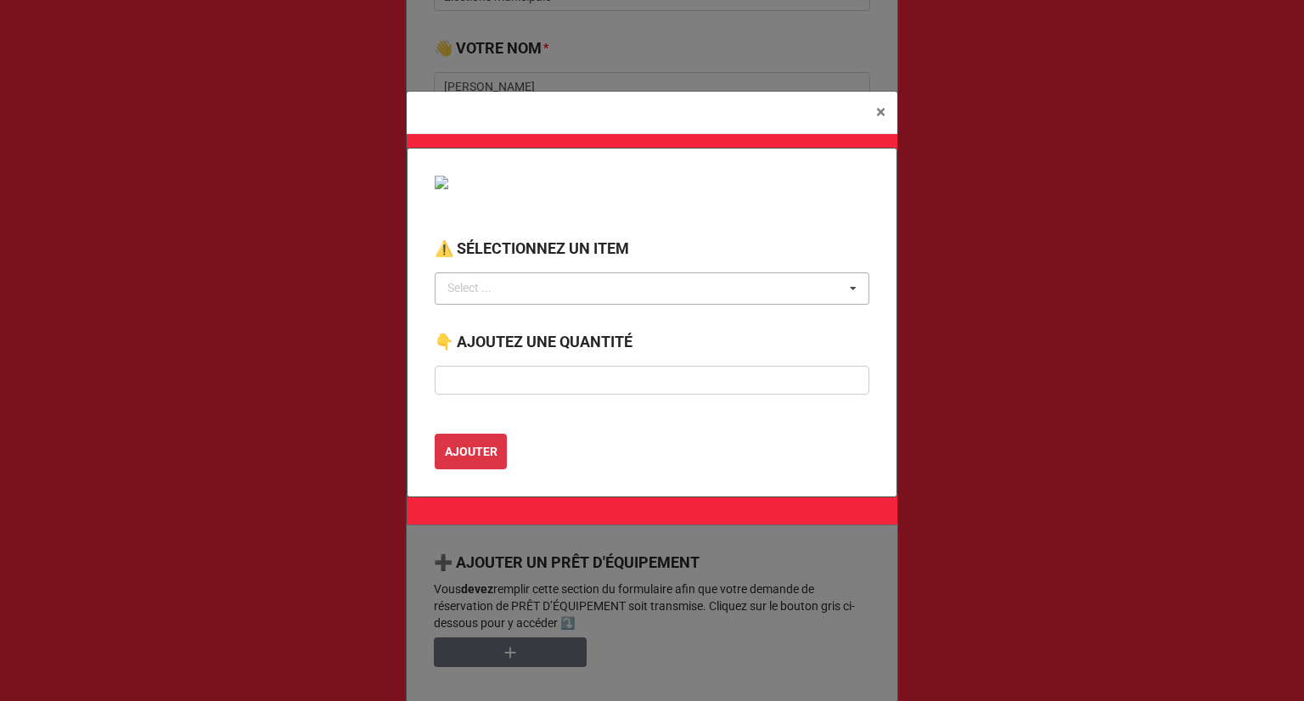
click at [635, 282] on div "Select ... No results found." at bounding box center [652, 288] width 435 height 32
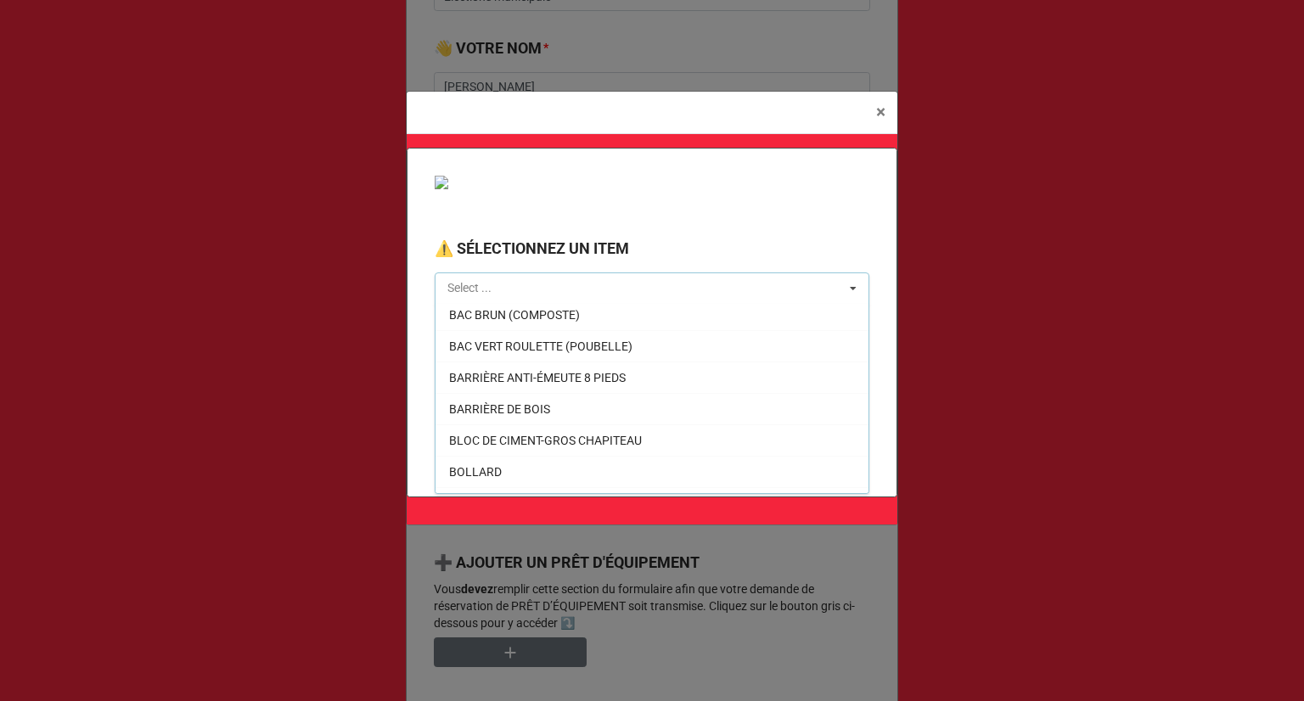
scroll to position [0, 0]
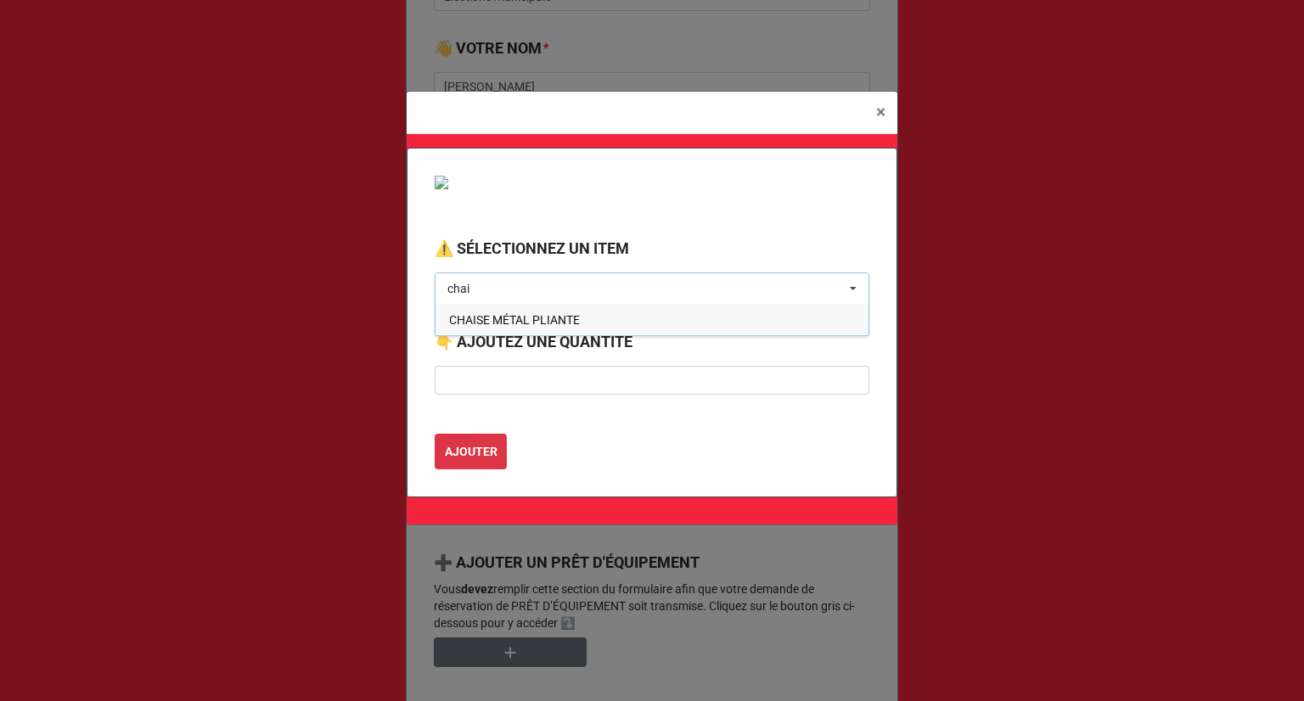
type input "chai"
click at [520, 323] on span "CHAISE MÉTAL PLIANTE" at bounding box center [514, 320] width 131 height 14
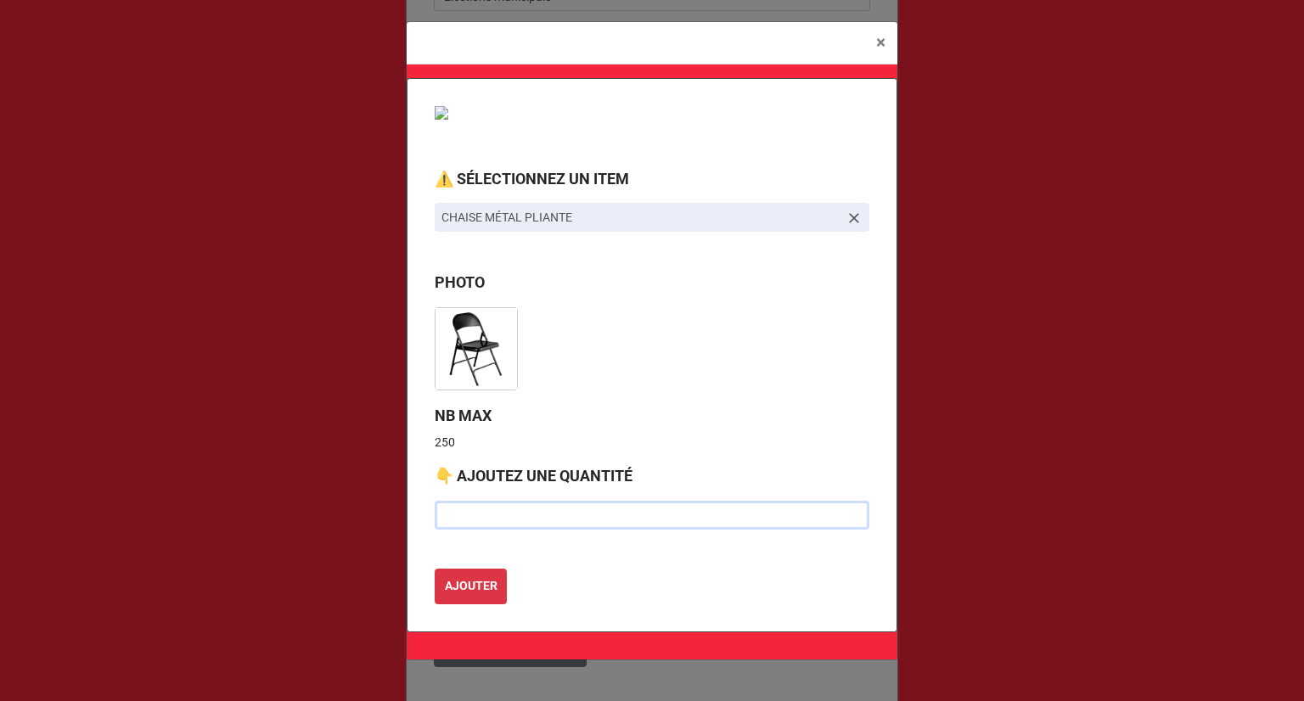
click at [508, 503] on input "text" at bounding box center [652, 515] width 435 height 29
type input "60"
click at [489, 583] on b "AJOUTER" at bounding box center [471, 586] width 53 height 18
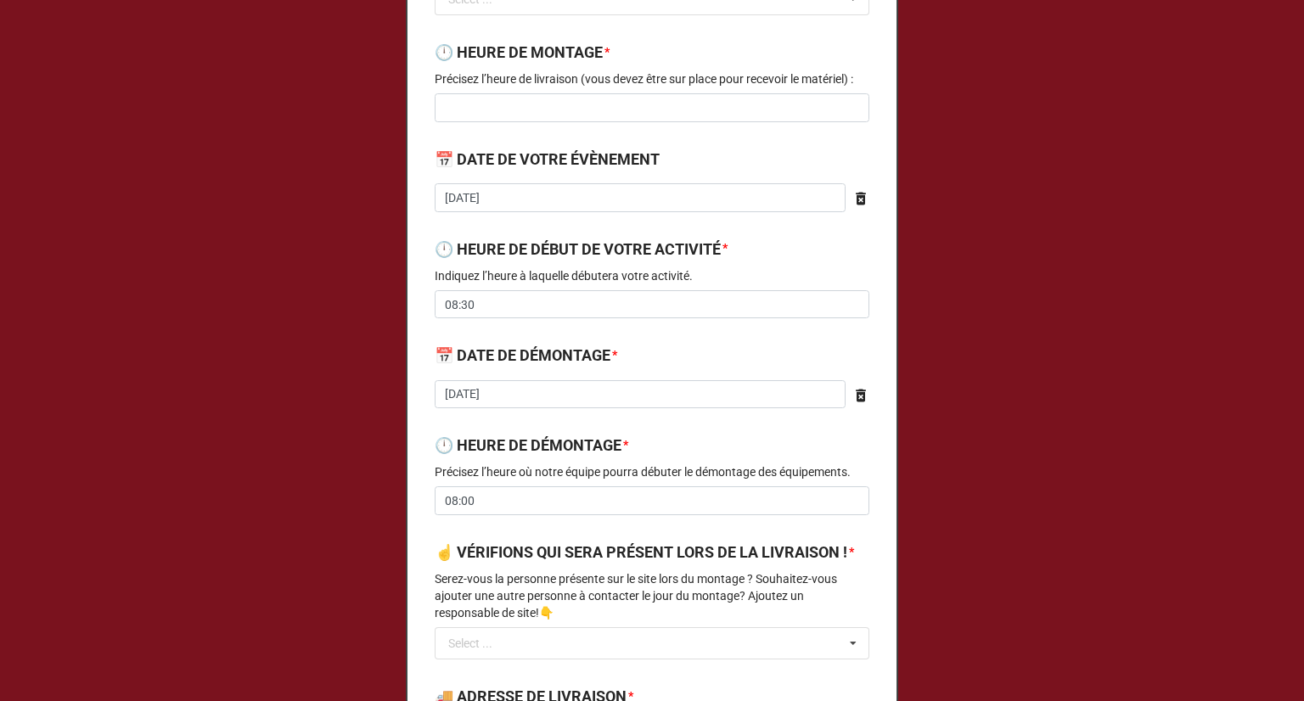
scroll to position [255, 0]
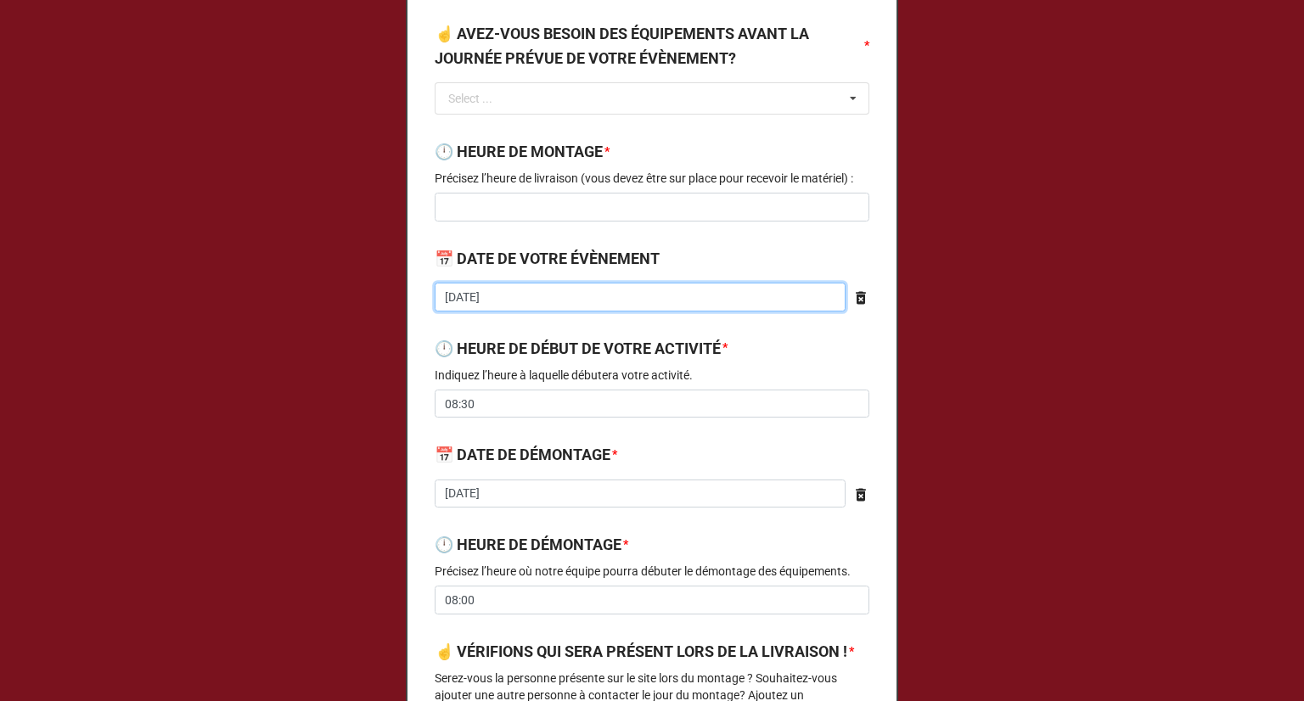
click at [625, 293] on input "2025-08-21" at bounding box center [640, 297] width 411 height 29
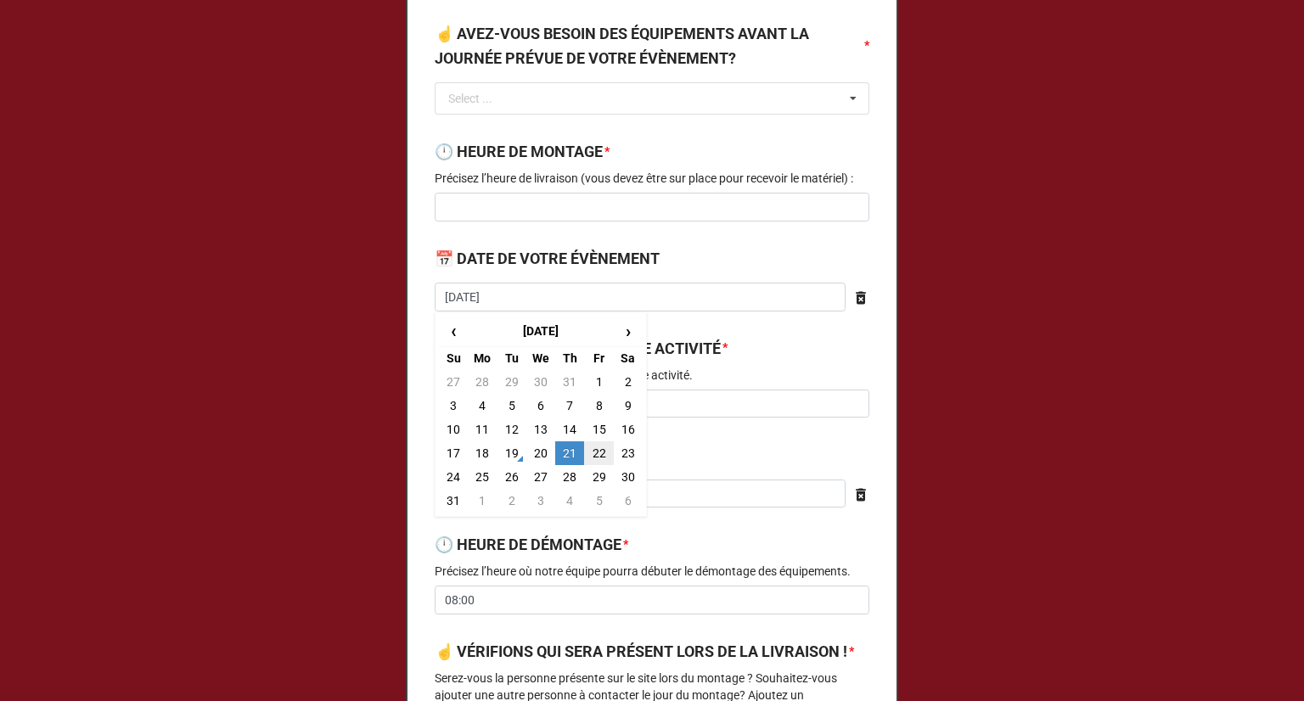
click at [598, 453] on td "22" at bounding box center [598, 453] width 29 height 24
type input "2025-08-22"
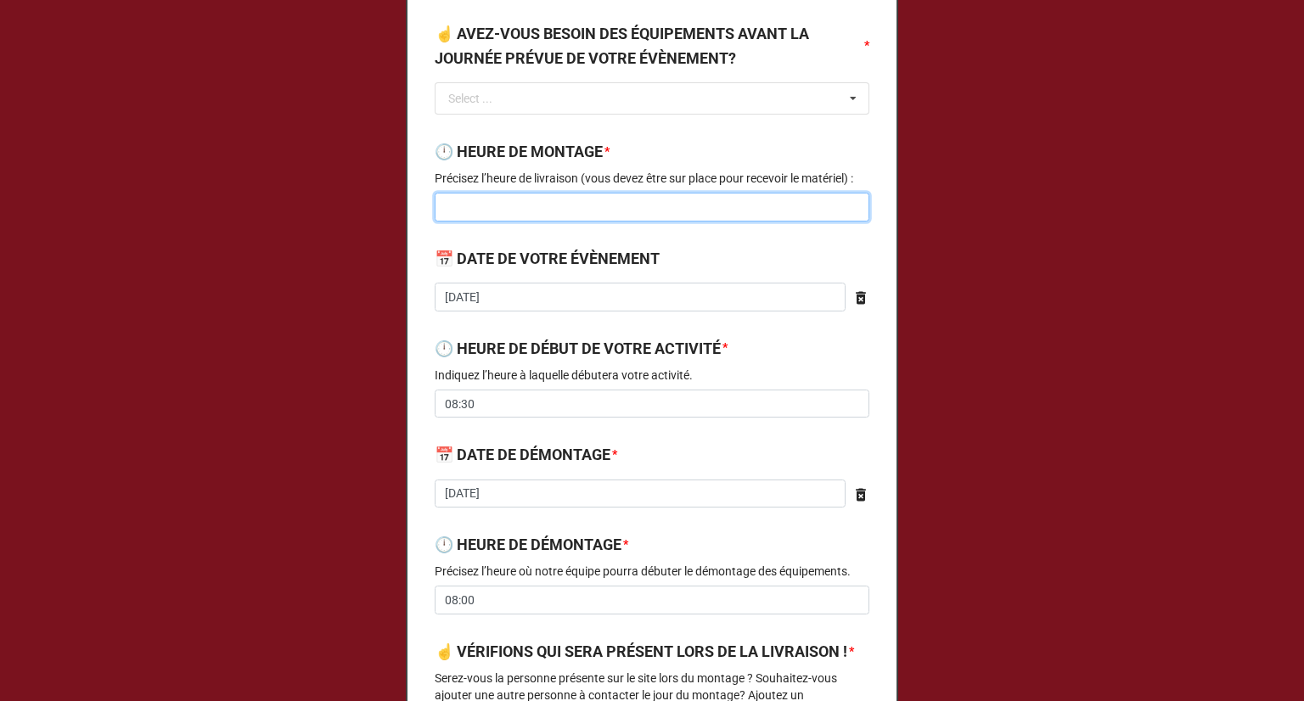
click at [618, 195] on input at bounding box center [652, 207] width 435 height 29
type input "08:30"
click at [553, 140] on label "🕛 HEURE DE MONTAGE" at bounding box center [519, 152] width 168 height 24
click at [562, 279] on div "📅 DATE DE VOTRE ÉVÈNEMENT" at bounding box center [652, 265] width 435 height 36
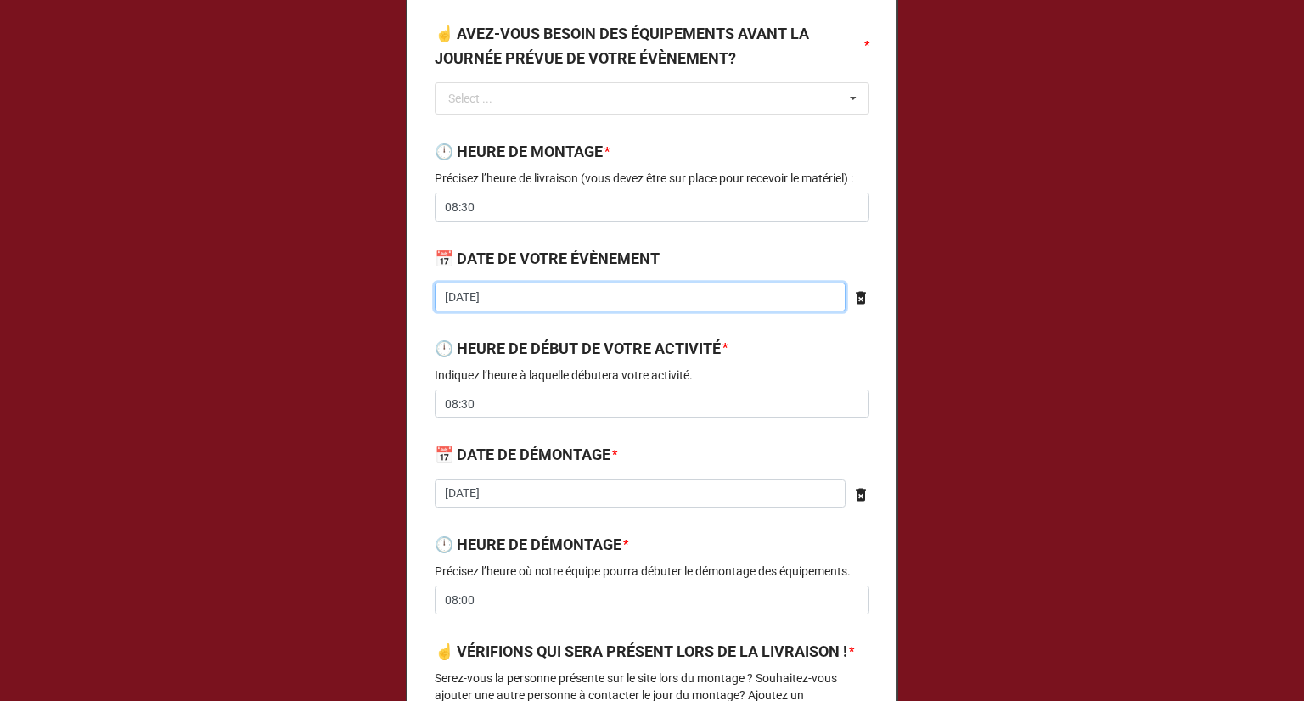
click at [550, 293] on input "2025-08-22" at bounding box center [640, 297] width 411 height 29
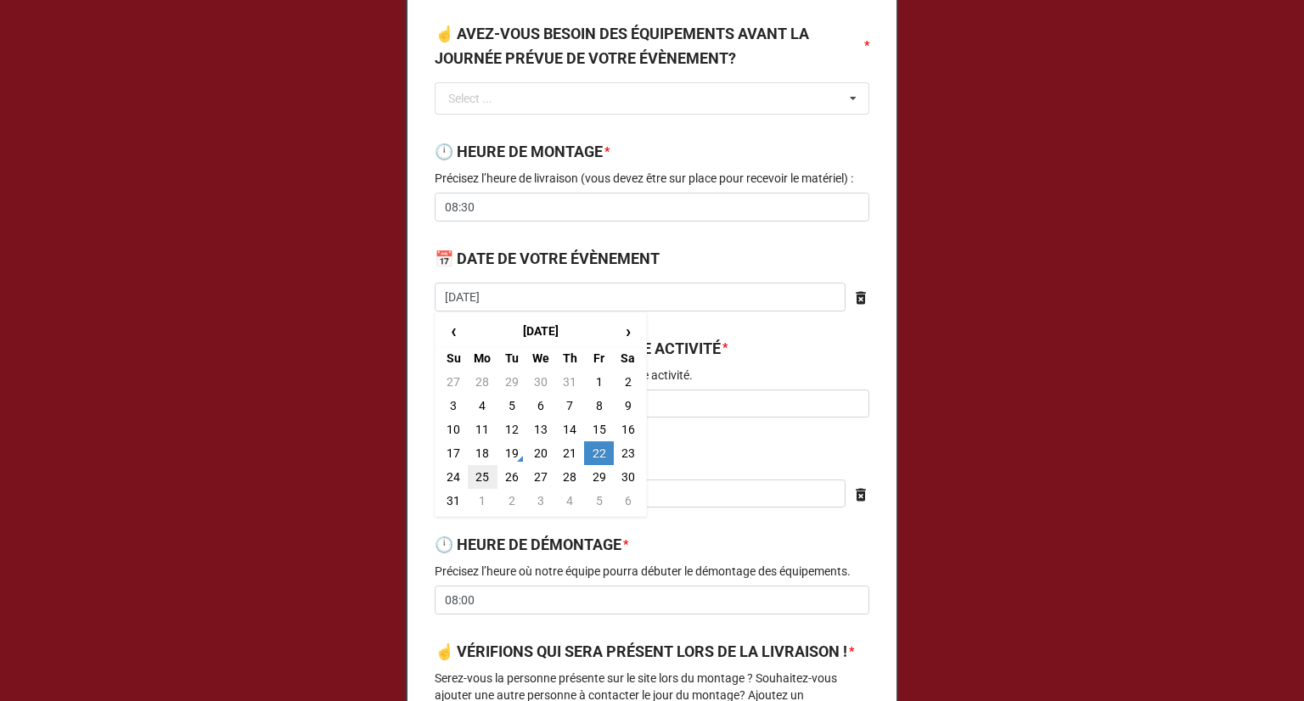
click at [475, 473] on td "25" at bounding box center [482, 477] width 29 height 24
type input "2025-08-25"
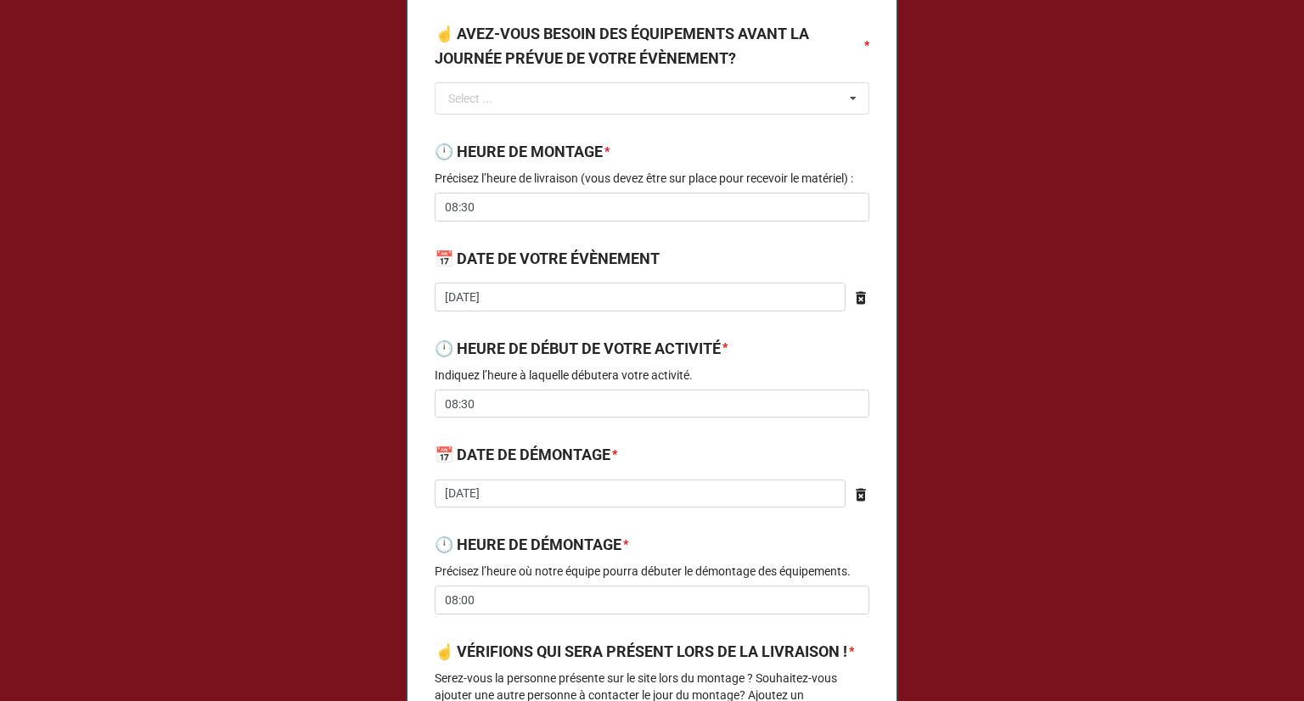
click at [523, 320] on div "📅 DATE DE VOTRE ÉVÈNEMENT 2025-08-25 ‹ August 2025 › Su Mo Tu We Th Fr Sa 27 28…" at bounding box center [652, 285] width 435 height 76
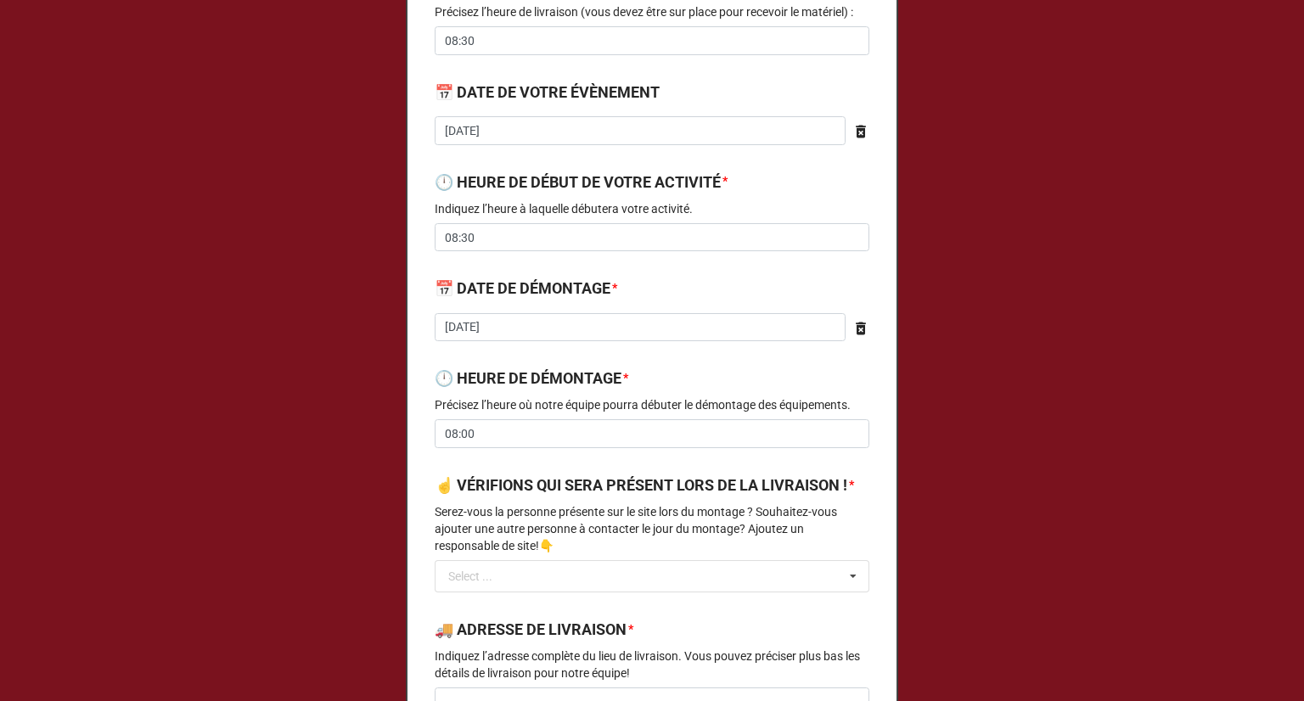
scroll to position [424, 0]
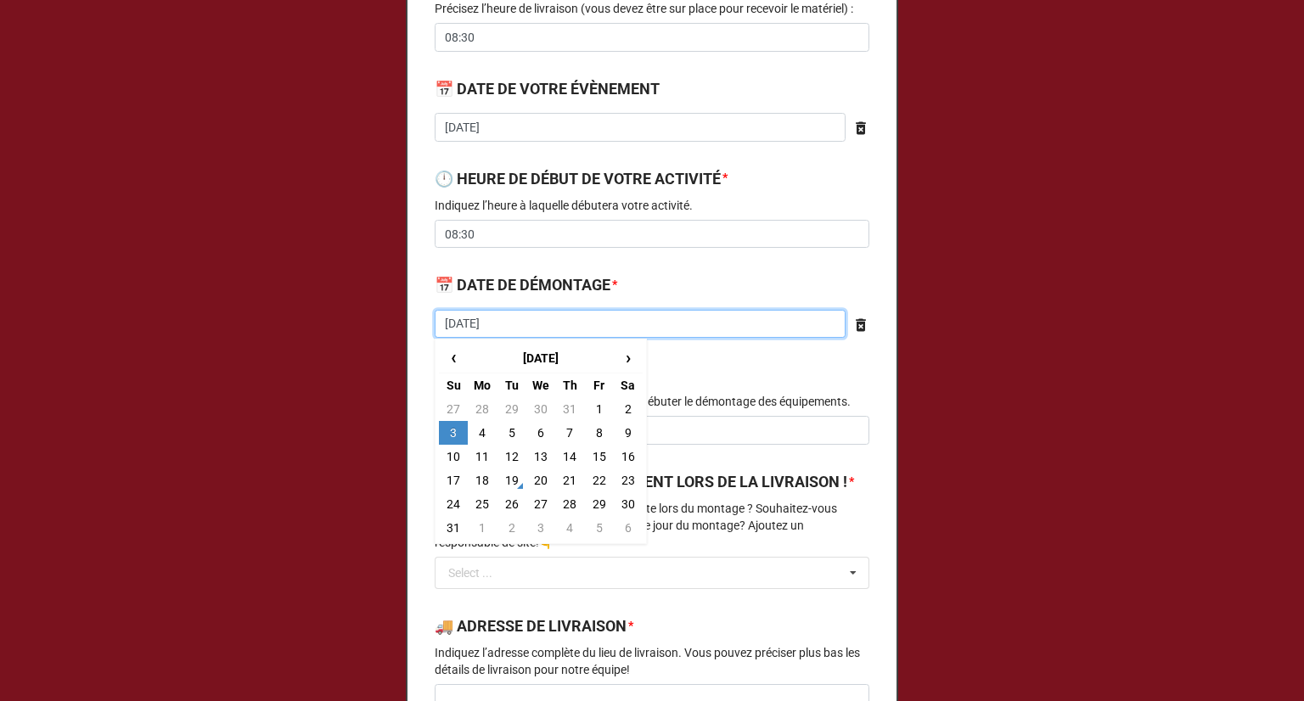
click at [509, 323] on input "2025-08-03" at bounding box center [640, 324] width 411 height 29
click at [618, 361] on span "›" at bounding box center [627, 358] width 27 height 28
click at [481, 434] on td "3" at bounding box center [482, 433] width 29 height 24
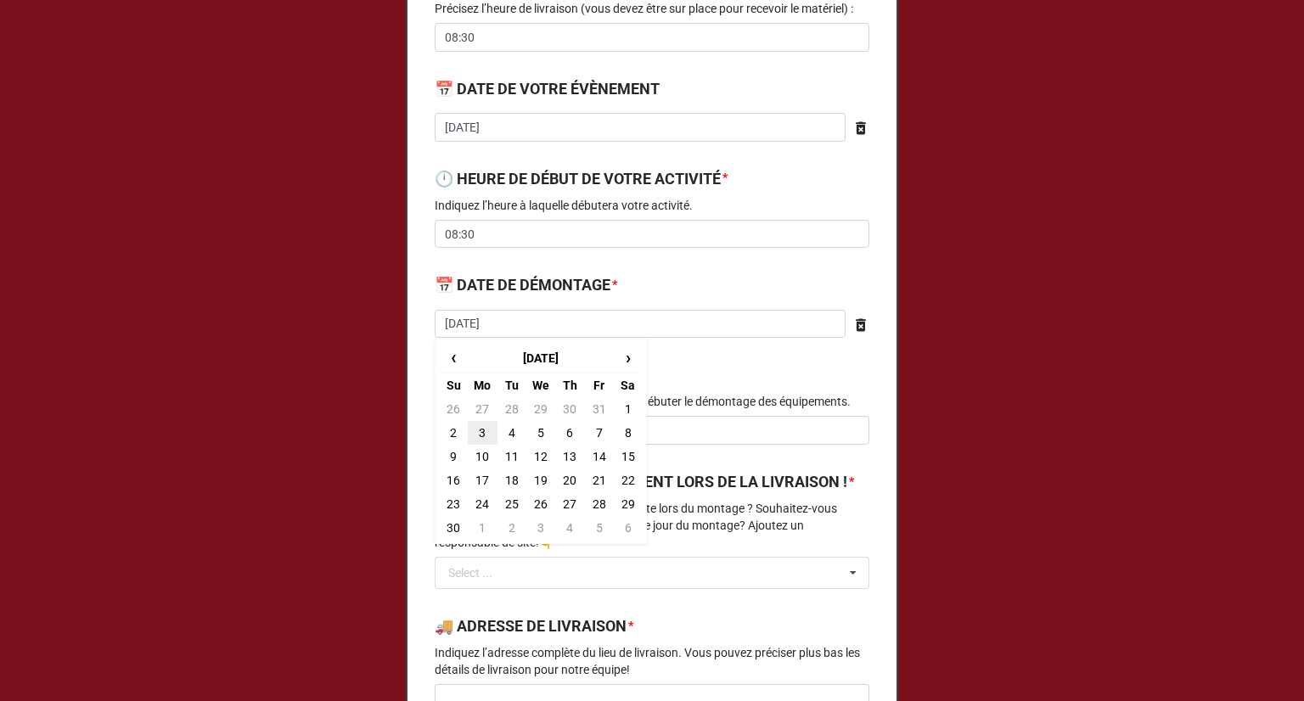
type input "2025-11-03"
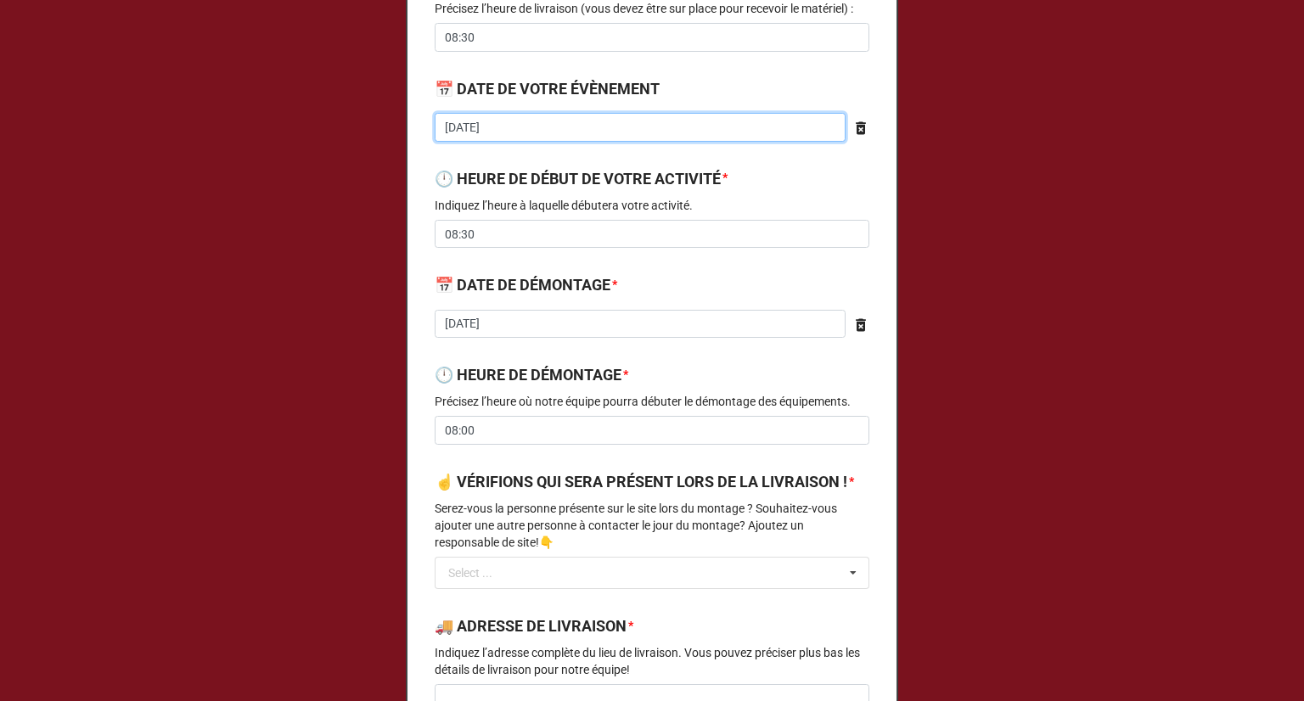
click at [549, 115] on input "2025-08-25" at bounding box center [640, 127] width 411 height 29
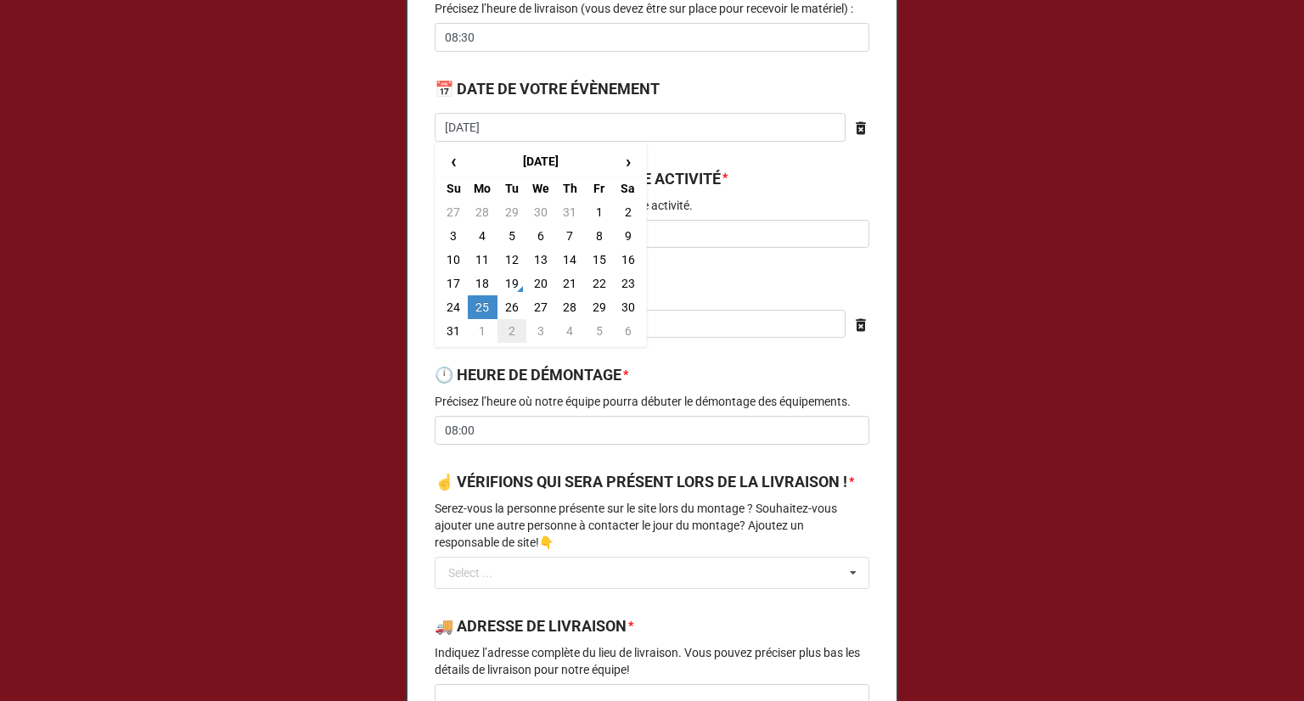
click at [500, 322] on td "2" at bounding box center [511, 331] width 29 height 24
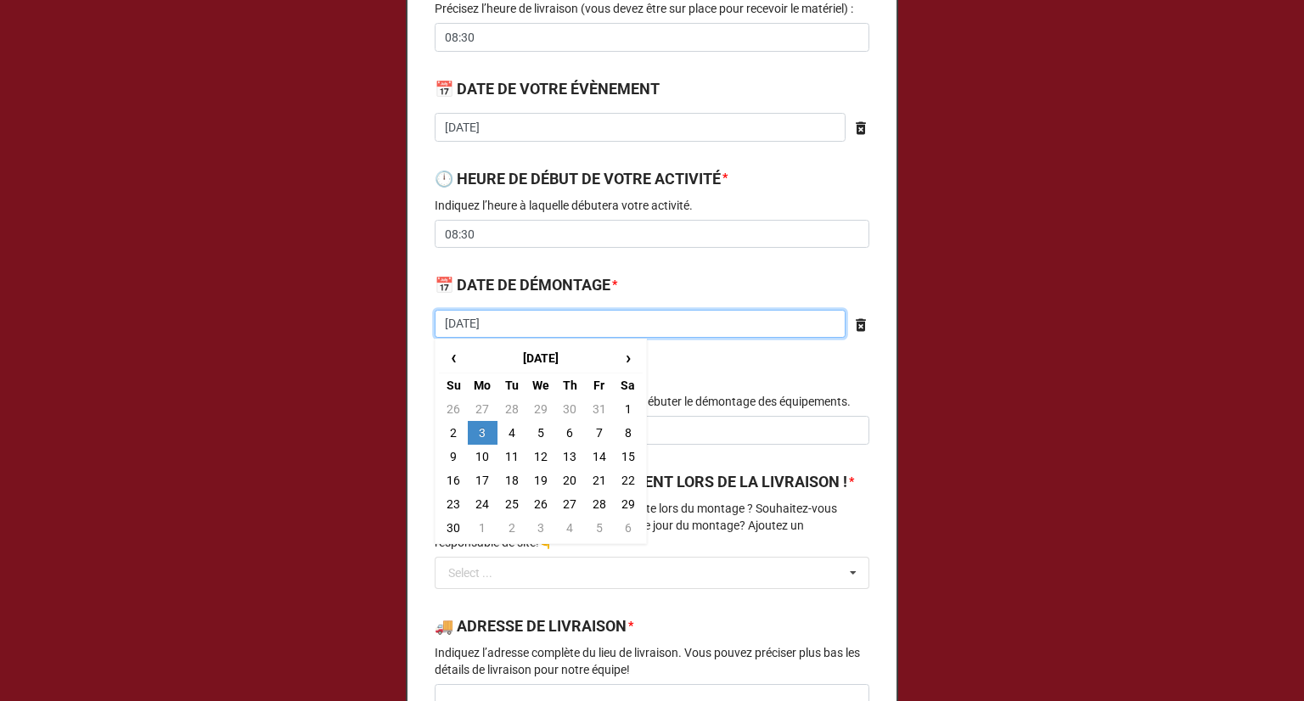
click at [500, 321] on input "2025-11-03" at bounding box center [640, 324] width 411 height 29
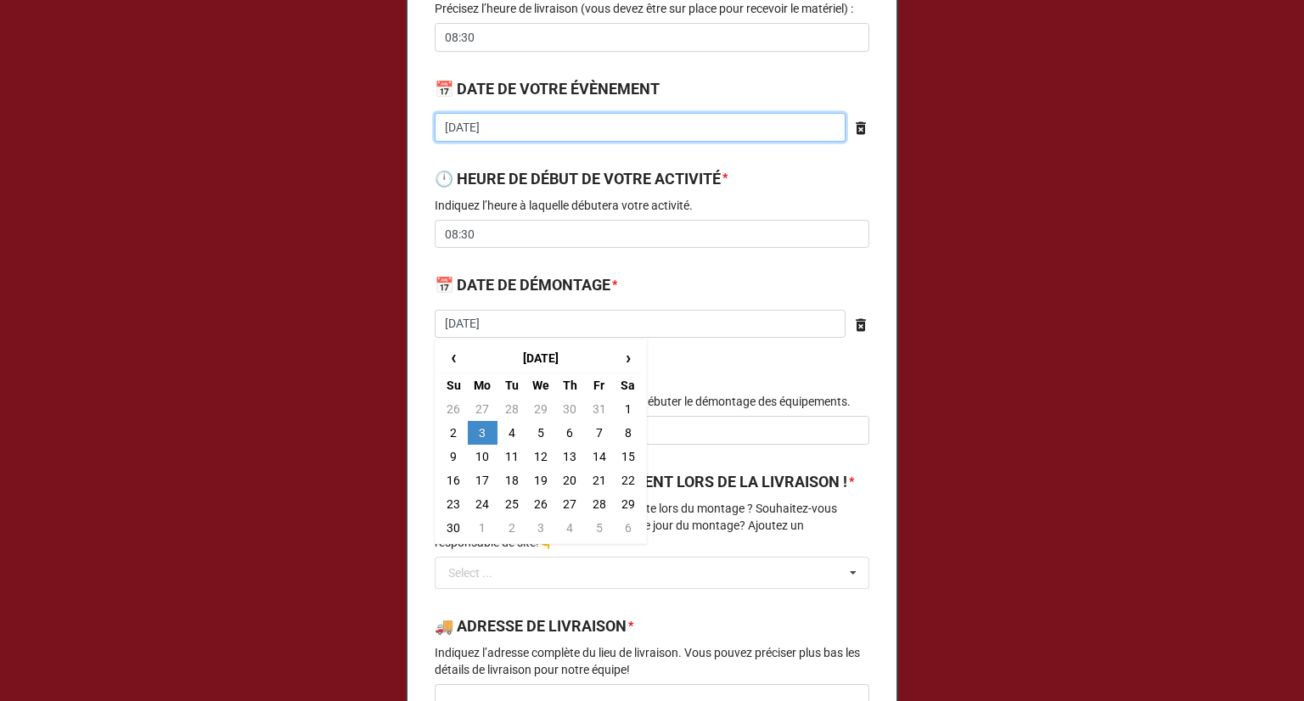
click at [516, 129] on input "2025-09-02" at bounding box center [640, 127] width 411 height 29
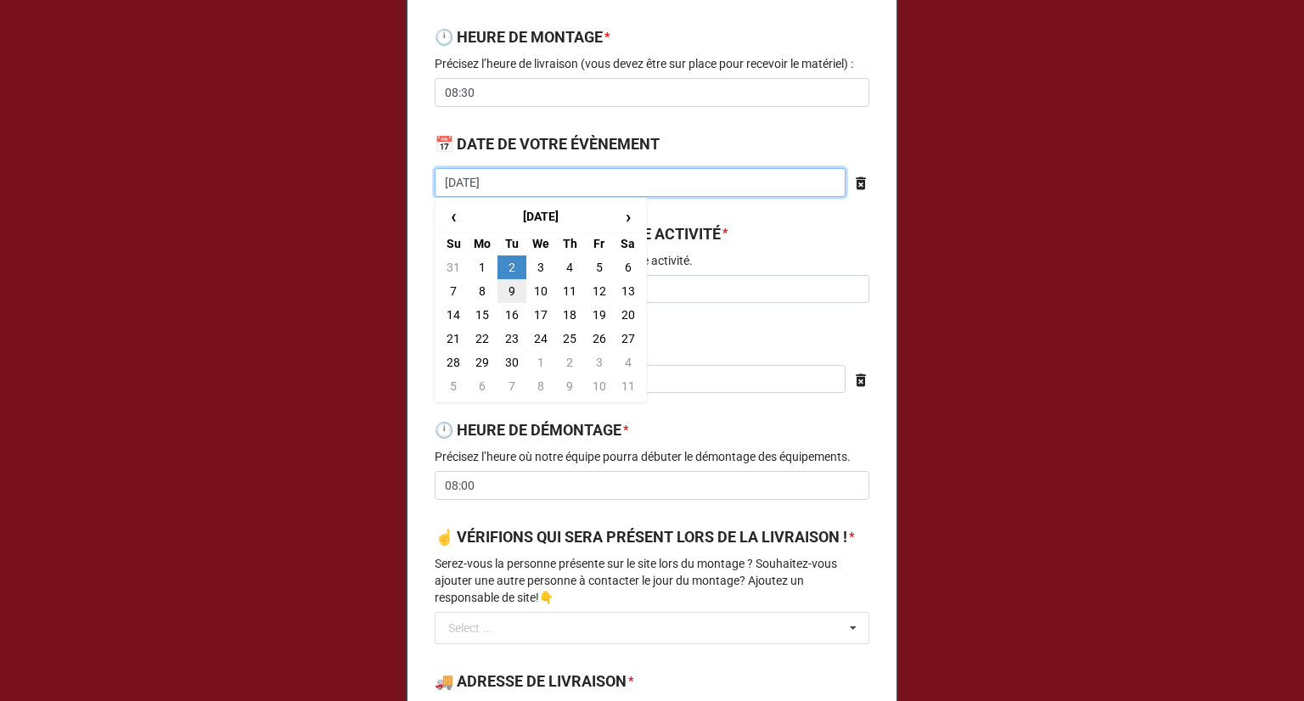
scroll to position [340, 0]
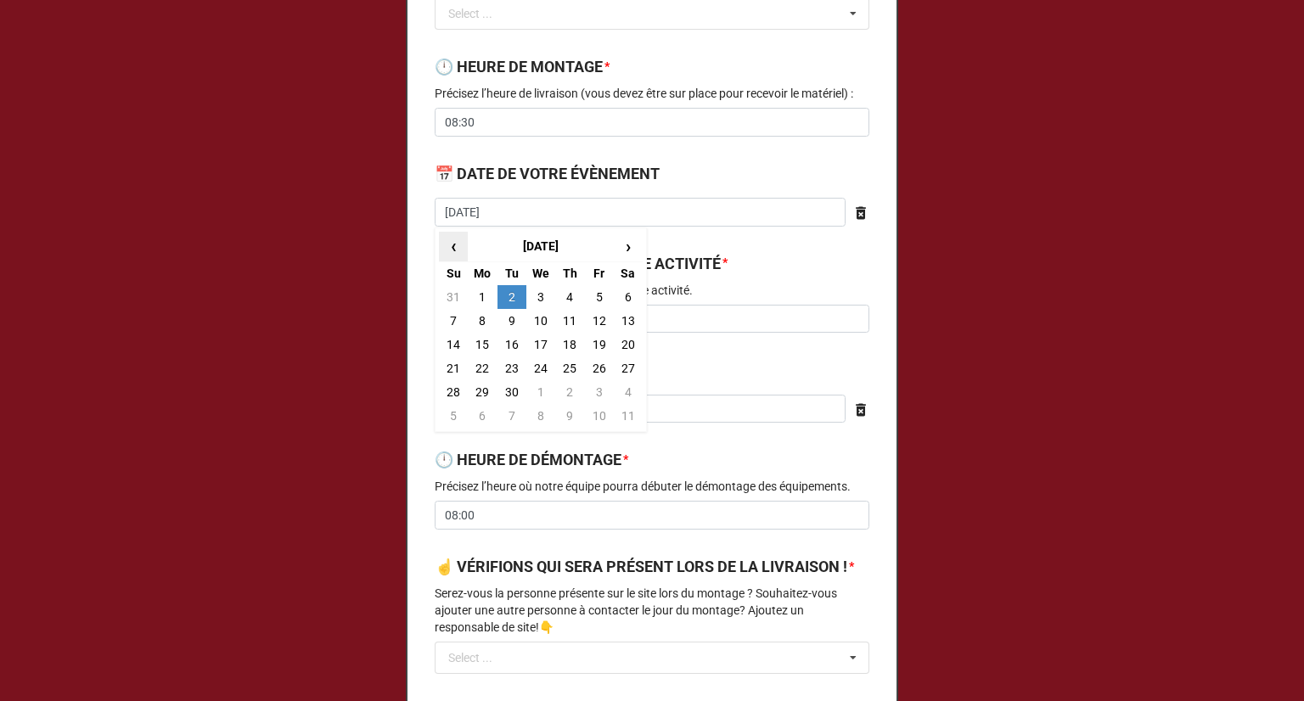
click at [448, 249] on span "‹" at bounding box center [453, 247] width 27 height 28
click at [509, 394] on td "26" at bounding box center [511, 392] width 29 height 24
type input "2025-08-26"
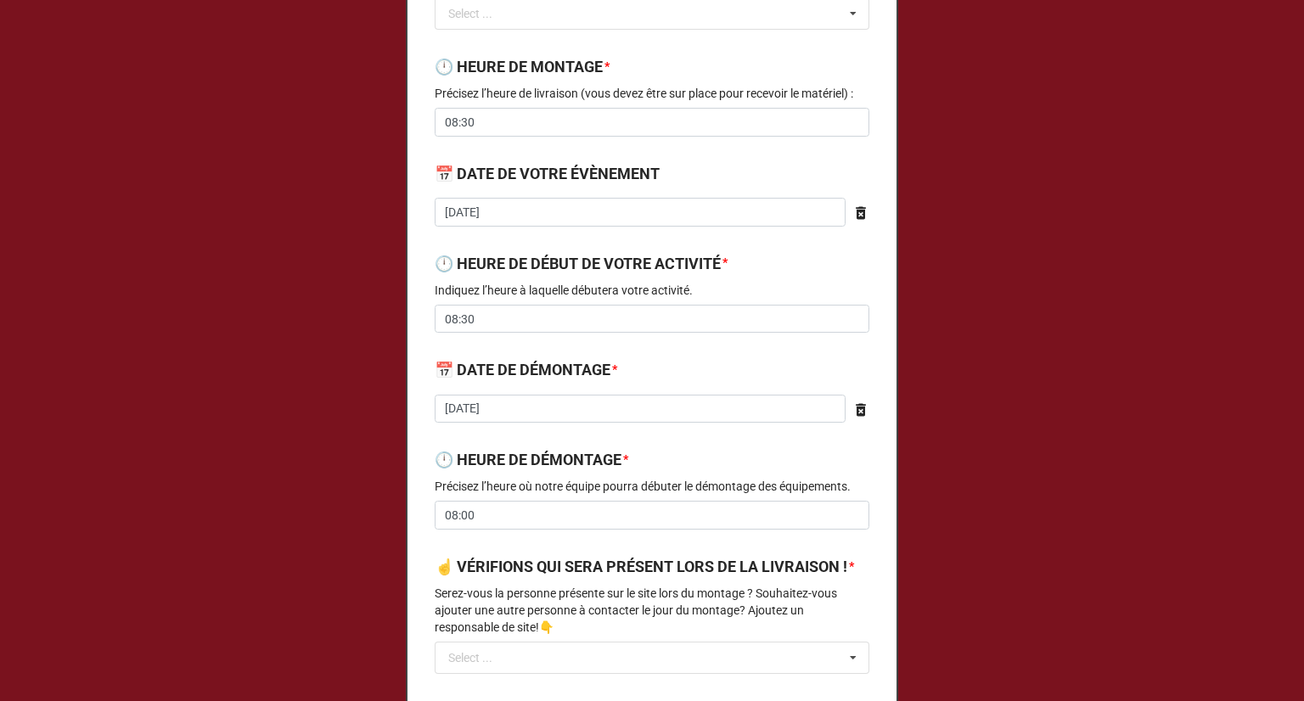
click at [682, 171] on b "📅 DATE DE VOTRE ÉVÈNEMENT" at bounding box center [652, 177] width 435 height 30
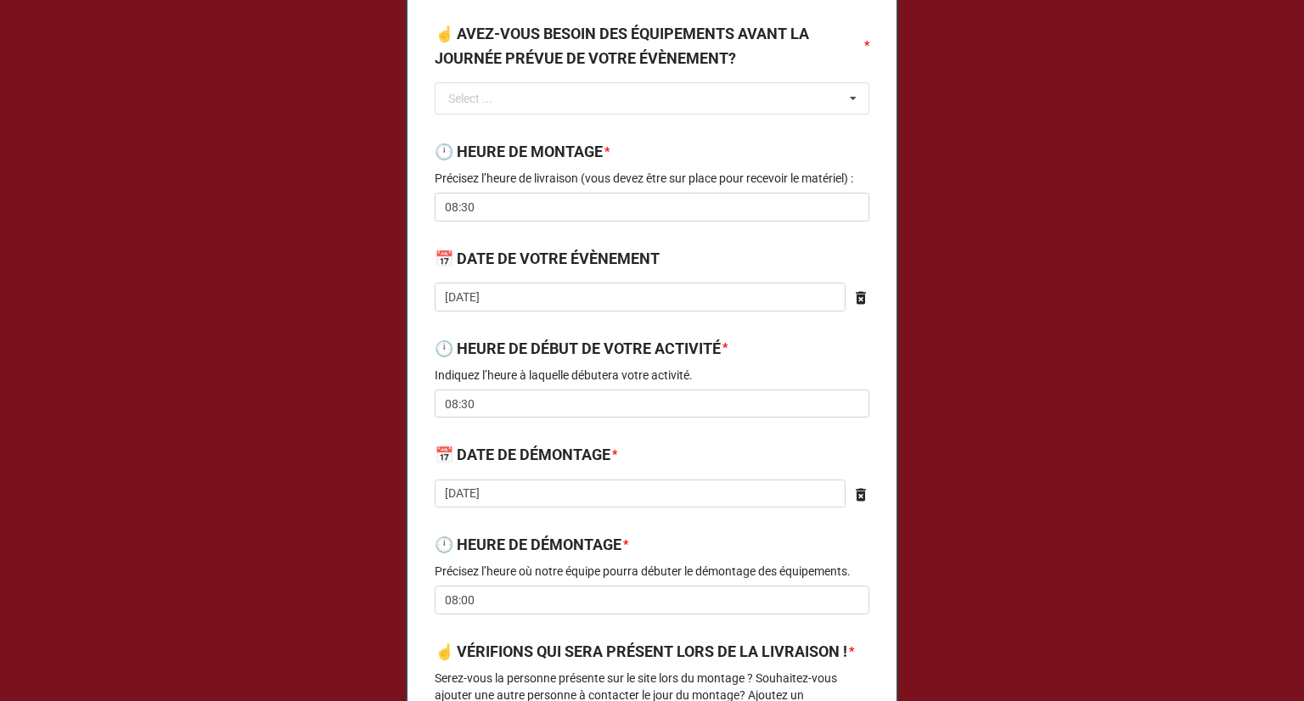
scroll to position [85, 0]
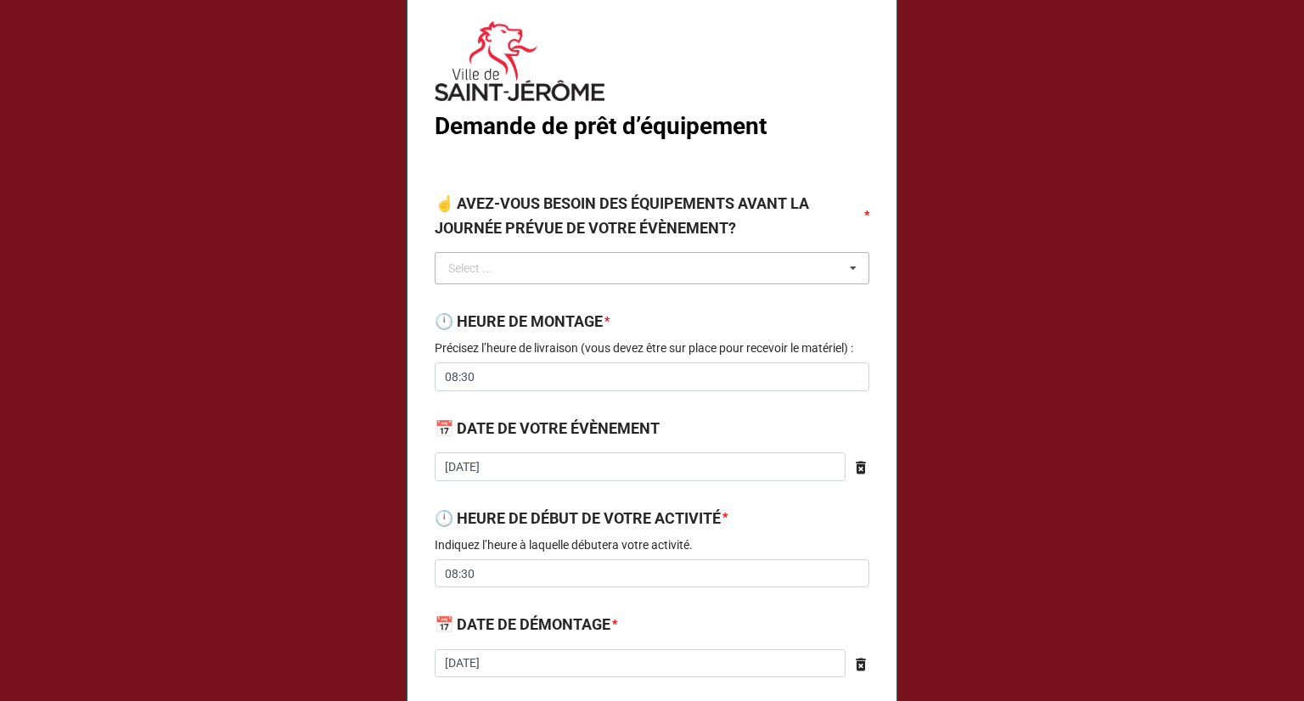
click at [845, 262] on icon at bounding box center [852, 268] width 25 height 31
click at [594, 311] on div "OUI" at bounding box center [651, 298] width 433 height 31
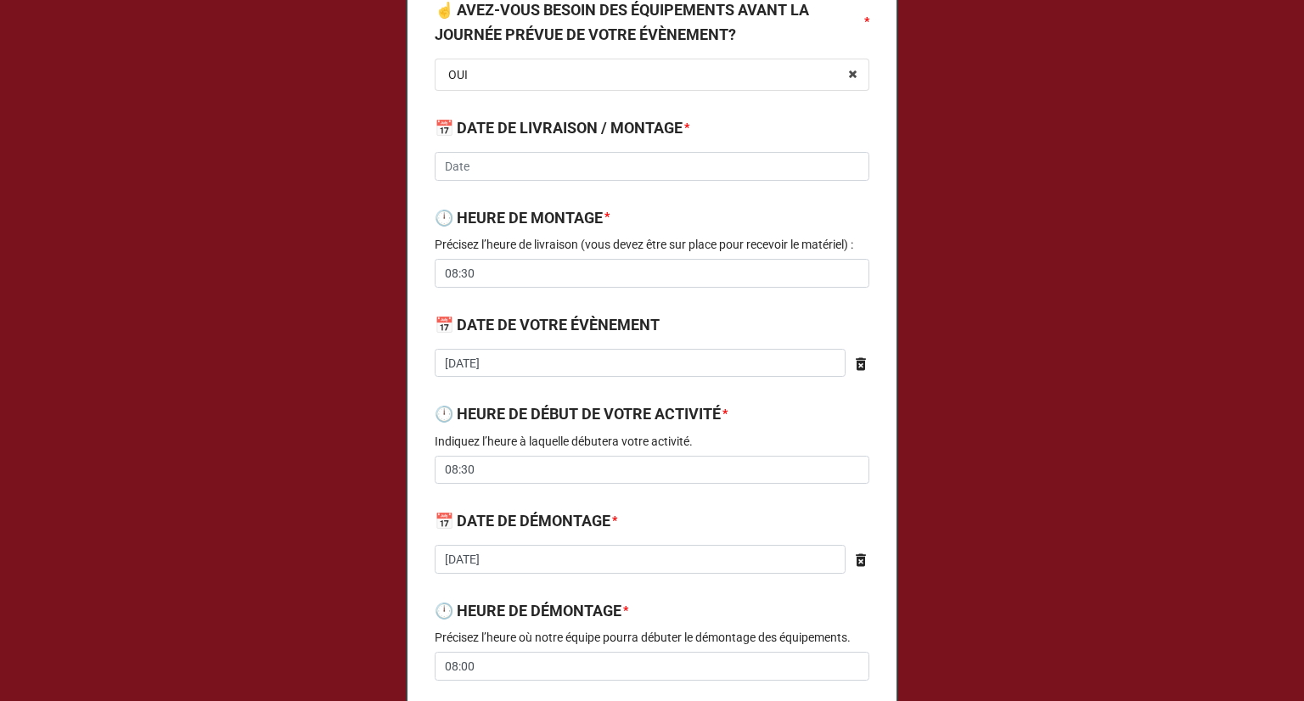
scroll to position [170, 0]
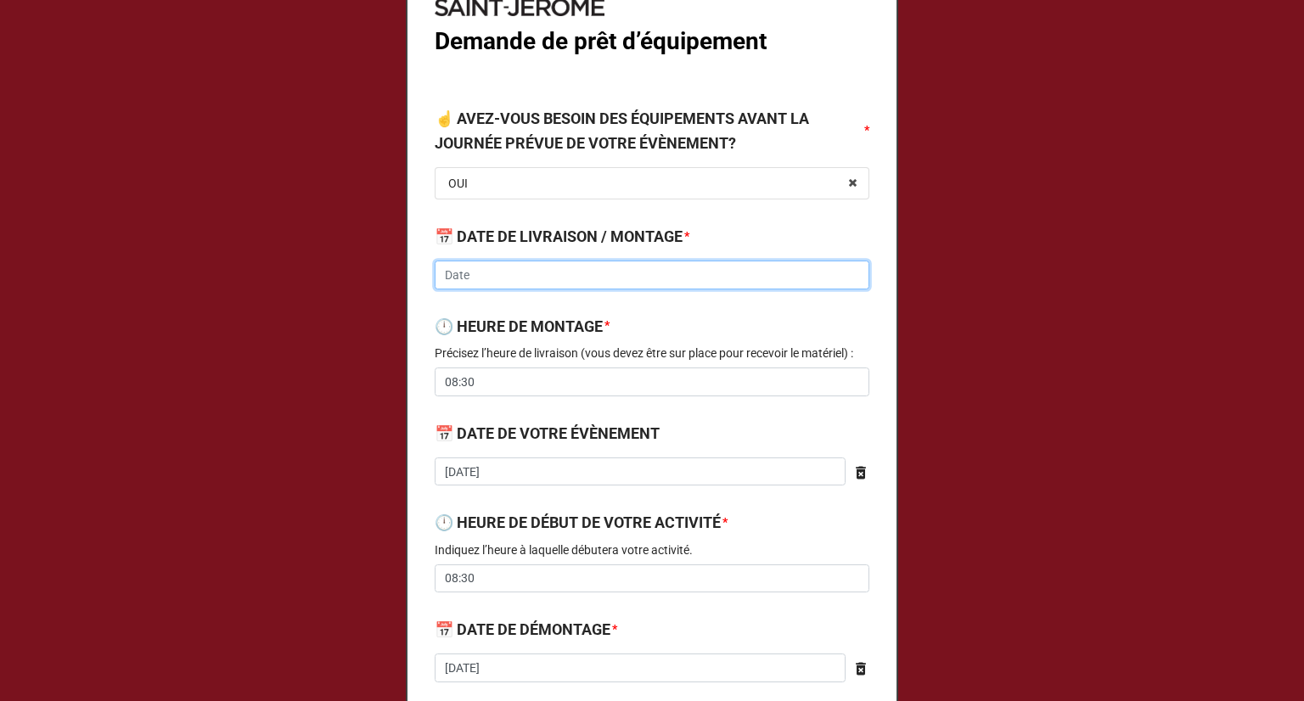
click at [505, 286] on input "text" at bounding box center [652, 275] width 435 height 29
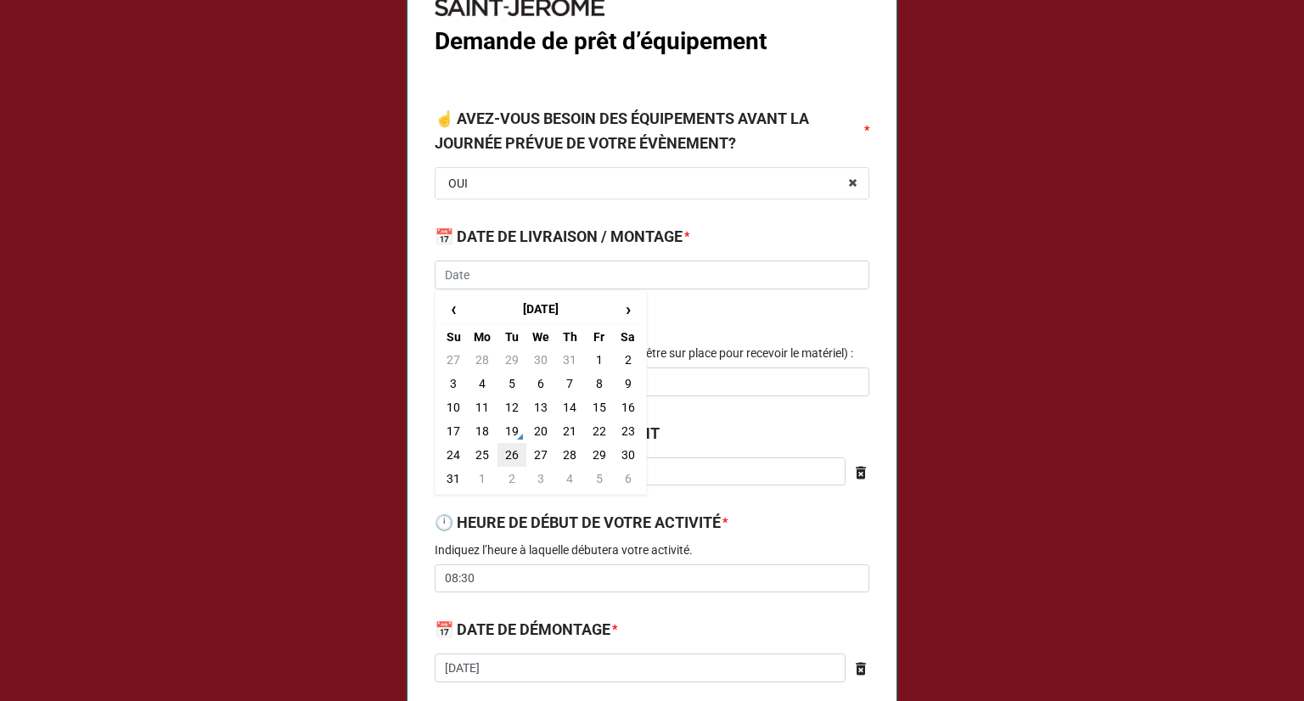
click at [506, 452] on td "26" at bounding box center [511, 455] width 29 height 24
type input "2025-08-26"
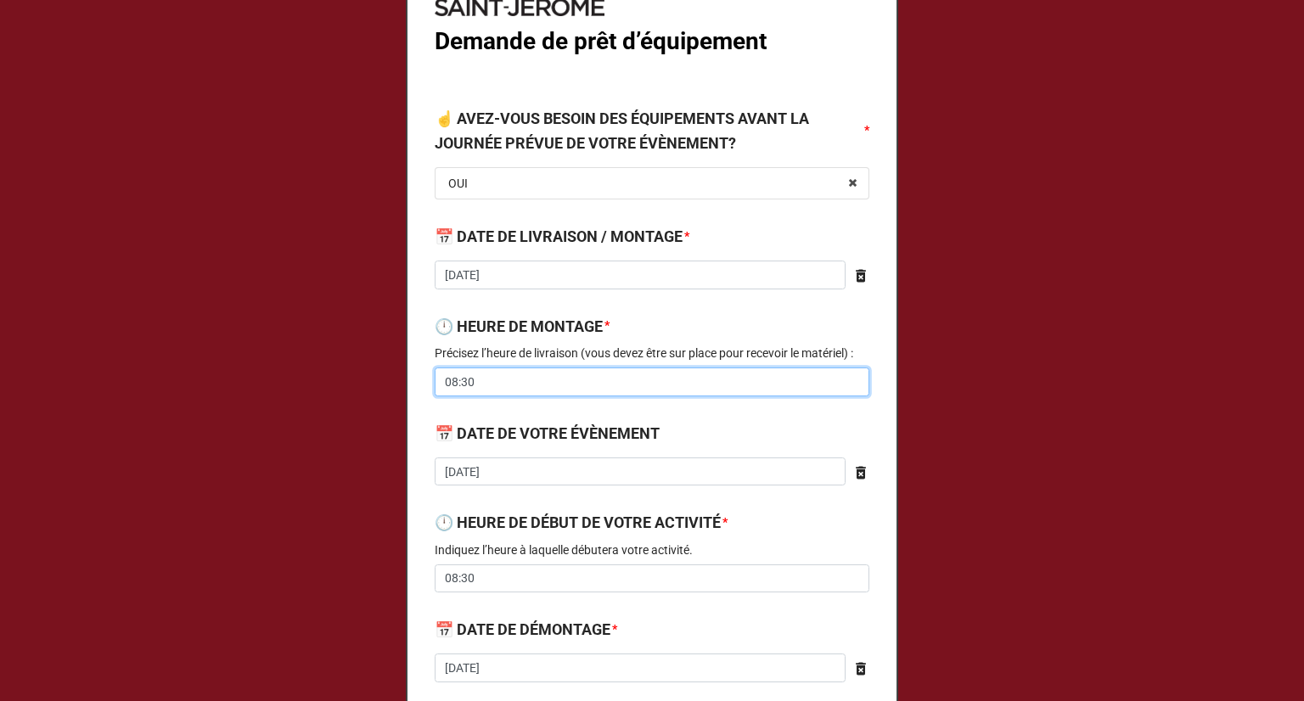
click at [516, 379] on input "08:30" at bounding box center [652, 382] width 435 height 29
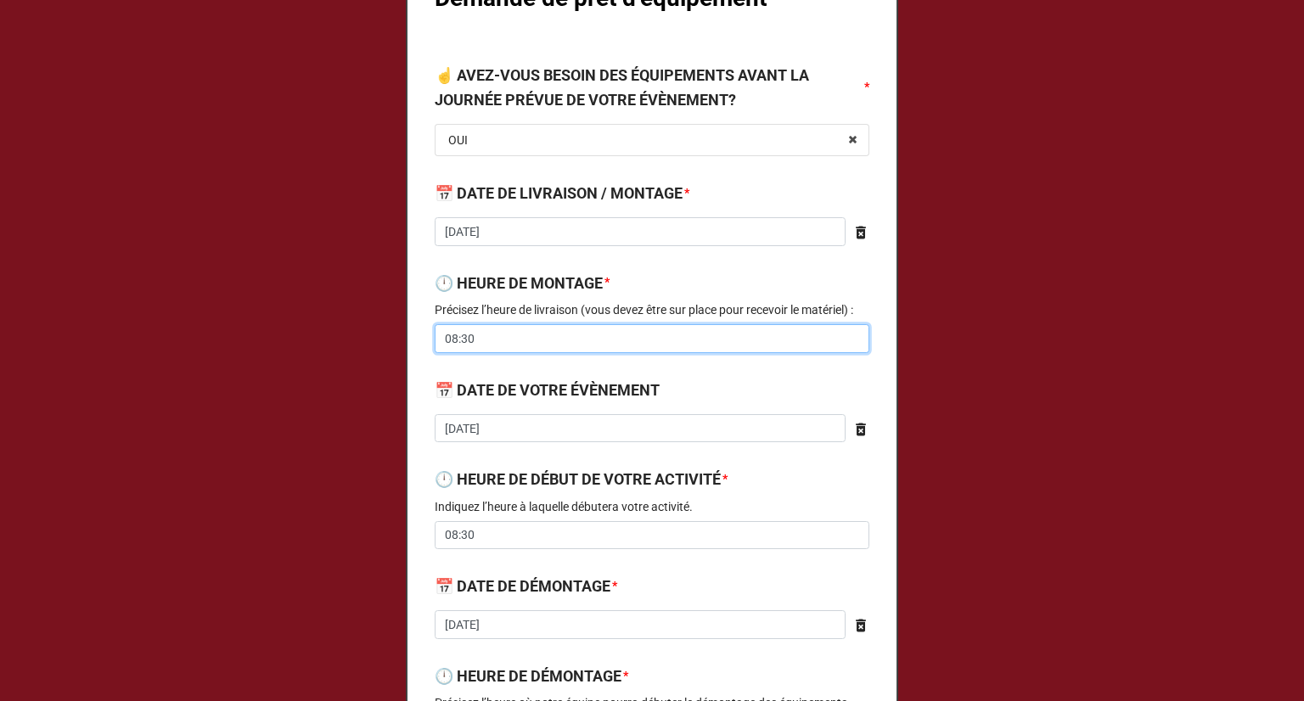
scroll to position [255, 0]
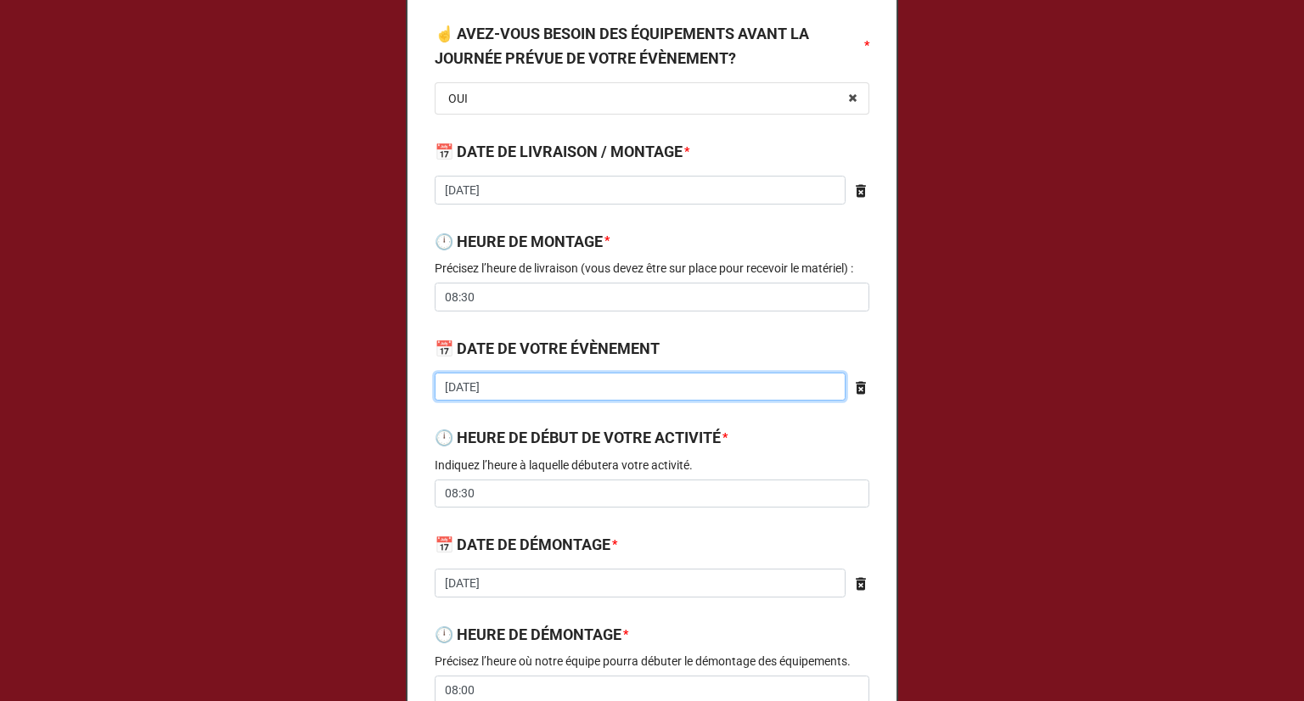
click at [535, 383] on input "2025-08-26" at bounding box center [640, 387] width 411 height 29
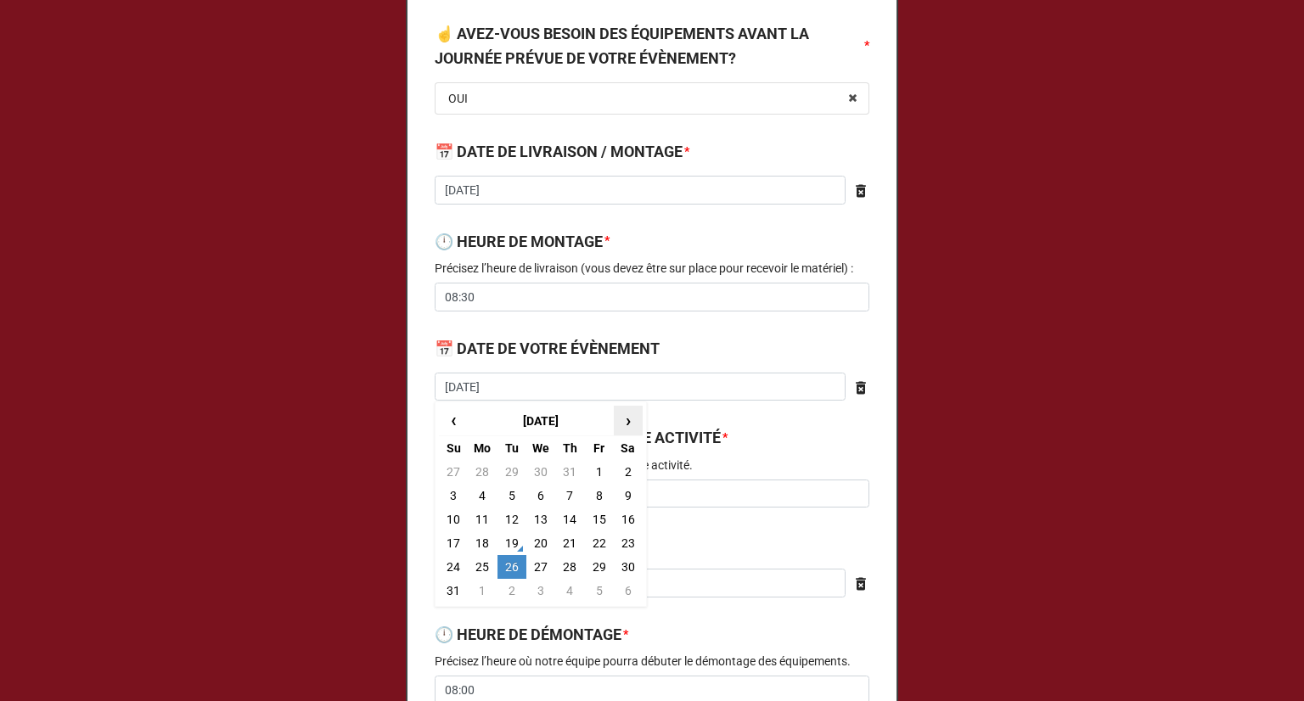
click at [620, 428] on span "›" at bounding box center [627, 421] width 27 height 28
click at [620, 429] on span "›" at bounding box center [627, 421] width 27 height 28
click at [621, 418] on span "›" at bounding box center [627, 421] width 27 height 28
click at [453, 490] on td "2" at bounding box center [453, 496] width 29 height 24
type input "2025-11-02"
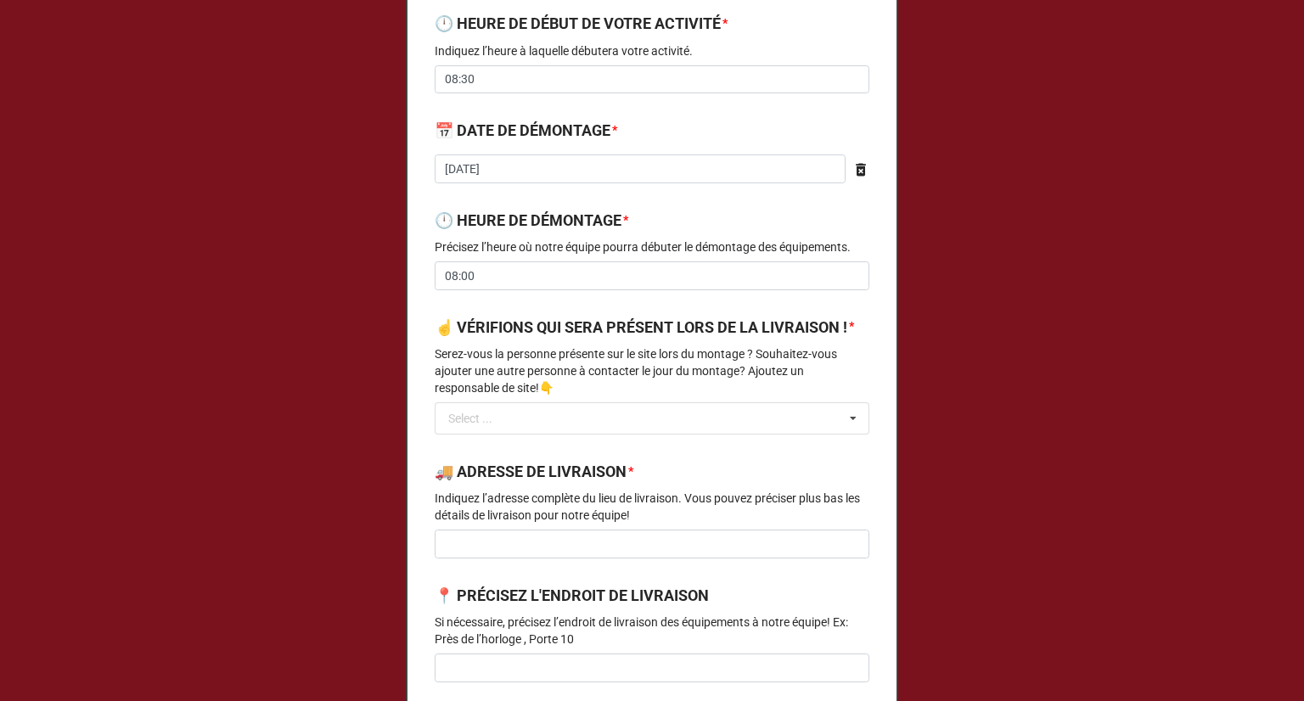
scroll to position [679, 0]
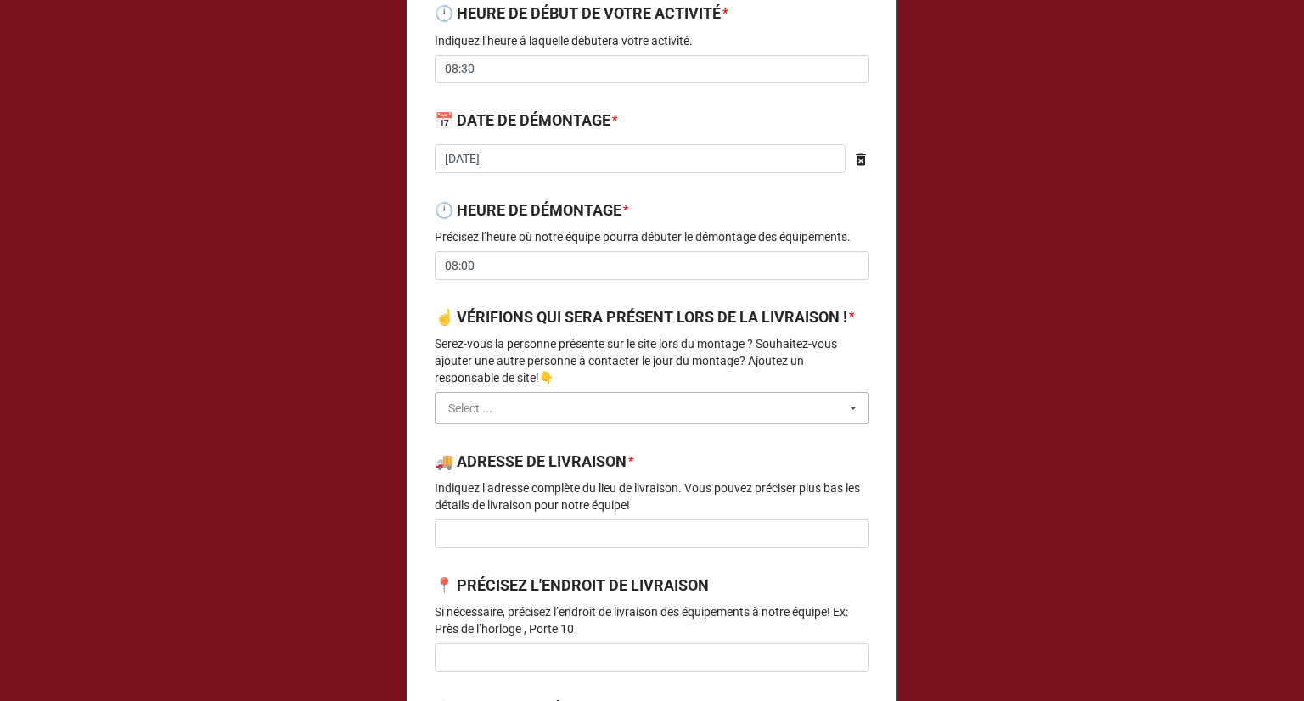
click at [540, 418] on input "text" at bounding box center [652, 408] width 433 height 31
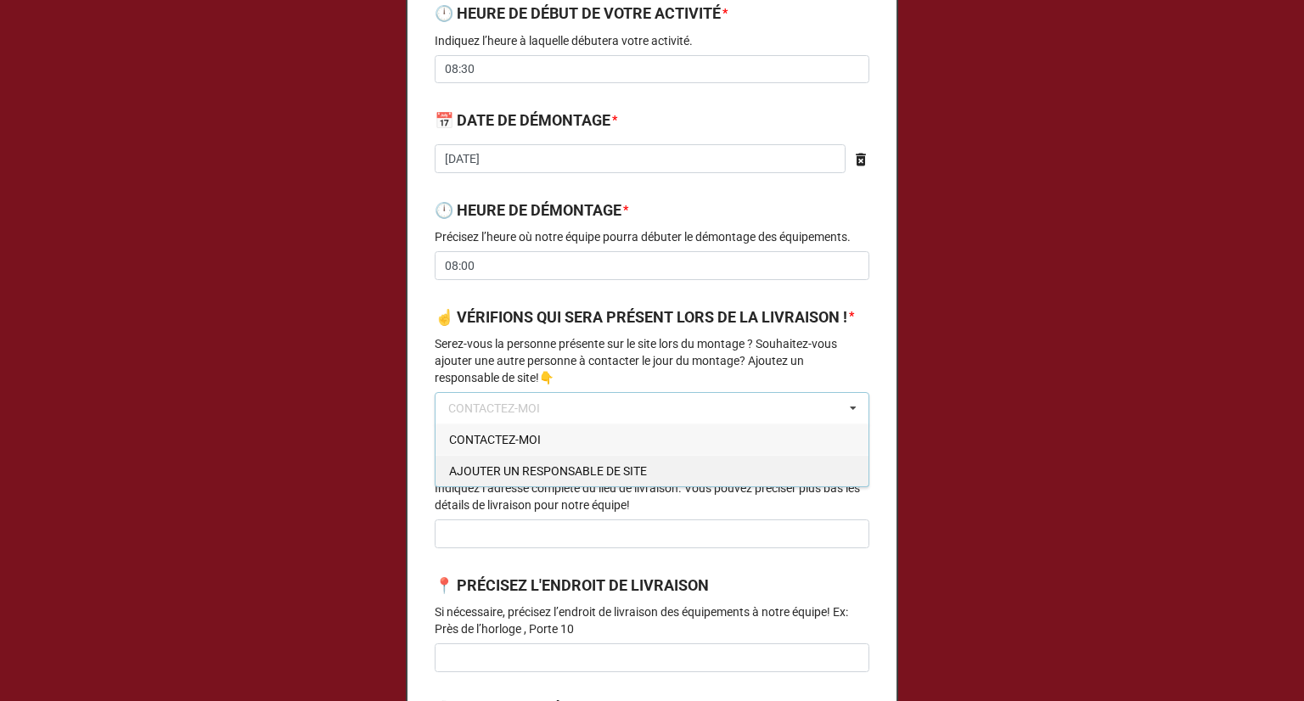
click at [526, 478] on span "AJOUTER UN RESPONSABLE DE SITE" at bounding box center [548, 471] width 198 height 14
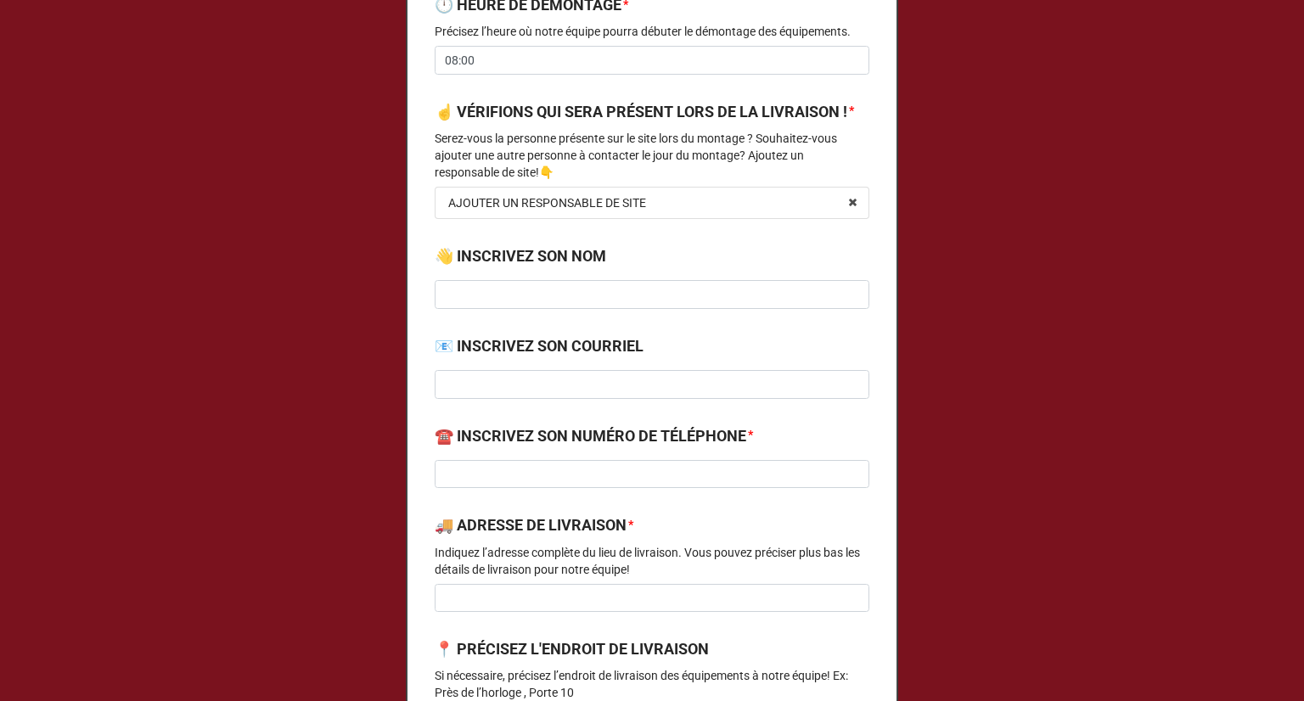
scroll to position [934, 0]
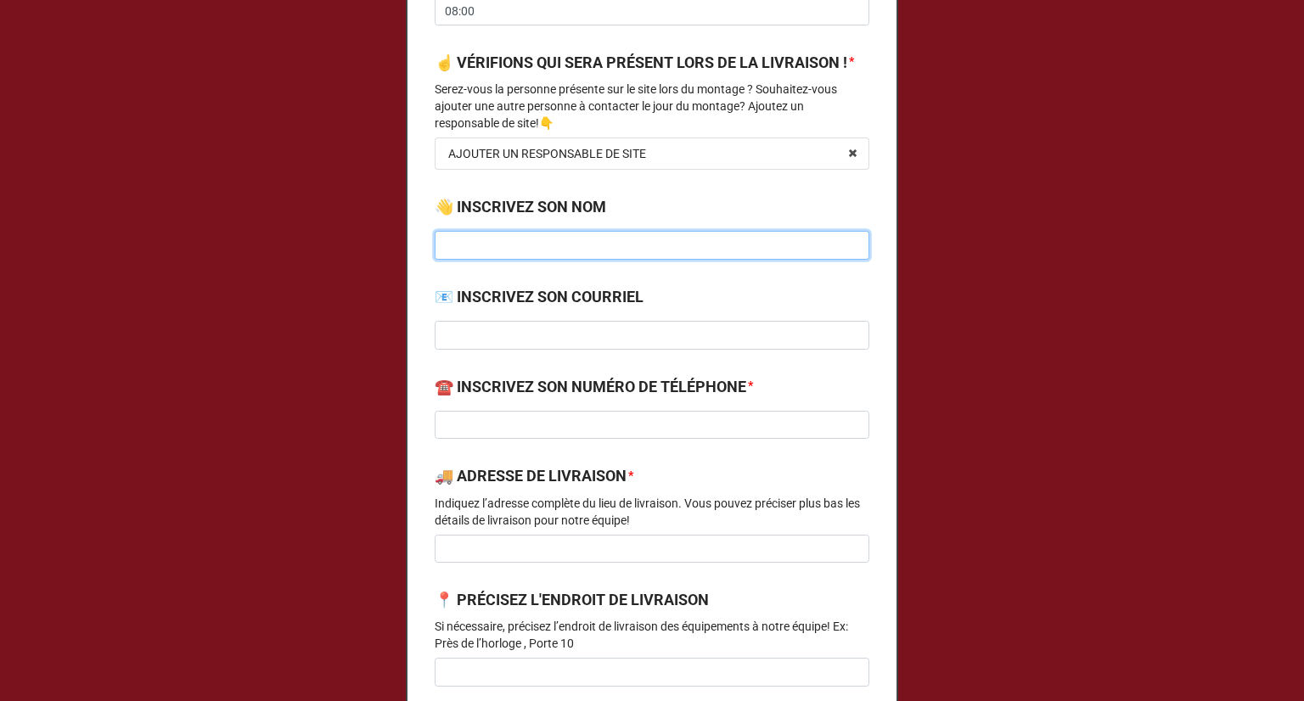
click at [529, 260] on input at bounding box center [652, 245] width 435 height 29
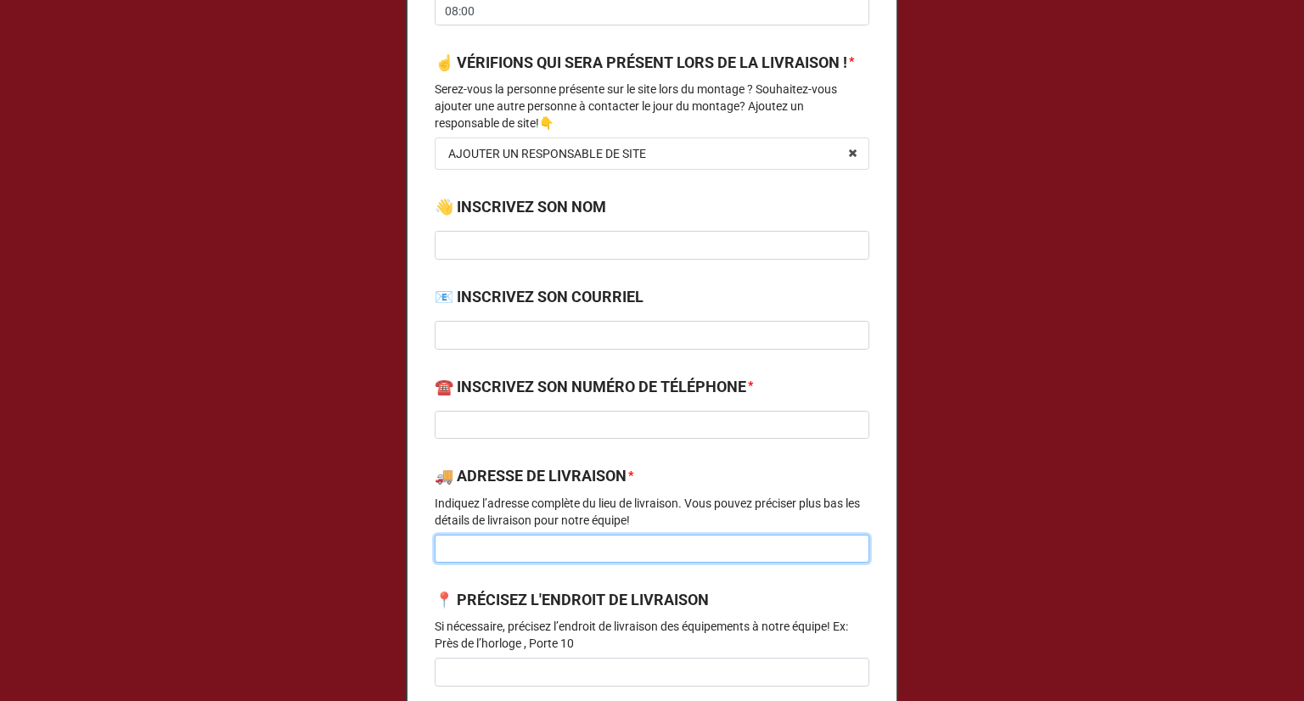
click at [527, 564] on input at bounding box center [652, 549] width 435 height 29
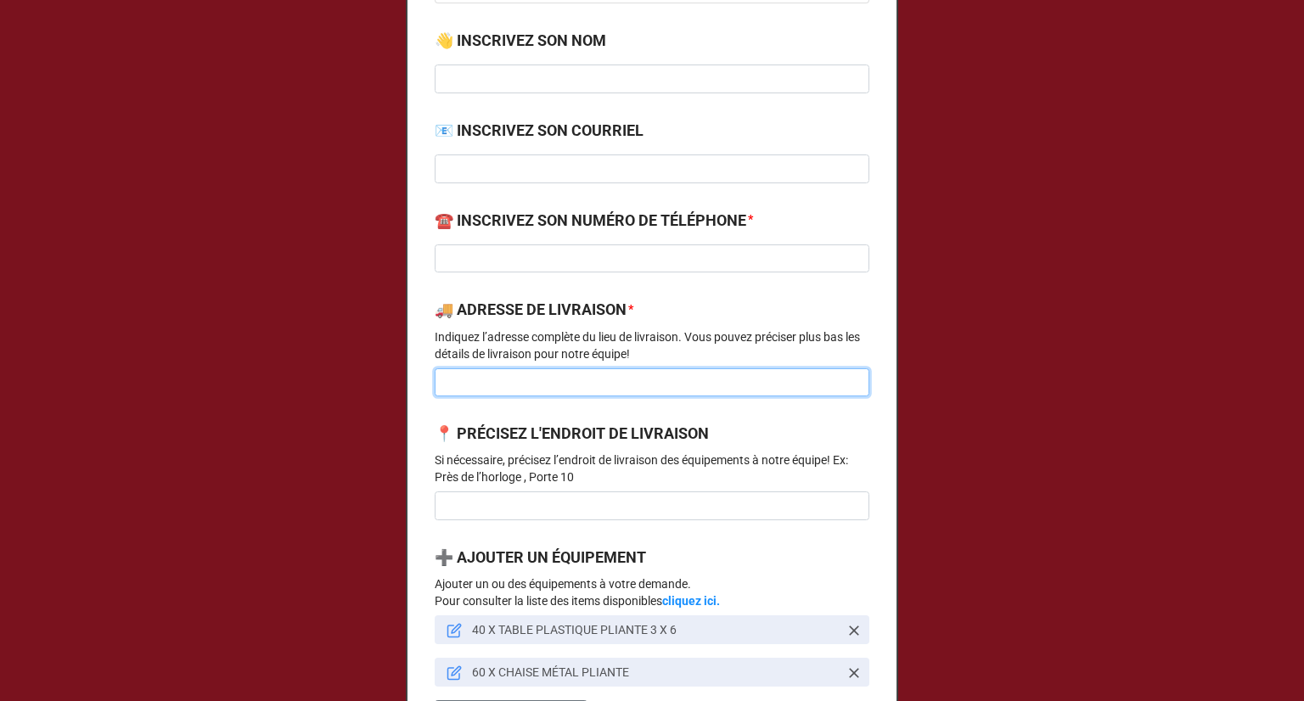
scroll to position [1103, 0]
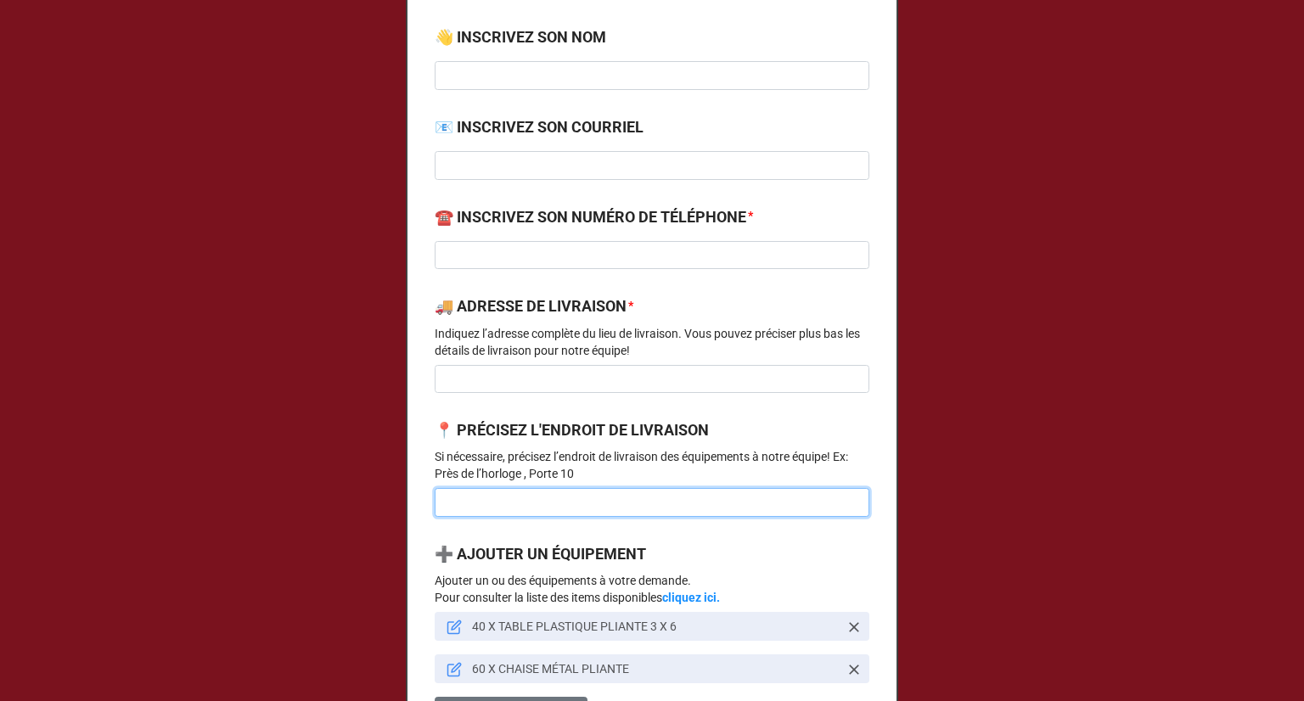
click at [502, 517] on input at bounding box center [652, 502] width 435 height 29
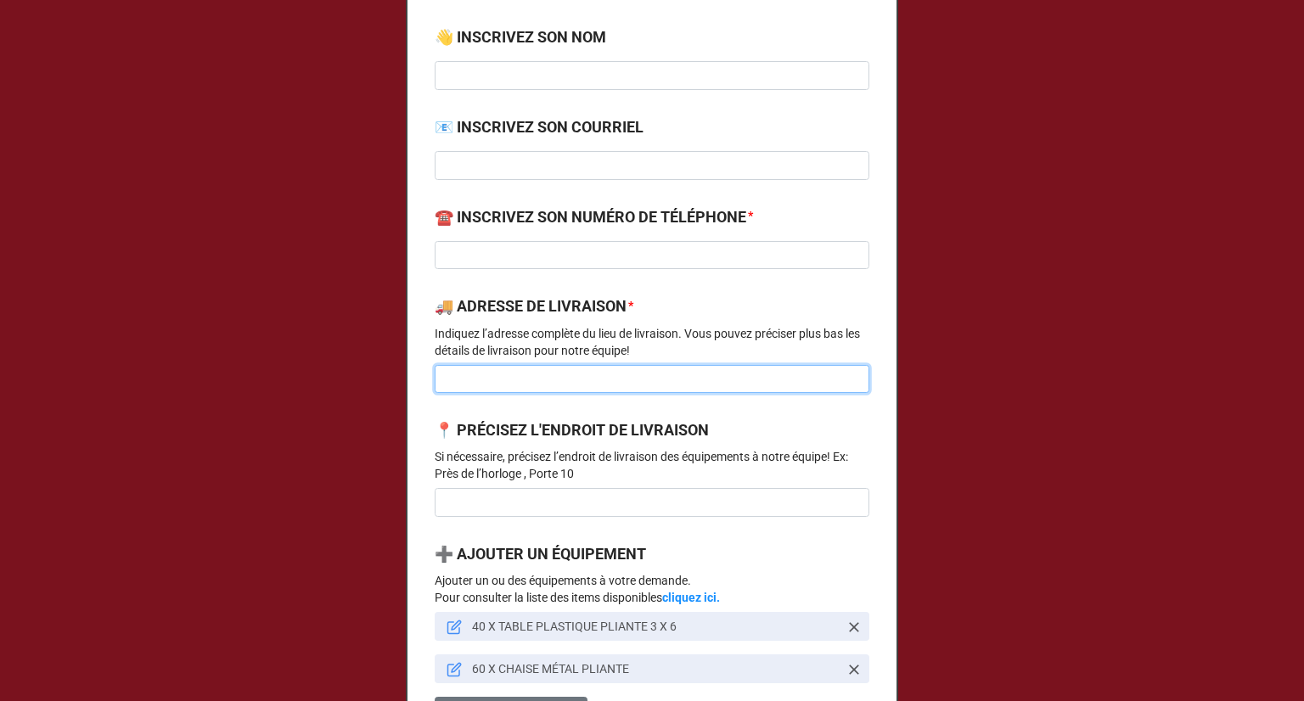
click at [495, 393] on input at bounding box center [652, 379] width 435 height 29
type input "Caisse populaire - Centre ville ("
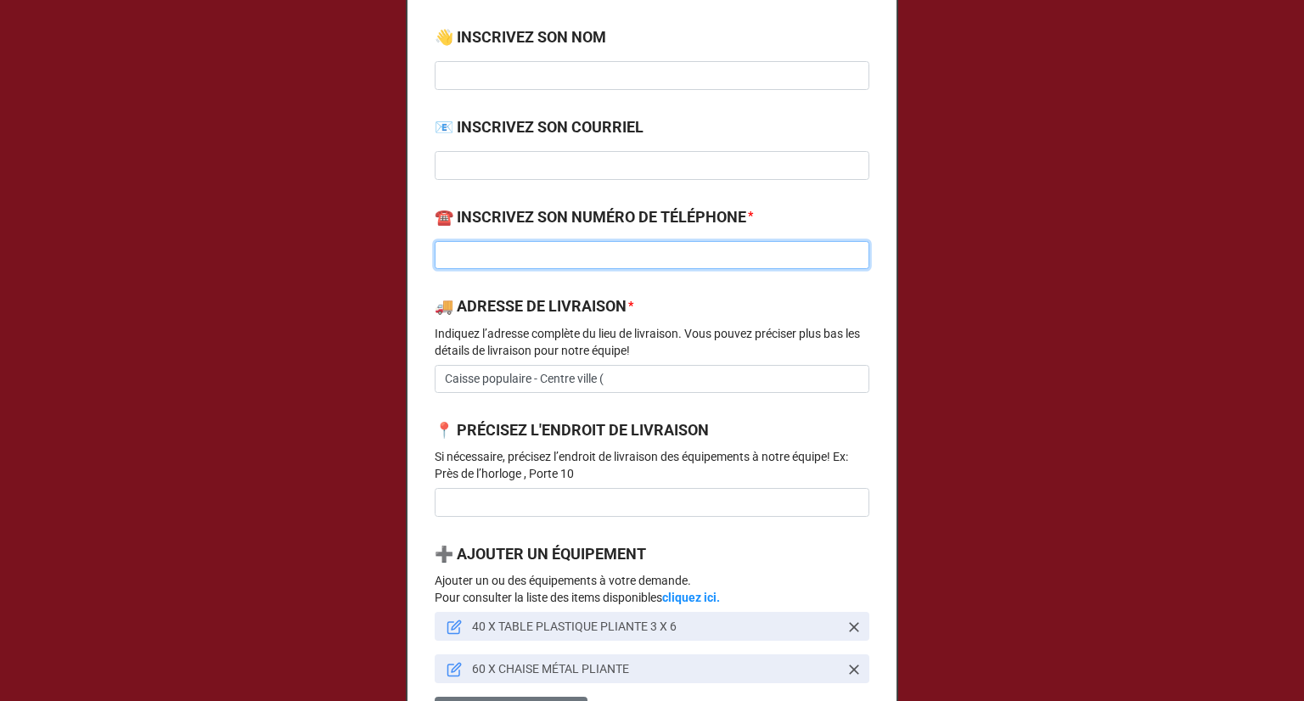
click at [574, 270] on input at bounding box center [652, 255] width 435 height 29
paste input "514-949-0187"
type input "514-949-0187"
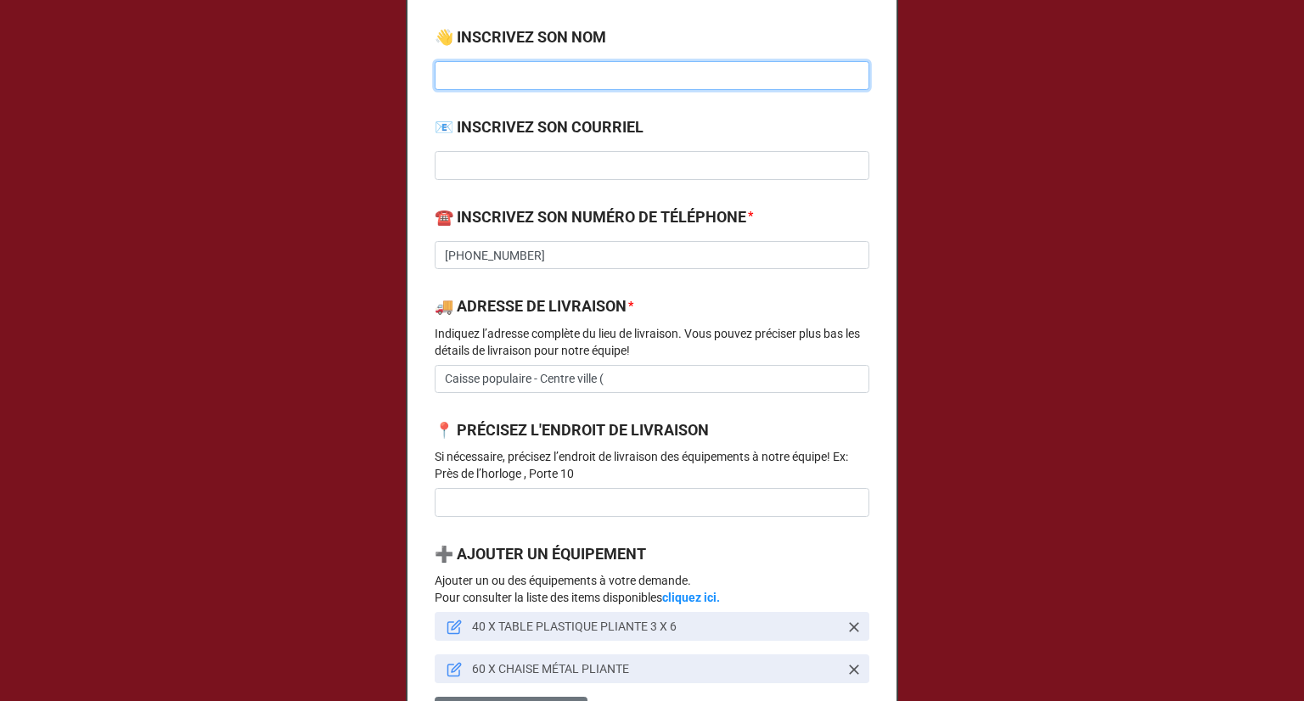
click at [524, 90] on input at bounding box center [652, 75] width 435 height 29
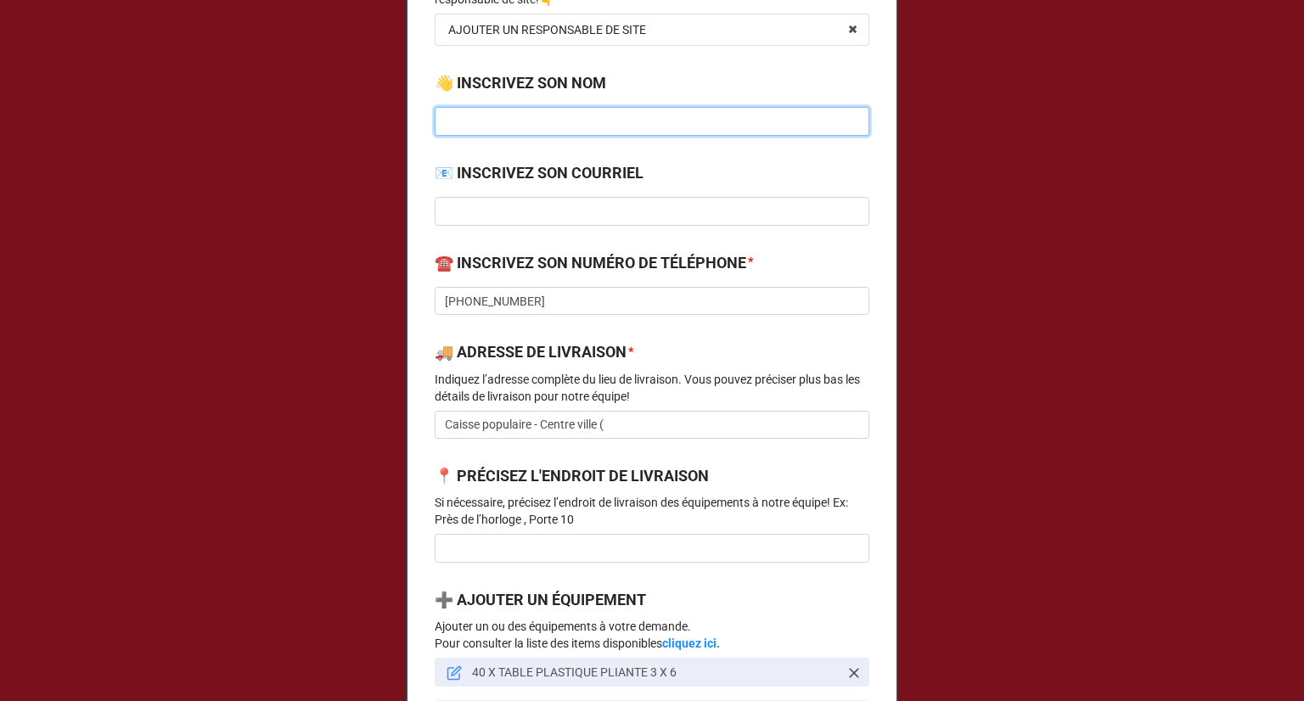
scroll to position [1019, 0]
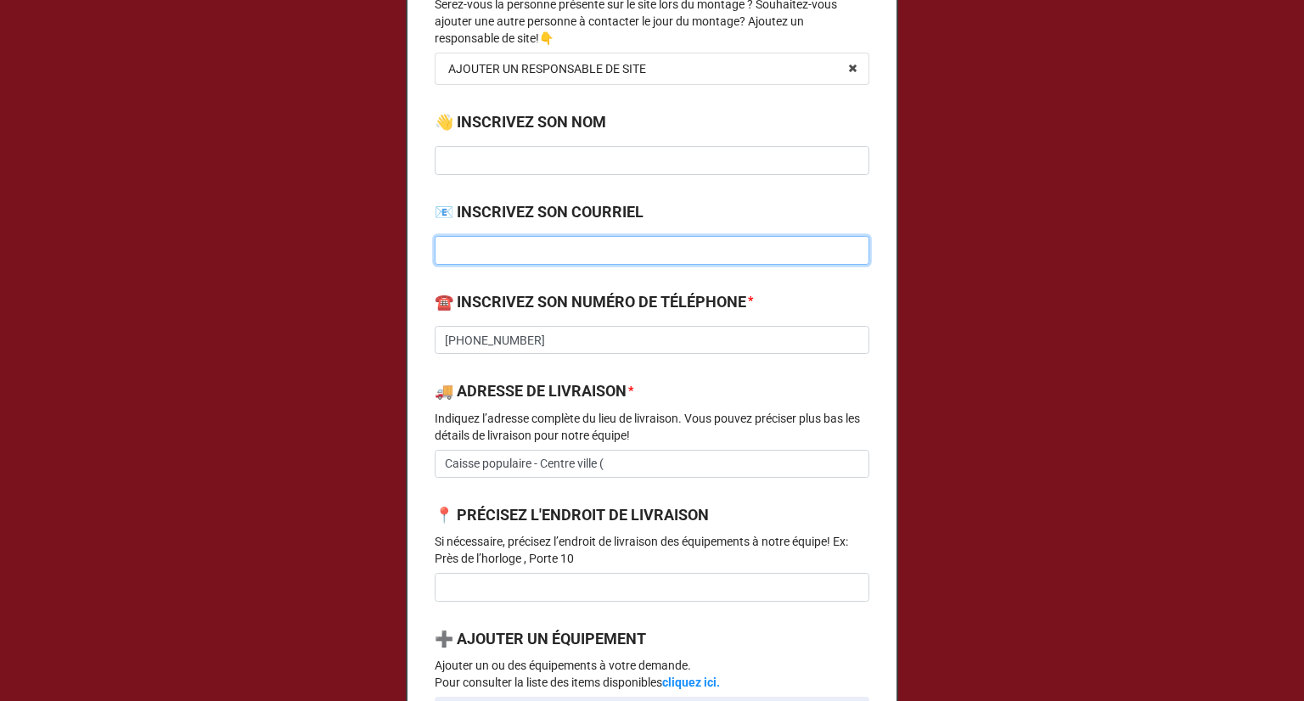
click at [626, 265] on input at bounding box center [652, 250] width 435 height 29
paste input "Lthibault@vsj.ca"
type input "Lthibault@vsj.ca"
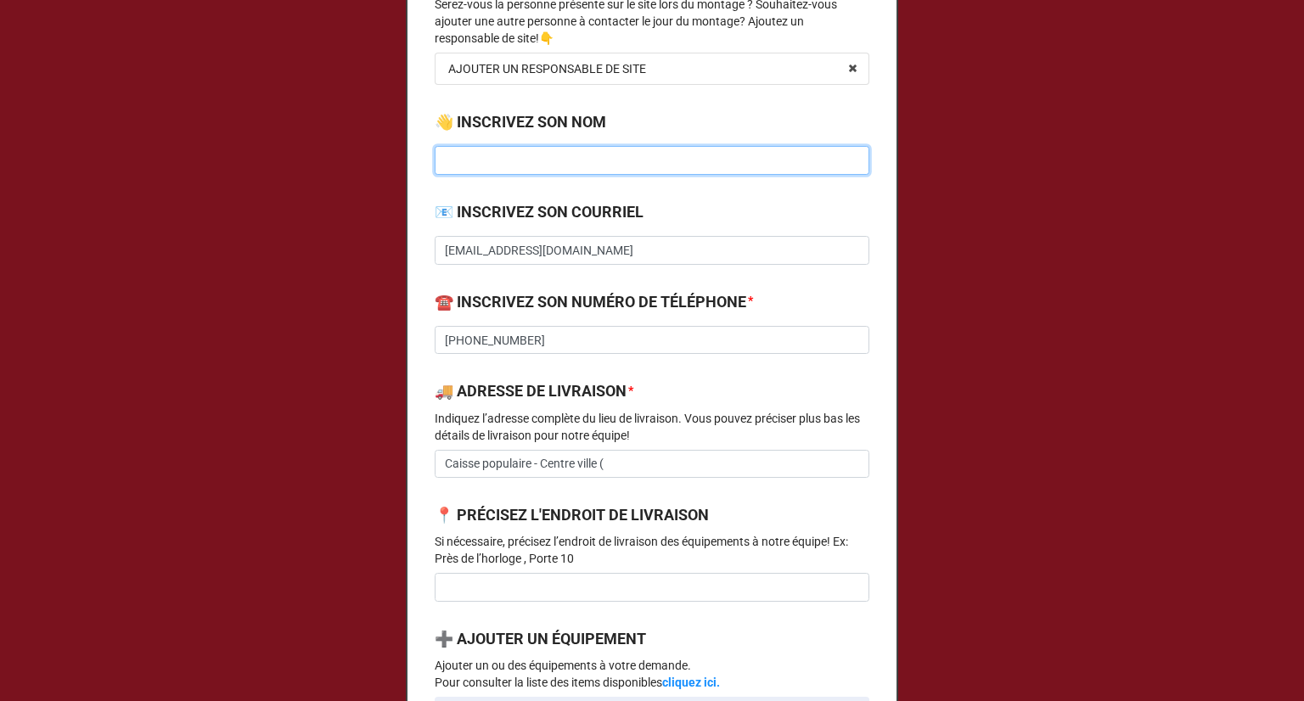
click at [570, 174] on input at bounding box center [652, 160] width 435 height 29
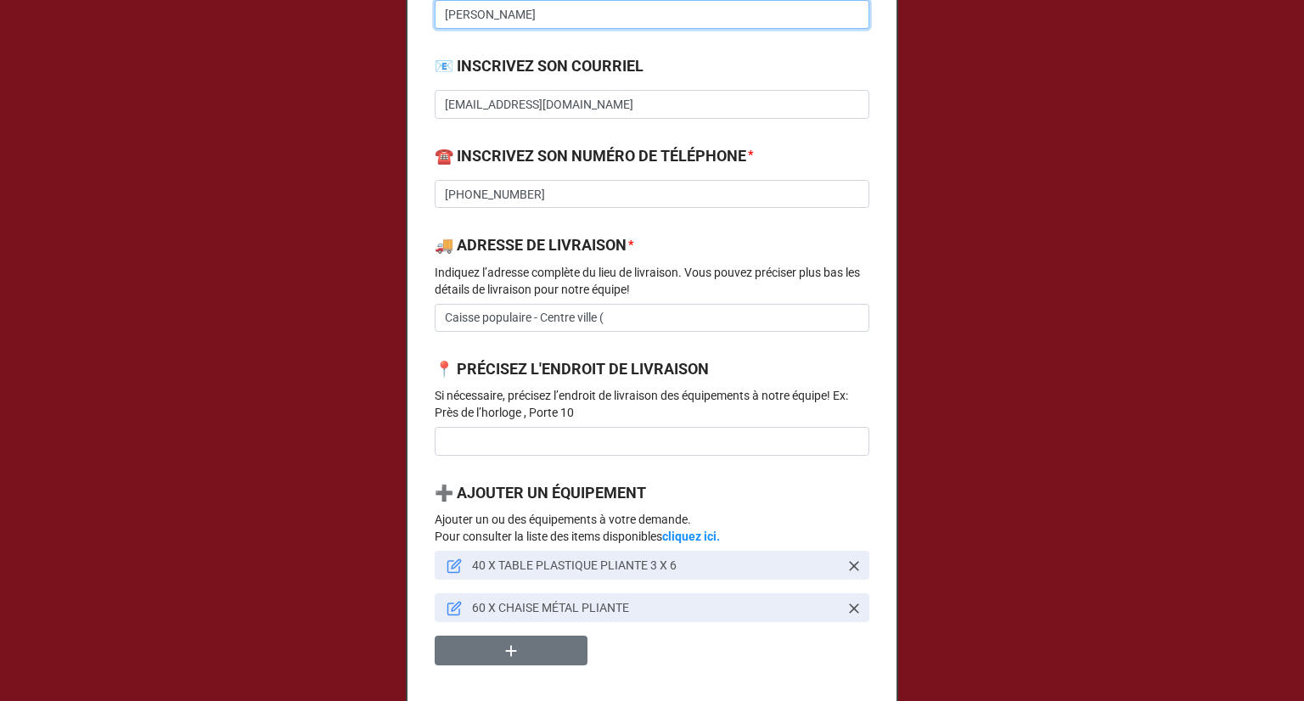
scroll to position [1188, 0]
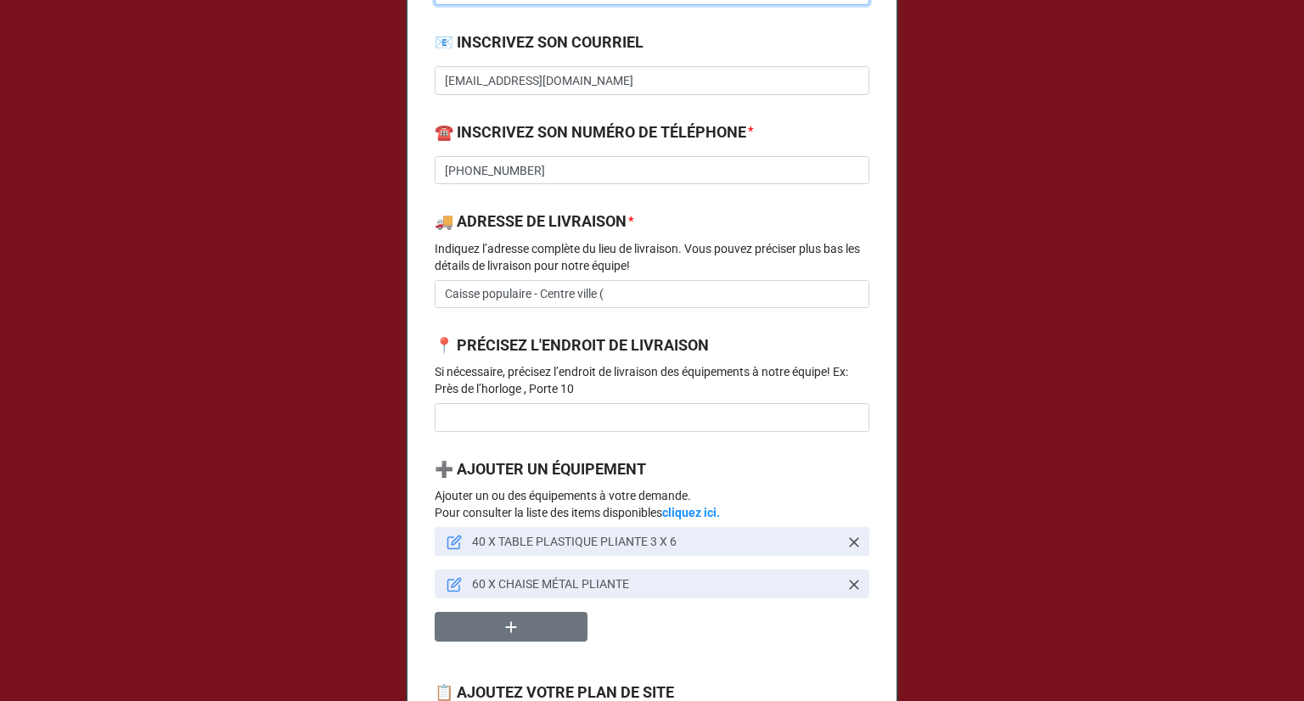
type input "Lucie Thibault"
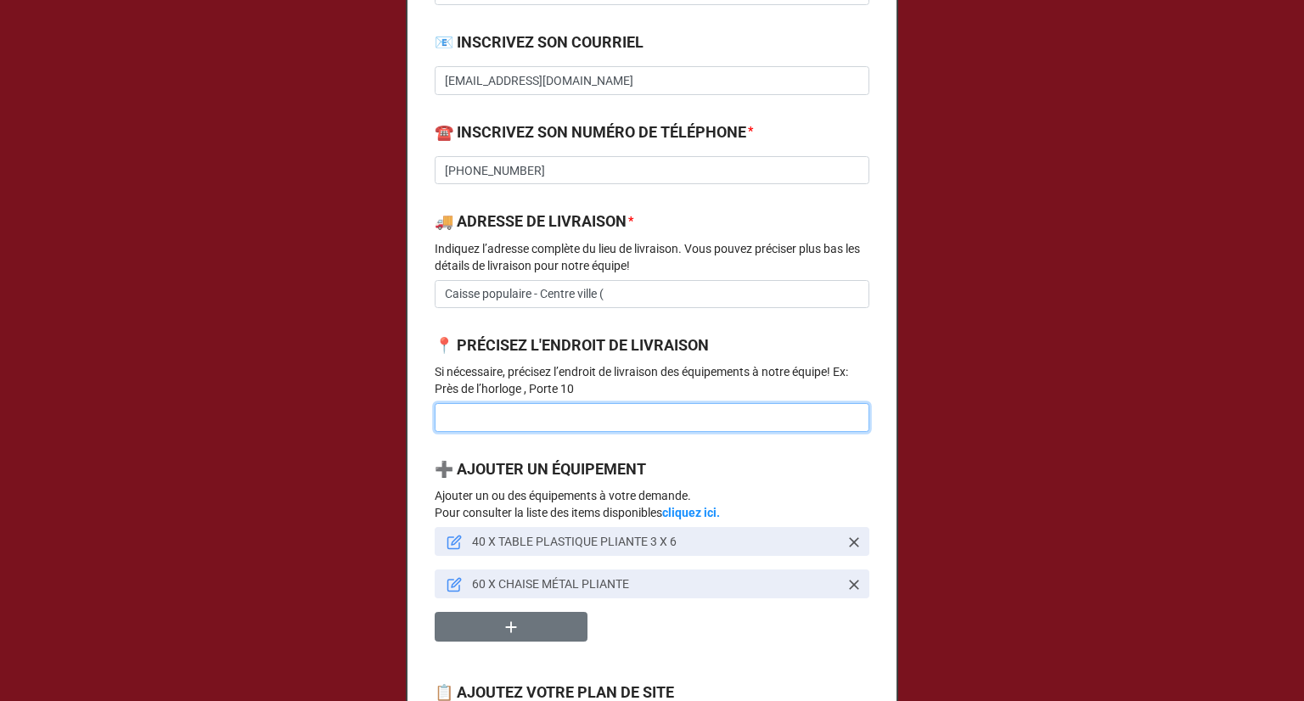
click at [597, 432] on input at bounding box center [652, 417] width 435 height 29
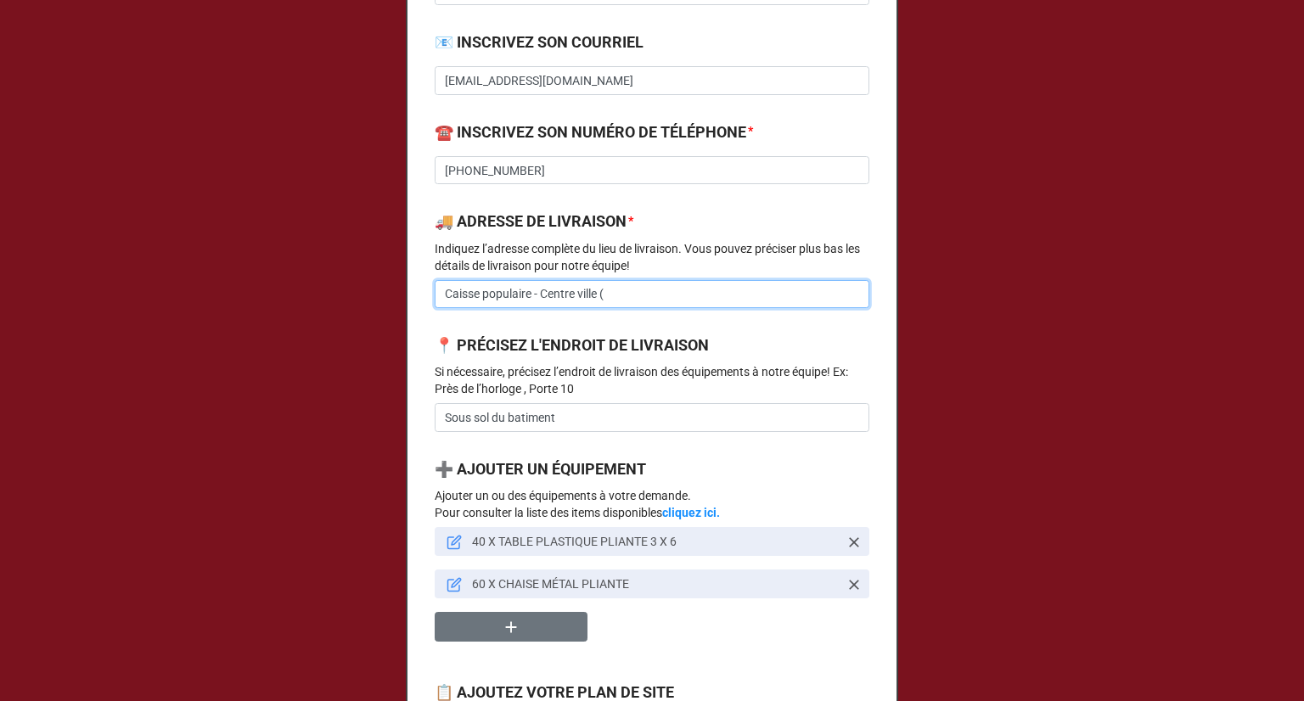
click at [637, 309] on input "Caisse populaire - Centre ville (" at bounding box center [652, 294] width 435 height 29
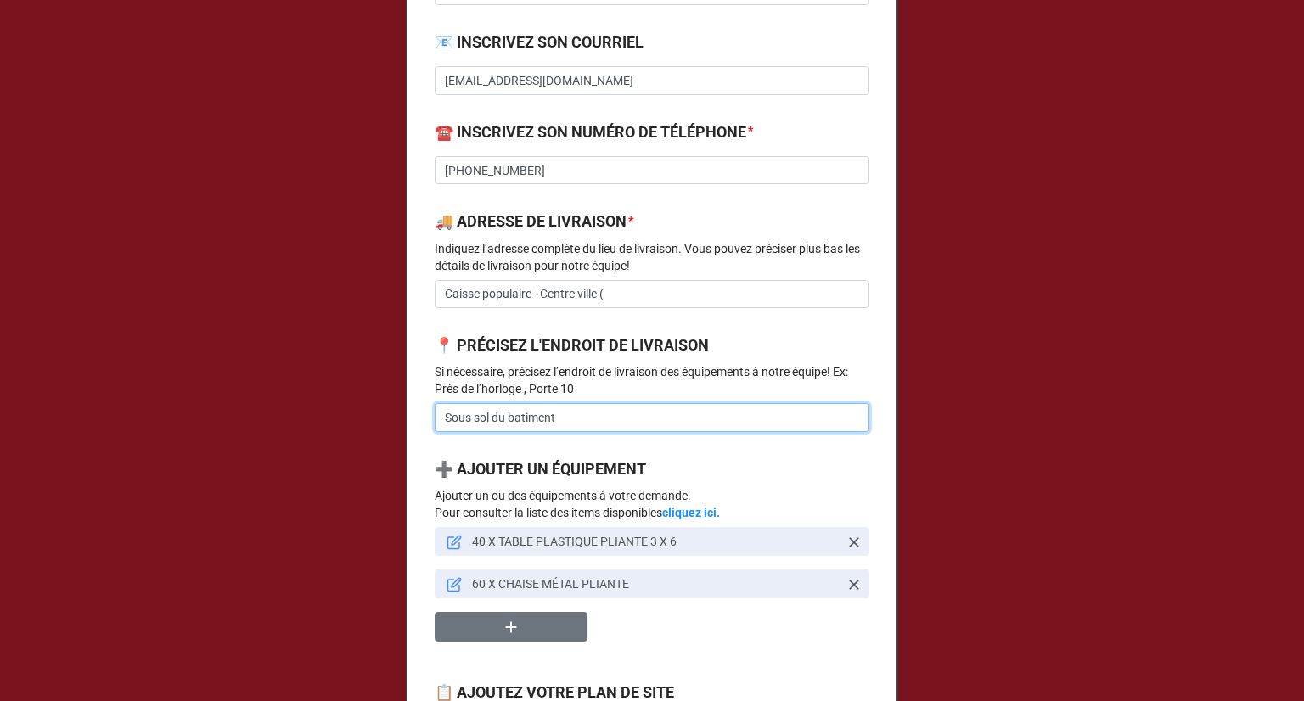
click at [654, 432] on input "Sous sol du batiment" at bounding box center [652, 417] width 435 height 29
drag, startPoint x: 723, startPoint y: 439, endPoint x: 373, endPoint y: 421, distance: 351.0
click at [373, 421] on div "× Close Demande de prêt d’équipement ☝️ AVEZ-VOUS BESOIN DES ÉQUIPEMENTS AVANT …" at bounding box center [652, 350] width 1304 height 701
type input "Sous sol du batiment (Entrée par la porte avant)"
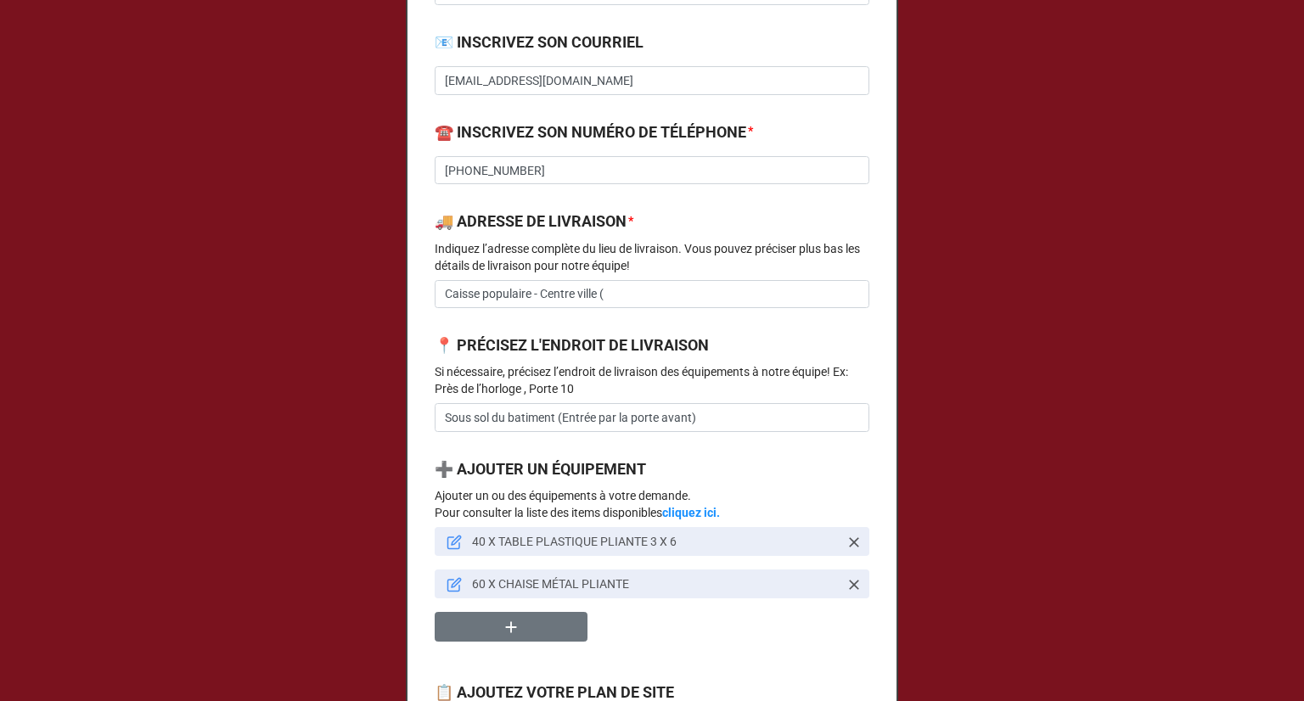
click at [735, 354] on div "Demande de prêt d’équipement ☝️ AVEZ-VOUS BESOIN DES ÉQUIPEMENTS AVANT LA JOURN…" at bounding box center [652, 174] width 491 height 2568
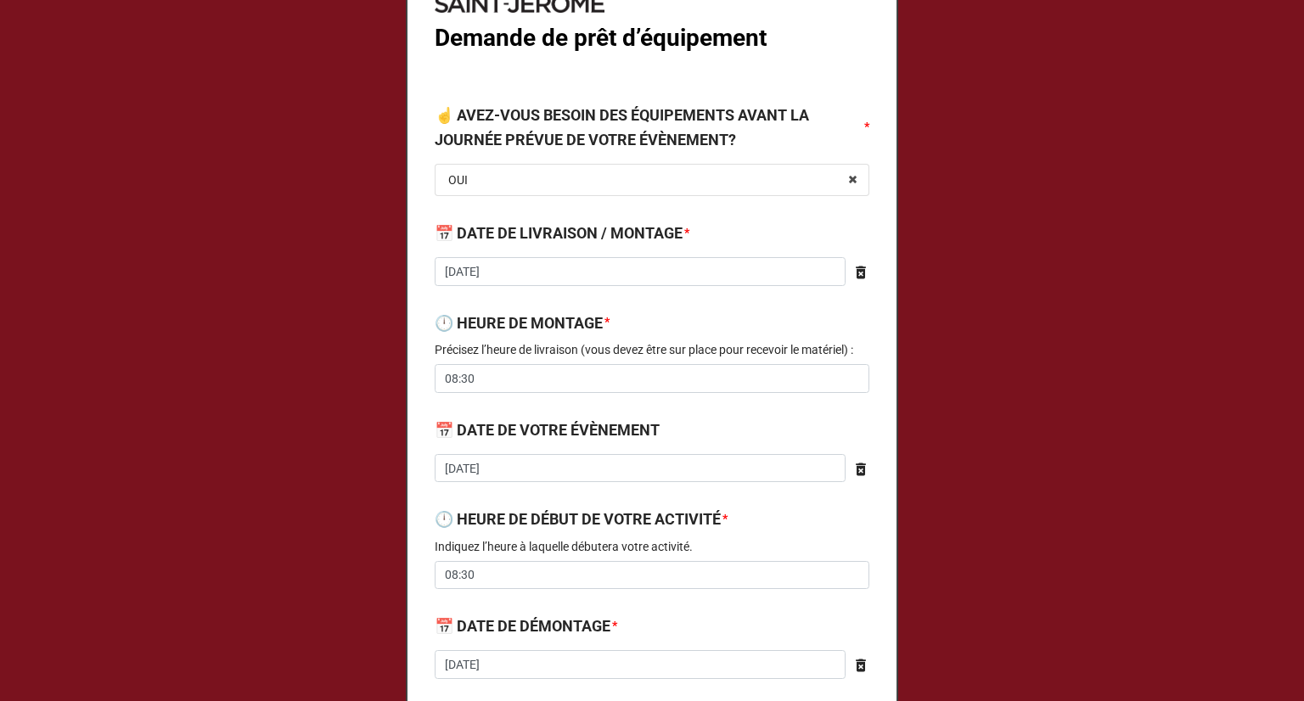
scroll to position [170, 0]
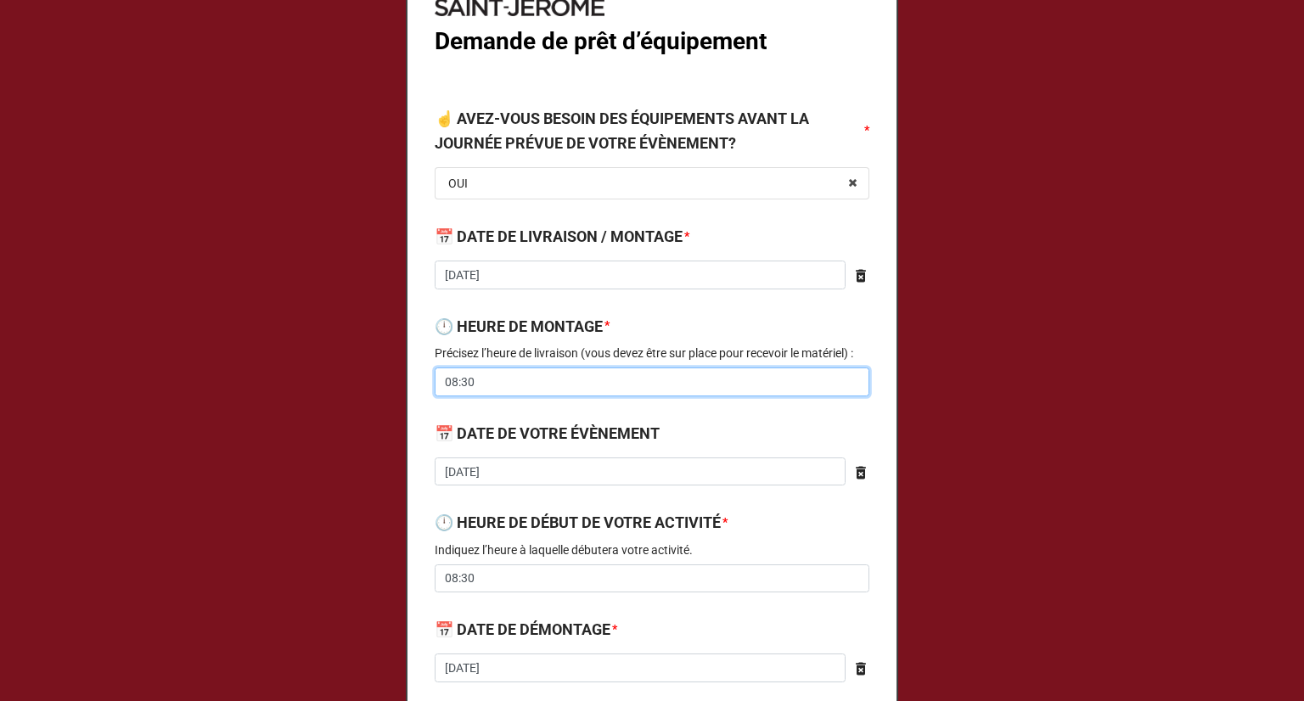
drag, startPoint x: 494, startPoint y: 373, endPoint x: 355, endPoint y: 369, distance: 139.2
click at [355, 369] on div "× Close Demande de prêt d’équipement ☝️ AVEZ-VOUS BESOIN DES ÉQUIPEMENTS AVANT …" at bounding box center [652, 350] width 1304 height 701
type input "10:30"
click at [546, 345] on p "Précisez l’heure de livraison (vous devez être sur place pour recevoir le matér…" at bounding box center [652, 353] width 435 height 17
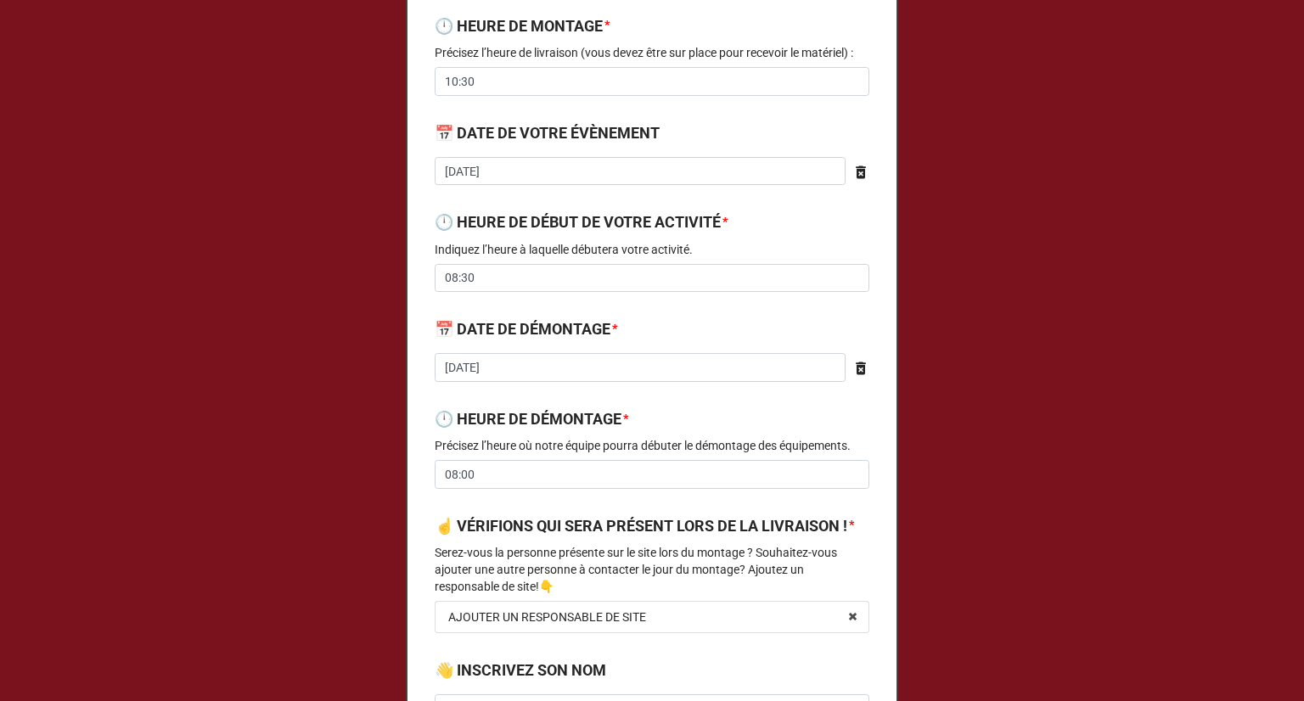
scroll to position [509, 0]
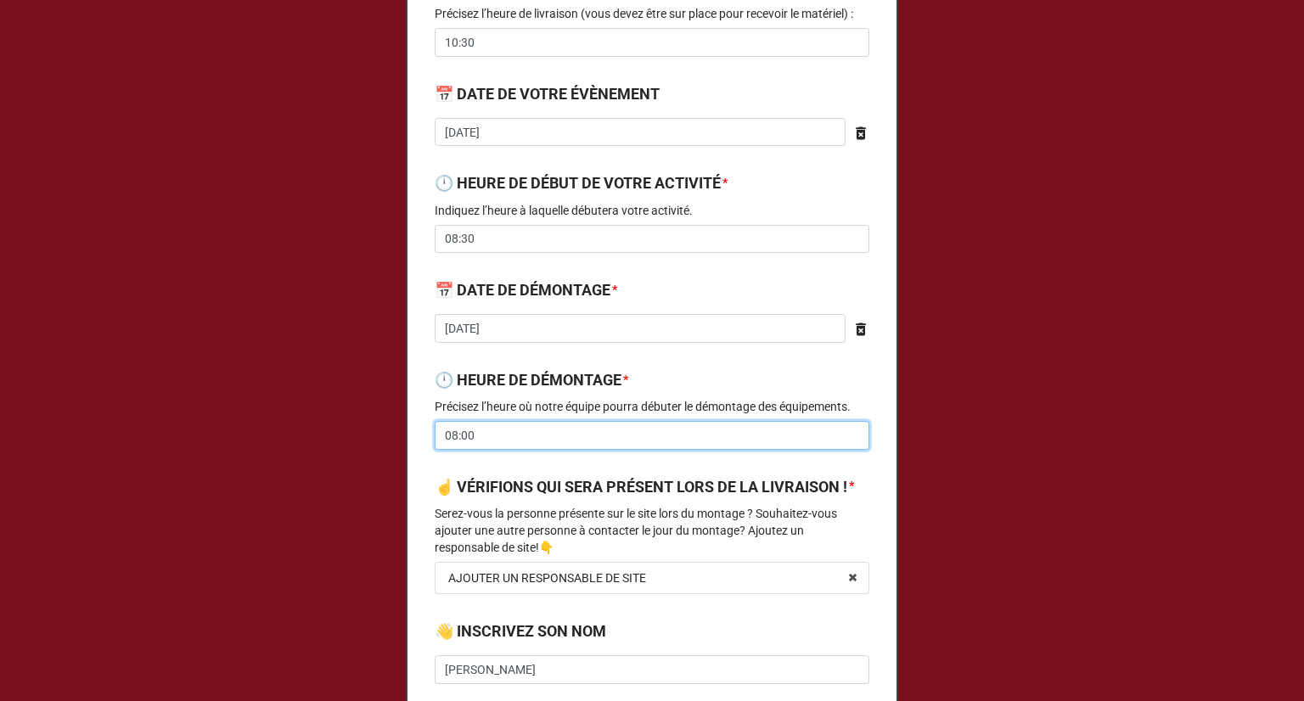
drag, startPoint x: 529, startPoint y: 439, endPoint x: 350, endPoint y: 433, distance: 179.2
click at [350, 433] on div "× Close Demande de prêt d’équipement ☝️ AVEZ-VOUS BESOIN DES ÉQUIPEMENTS AVANT …" at bounding box center [652, 350] width 1304 height 701
type input "10:30"
click at [629, 536] on p "Serez-vous la personne présente sur le site lors du montage ? Souhaitez-vous aj…" at bounding box center [652, 530] width 435 height 51
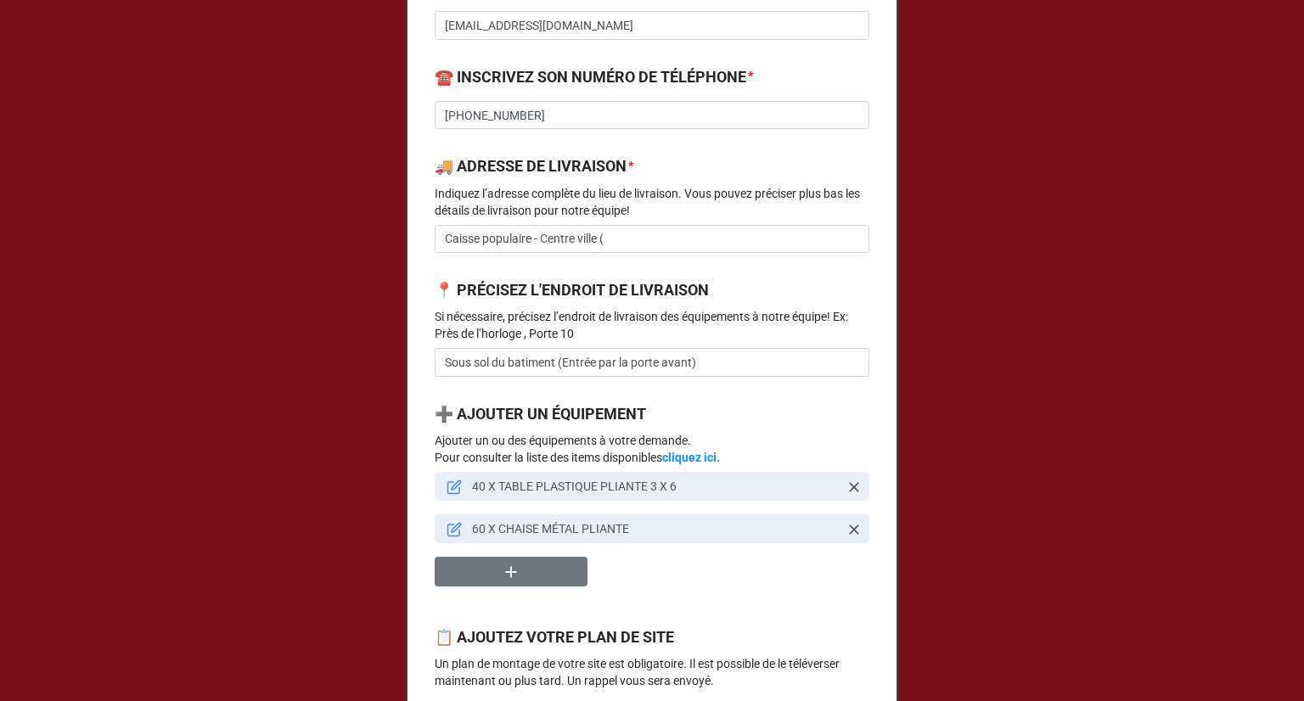
scroll to position [1358, 0]
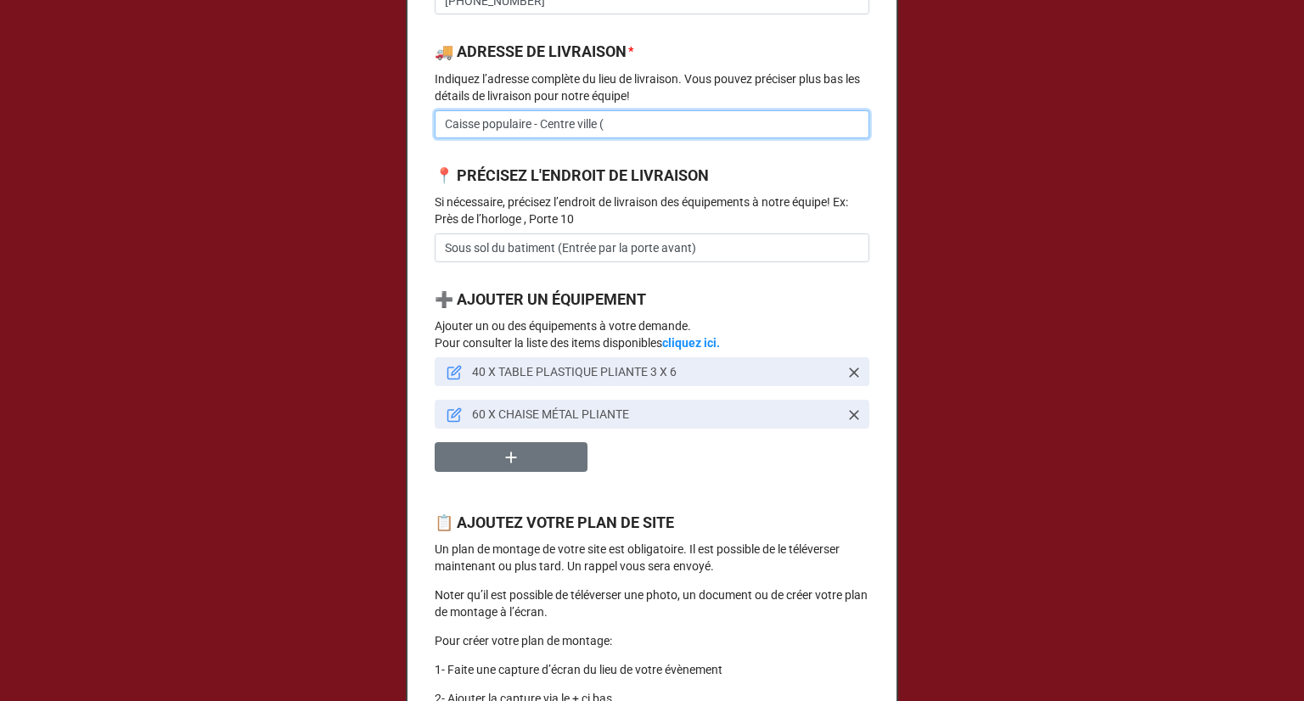
click at [675, 139] on input "Caisse populaire - Centre ville (" at bounding box center [652, 124] width 435 height 29
type input "Caisse populaire - Centre ville (100 PL labelle)"
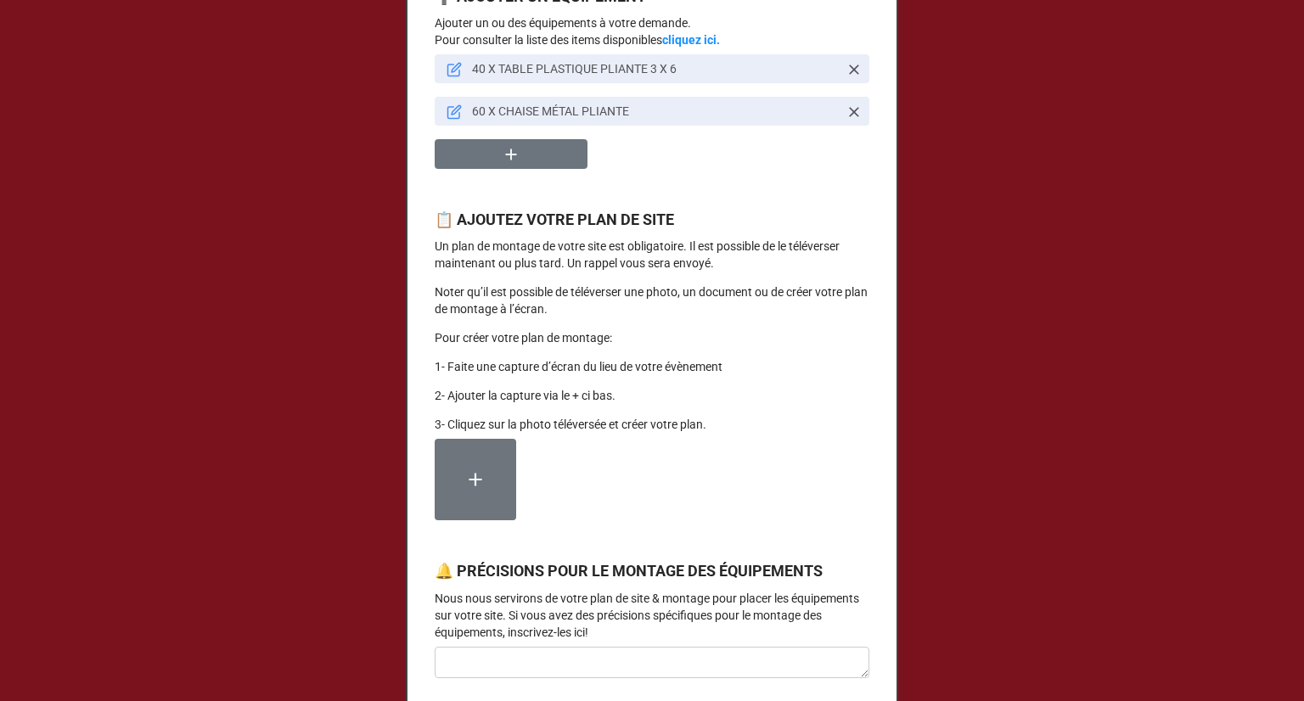
scroll to position [1698, 0]
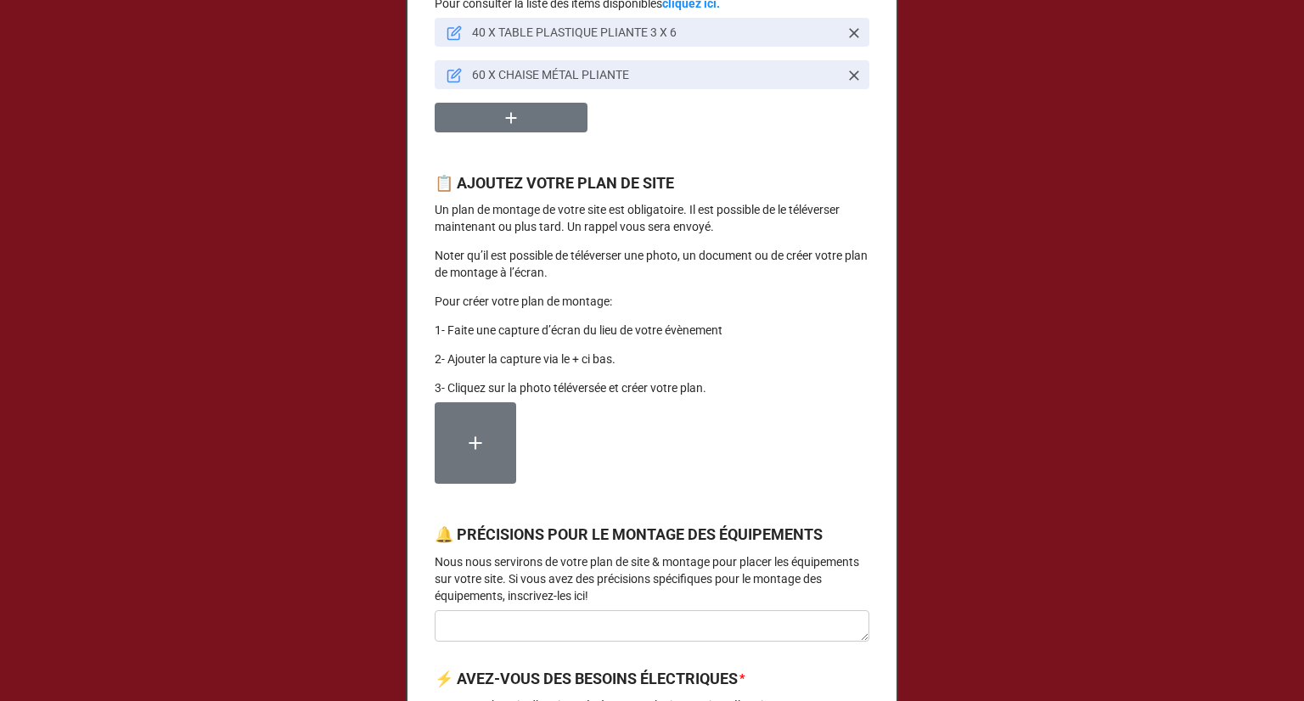
click at [449, 460] on label at bounding box center [475, 442] width 81 height 81
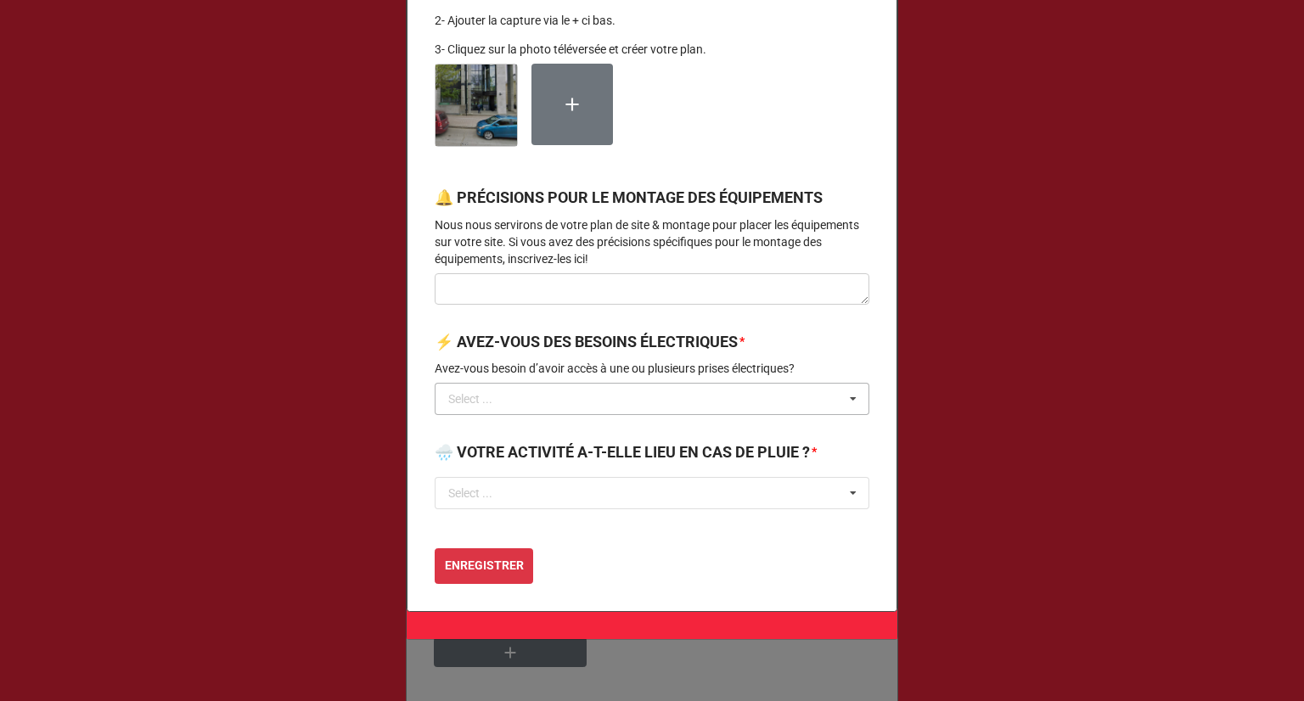
scroll to position [2037, 0]
click at [699, 413] on input "text" at bounding box center [652, 398] width 433 height 31
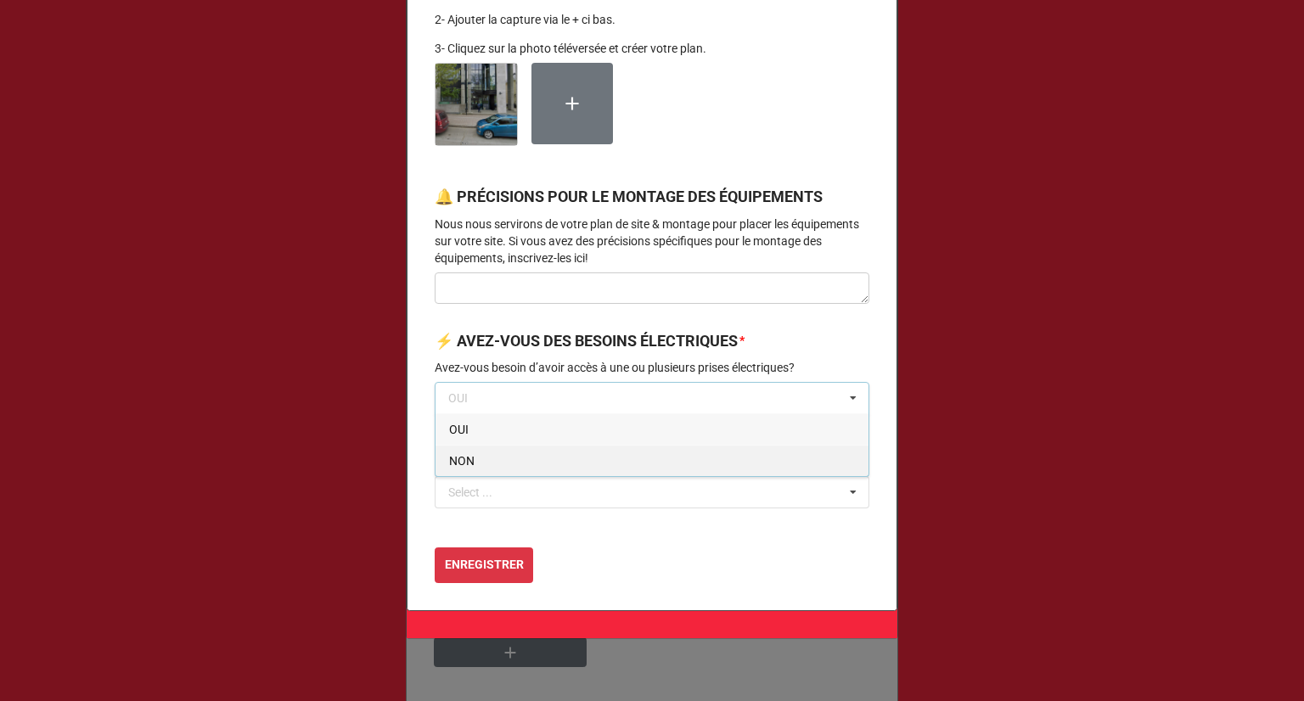
click at [560, 476] on div "NON" at bounding box center [651, 460] width 433 height 31
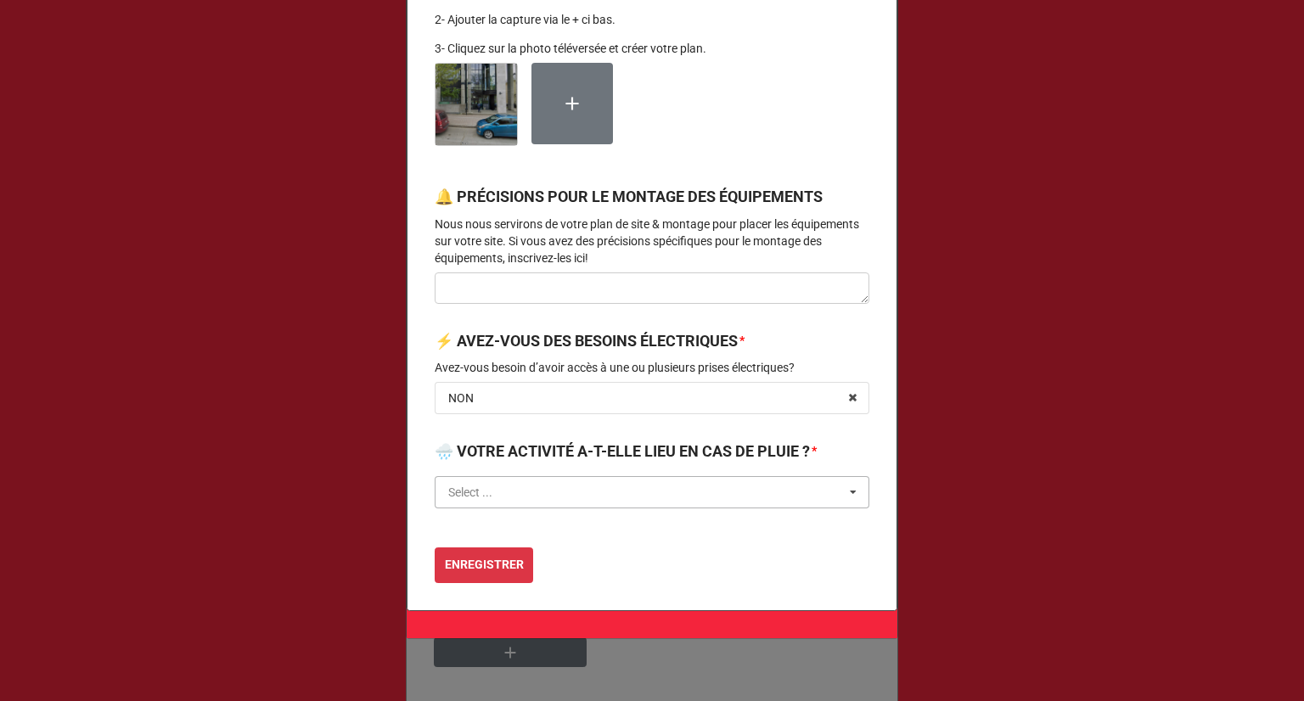
click at [539, 508] on input "text" at bounding box center [652, 492] width 433 height 31
click at [510, 539] on div "OUI" at bounding box center [651, 523] width 433 height 31
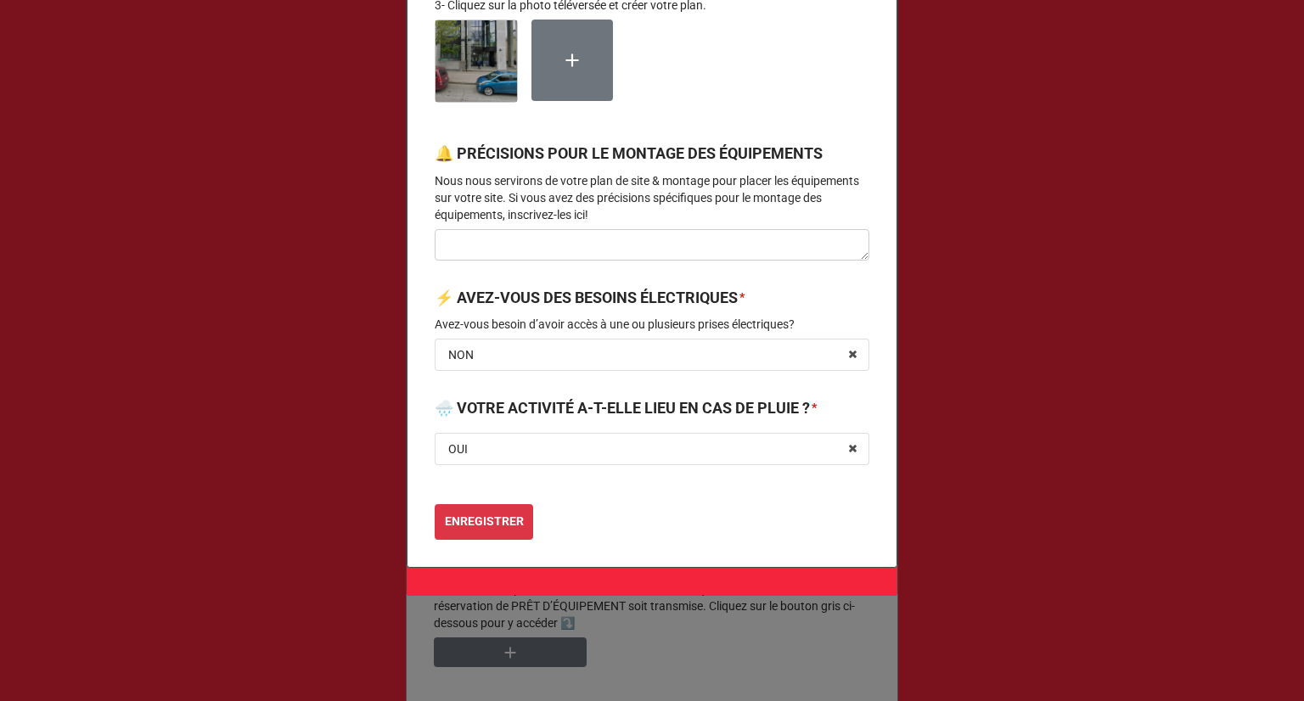
scroll to position [2104, 0]
click at [482, 254] on textarea at bounding box center [652, 245] width 435 height 32
type textarea "x"
type textarea "P"
type textarea "x"
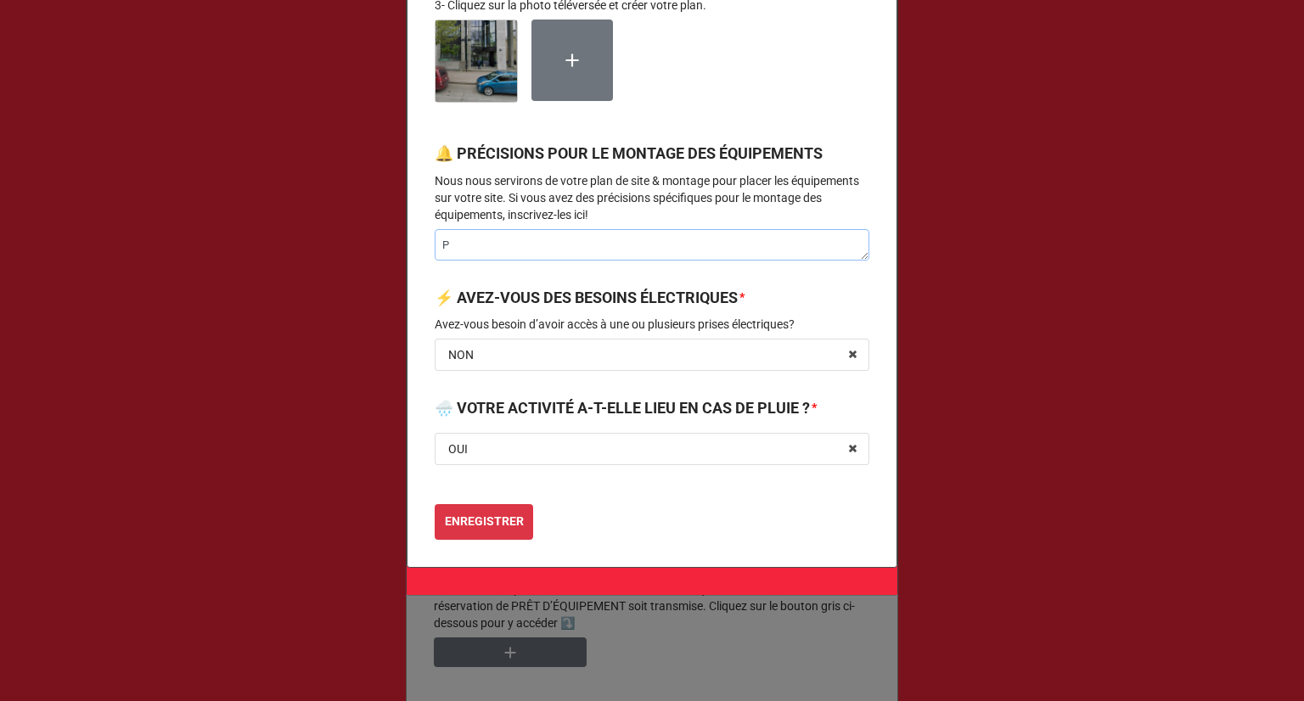
type textarea "Pr"
type textarea "x"
type textarea "Prê"
type textarea "x"
type textarea "Prêt"
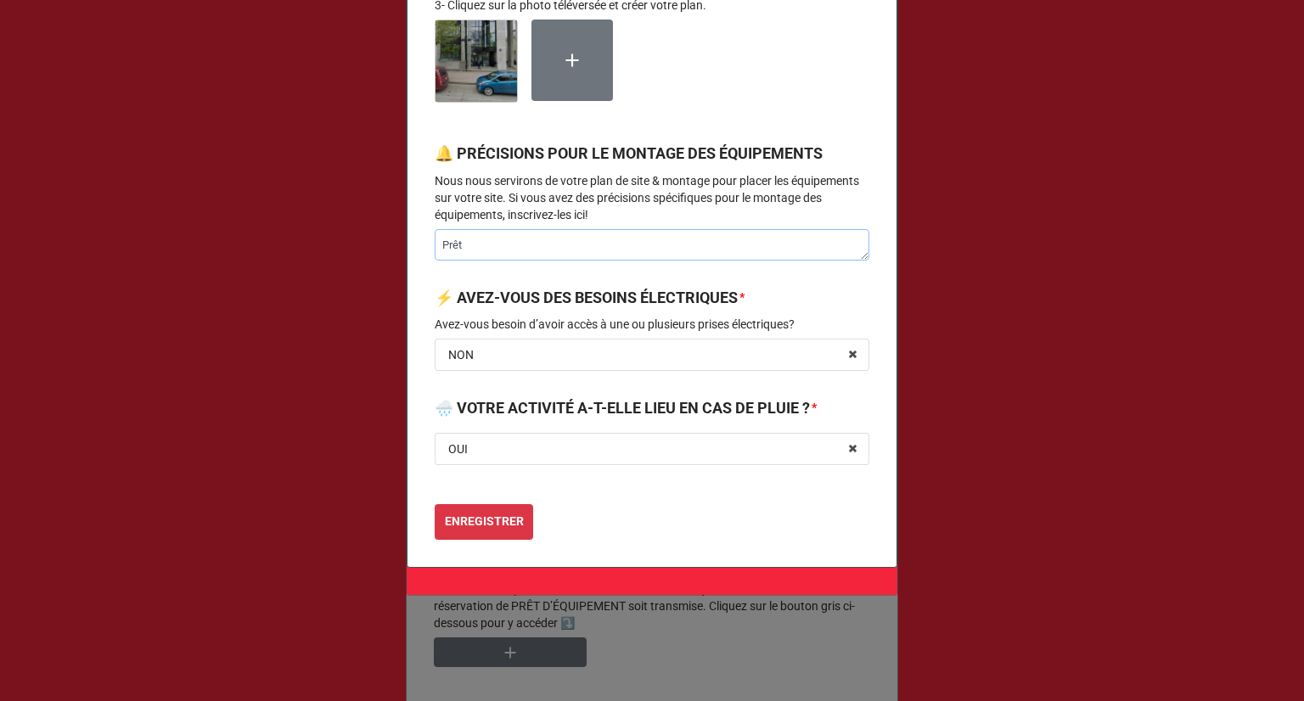
type textarea "x"
type textarea "Prêt"
type textarea "x"
type textarea "Prêt à"
type textarea "x"
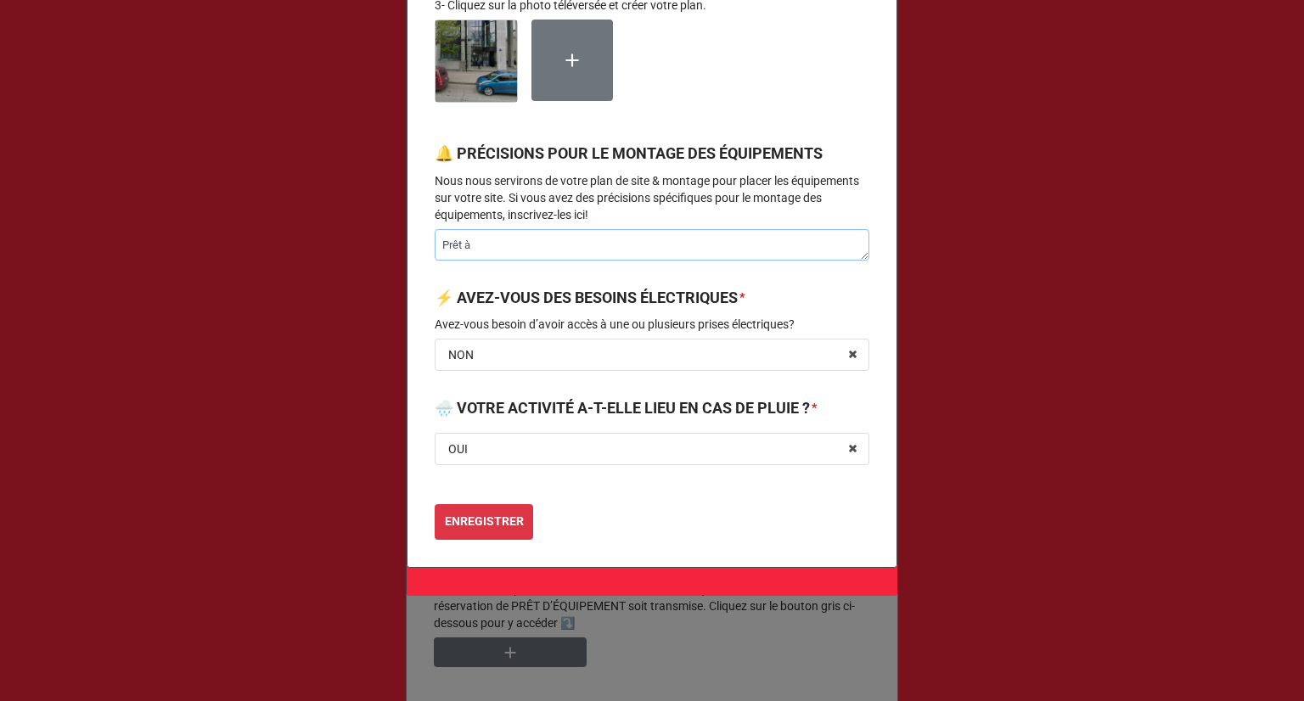
type textarea "Prêt à"
type textarea "x"
type textarea "Prêt à l"
type textarea "x"
type textarea "Prêt à li"
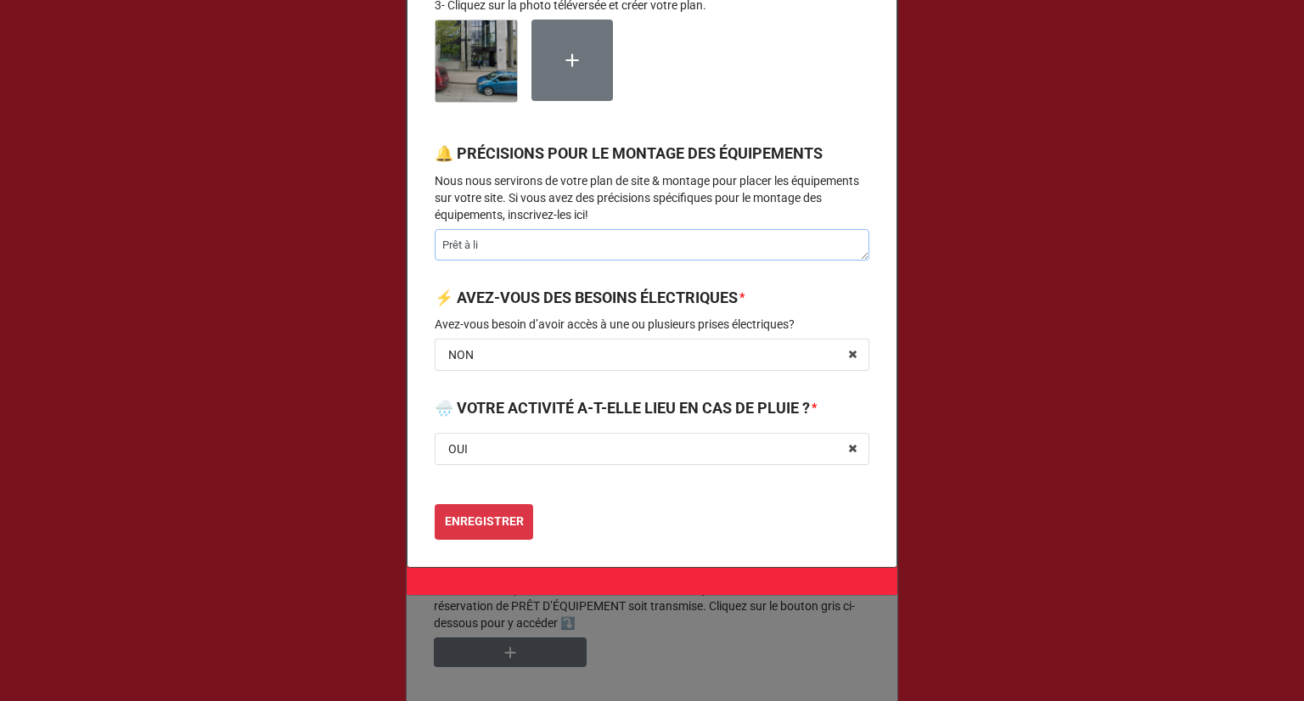
type textarea "x"
type textarea "Prêt à lin"
type textarea "x"
type textarea "Prêt à li"
type textarea "x"
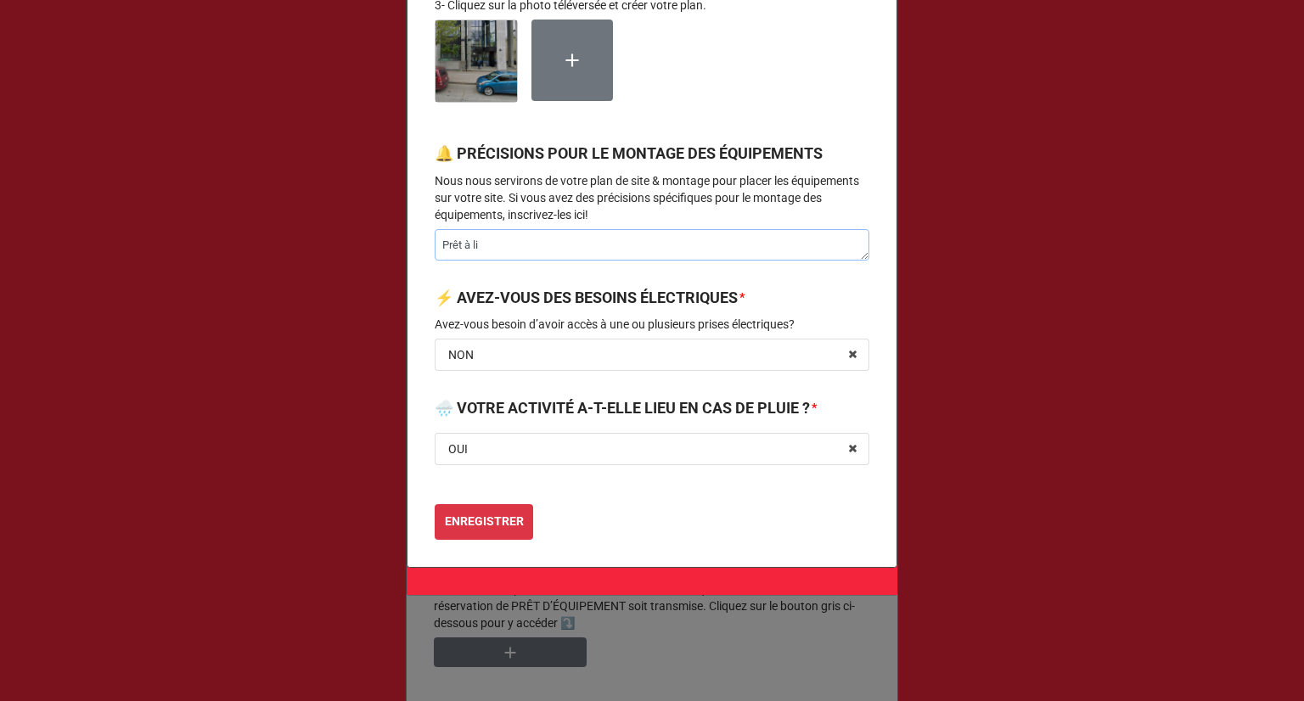
type textarea "Prêt à l"
type textarea "x"
type textarea "Prêt à lo"
type textarea "x"
type textarea "Prêt à lon"
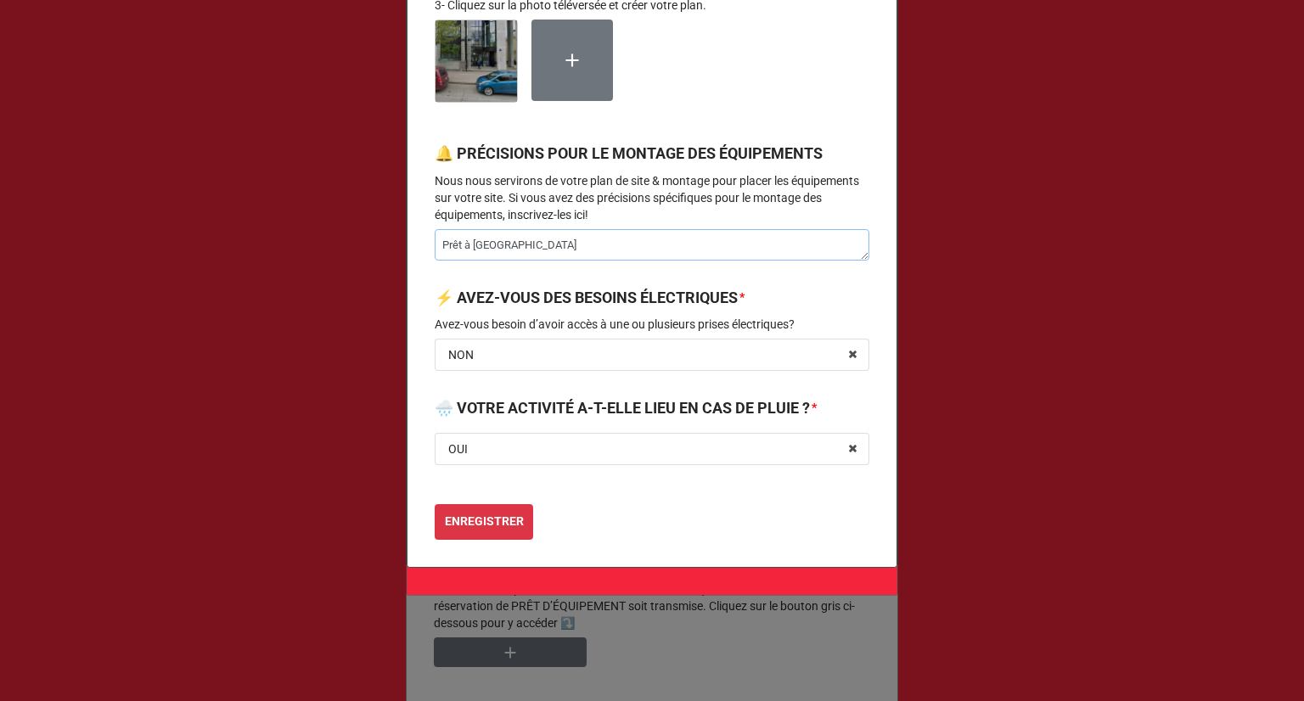
type textarea "x"
type textarea "Prêt à long"
type textarea "x"
type textarea "Prêt à long"
type textarea "x"
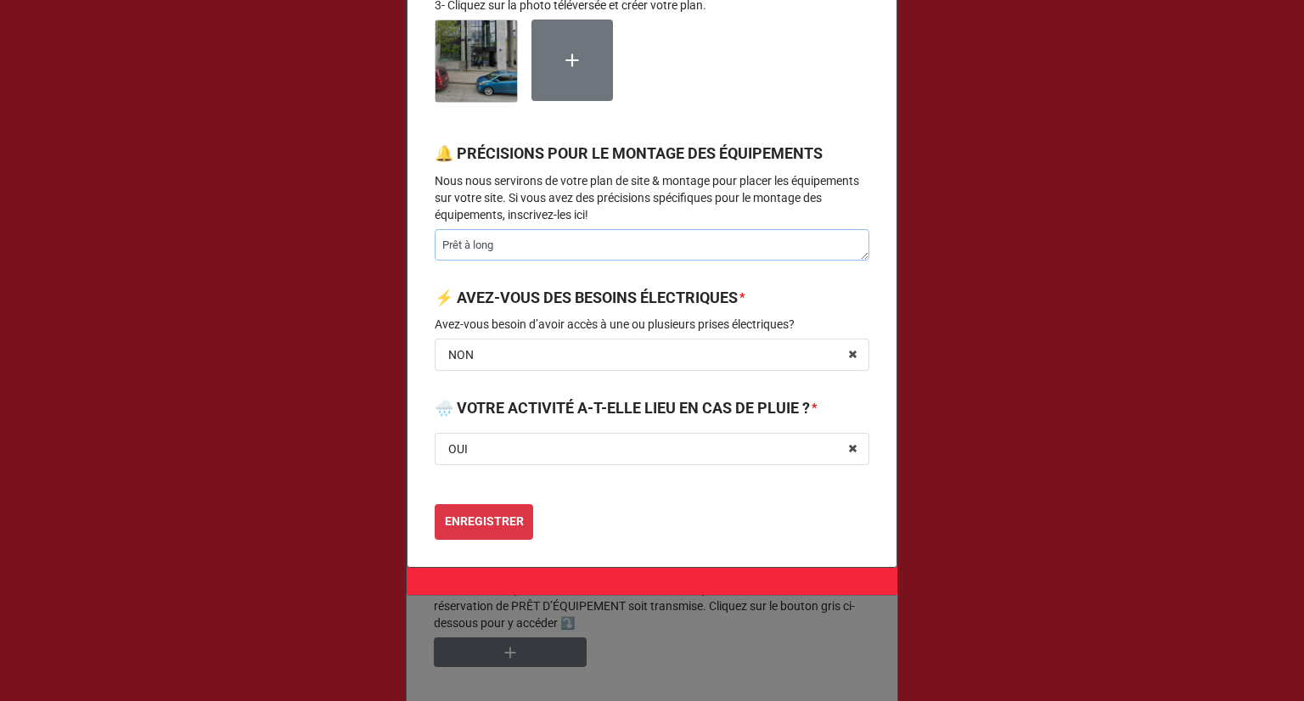
type textarea "Prêt à long r"
type textarea "x"
type textarea "Prêt à long rr"
type textarea "x"
type textarea "Prêt à long r"
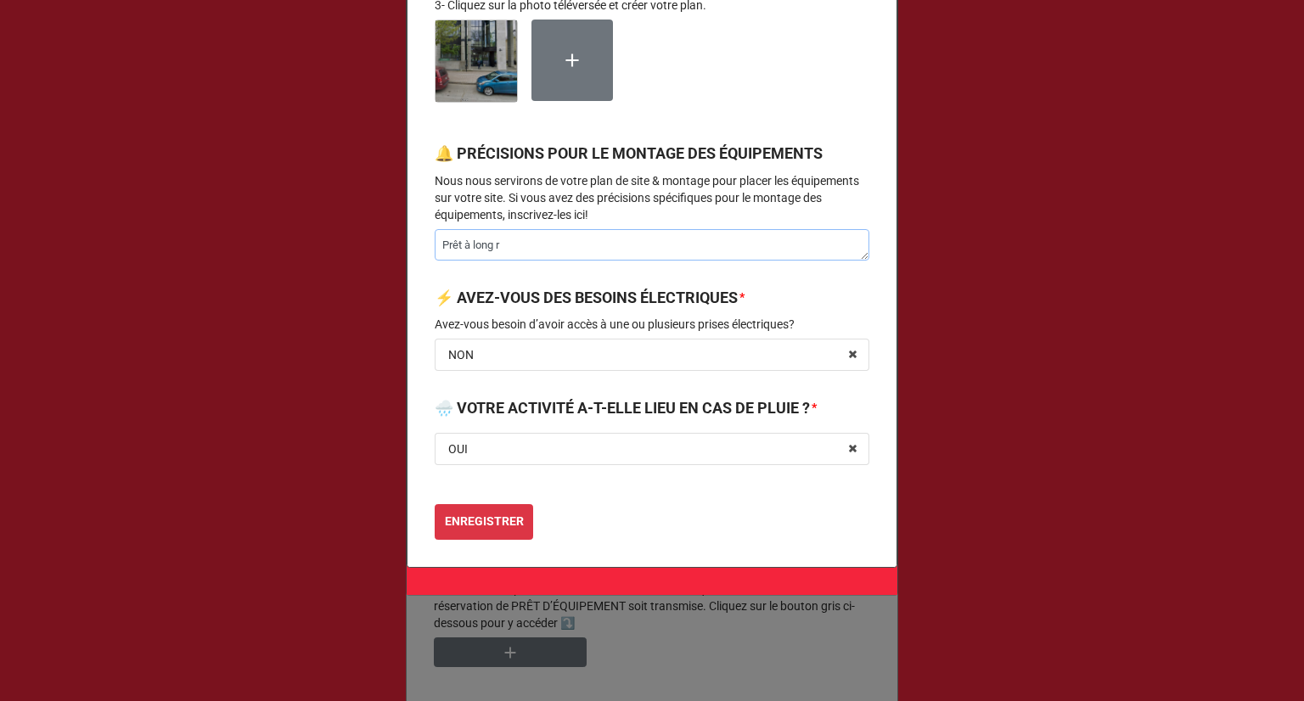
type textarea "x"
type textarea "Prêt à long"
type textarea "x"
type textarea "Prêt à long t"
type textarea "x"
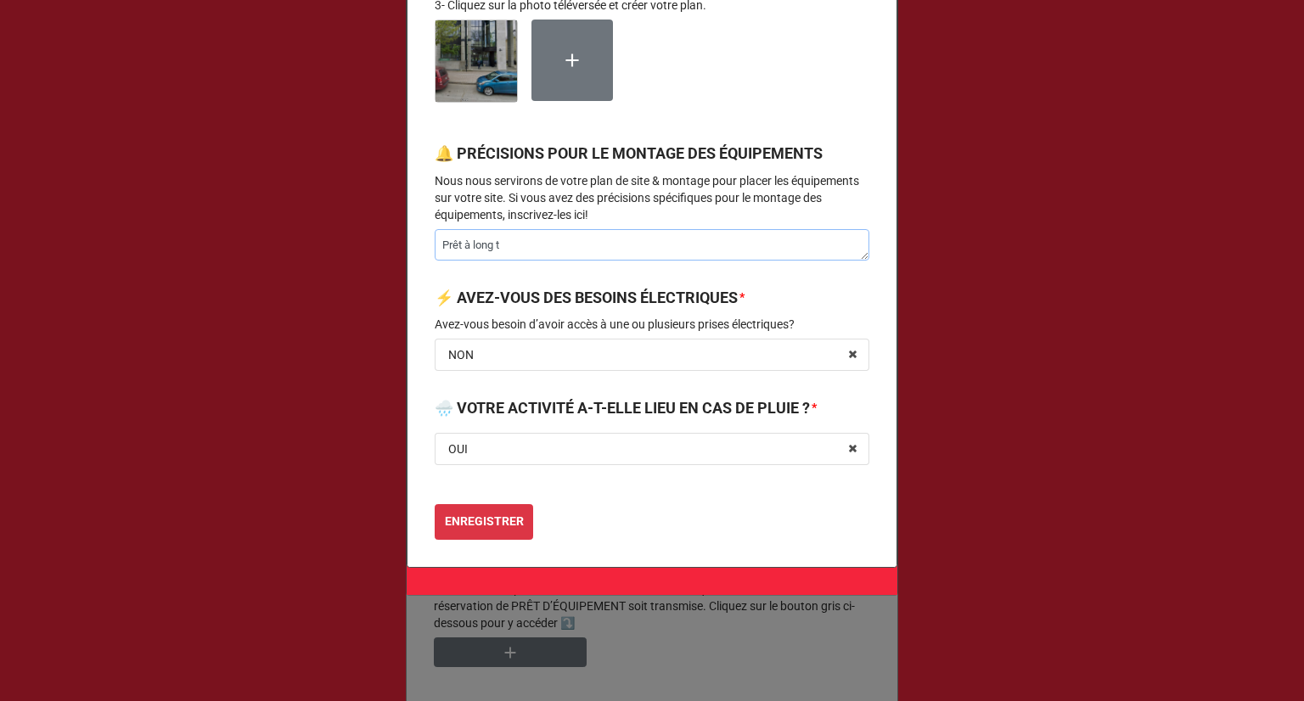
type textarea "Prêt à long te"
type textarea "x"
type textarea "Prêt à long ter"
type textarea "x"
type textarea "Prêt à long term"
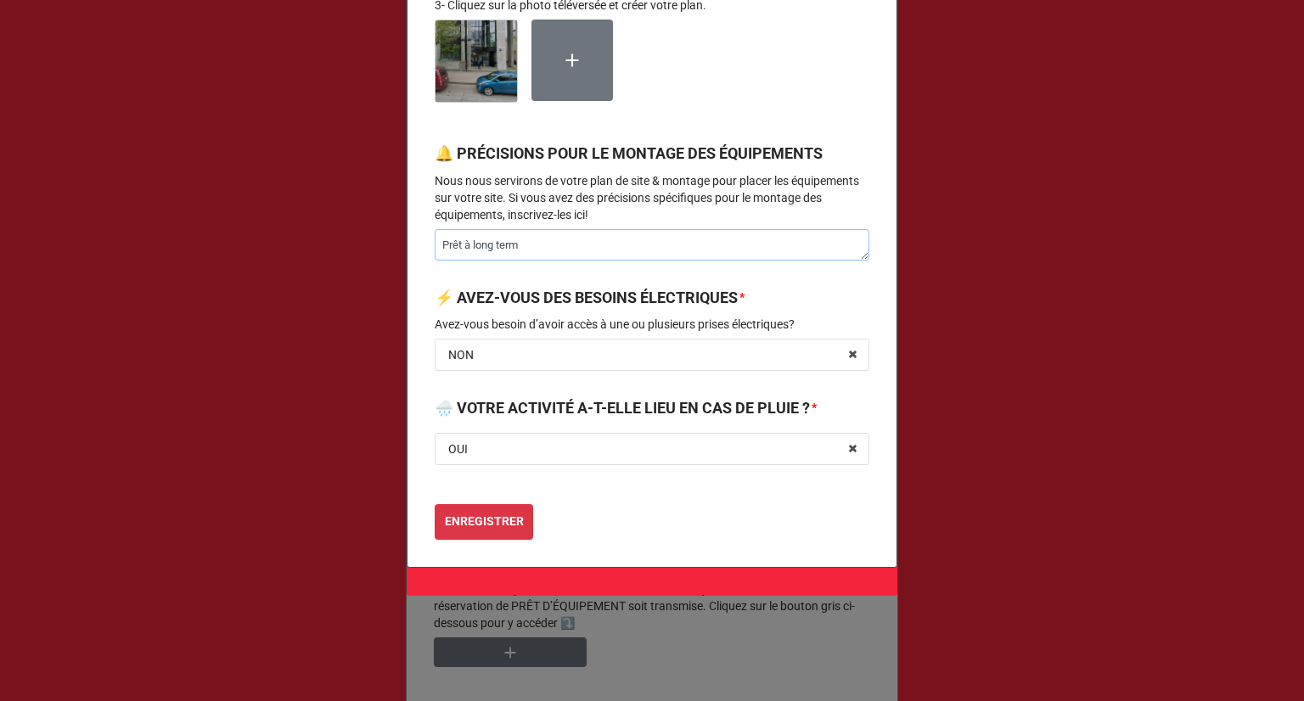
type textarea "x"
type textarea "Prêt à long terme"
type textarea "x"
type textarea "Prêt à long terme"
type textarea "x"
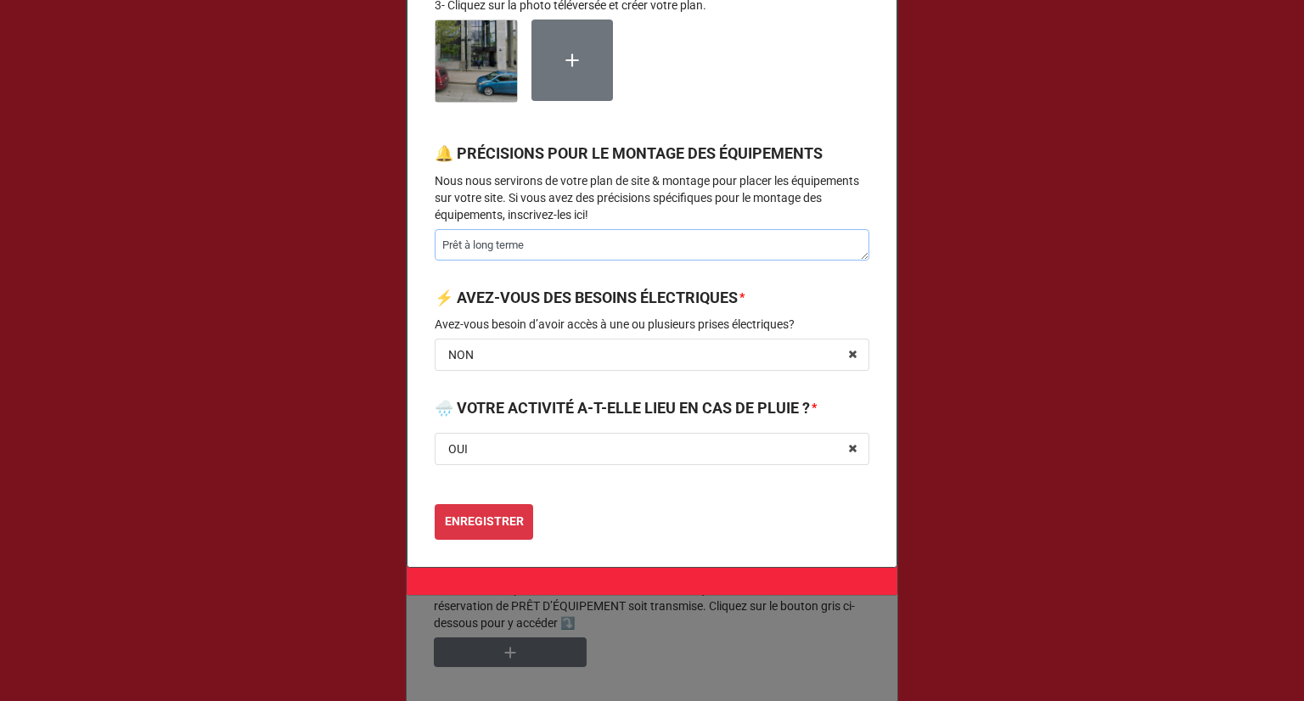
type textarea "Prêt à long terme p"
type textarea "x"
type textarea "Prêt à long terme po"
type textarea "x"
type textarea "Prêt à long terme pou"
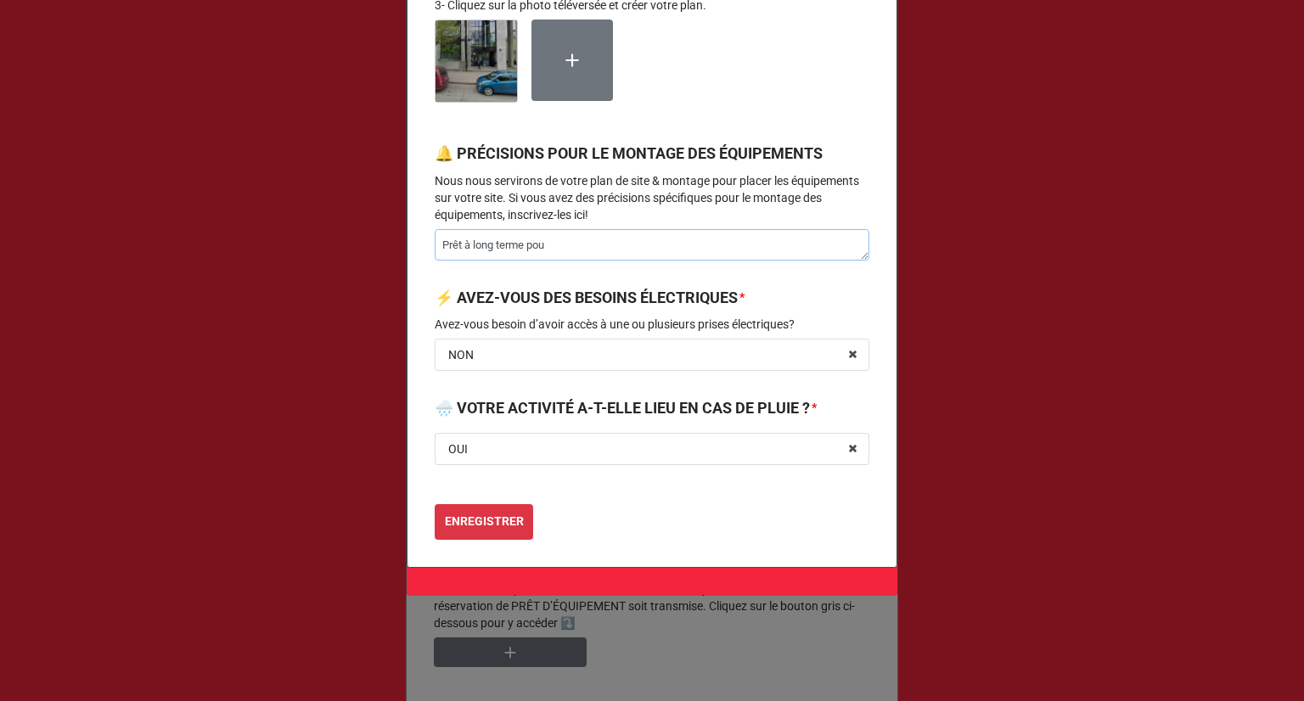
type textarea "x"
type textarea "Prêt à long terme pour"
type textarea "x"
type textarea "Prêt à long terme pour"
type textarea "x"
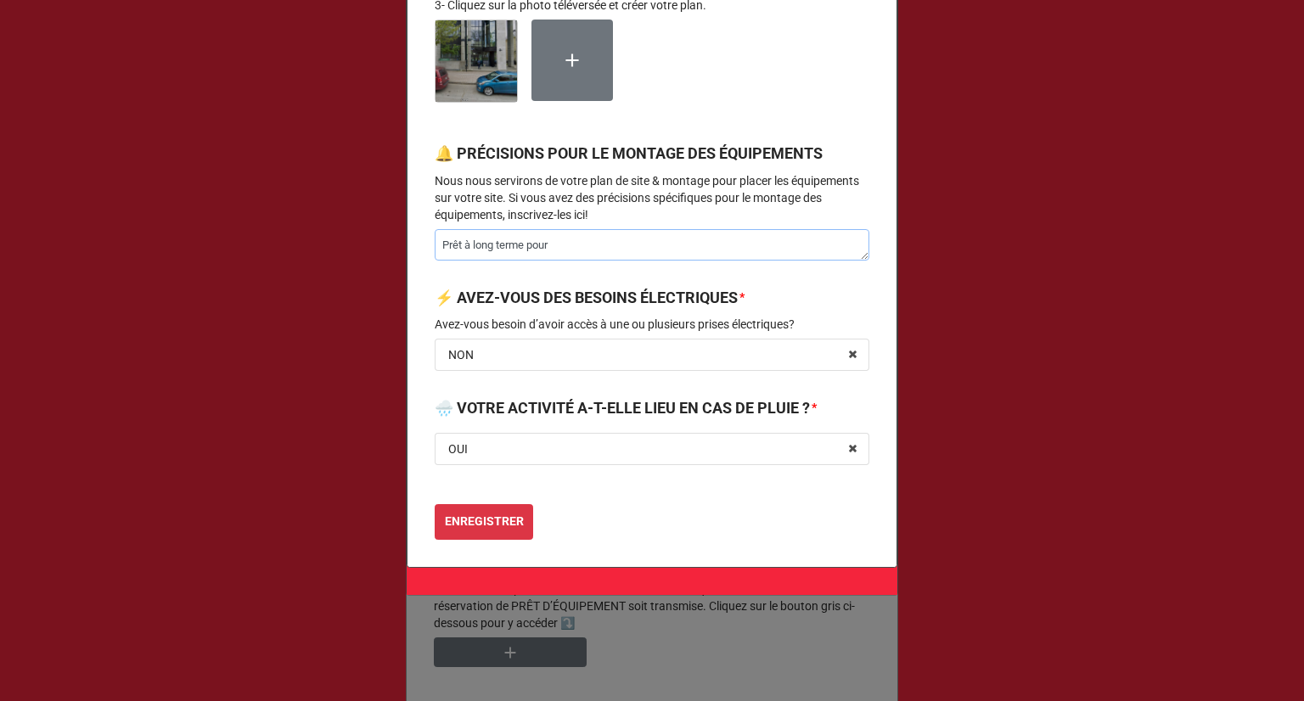
type textarea "Prêt à long terme pour l"
type textarea "x"
type textarea "Prêt à long terme pour le"
type textarea "x"
type textarea "Prêt à long terme pour les"
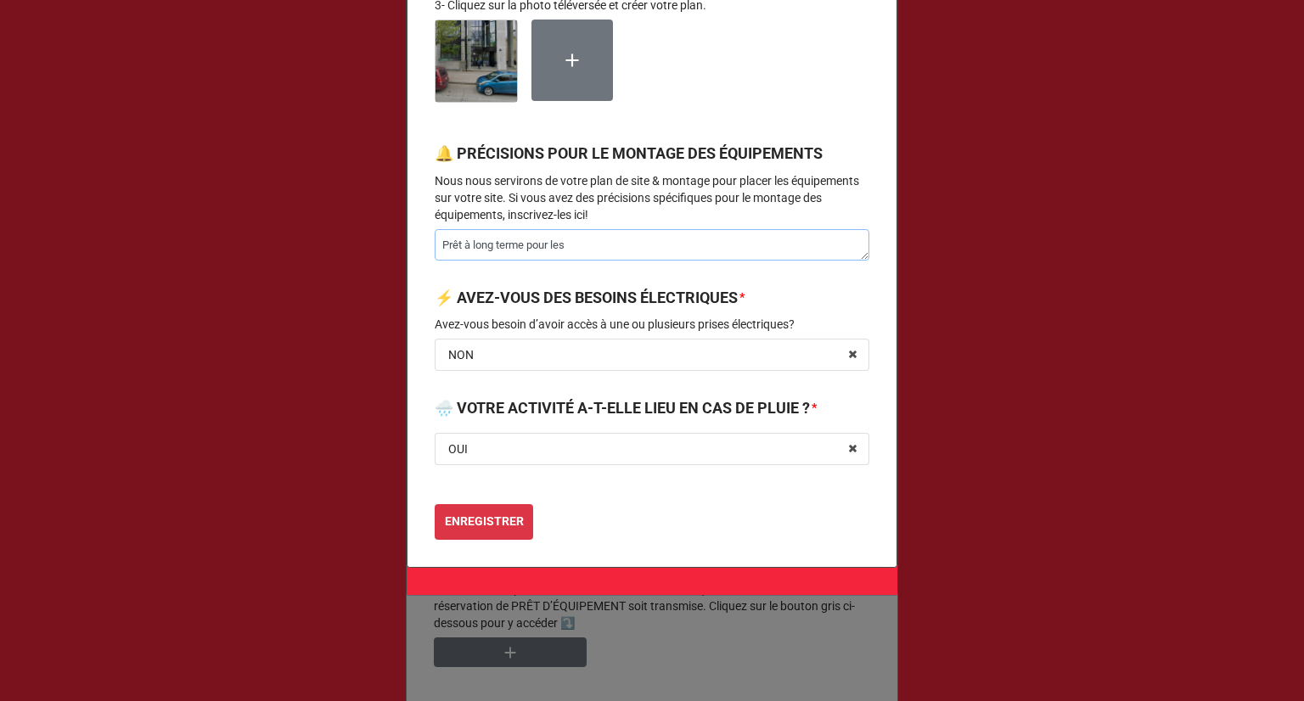
type textarea "x"
type textarea "Prêt à long terme pour les"
type textarea "x"
type textarea "Prêt à long terme pour les t"
type textarea "x"
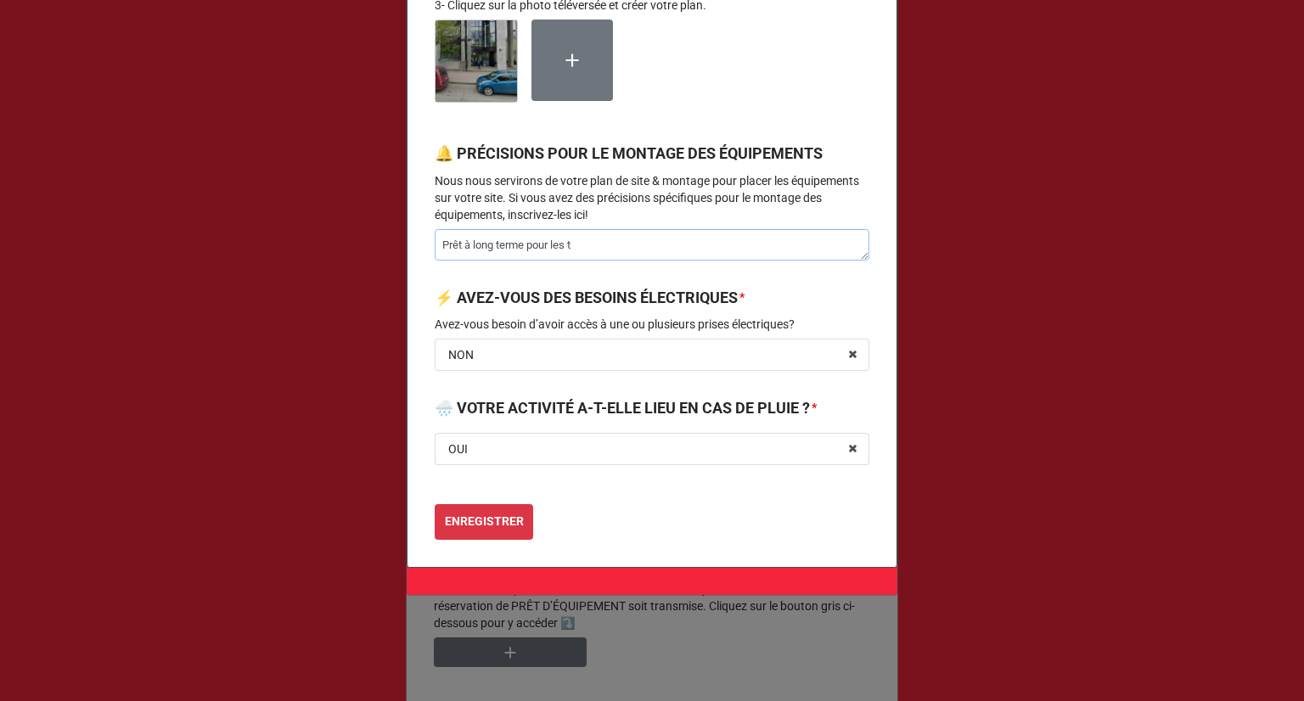
type textarea "Prêt à long terme pour les tb"
type textarea "x"
type textarea "Prêt à long terme pour les tbl"
type textarea "x"
type textarea "Prêt à long terme pour les tble"
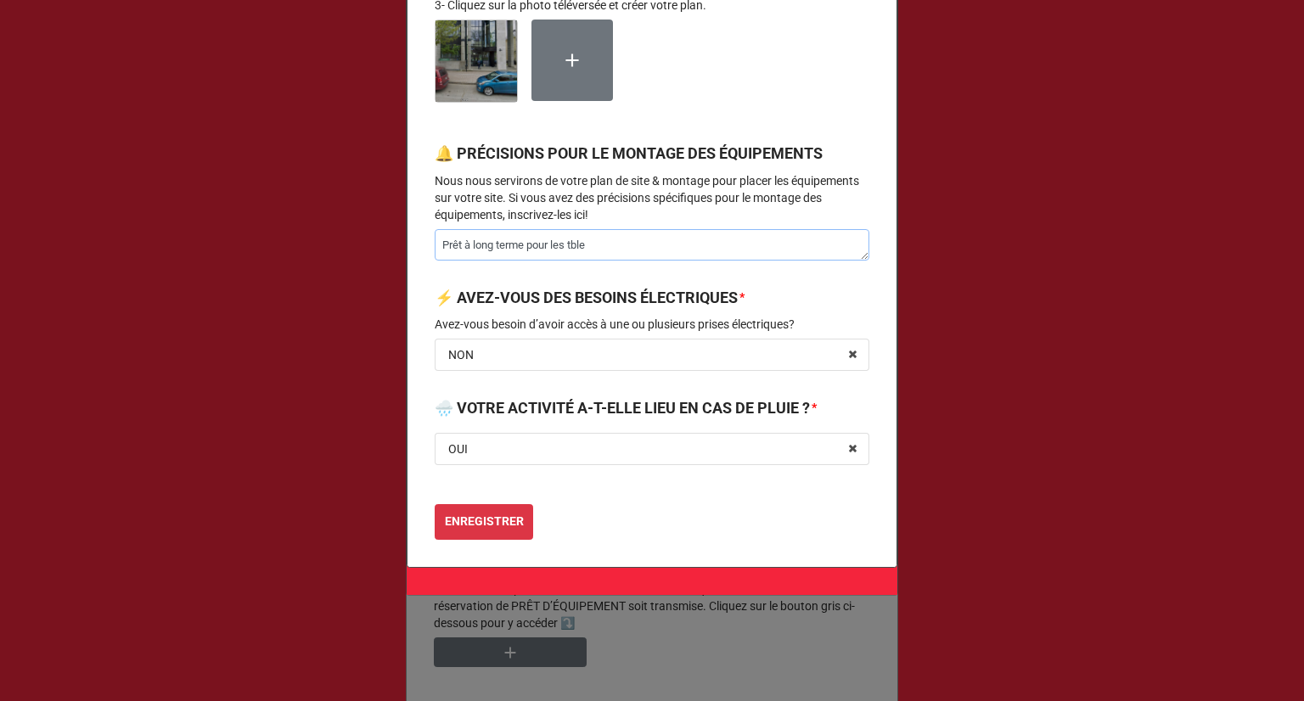
type textarea "x"
type textarea "Prêt à long terme pour les tbles"
type textarea "x"
type textarea "Prêt à long terme pour les tbles"
type textarea "x"
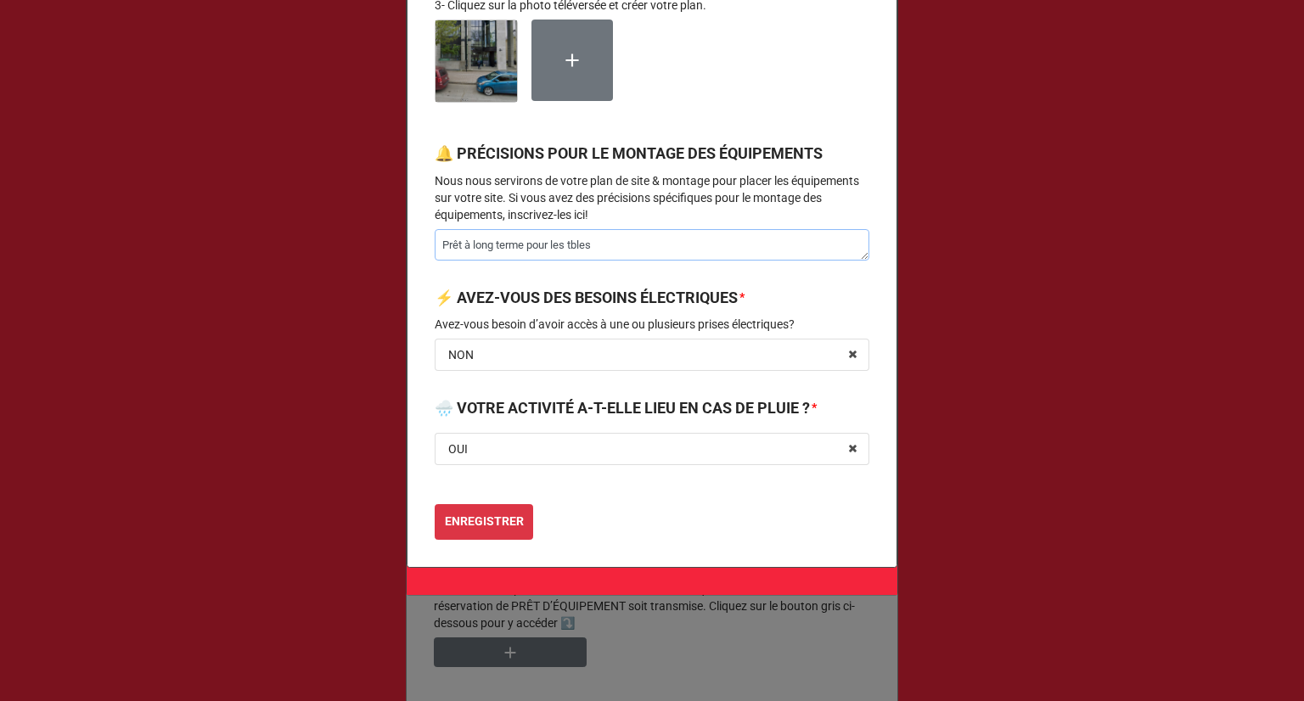
type textarea "Prêt à long terme pour les tbles e"
type textarea "x"
type textarea "Prêt à long terme pour les tbles et"
type textarea "x"
type textarea "Prêt à long terme pour les tbles et"
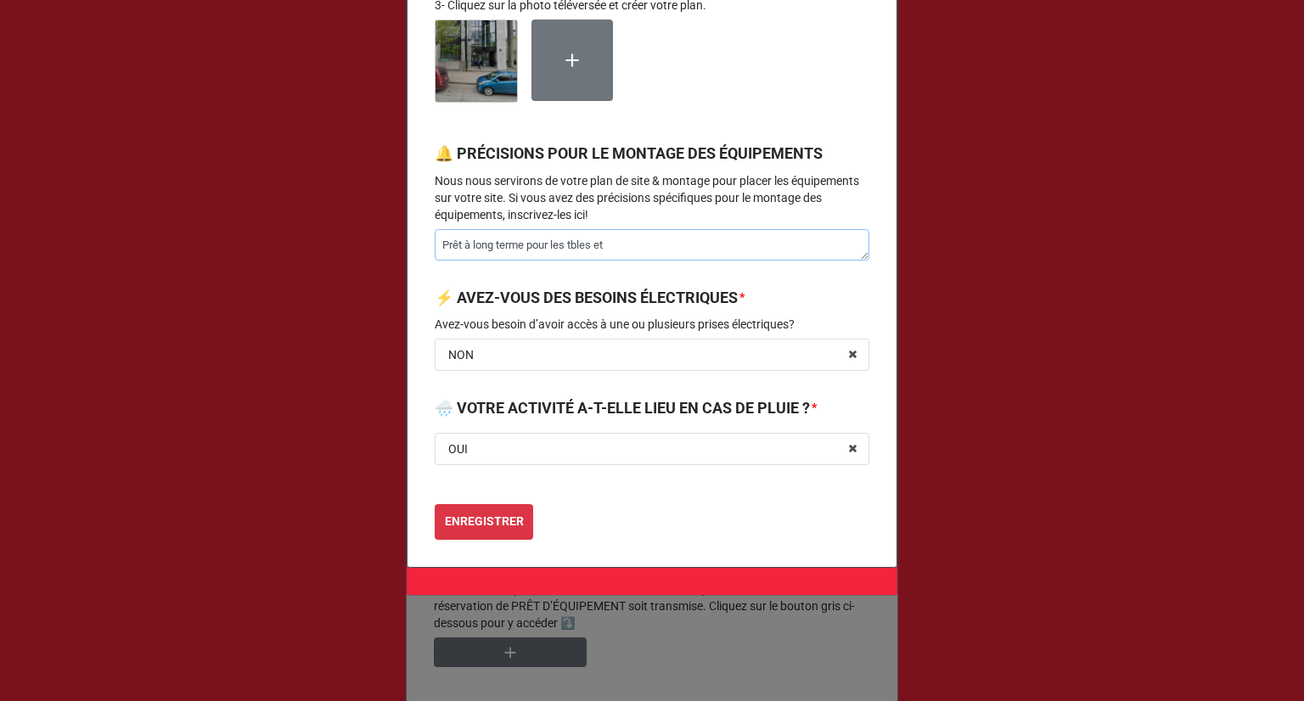
type textarea "x"
type textarea "Prêt à long terme pour les tbles et"
type textarea "x"
type textarea "Prêt à long terme pour les tbles e"
type textarea "x"
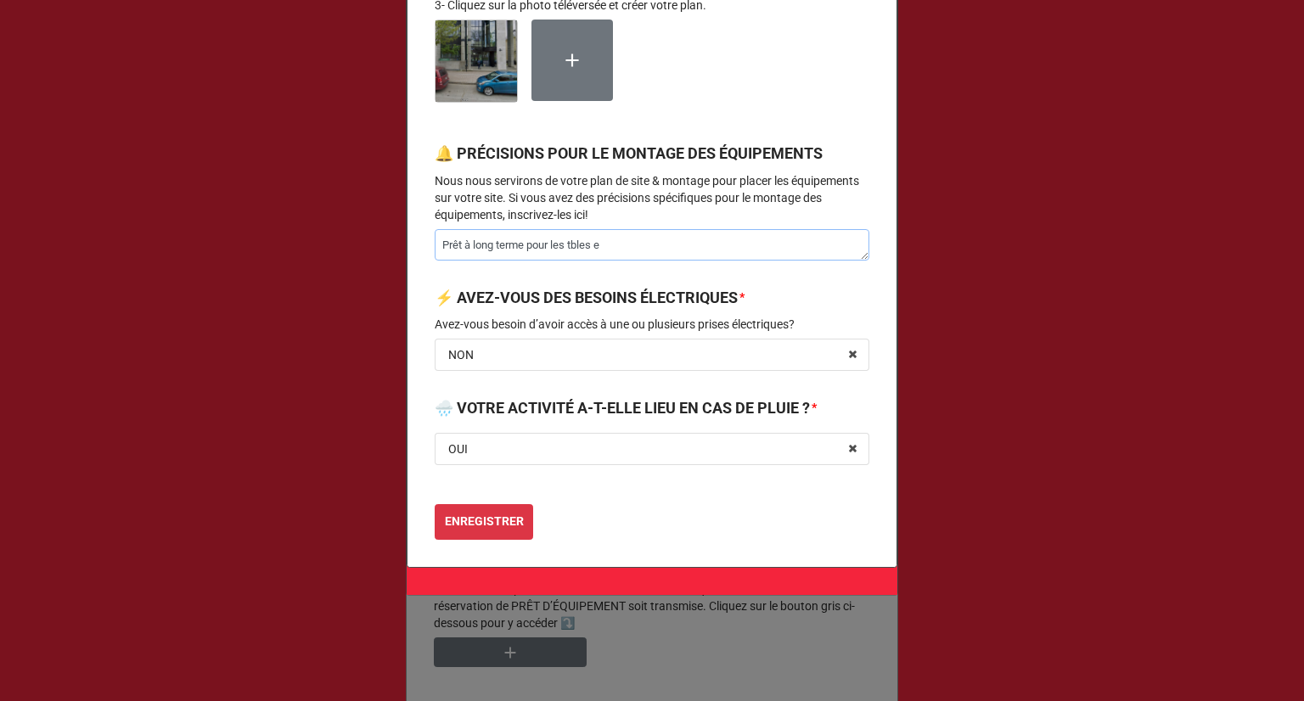
type textarea "Prêt à long terme pour les tbles"
type textarea "x"
type textarea "Prêt à long terme pour les tbles"
type textarea "x"
type textarea "Prêt à long terme pour les tbl"
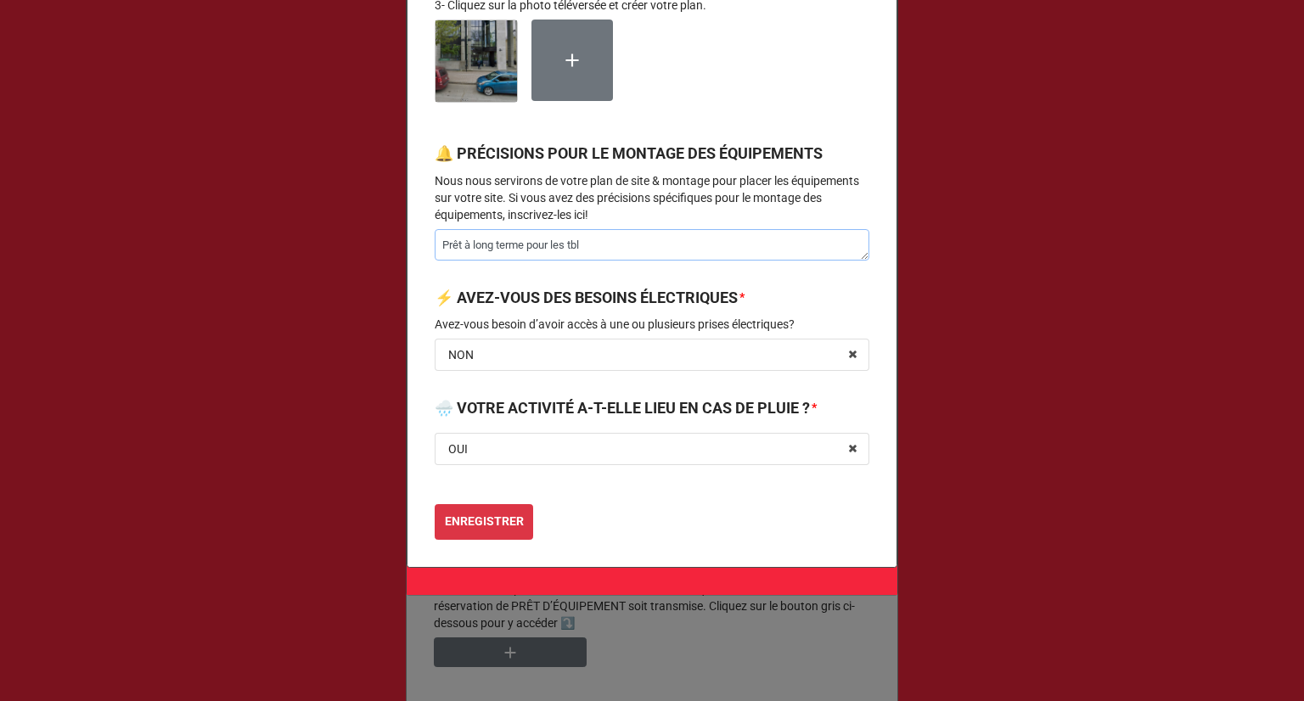
type textarea "x"
type textarea "Prêt à long terme pour les tb"
type textarea "x"
type textarea "Prêt à long terme pour les t"
type textarea "x"
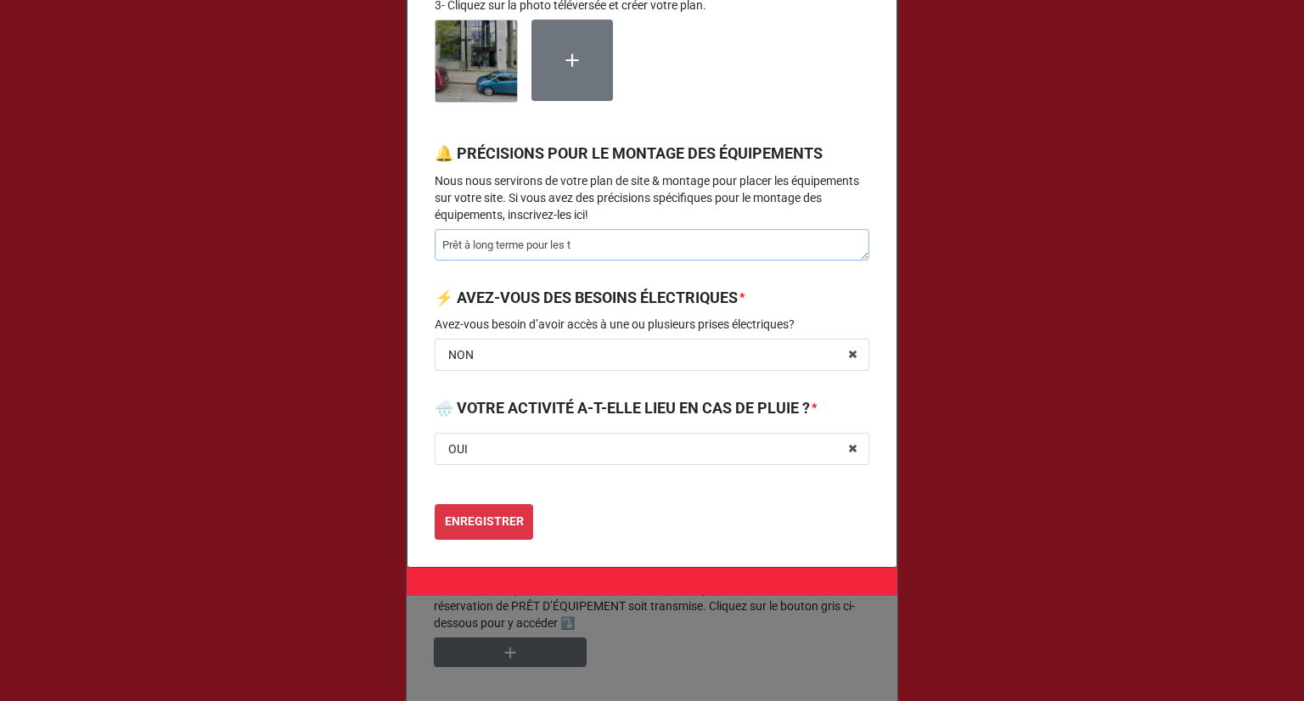
type textarea "Prêt à long terme pour les ta"
type textarea "x"
type textarea "Prêt à long terme pour les tab"
type textarea "x"
type textarea "Prêt à long terme pour les tabl"
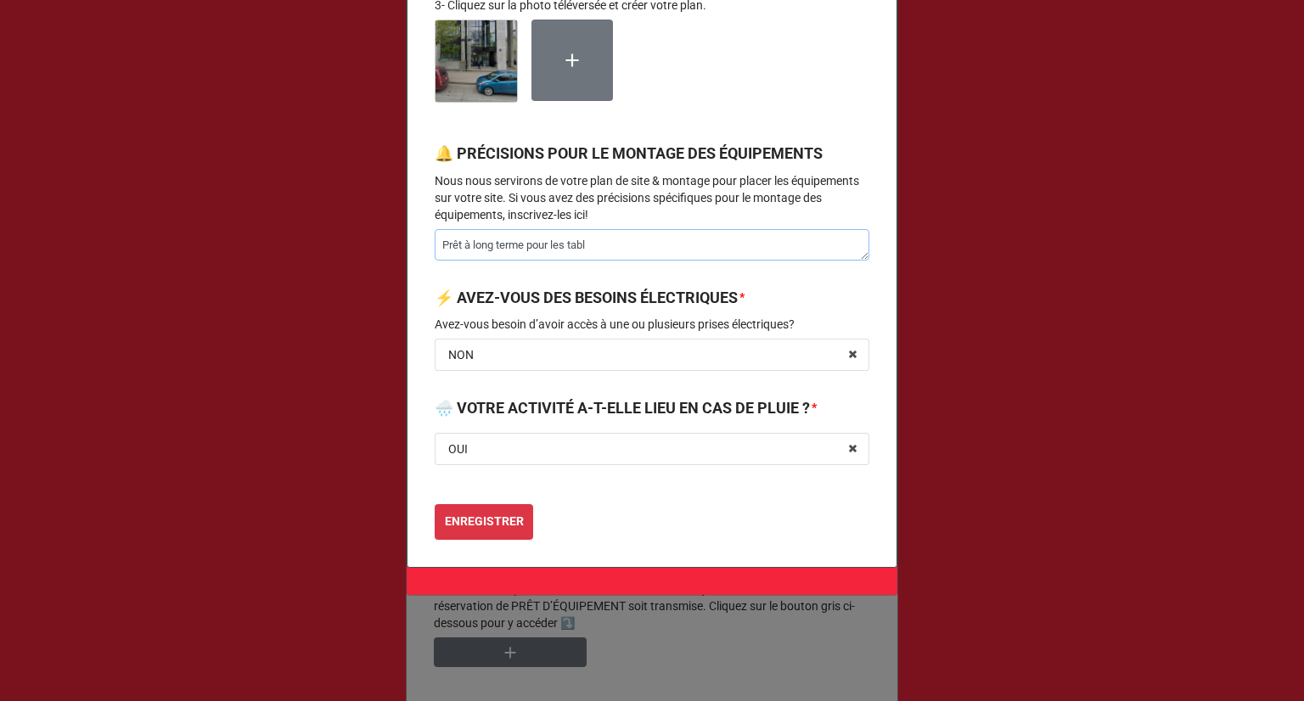
type textarea "x"
type textarea "Prêt à long terme pour les table"
type textarea "x"
type textarea "Prêt à long terme pour les tables"
type textarea "x"
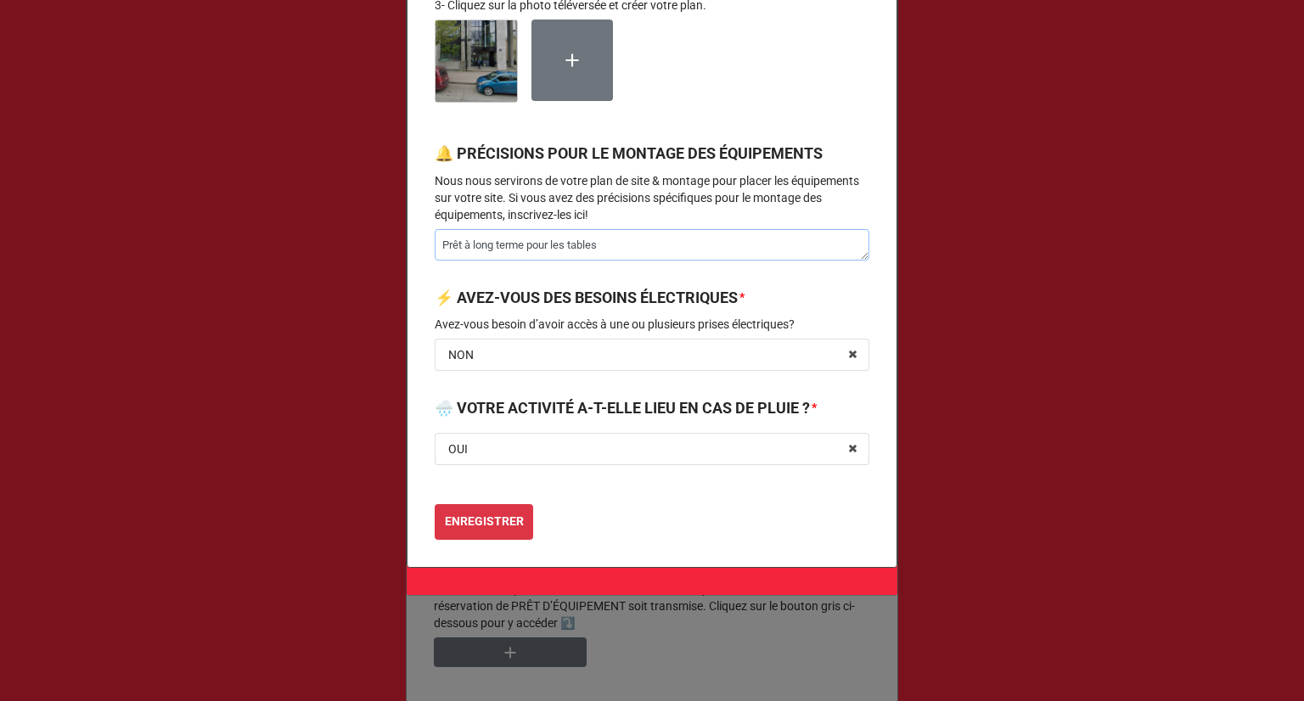
type textarea "Prêt à long terme pour les tables"
type textarea "x"
type textarea "Prêt à long terme pour les tables e"
type textarea "x"
type textarea "Prêt à long terme pour les tables et"
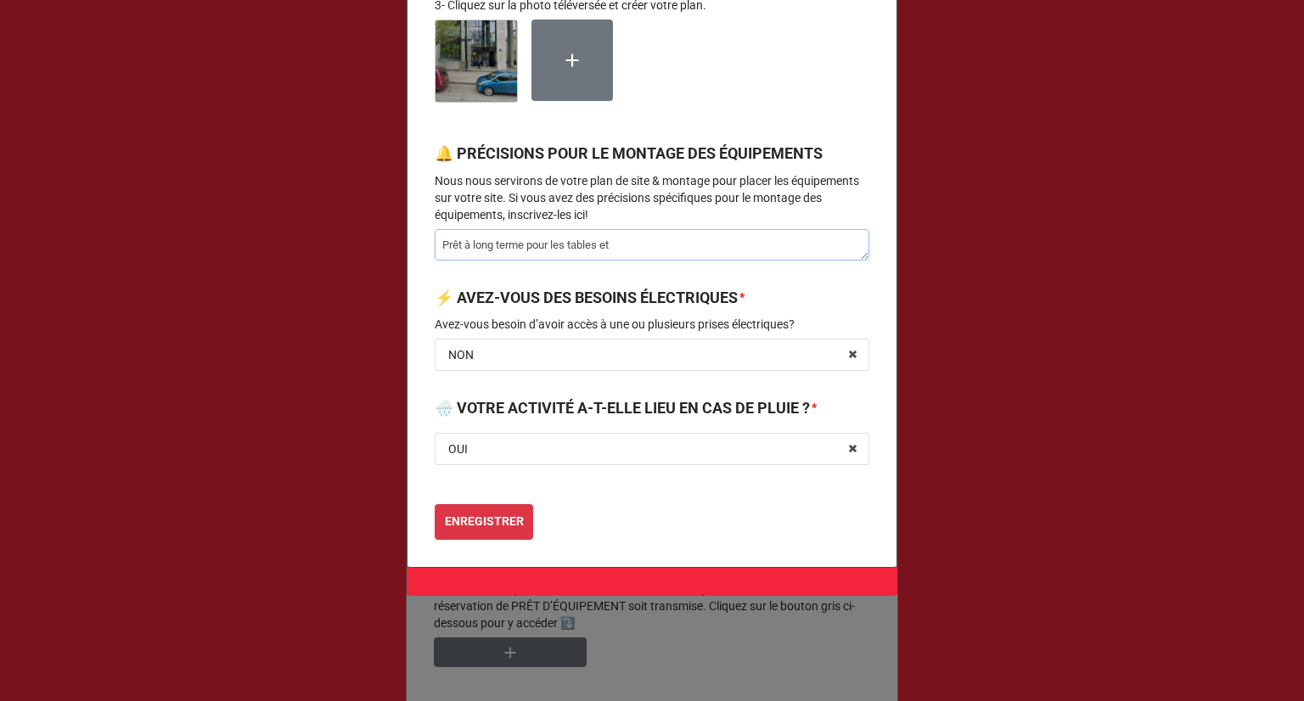
type textarea "x"
type textarea "Prêt à long terme pour les tables et"
type textarea "x"
type textarea "Prêt à long terme pour les tables et c"
type textarea "x"
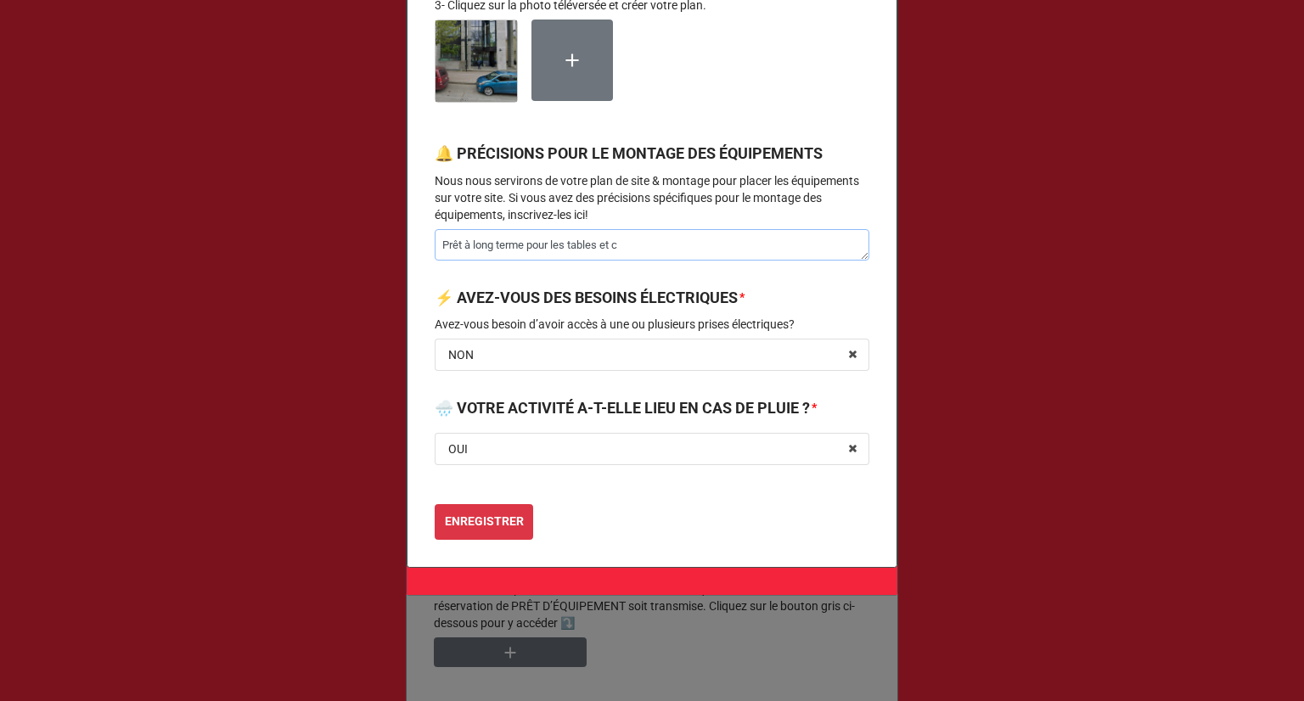
type textarea "Prêt à long terme pour les tables et ch"
type textarea "x"
type textarea "Prêt à long terme pour les tables et cha"
type textarea "x"
type textarea "Prêt à long terme pour les tables et chai"
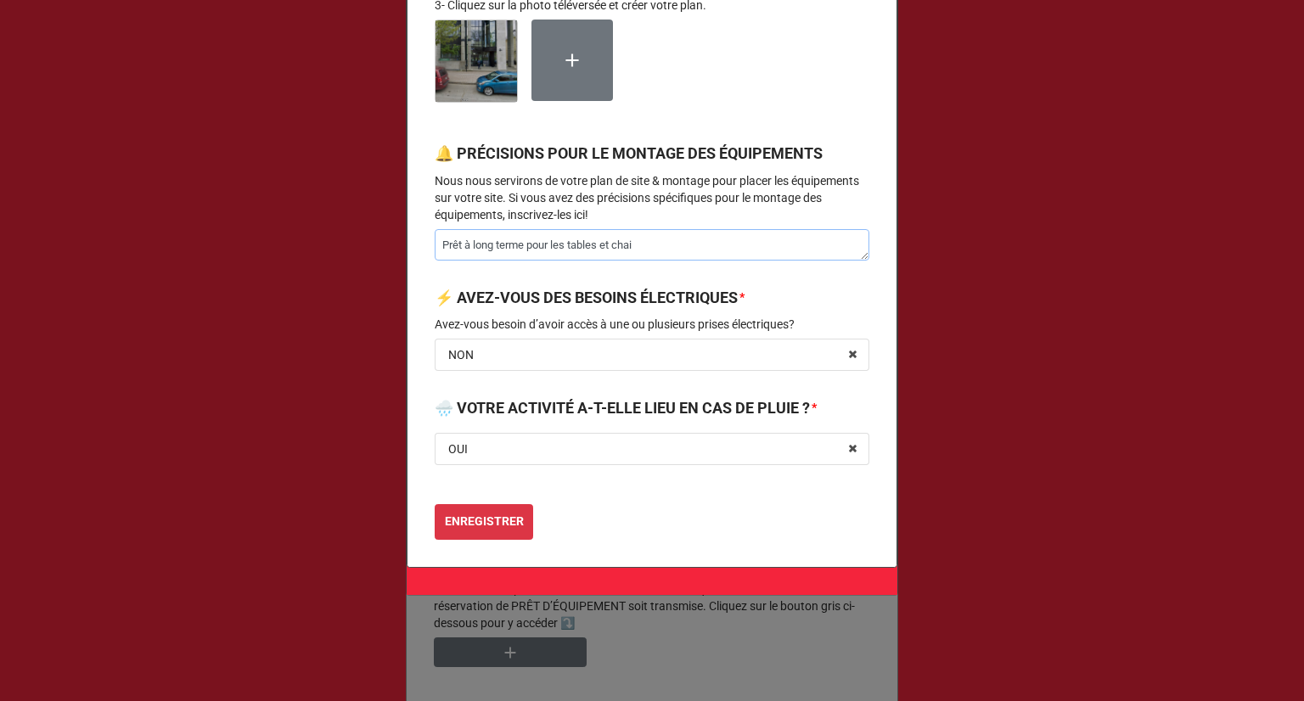
type textarea "x"
type textarea "Prêt à long terme pour les tables et chais"
type textarea "x"
type textarea "Prêt à long terme pour les tables et chaise"
type textarea "x"
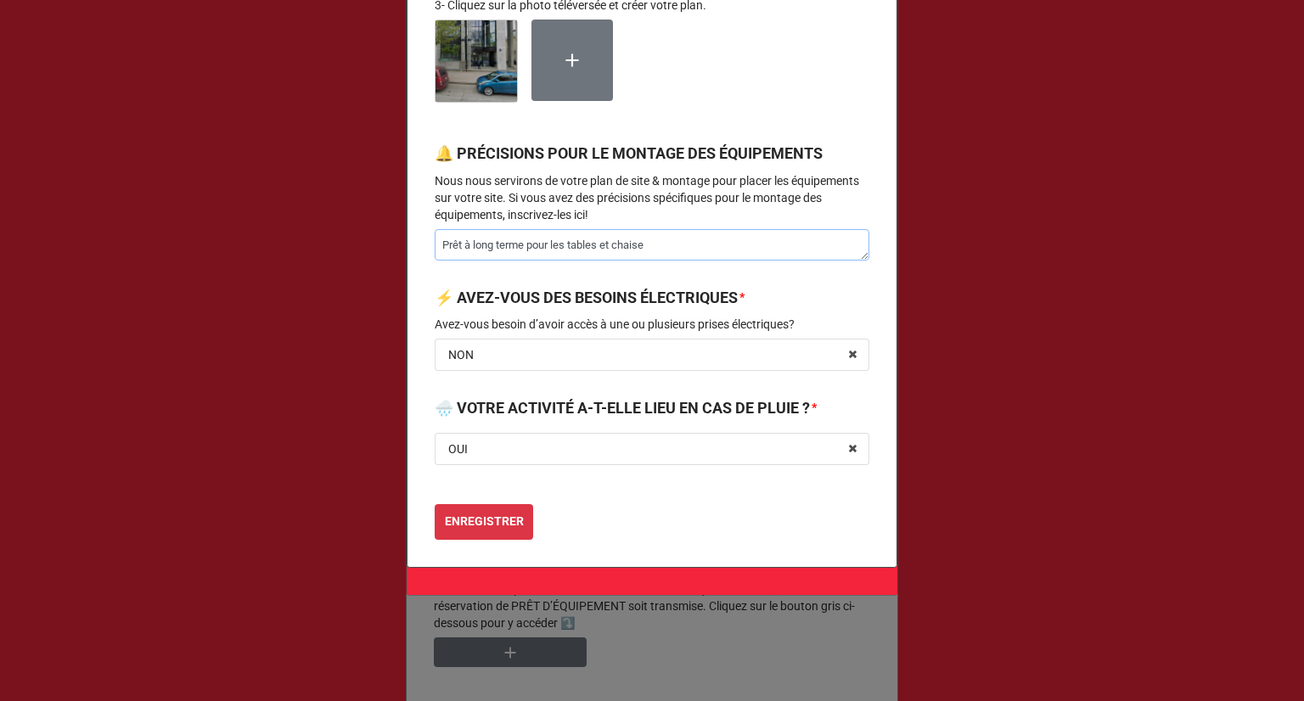
type textarea "Prêt à long terme pour les tables et chaises"
type textarea "x"
type textarea "Prêt à long terme pour les tables et chaises"
type textarea "x"
type textarea "Prêt à long terme pour les tables et chaises e"
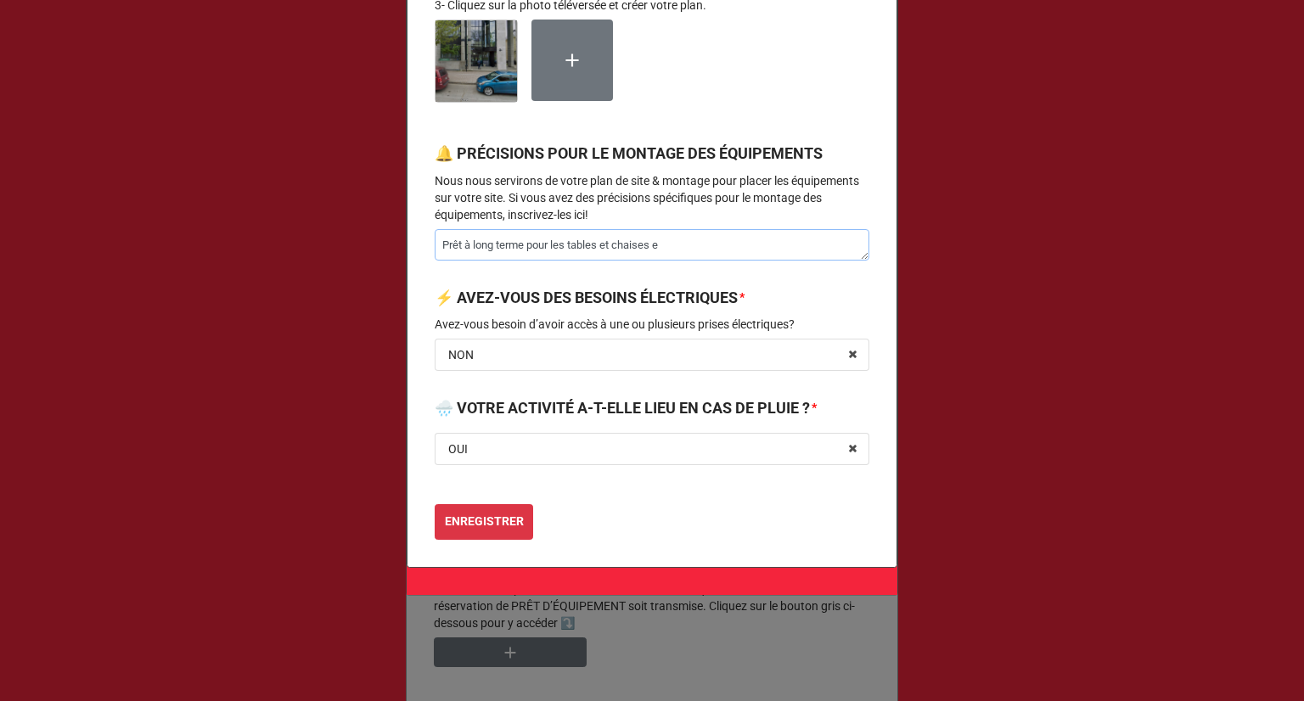
type textarea "x"
type textarea "Prêt à long terme pour les tables et chaises en"
type textarea "x"
type textarea "Prêt à long terme pour les tables et chaises en"
type textarea "x"
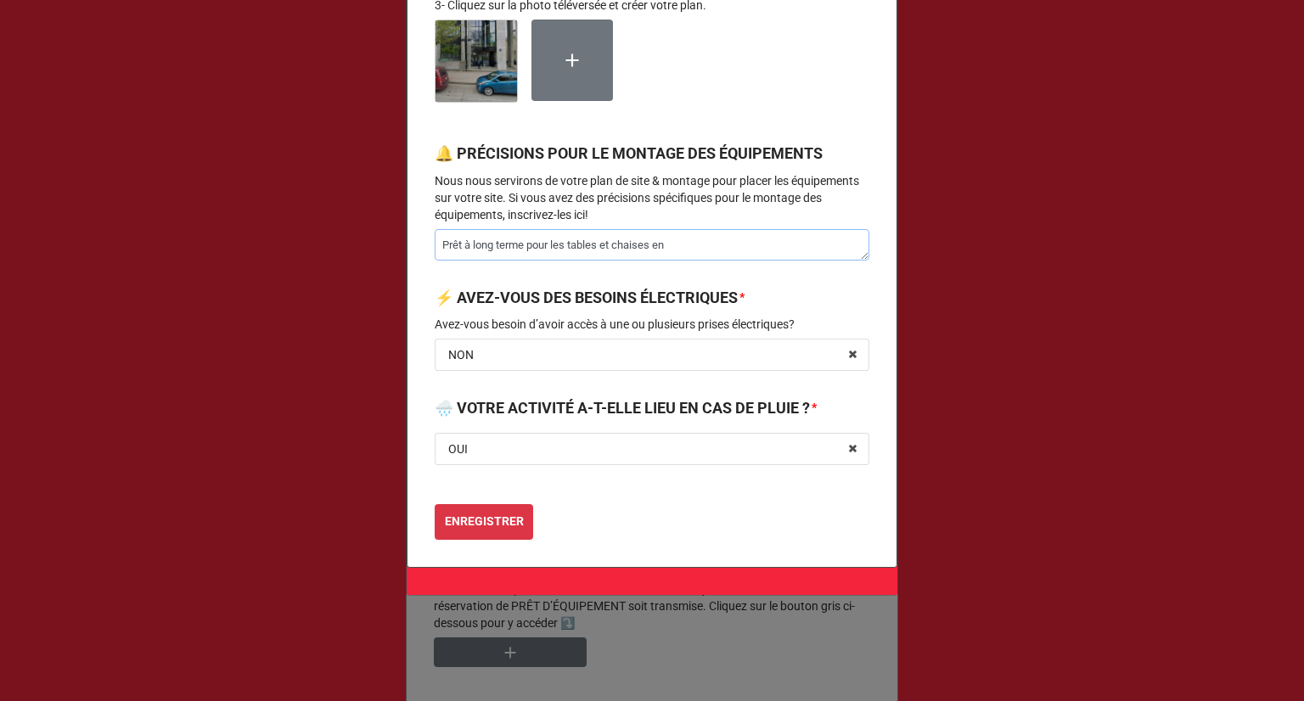
type textarea "Prêt à long terme pour les tables et chaises en p"
type textarea "x"
type textarea "Prêt à long terme pour les tables et chaises en pr"
type textarea "x"
type textarea "Prêt à long terme pour les tables et chaises en pré"
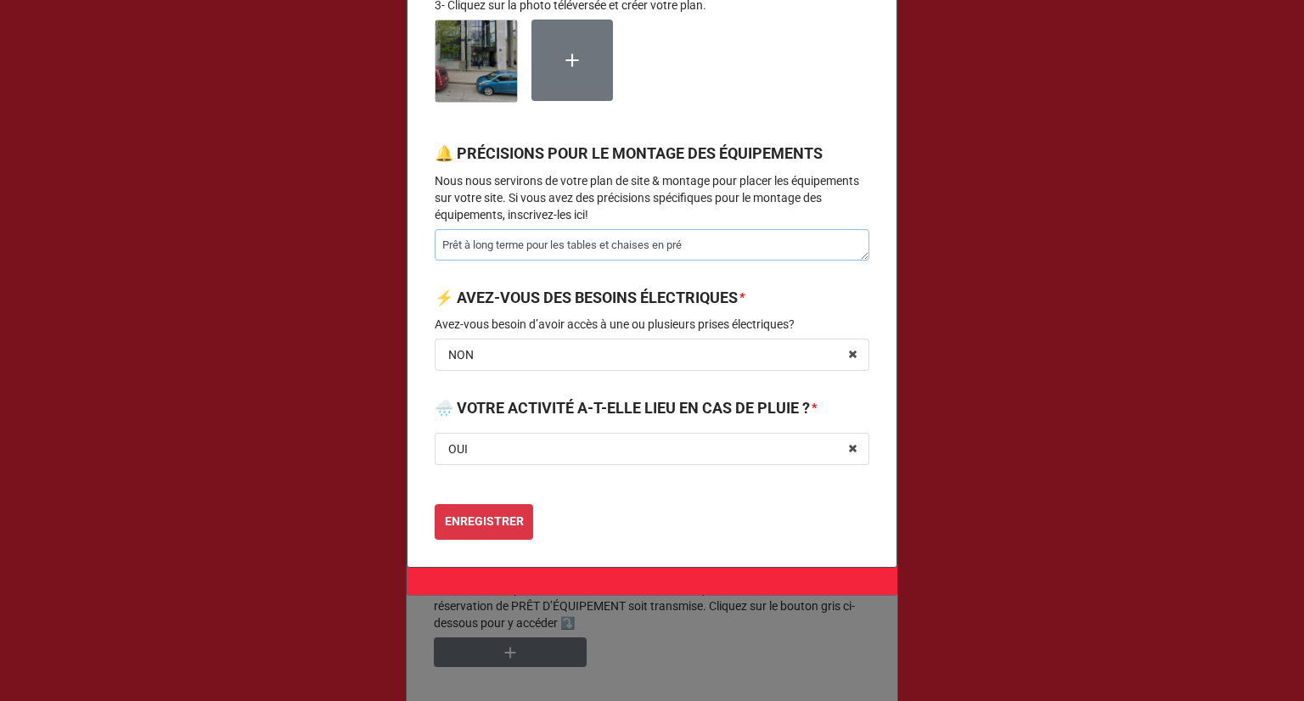
type textarea "x"
type textarea "Prêt à long terme pour les tables et chaises en prév"
type textarea "x"
type textarea "Prêt à long terme pour les tables et chaises en prévi"
type textarea "x"
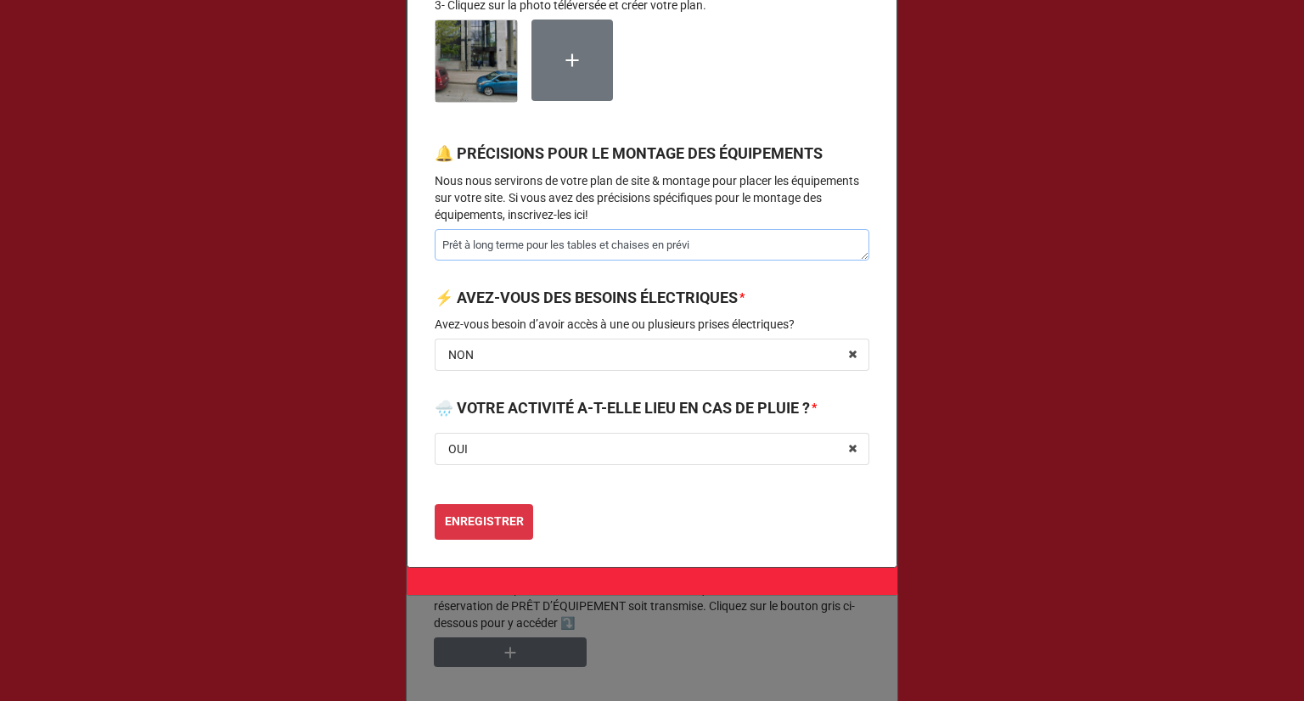
type textarea "Prêt à long terme pour les tables et chaises en prévis"
type textarea "x"
type textarea "Prêt à long terme pour les tables et chaises en prévisi"
type textarea "x"
type textarea "Prêt à long terme pour les tables et chaises en prévisio"
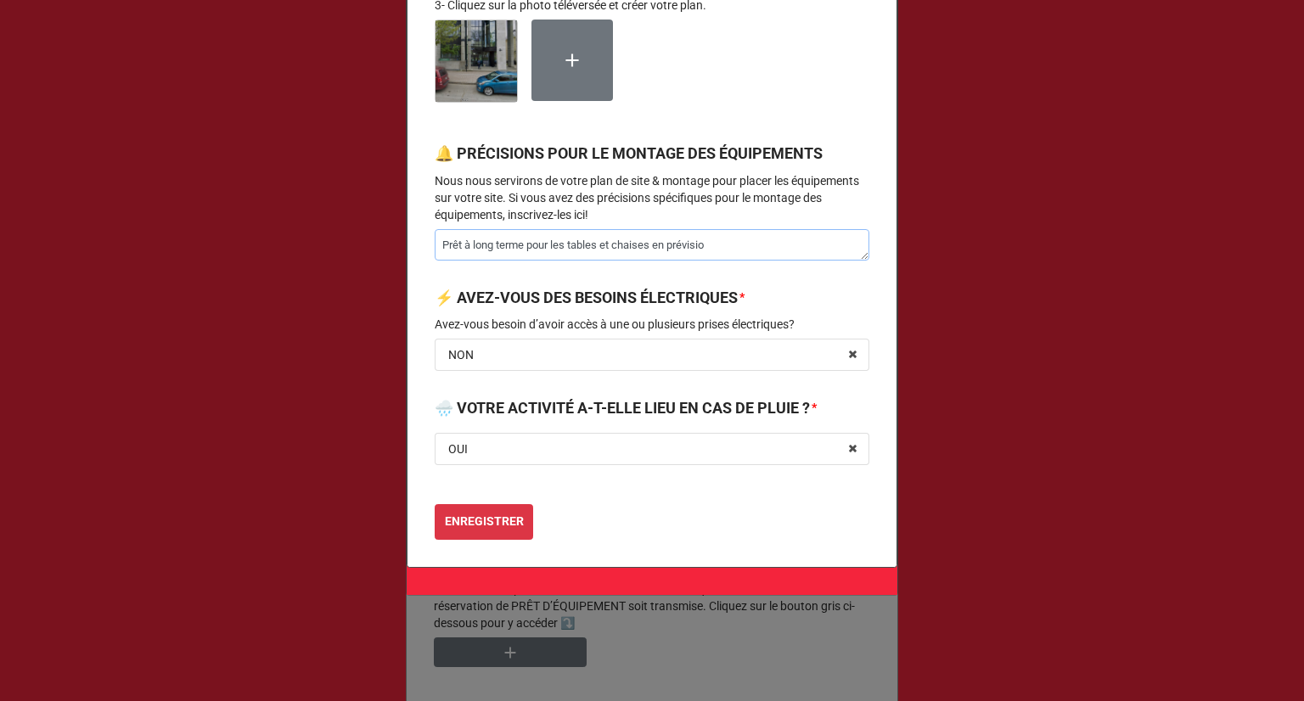
type textarea "x"
type textarea "Prêt à long terme pour les tables et chaises en prévision"
type textarea "x"
type textarea "Prêt à long terme pour les tables et chaises en prévision"
type textarea "x"
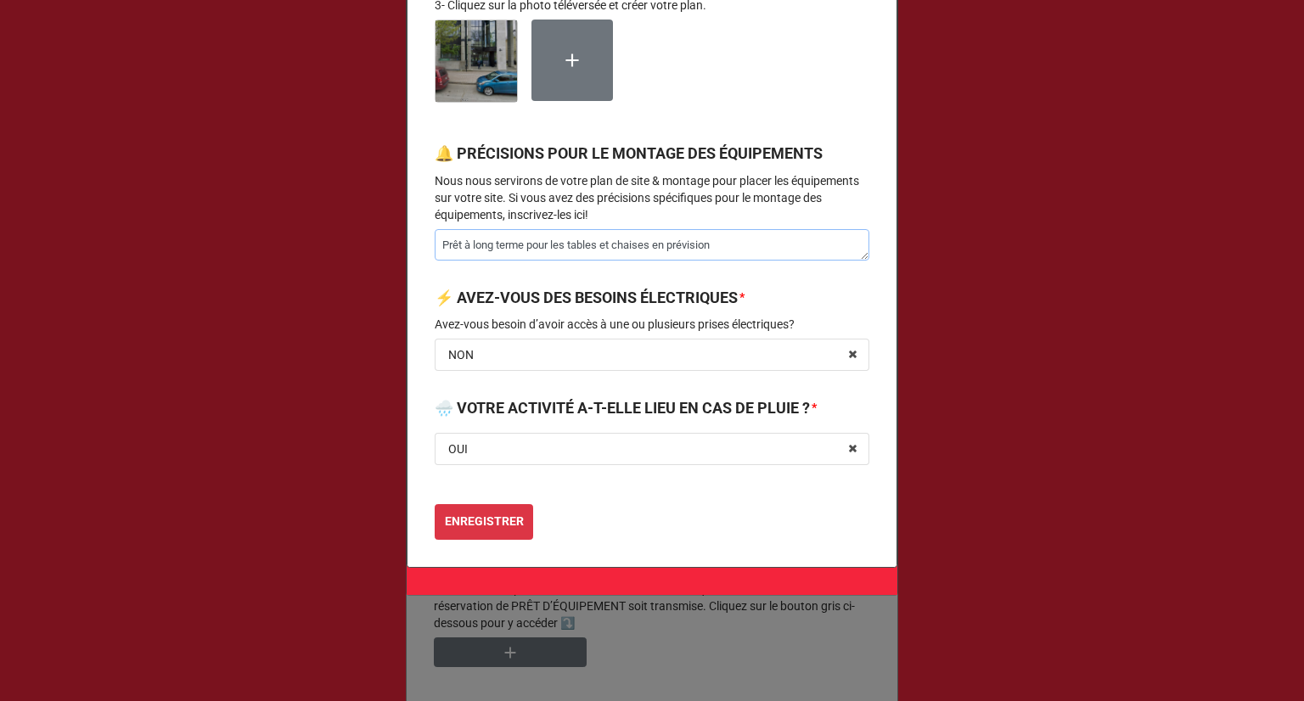
type textarea "Prêt à long terme pour les tables et chaises en prévision d"
type textarea "x"
type textarea "Prêt à long terme pour les tables et chaises en prévision de"
type textarea "x"
type textarea "Prêt à long terme pour les tables et chaises en prévision des"
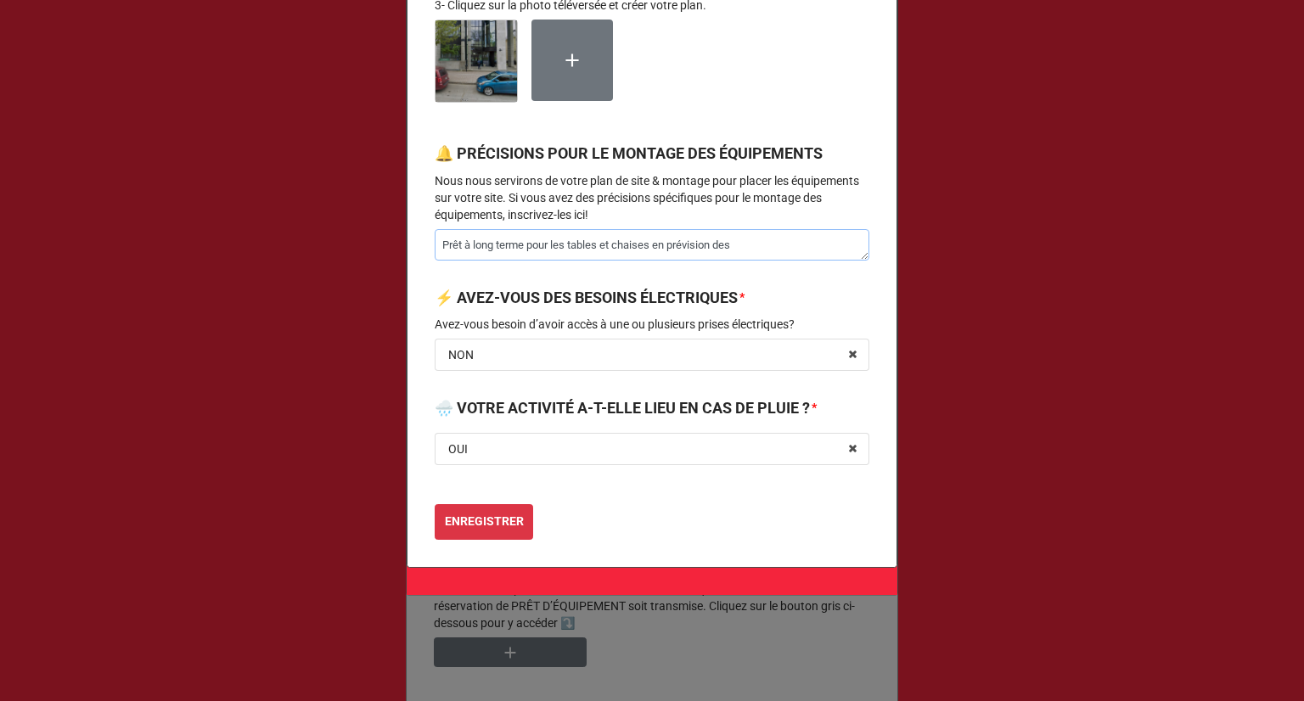
type textarea "x"
type textarea "Prêt à long terme pour les tables et chaises en prévision des"
type textarea "x"
type textarea "Prêt à long terme pour les tables et chaises en prévision des é"
click at [477, 517] on b "ENREGISTRER" at bounding box center [484, 522] width 79 height 18
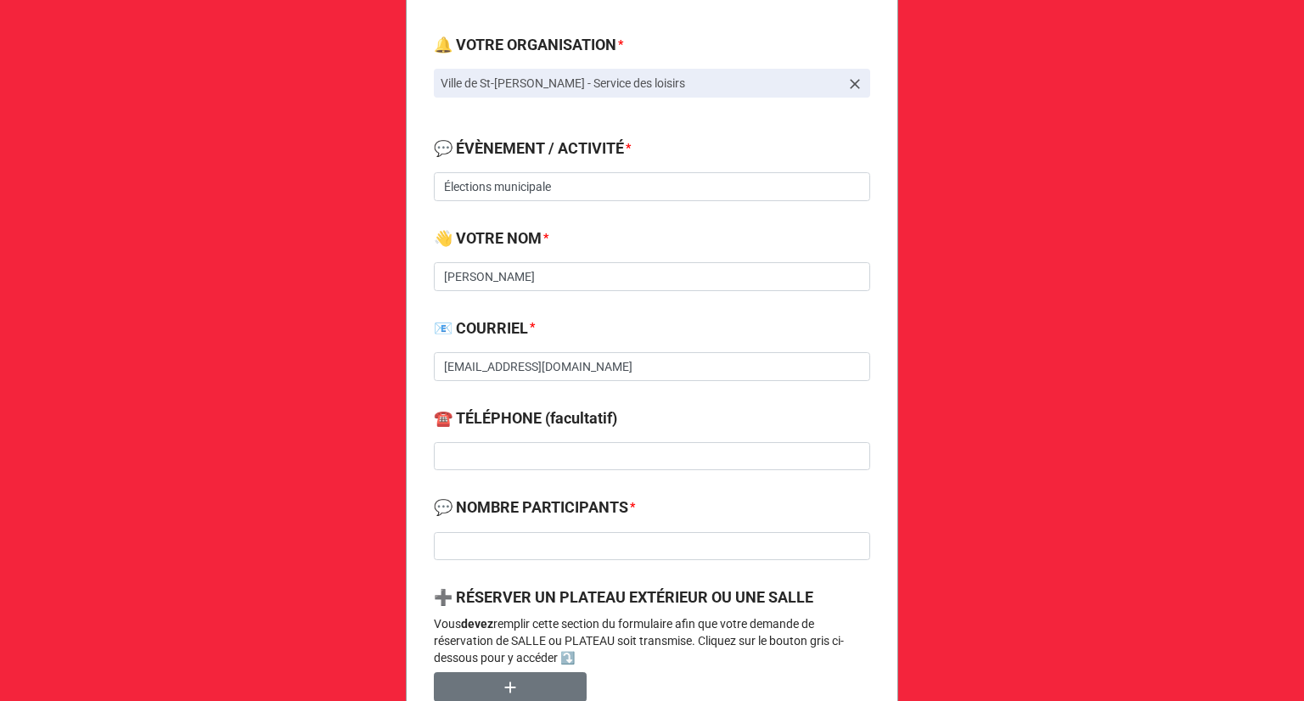
scroll to position [350, 0]
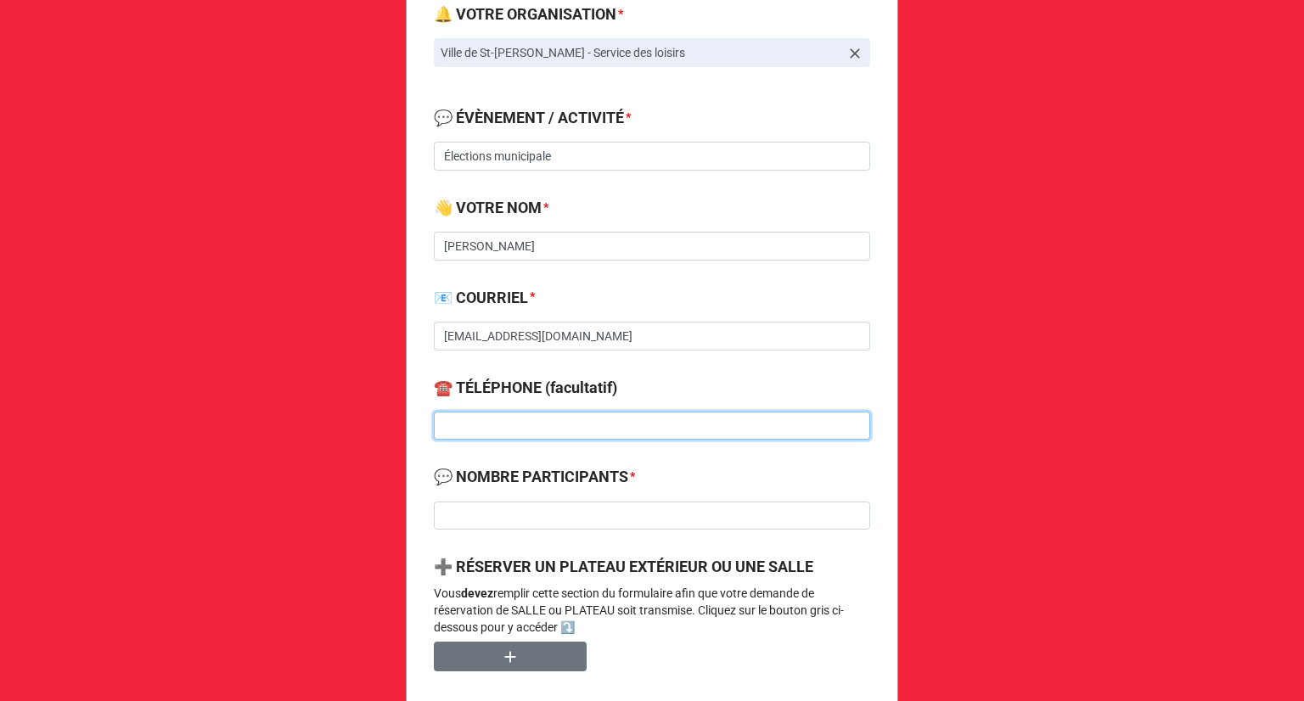
click at [517, 433] on input at bounding box center [652, 426] width 436 height 29
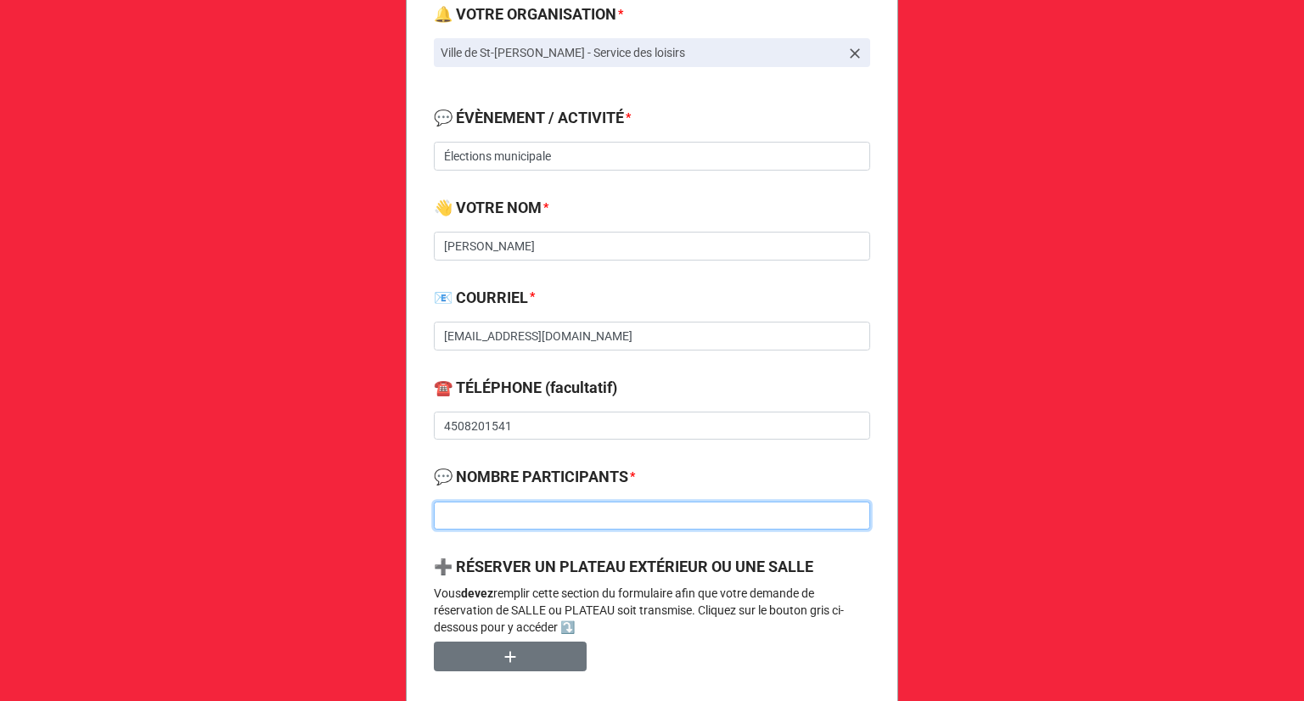
click at [489, 513] on input at bounding box center [652, 516] width 436 height 29
click at [588, 507] on input at bounding box center [652, 516] width 436 height 29
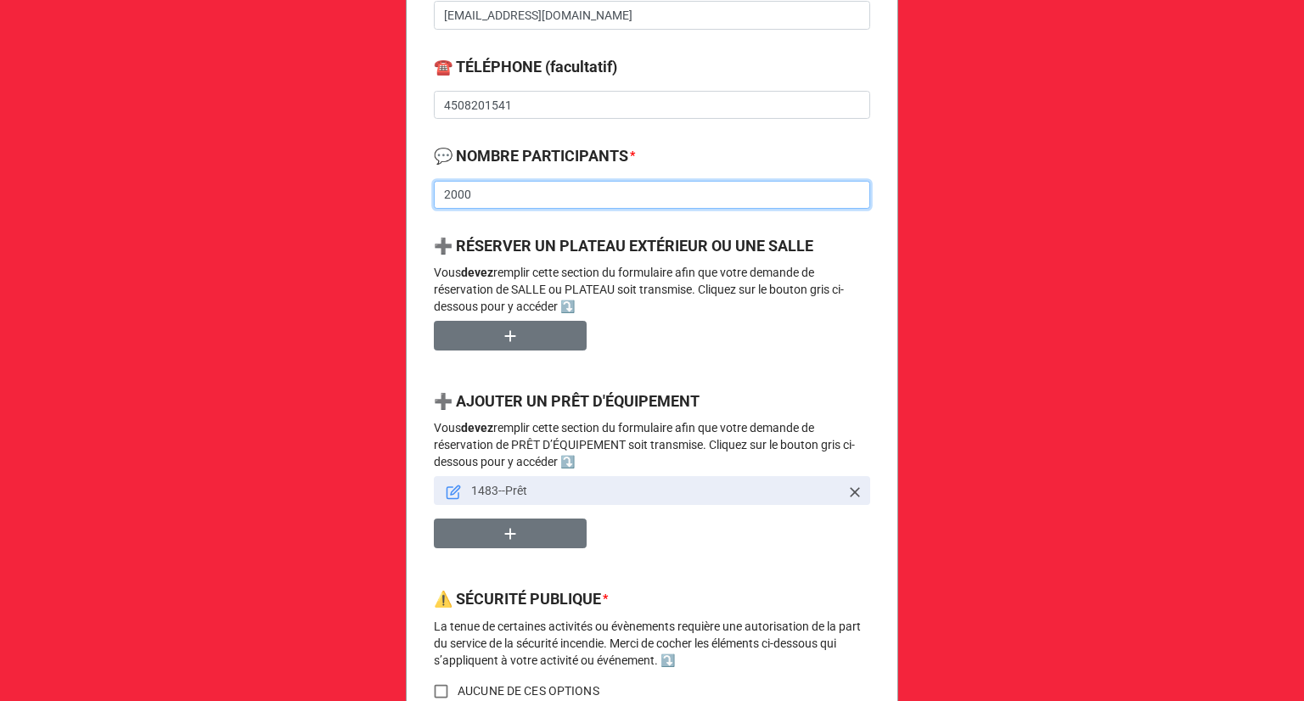
scroll to position [859, 0]
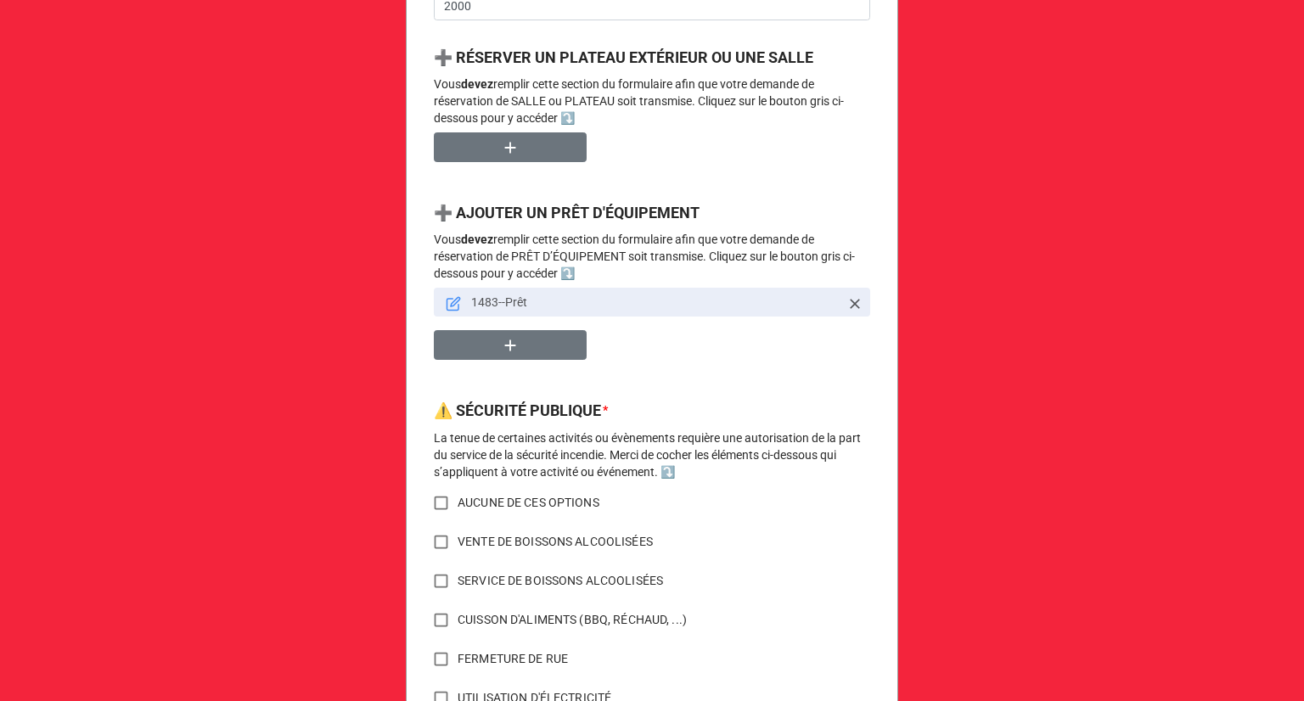
click at [436, 507] on input "AUCUNE DE CES OPTIONS" at bounding box center [440, 502] width 33 height 33
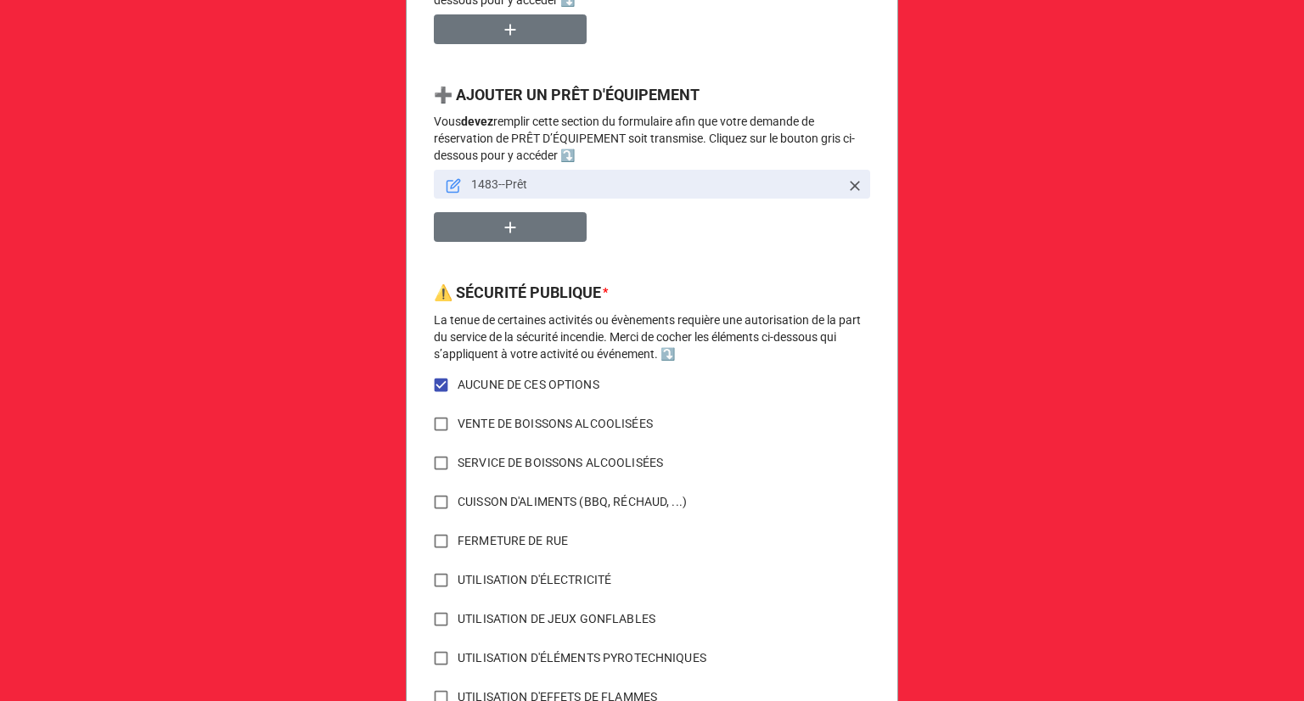
scroll to position [780, 0]
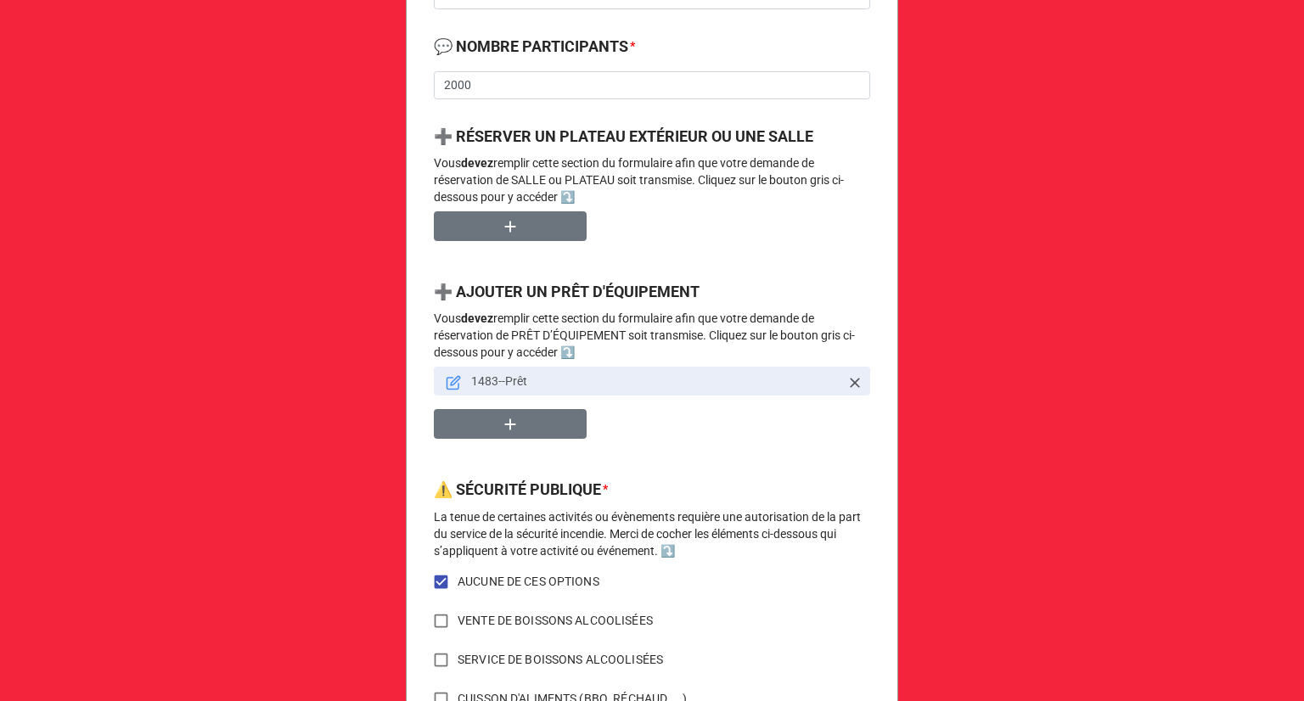
click at [475, 387] on p "1483--Prêt" at bounding box center [655, 381] width 368 height 17
copy p "1483"
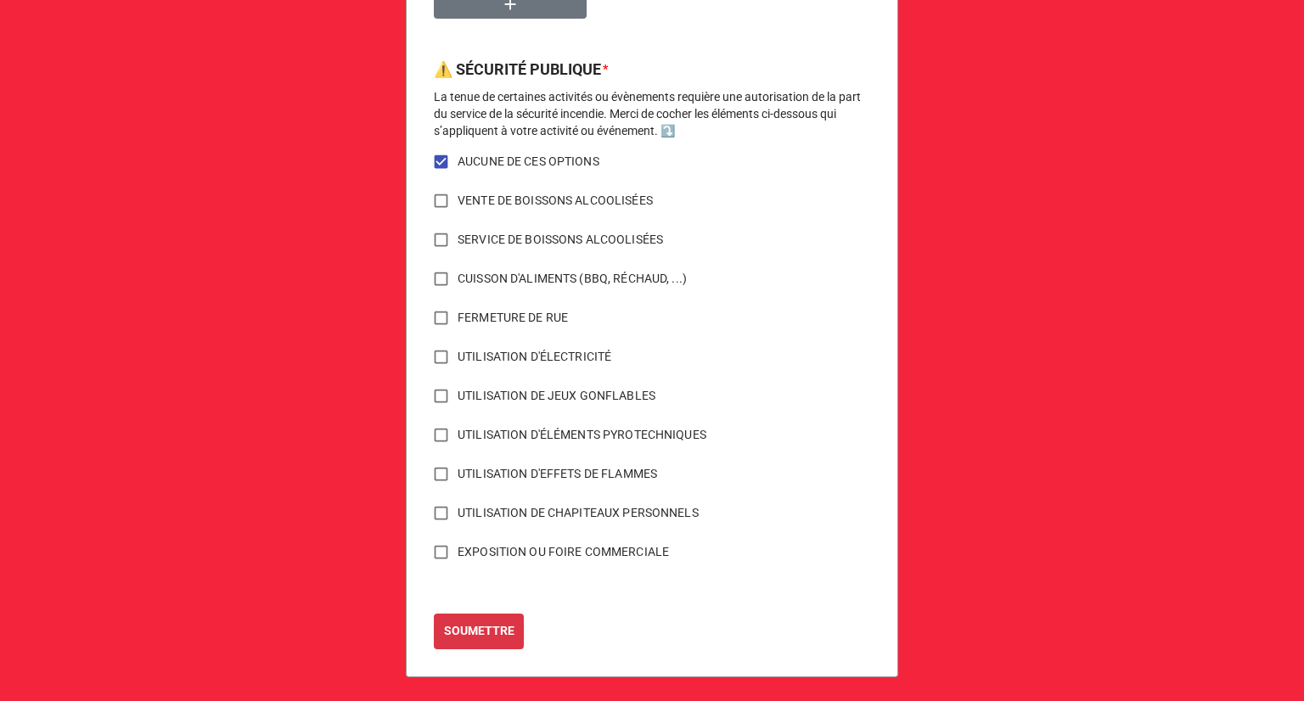
scroll to position [1204, 0]
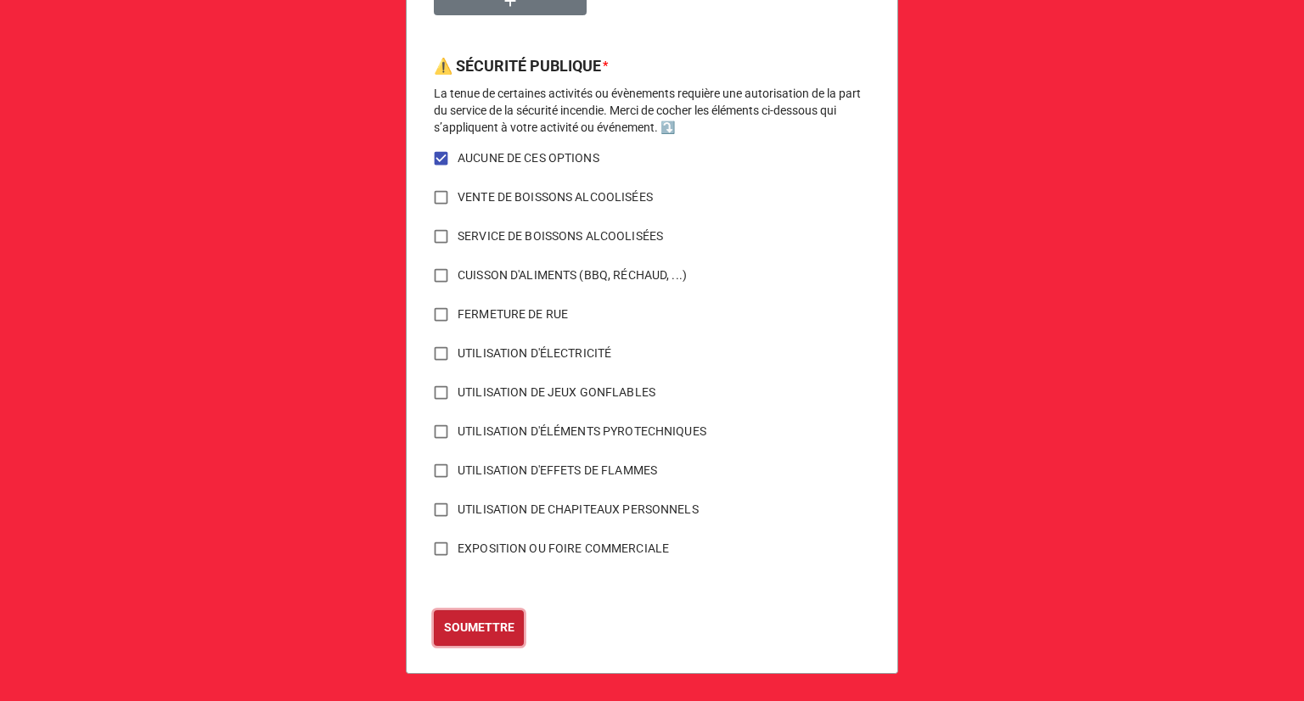
click at [482, 627] on b "SOUMETTRE" at bounding box center [479, 628] width 70 height 18
